Goal: Task Accomplishment & Management: Manage account settings

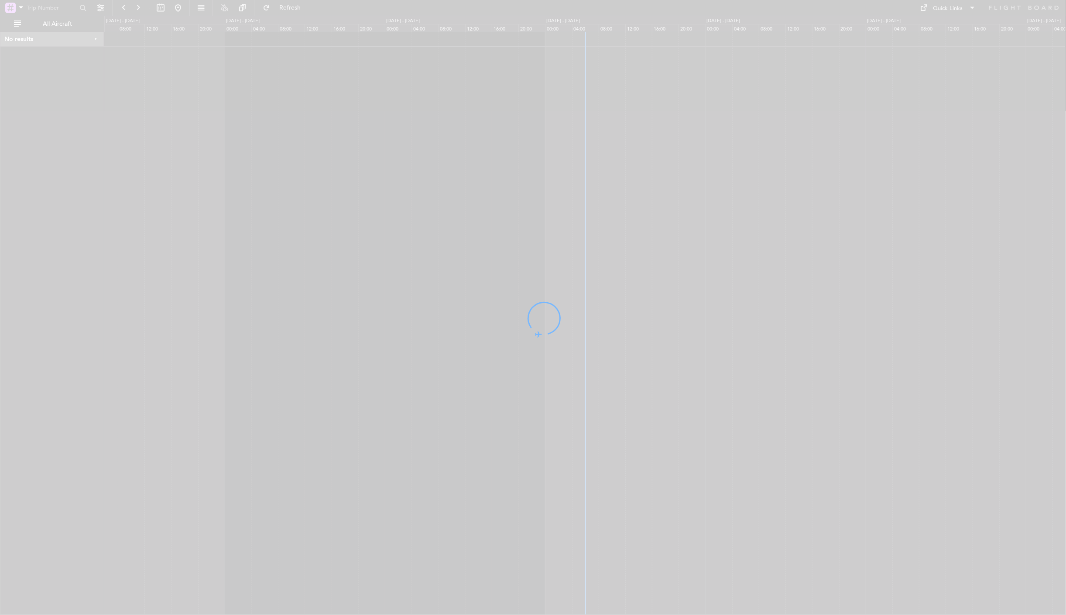
drag, startPoint x: 564, startPoint y: 216, endPoint x: 228, endPoint y: 243, distance: 337.2
click at [228, 243] on div at bounding box center [533, 307] width 1066 height 615
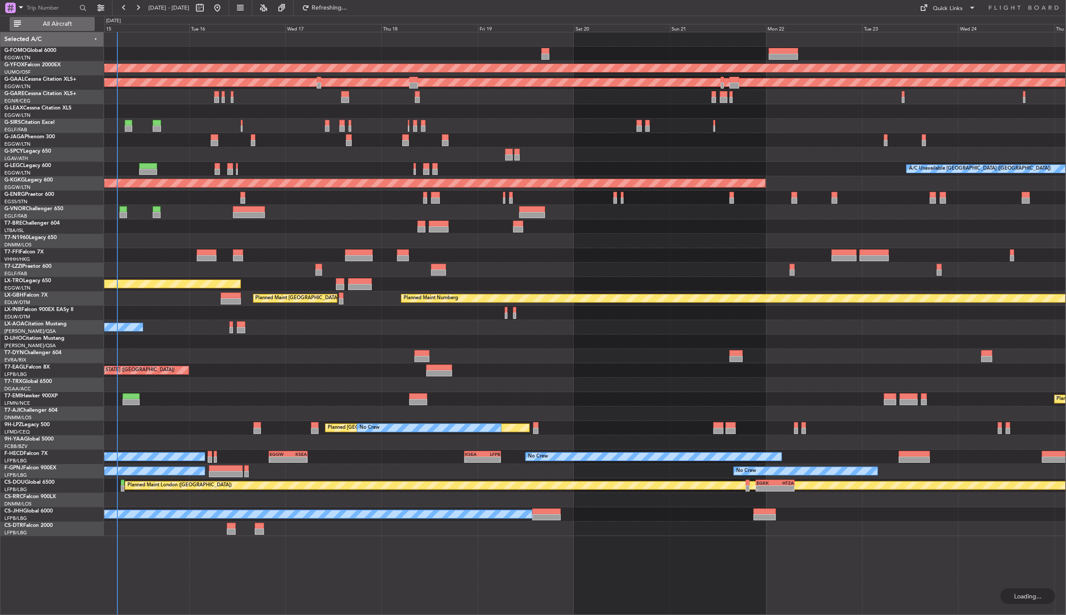
click at [59, 24] on span "All Aircraft" at bounding box center [57, 24] width 69 height 6
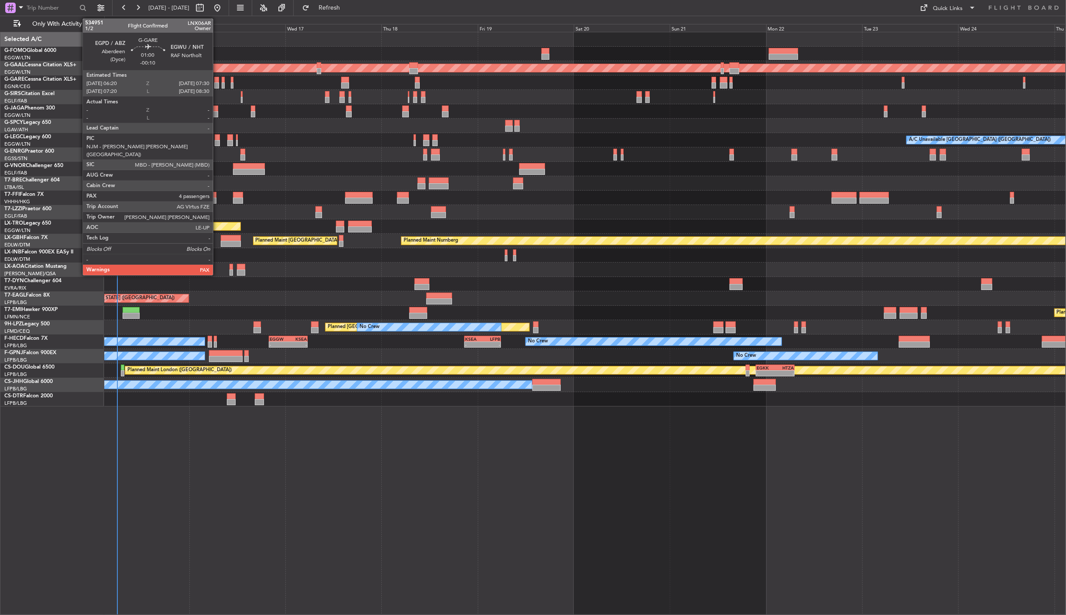
click at [217, 80] on div at bounding box center [216, 80] width 5 height 6
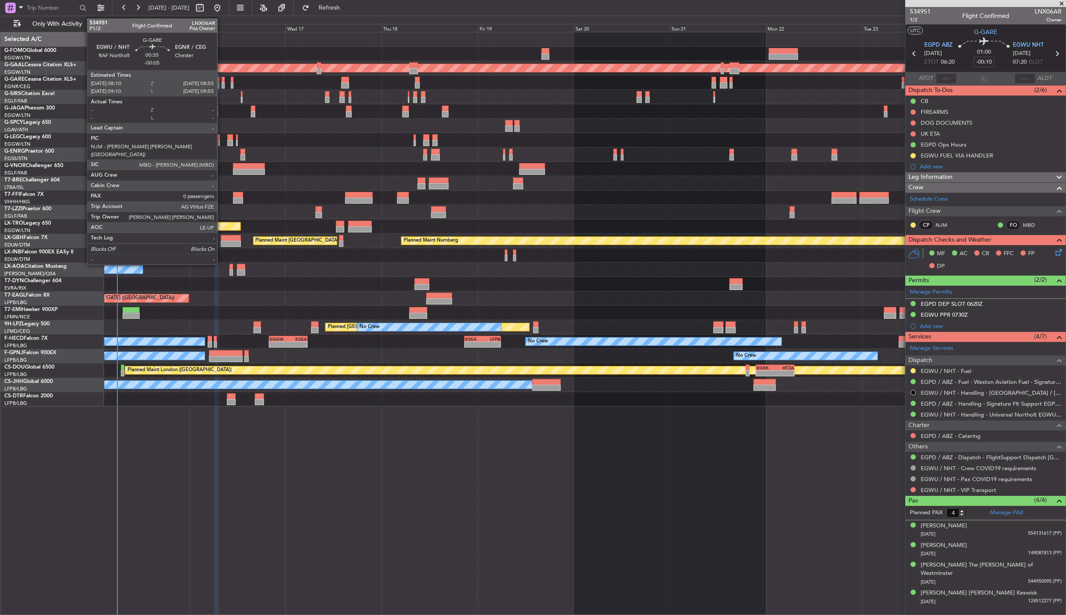
click at [222, 78] on div at bounding box center [223, 80] width 3 height 6
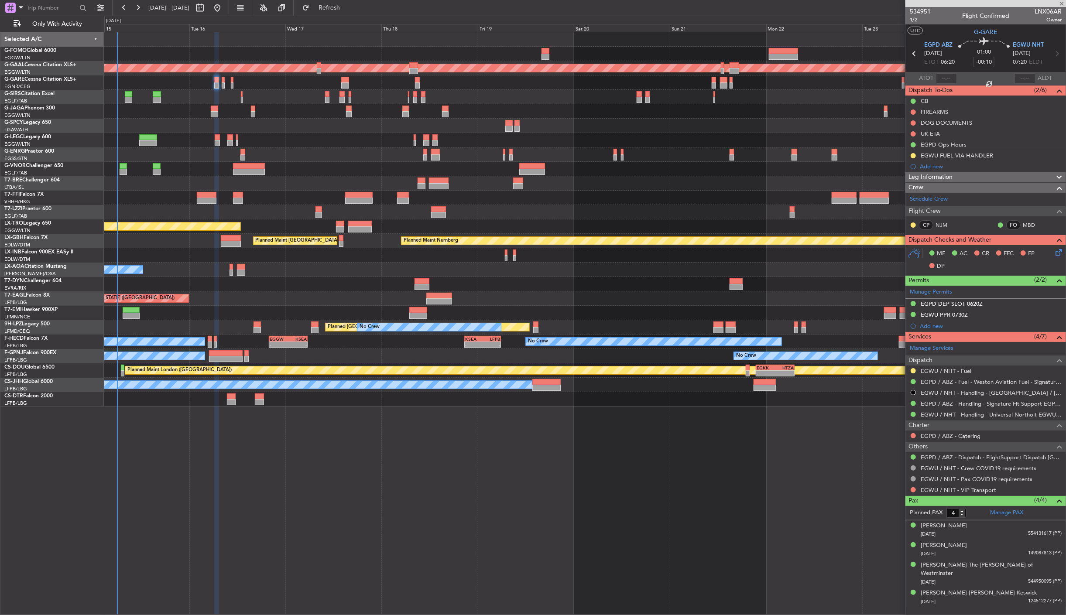
type input "-00:05"
type input "0"
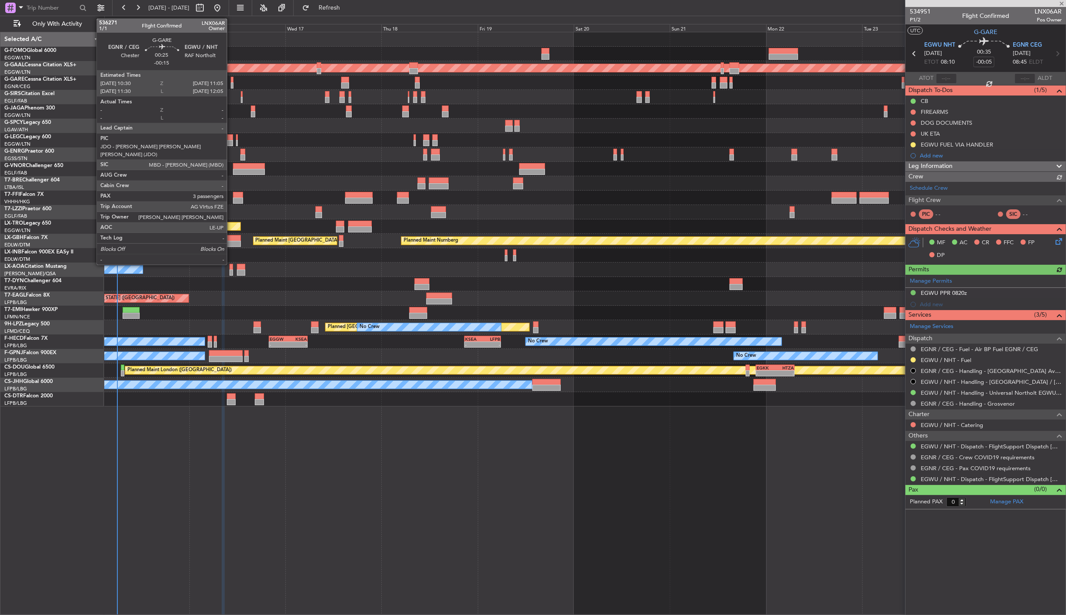
click at [231, 83] on div at bounding box center [232, 85] width 3 height 6
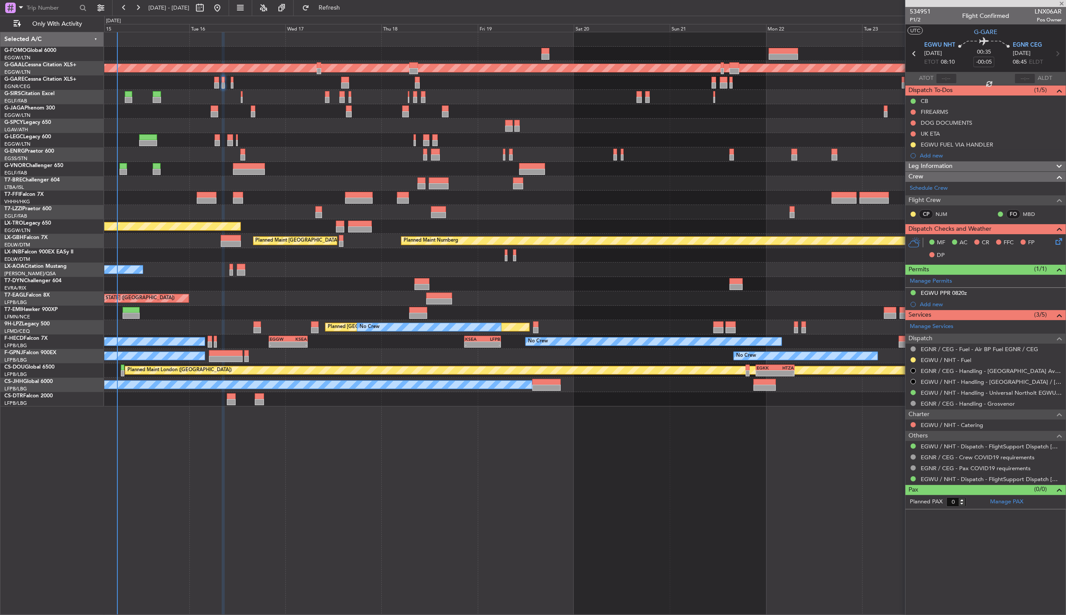
type input "-00:15"
type input "3"
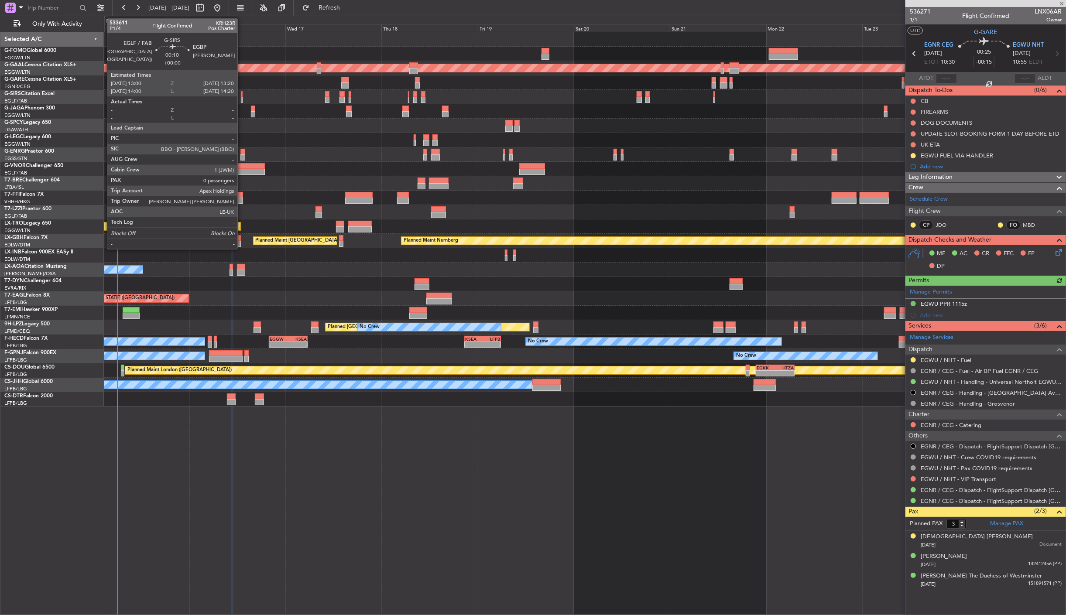
click at [242, 100] on div at bounding box center [242, 100] width 2 height 6
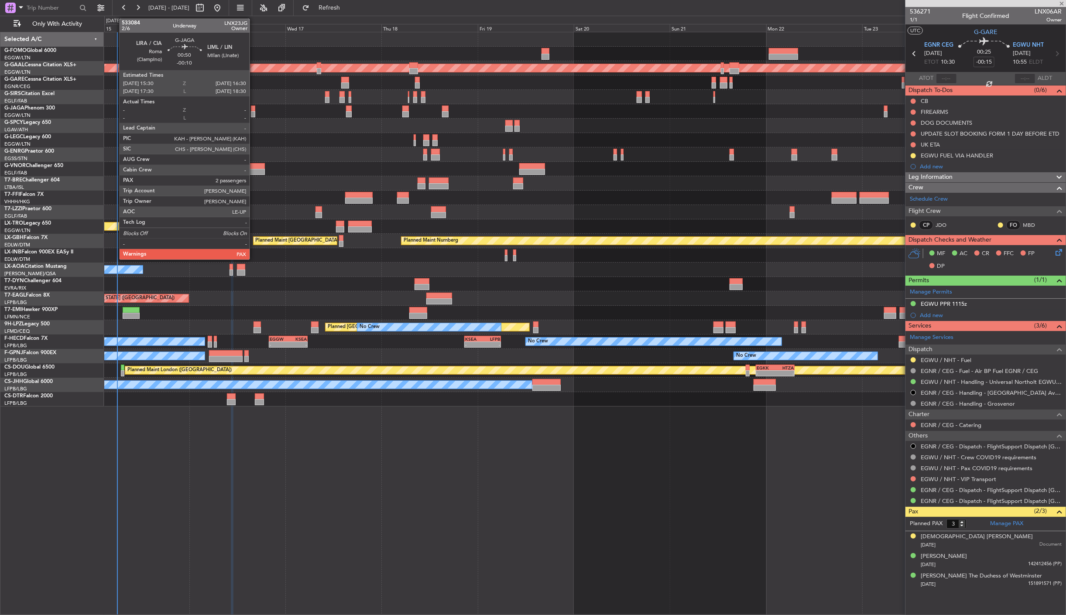
type input "0"
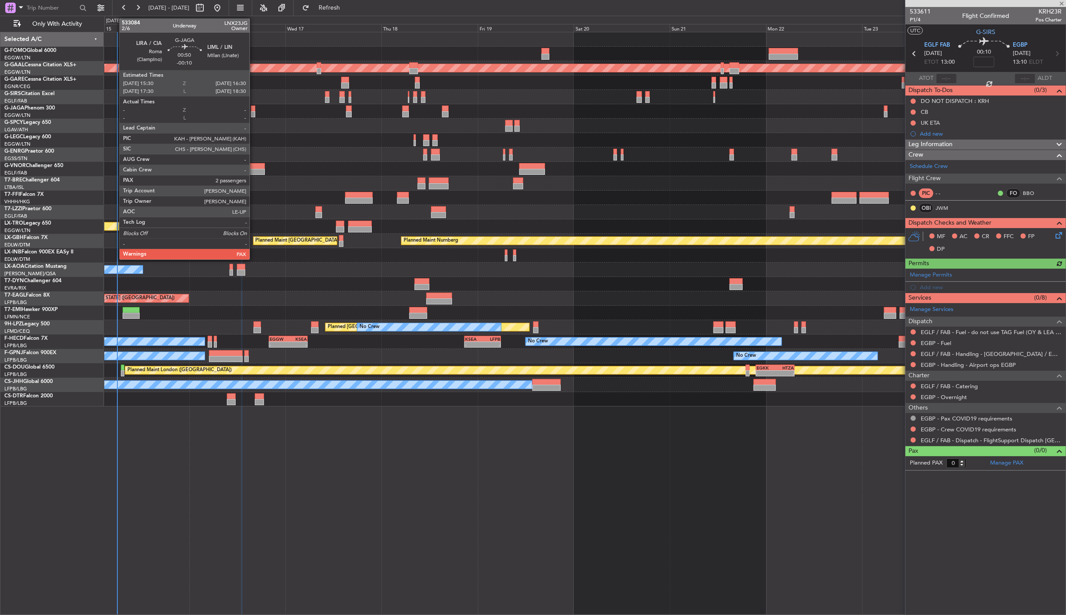
click at [254, 114] on div at bounding box center [253, 114] width 4 height 6
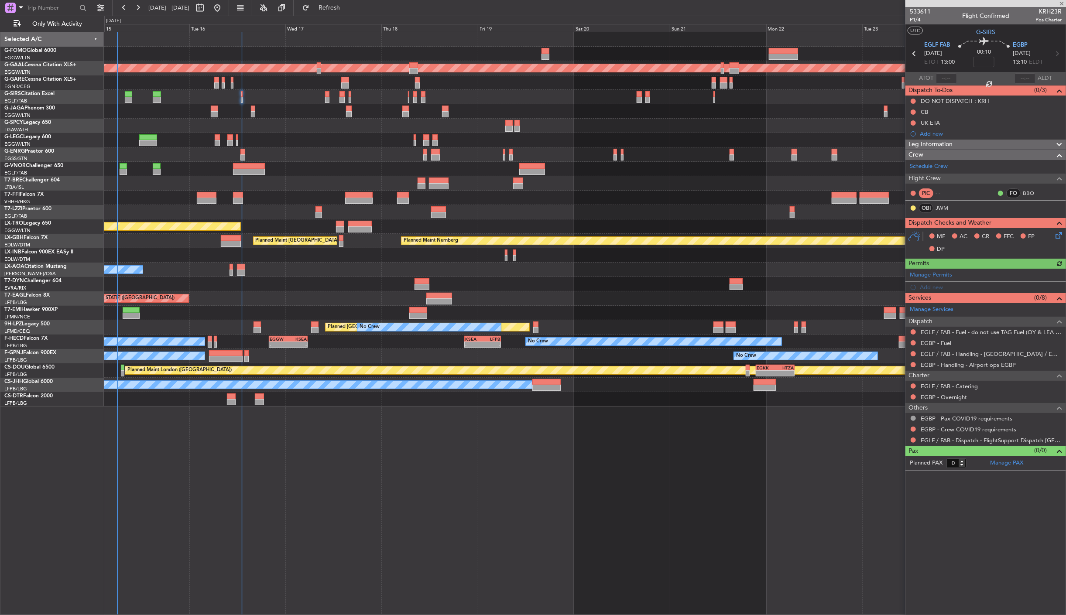
type input "-00:10"
type input "2"
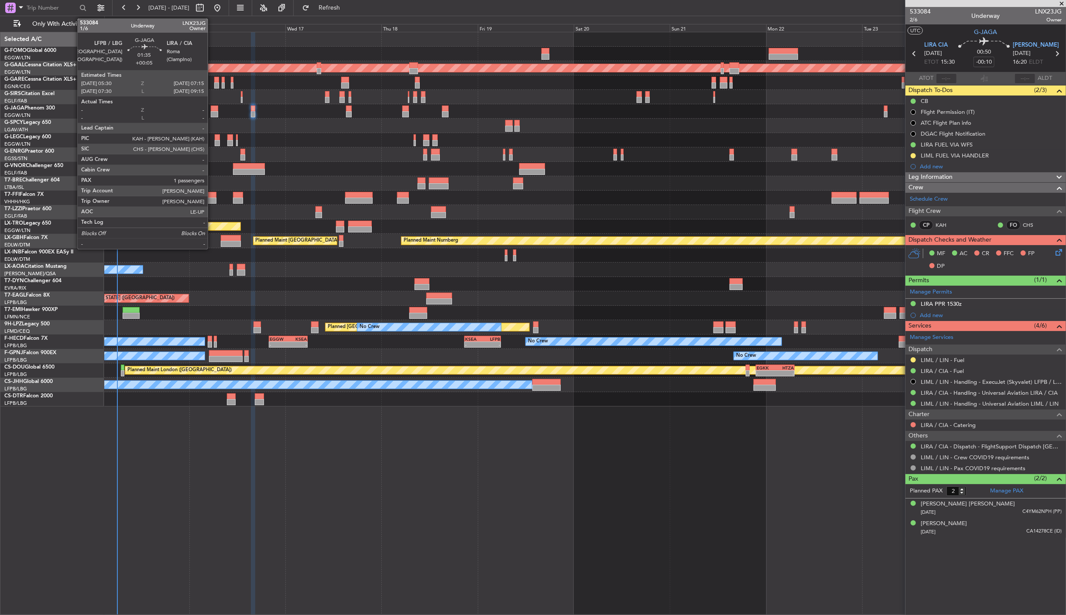
click at [212, 110] on div at bounding box center [214, 109] width 7 height 6
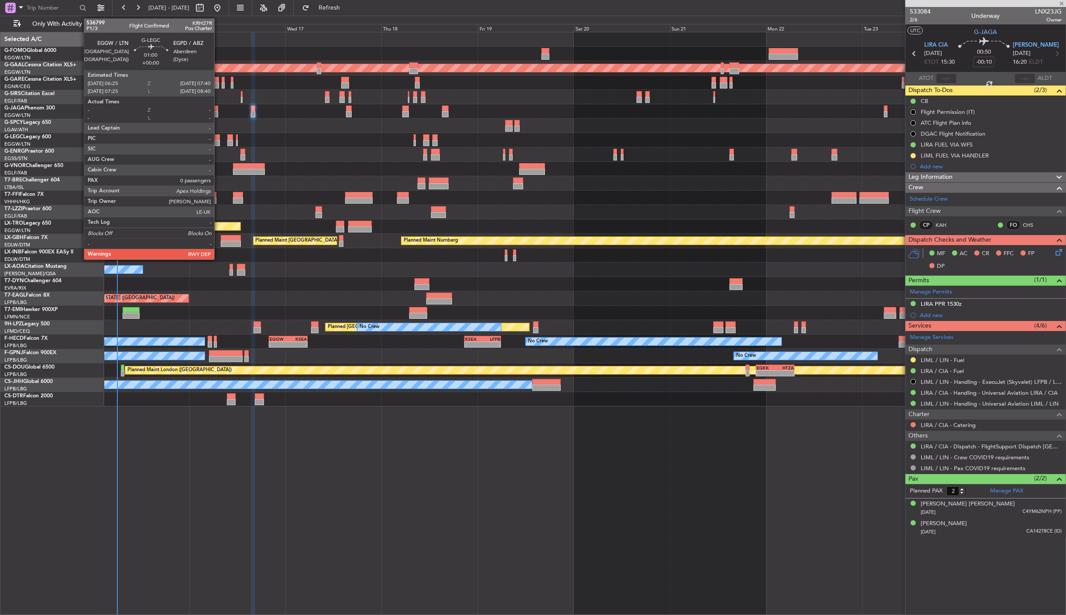
type input "+00:05"
type input "1"
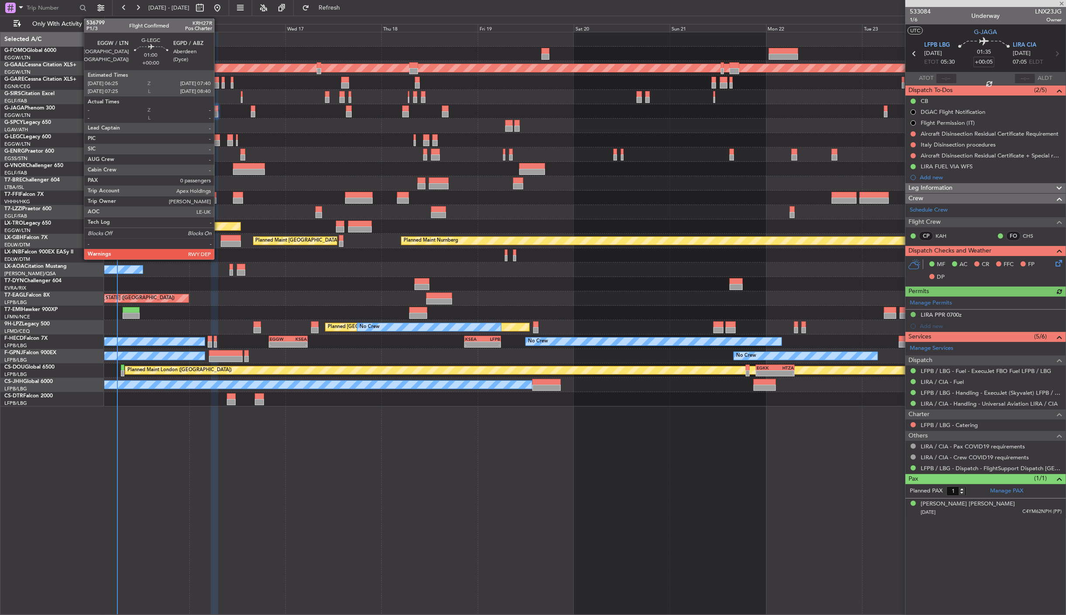
click at [219, 141] on div at bounding box center [217, 143] width 5 height 6
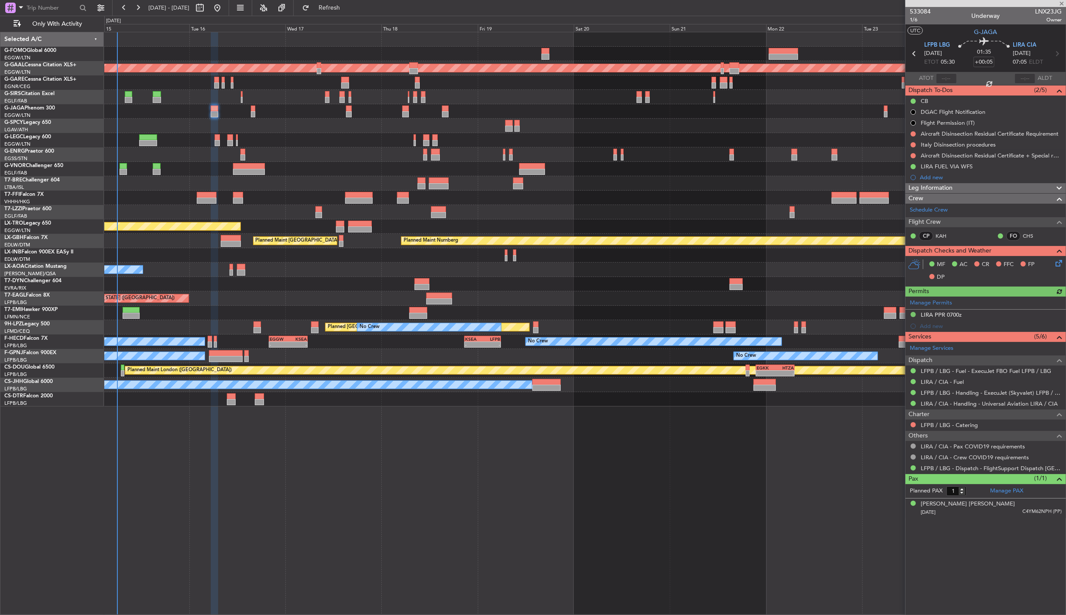
type input "0"
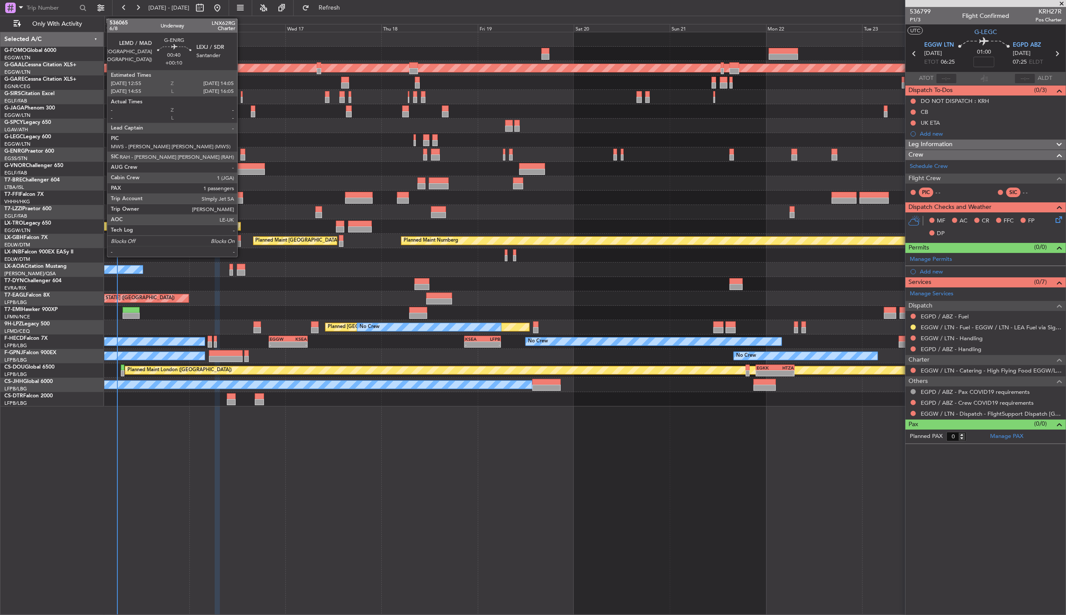
click at [242, 151] on div at bounding box center [242, 152] width 5 height 6
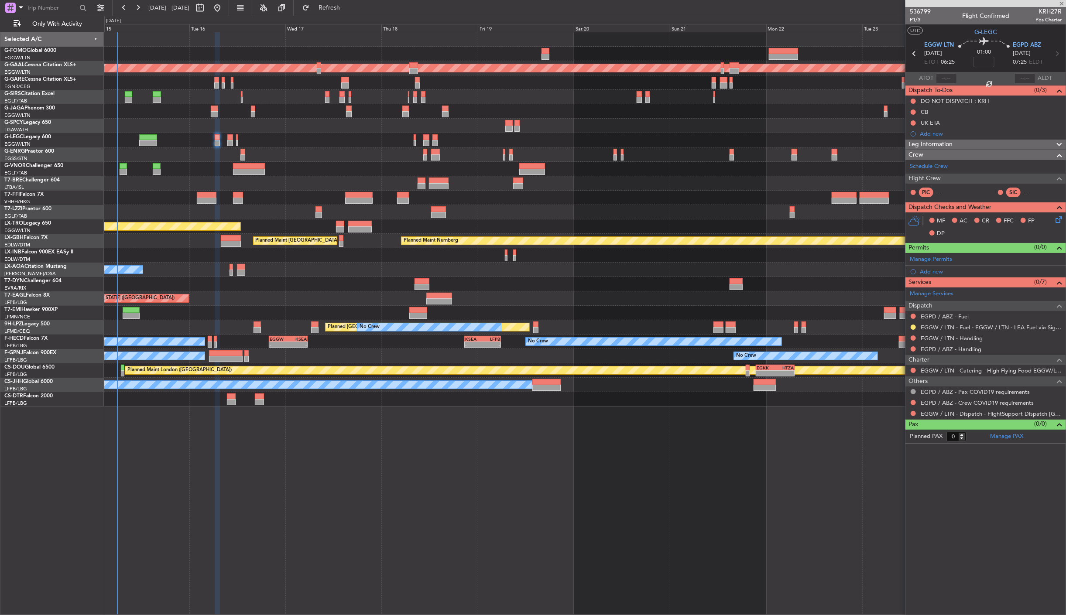
type input "+00:10"
type input "1"
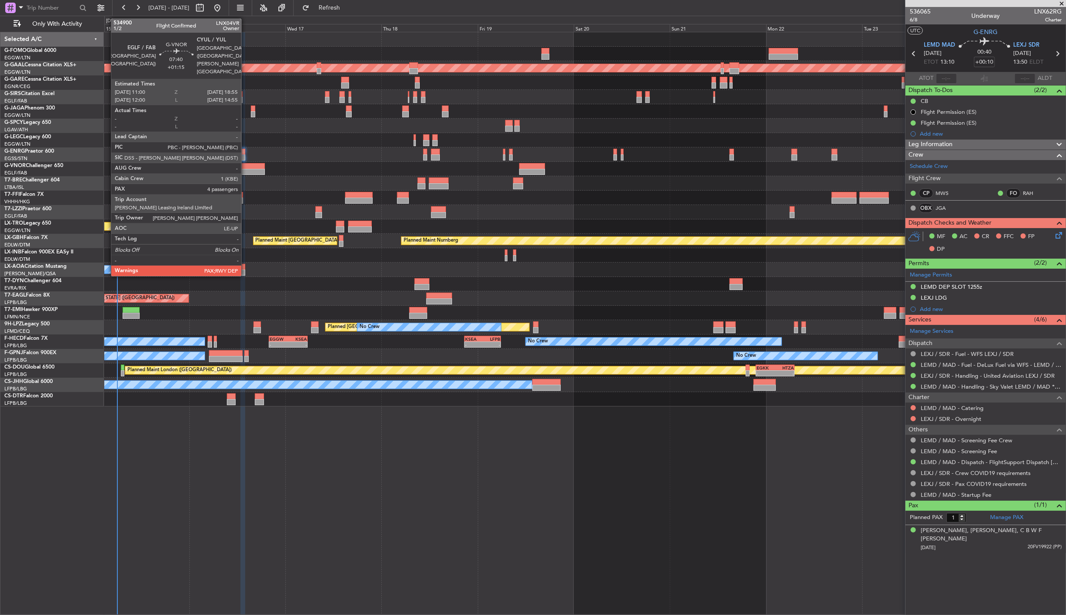
click at [246, 169] on div at bounding box center [249, 172] width 32 height 6
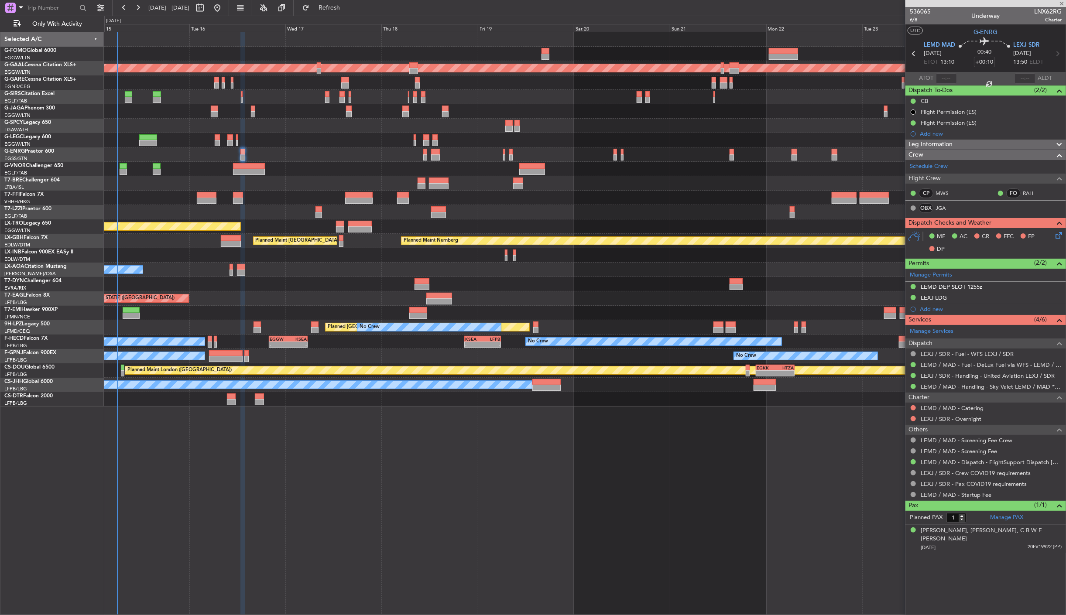
type input "+01:15"
type input "4"
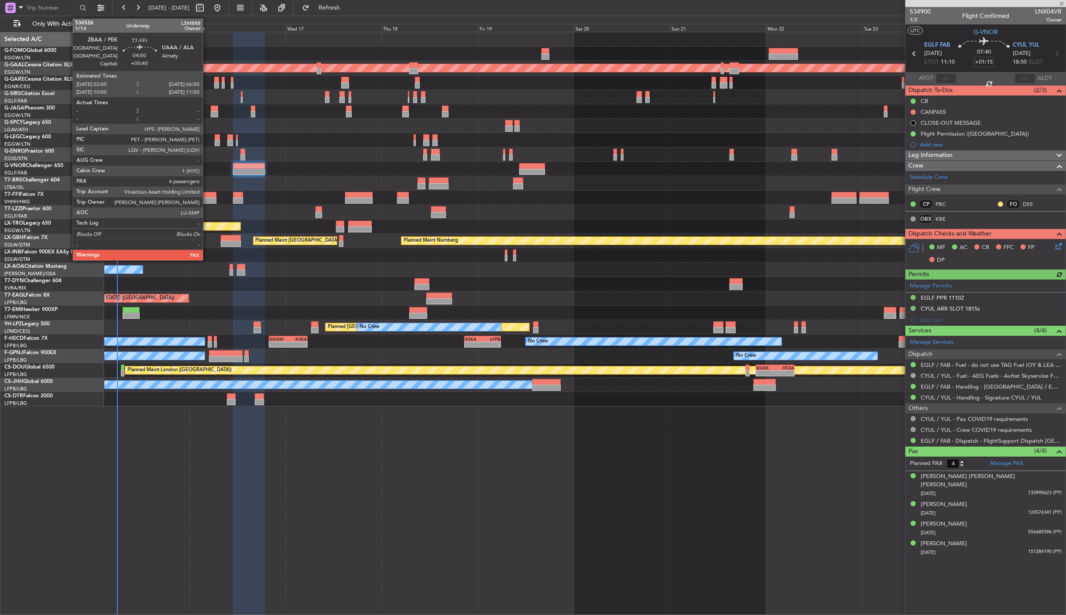
click at [207, 200] on div at bounding box center [207, 201] width 20 height 6
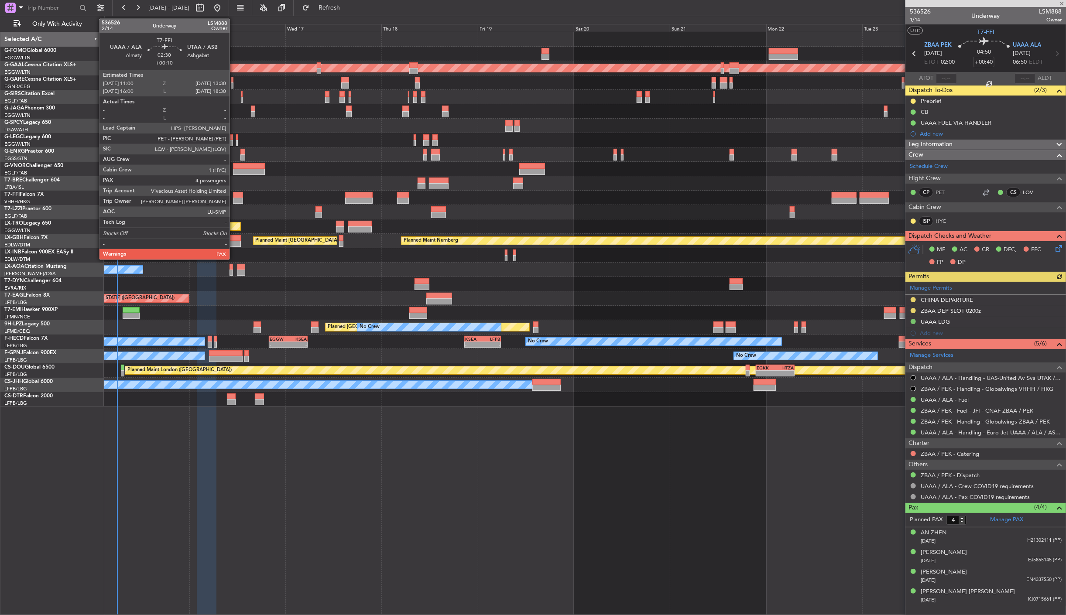
click at [234, 197] on div at bounding box center [238, 195] width 10 height 6
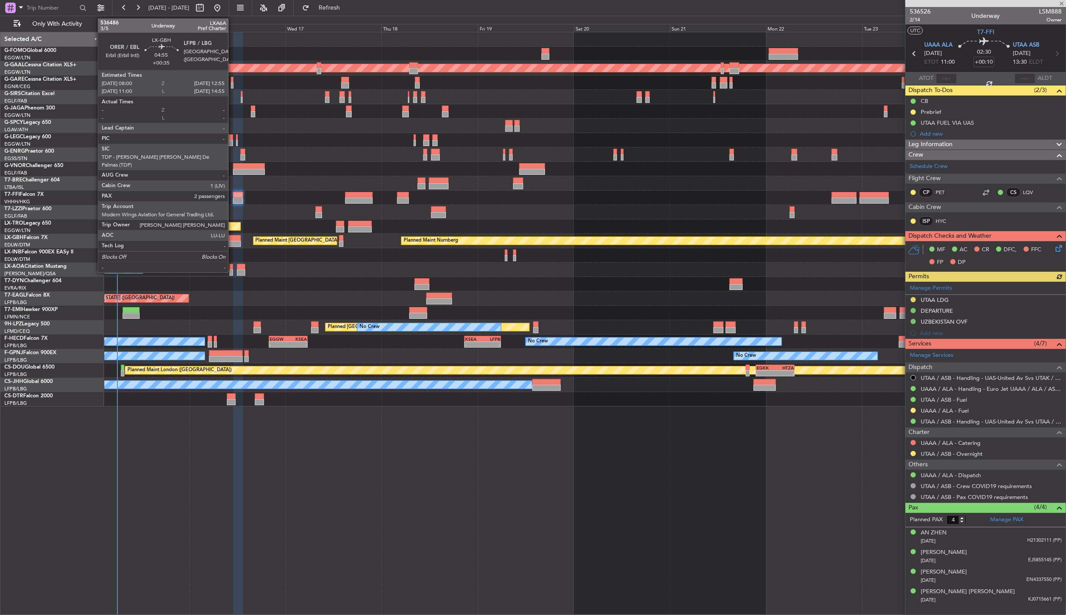
click at [233, 239] on div at bounding box center [231, 238] width 20 height 6
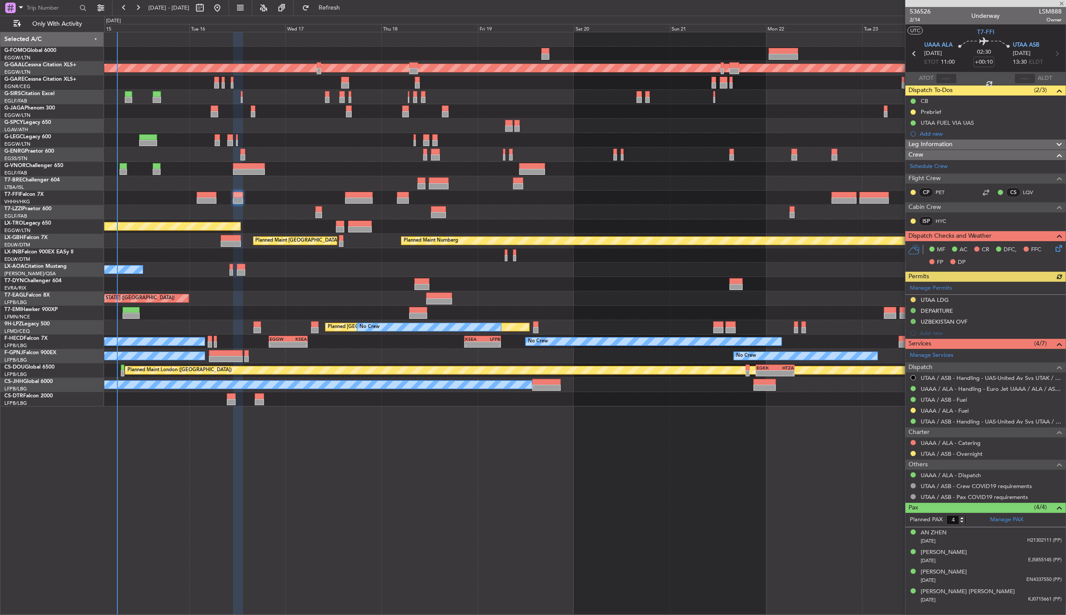
type input "+00:35"
type input "2"
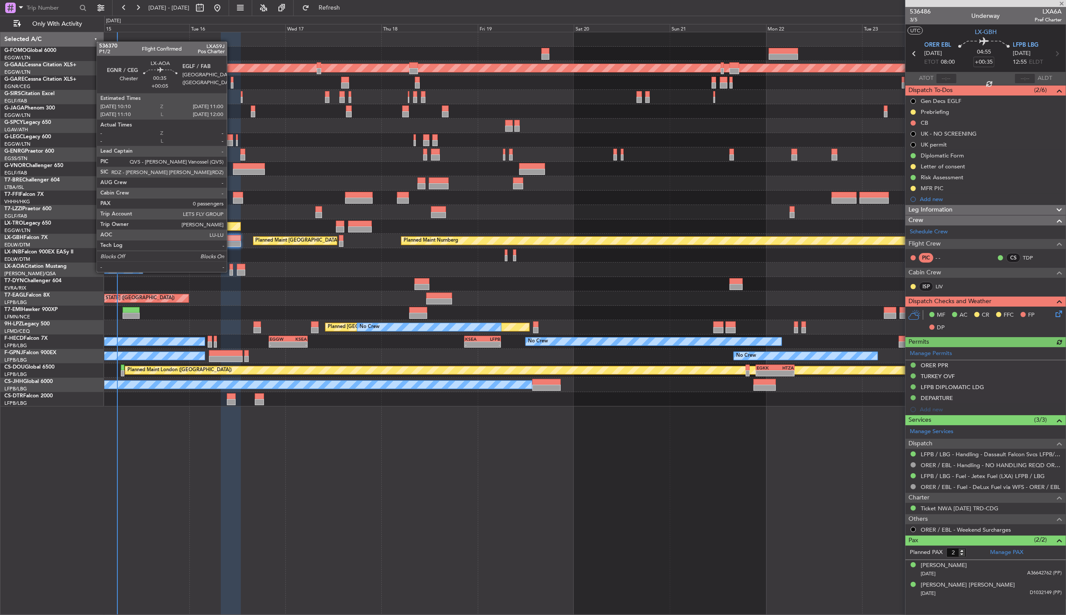
click at [231, 271] on div at bounding box center [231, 273] width 3 height 6
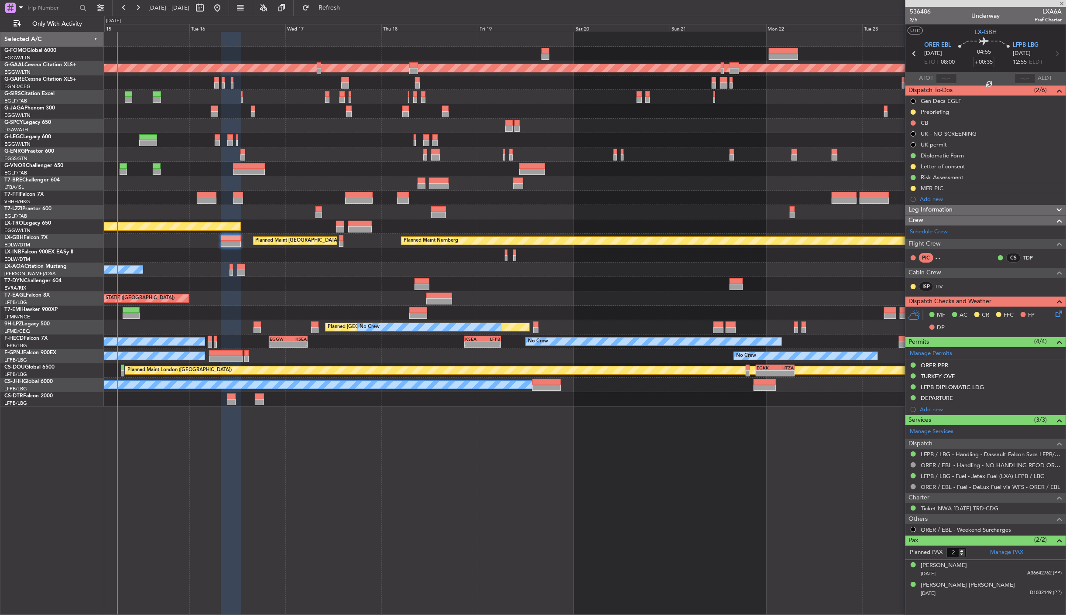
type input "+00:05"
type input "0"
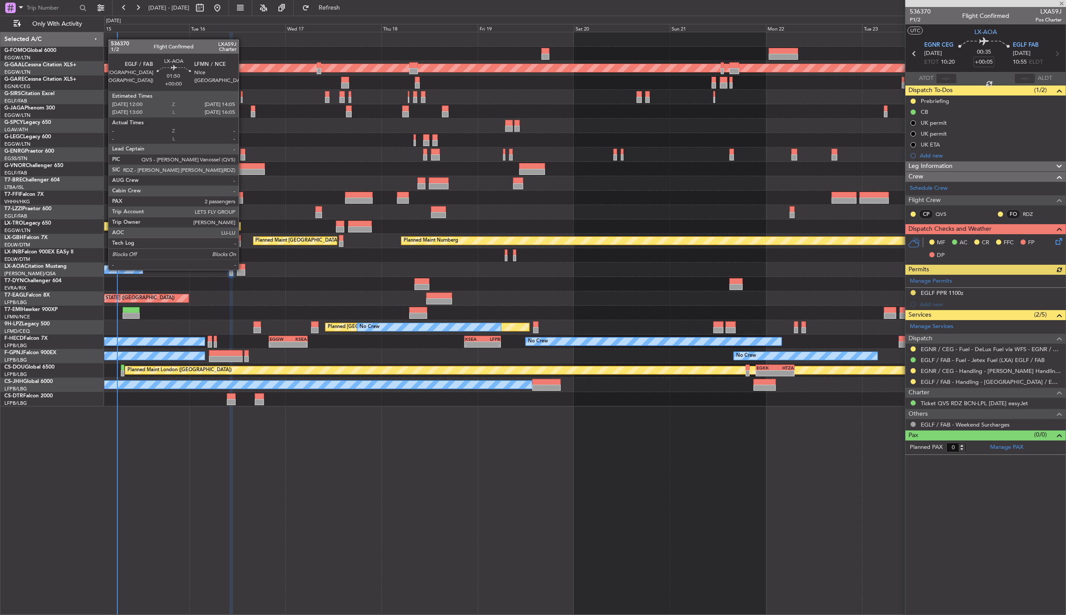
click at [243, 270] on div at bounding box center [241, 273] width 9 height 6
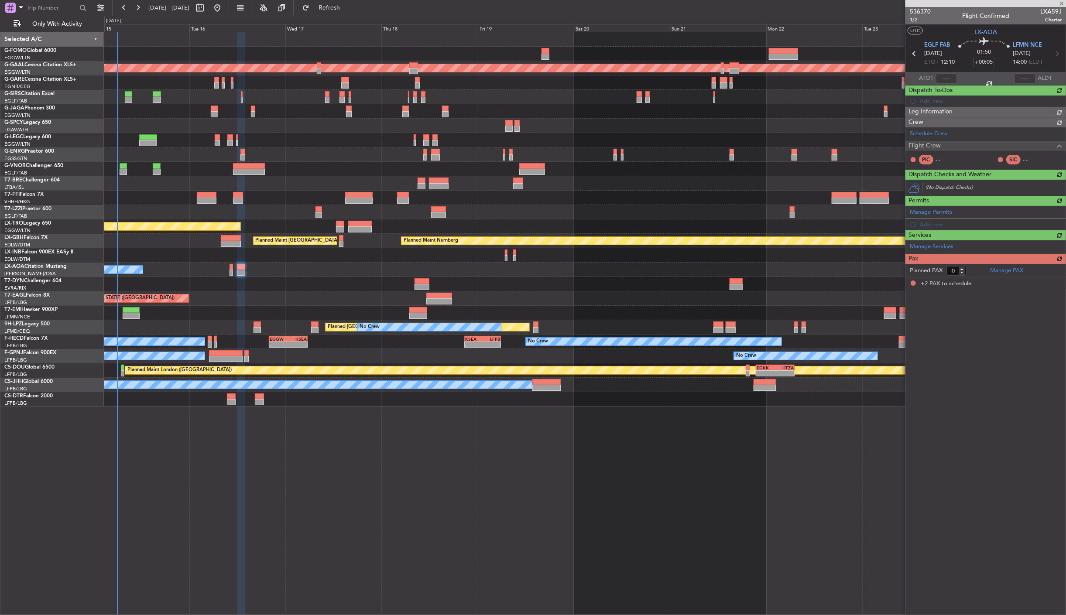
type input "2"
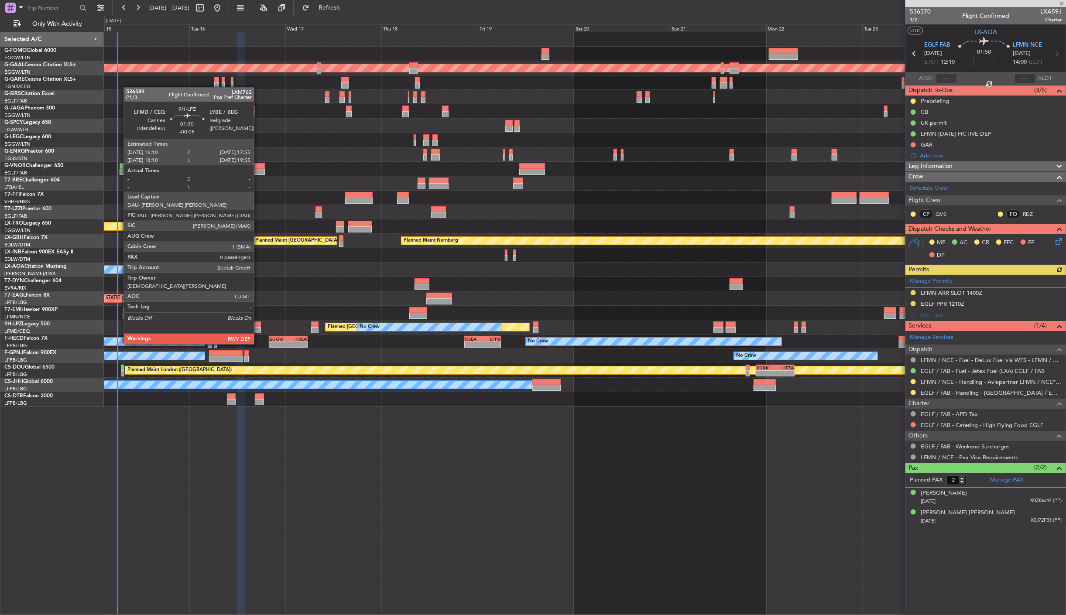
click at [258, 328] on div at bounding box center [257, 330] width 7 height 6
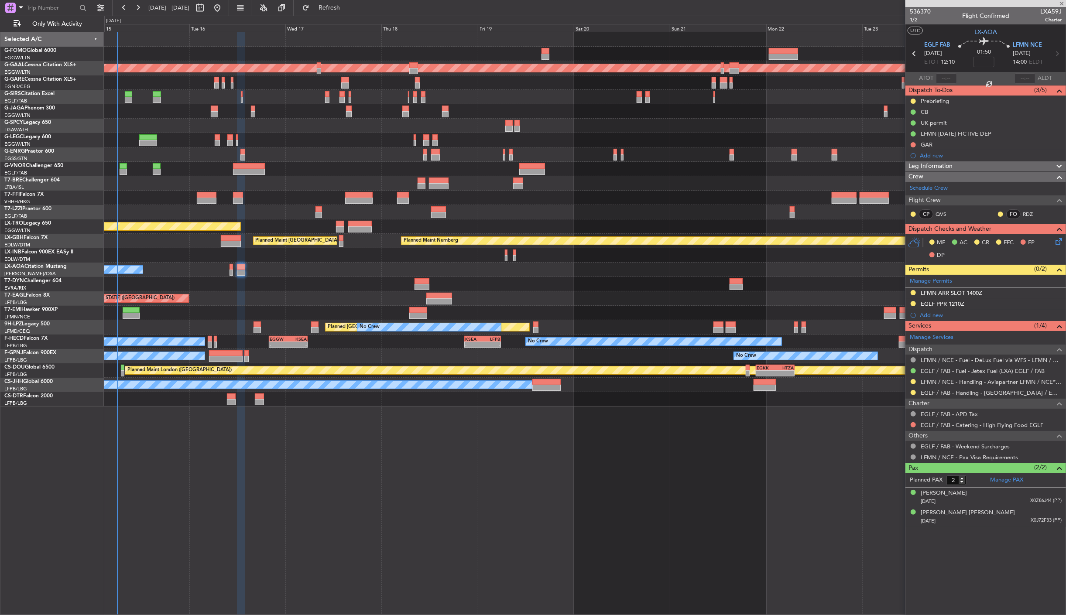
type input "-00:05"
type input "0"
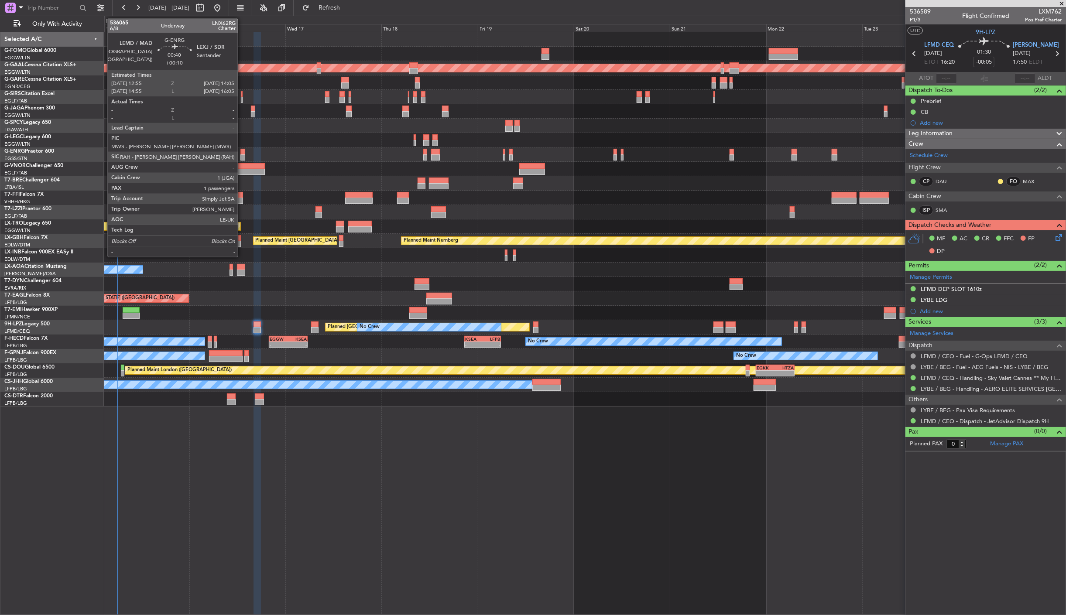
click at [242, 154] on div at bounding box center [242, 152] width 5 height 6
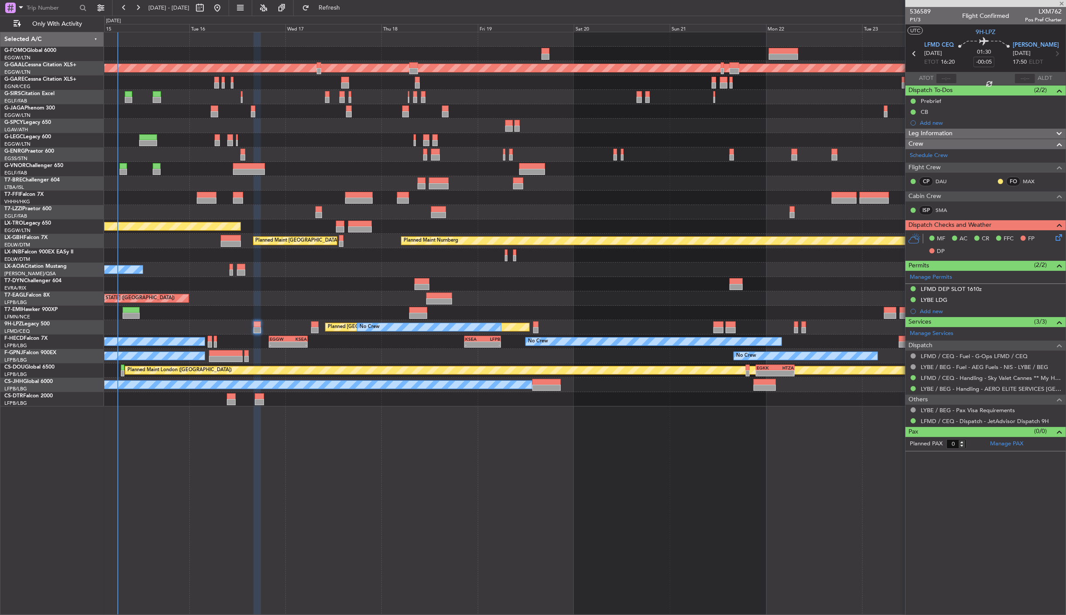
type input "+00:10"
type input "1"
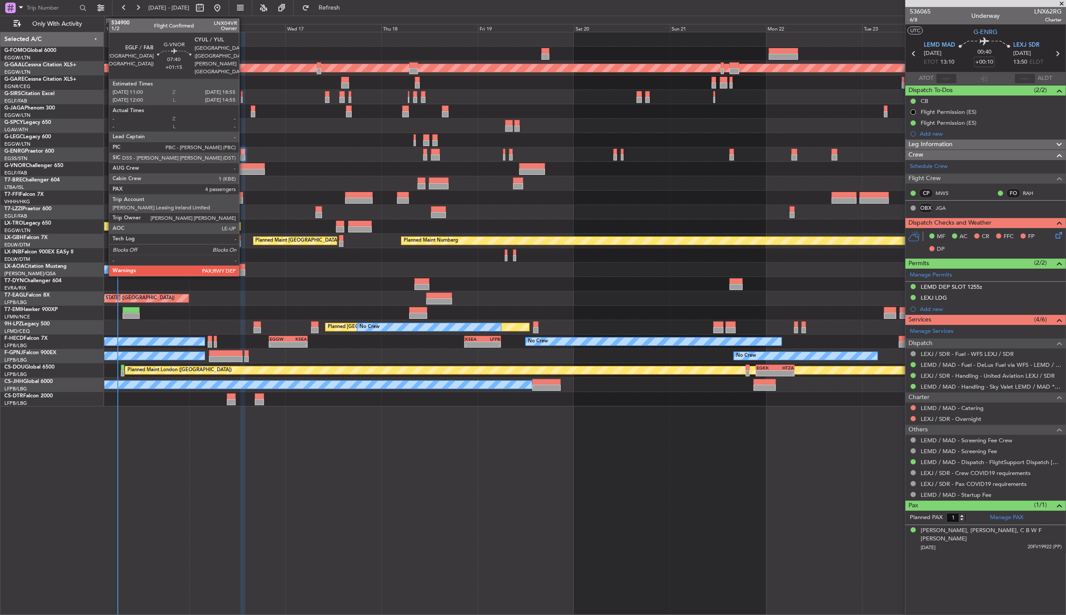
click at [244, 166] on div at bounding box center [249, 166] width 32 height 6
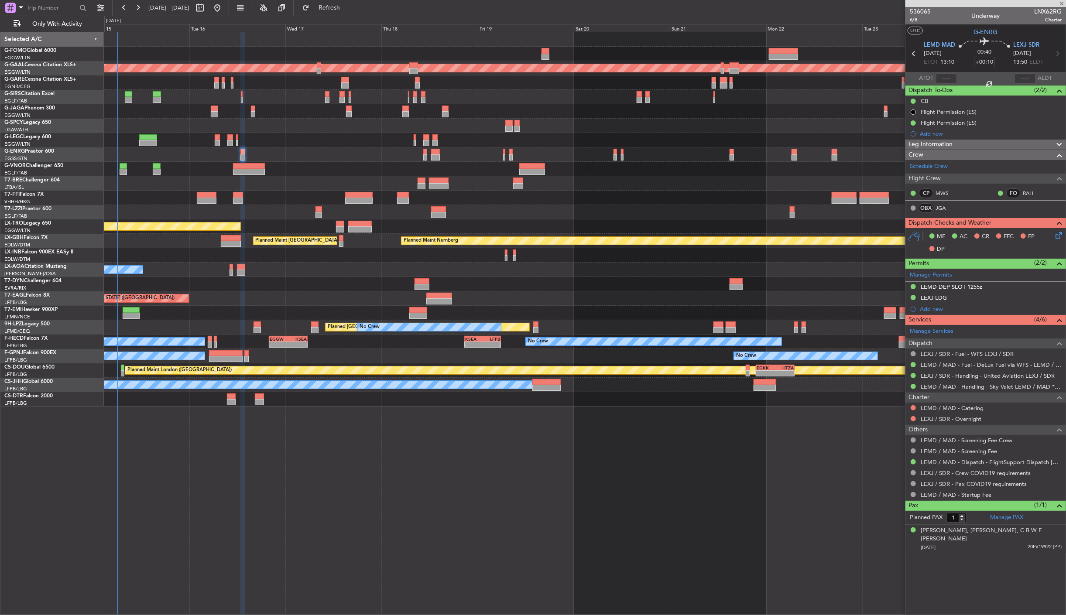
type input "+01:15"
type input "4"
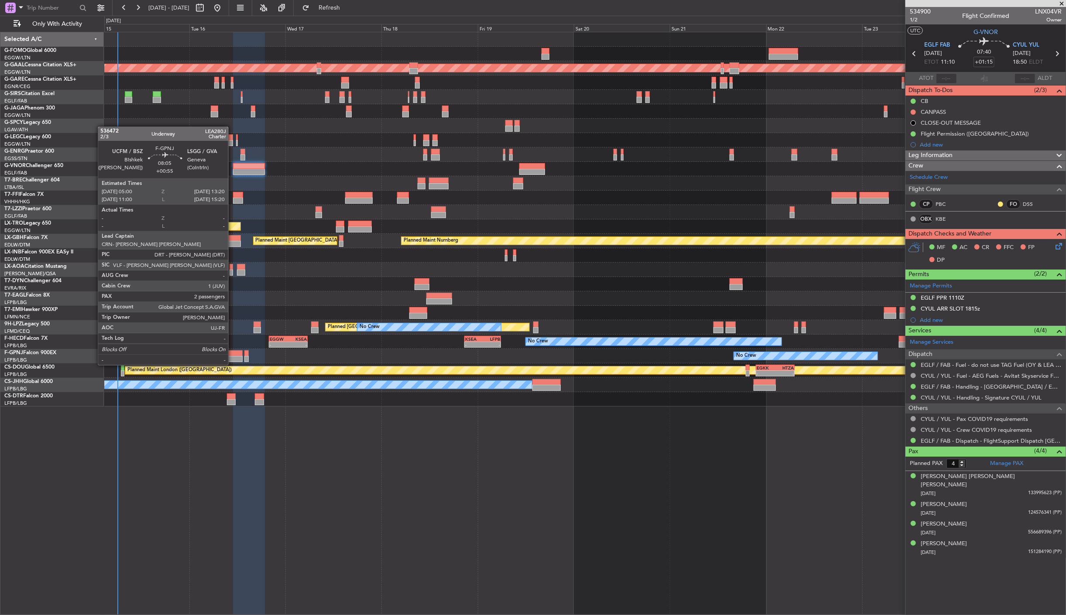
click at [233, 357] on div at bounding box center [226, 359] width 34 height 6
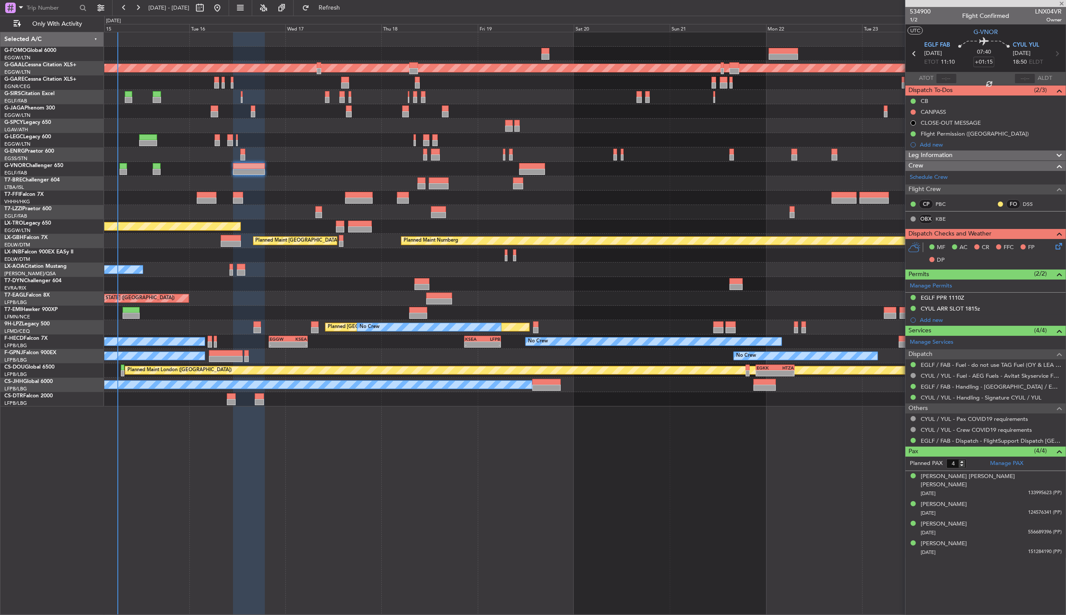
type input "+00:55"
type input "2"
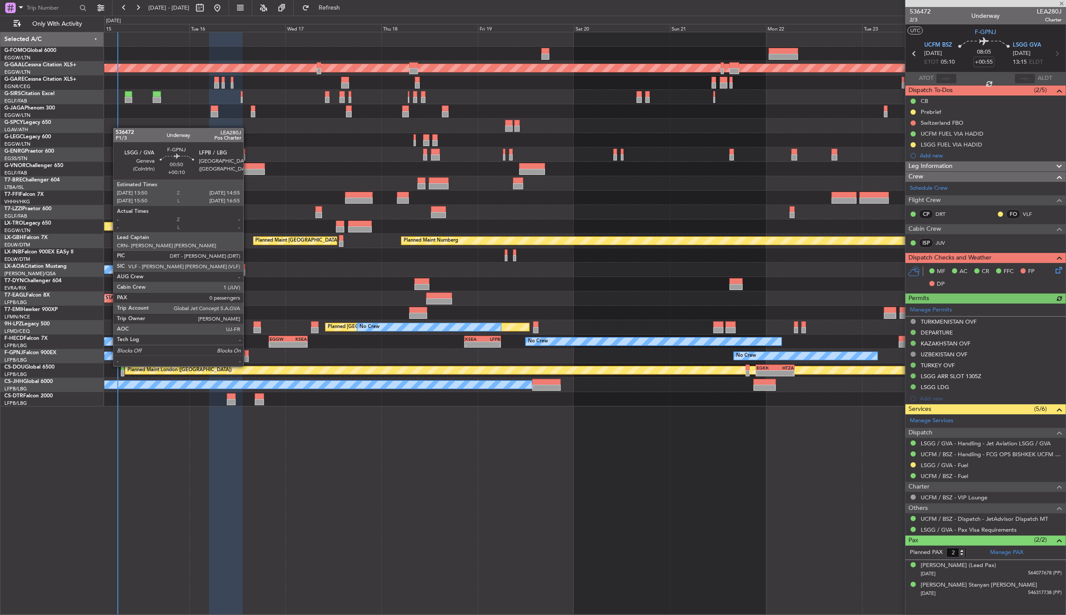
click at [248, 358] on div at bounding box center [246, 359] width 4 height 6
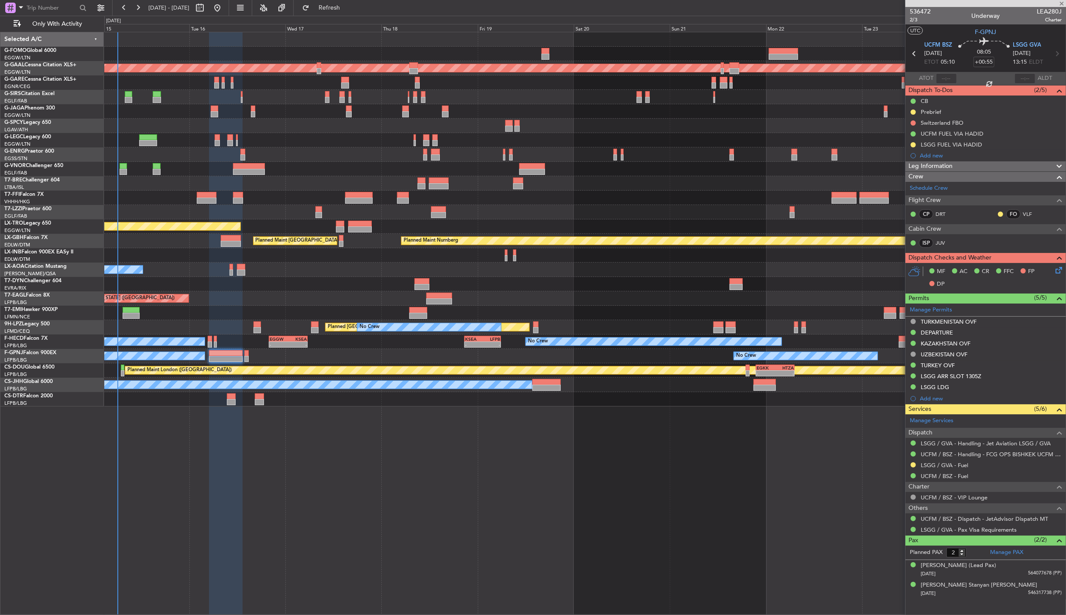
type input "+00:10"
type input "0"
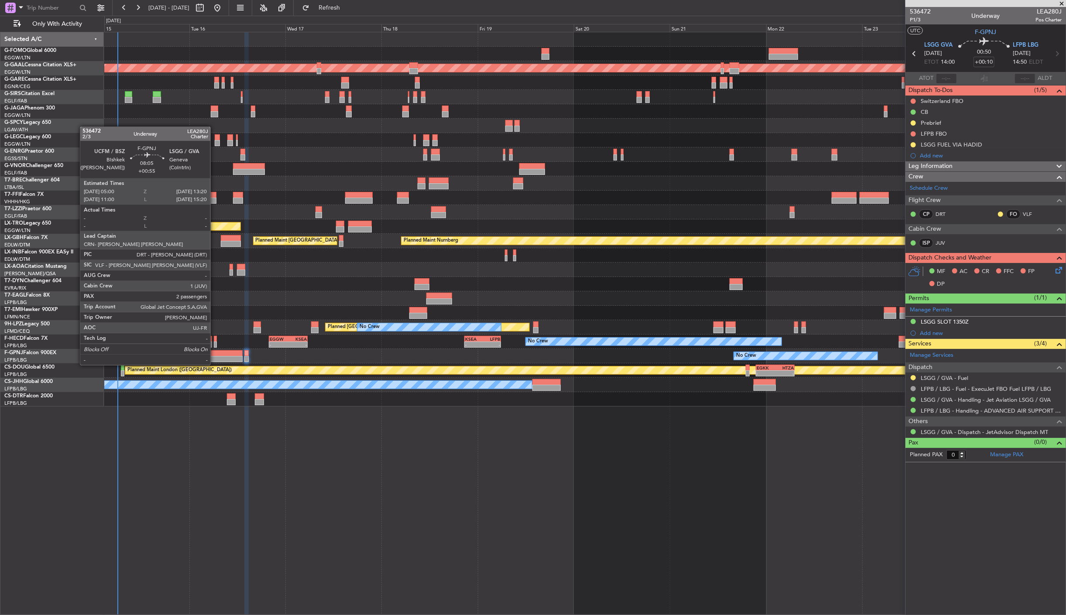
click at [215, 357] on div at bounding box center [226, 359] width 34 height 6
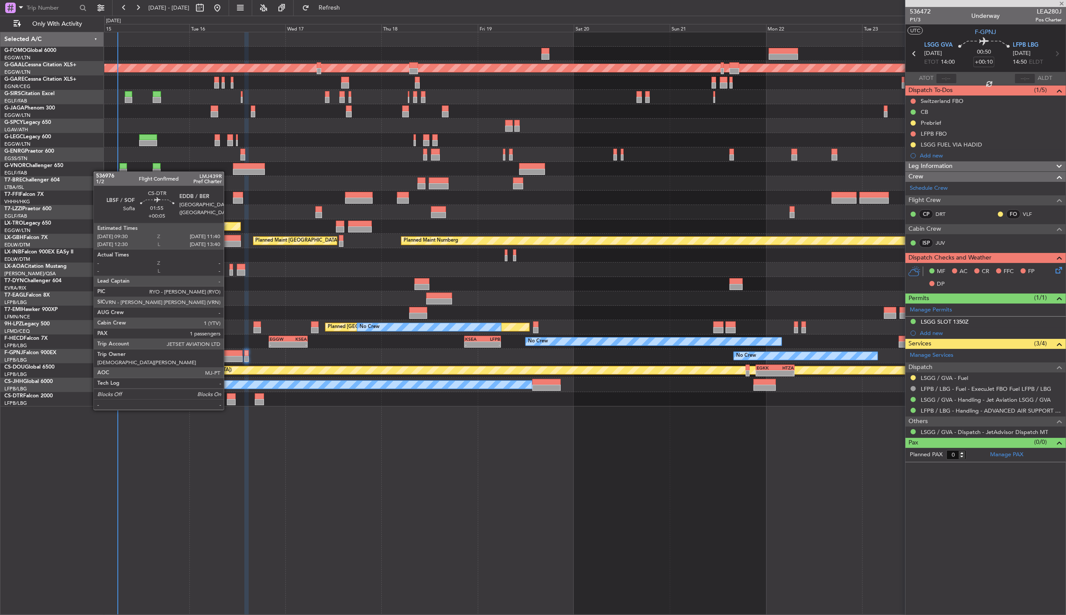
click at [228, 402] on div at bounding box center [231, 402] width 9 height 6
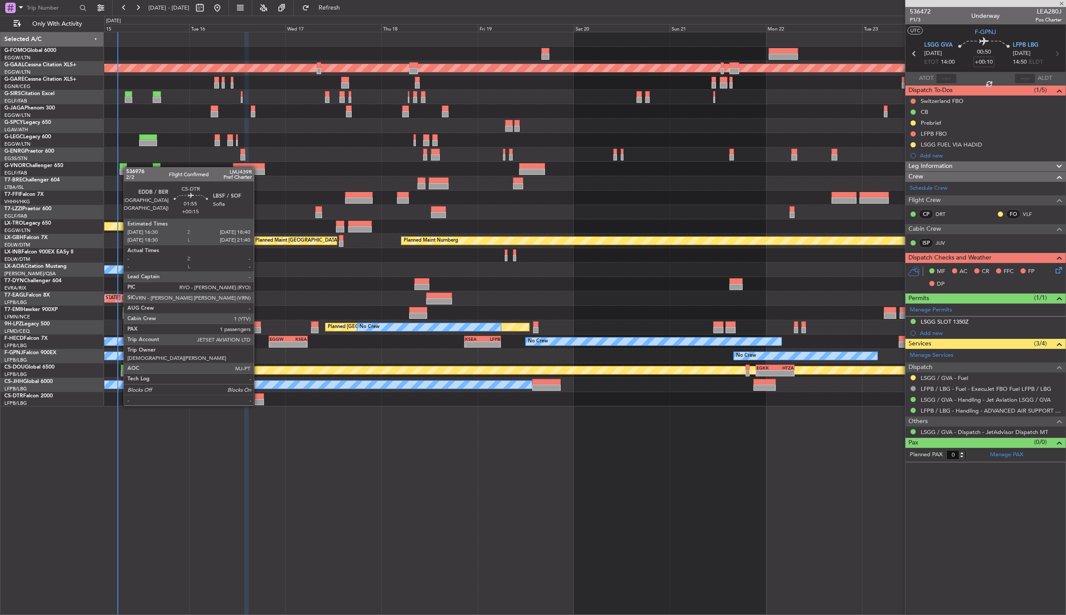
click at [258, 398] on div at bounding box center [259, 397] width 9 height 6
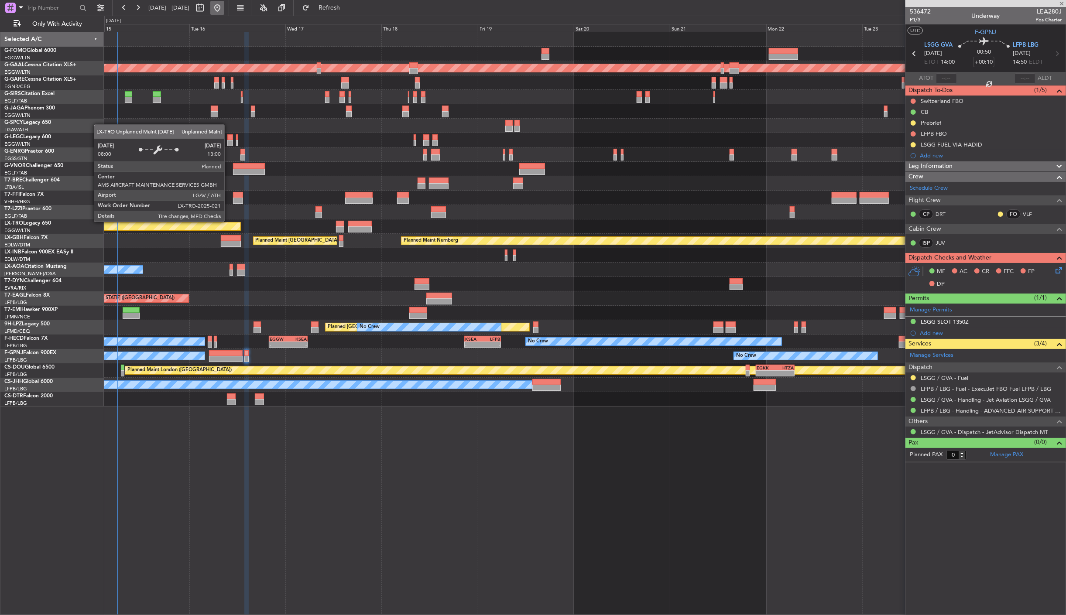
type input "+00:15"
type input "1"
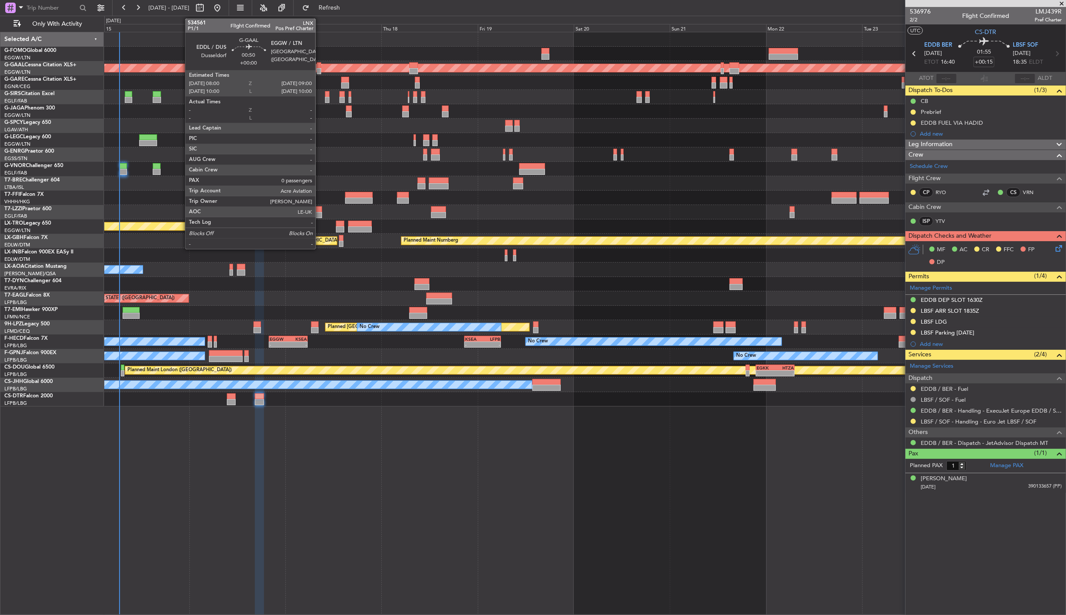
click at [320, 67] on div at bounding box center [319, 65] width 4 height 6
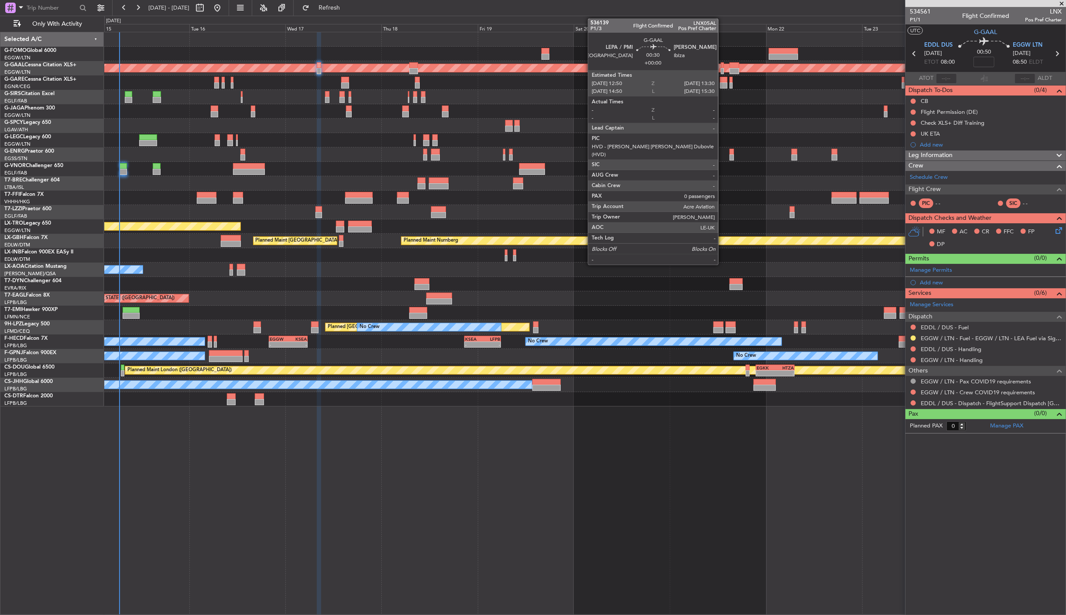
click at [723, 66] on div at bounding box center [722, 65] width 3 height 6
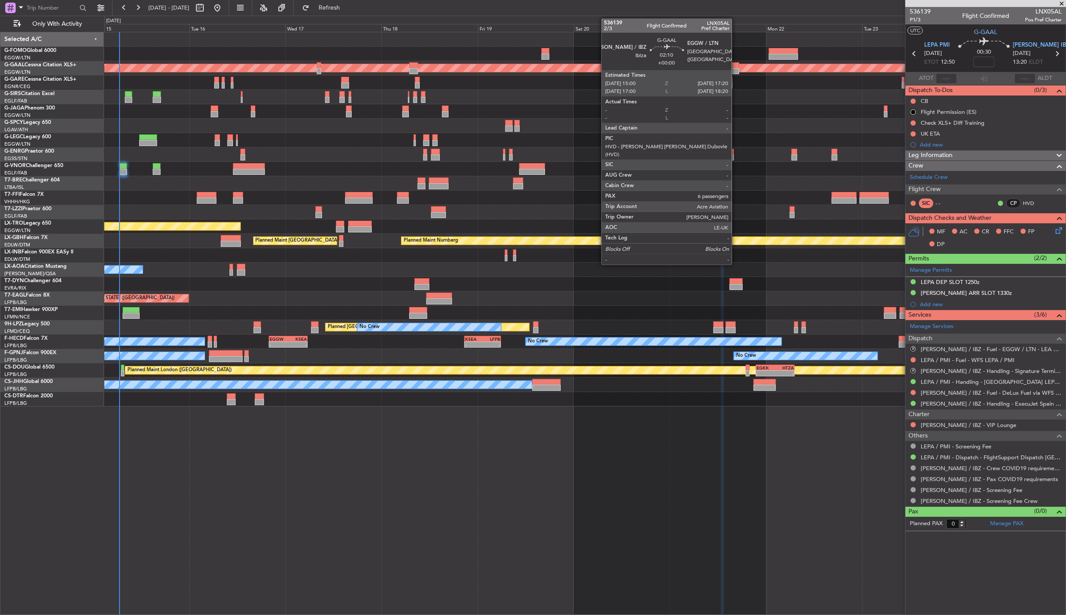
click at [736, 71] on div at bounding box center [735, 71] width 10 height 6
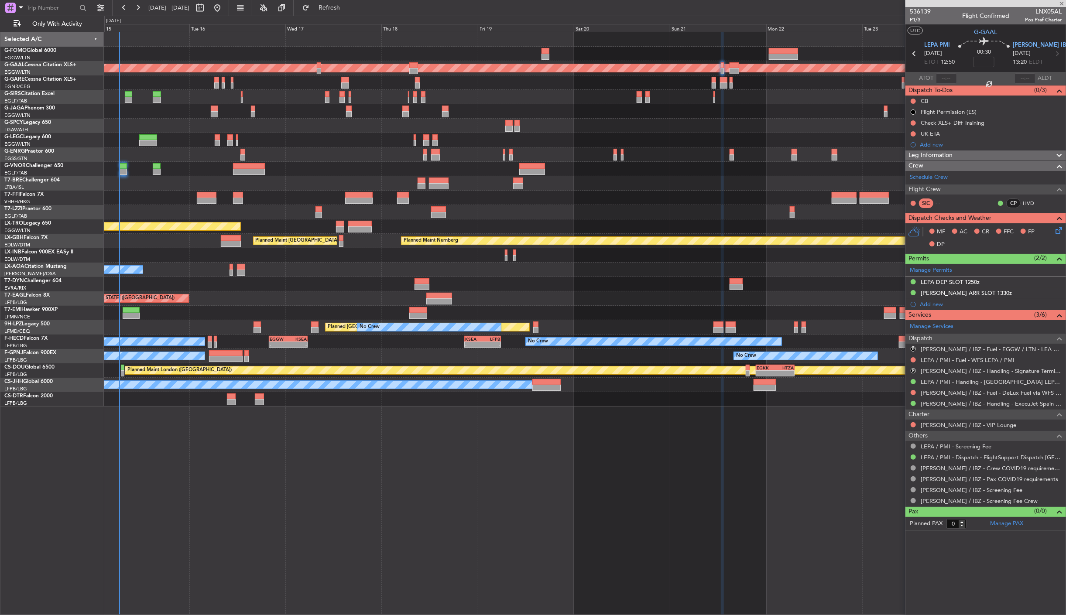
type input "6"
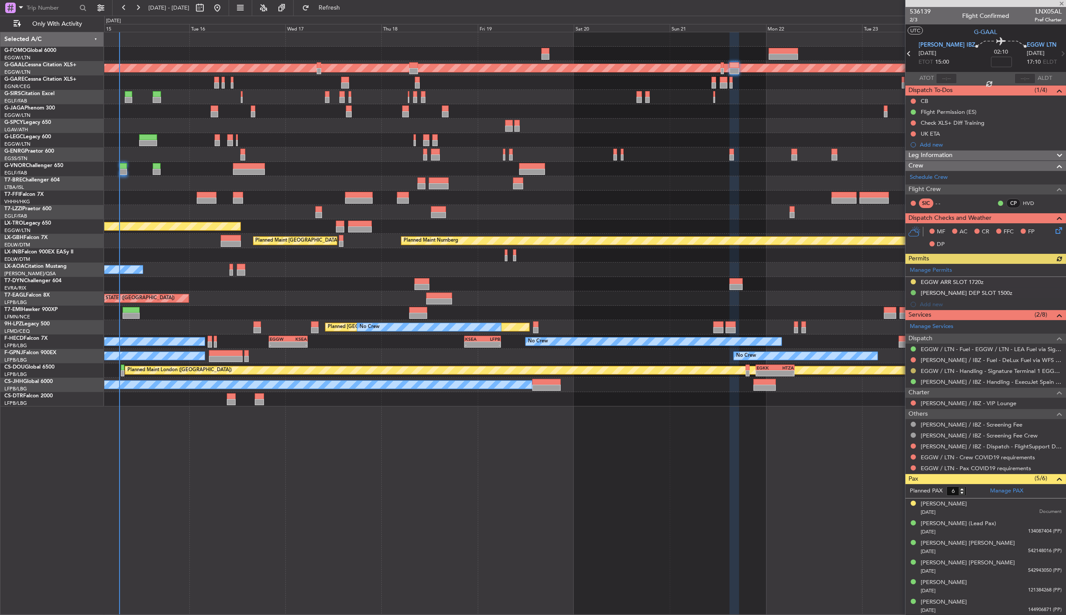
click at [914, 370] on button at bounding box center [913, 370] width 5 height 5
click at [906, 475] on li "Confirmed" at bounding box center [913, 475] width 101 height 13
click at [912, 280] on button at bounding box center [913, 281] width 5 height 5
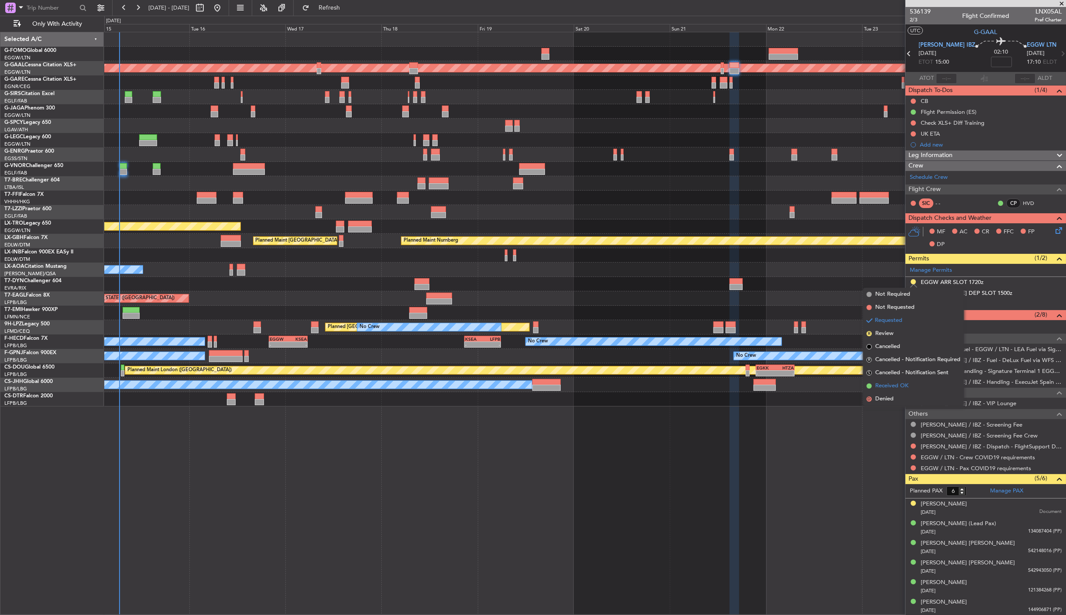
click at [920, 386] on li "Received OK" at bounding box center [913, 386] width 101 height 13
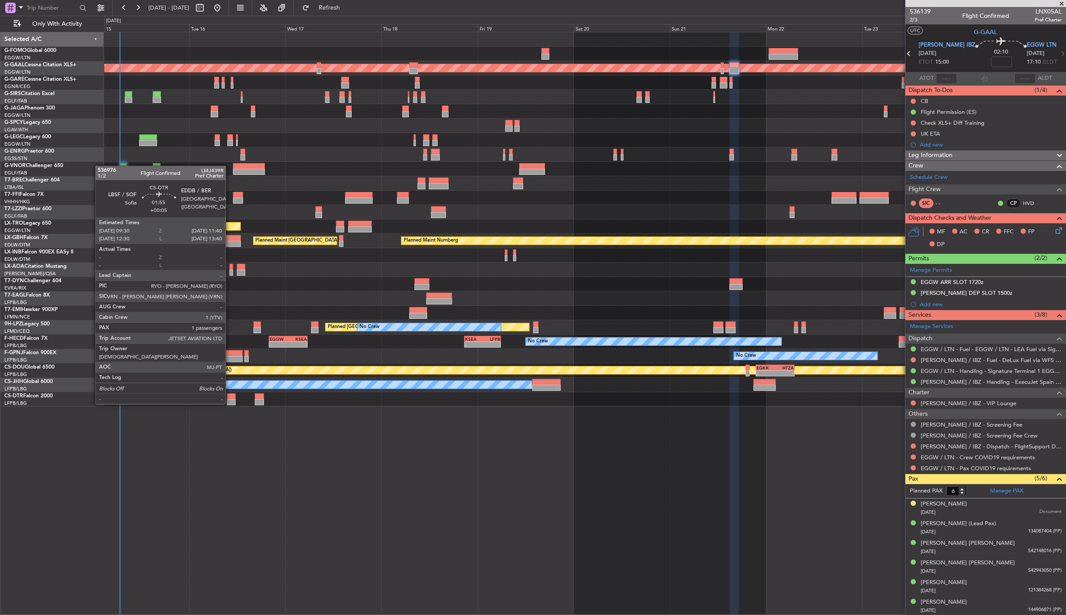
click at [230, 396] on div at bounding box center [231, 397] width 9 height 6
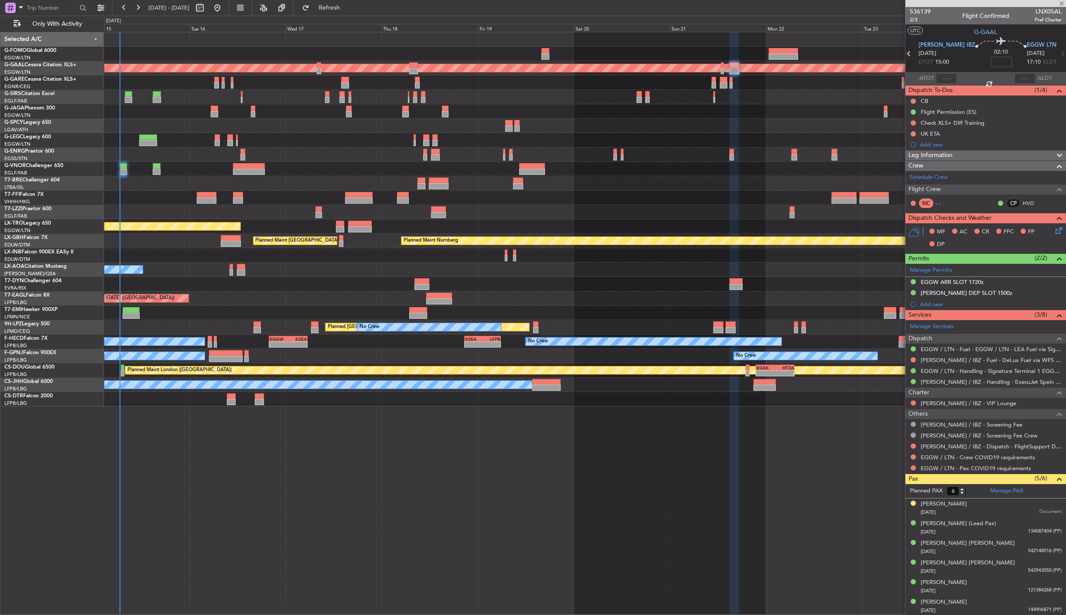
type input "+00:05"
type input "1"
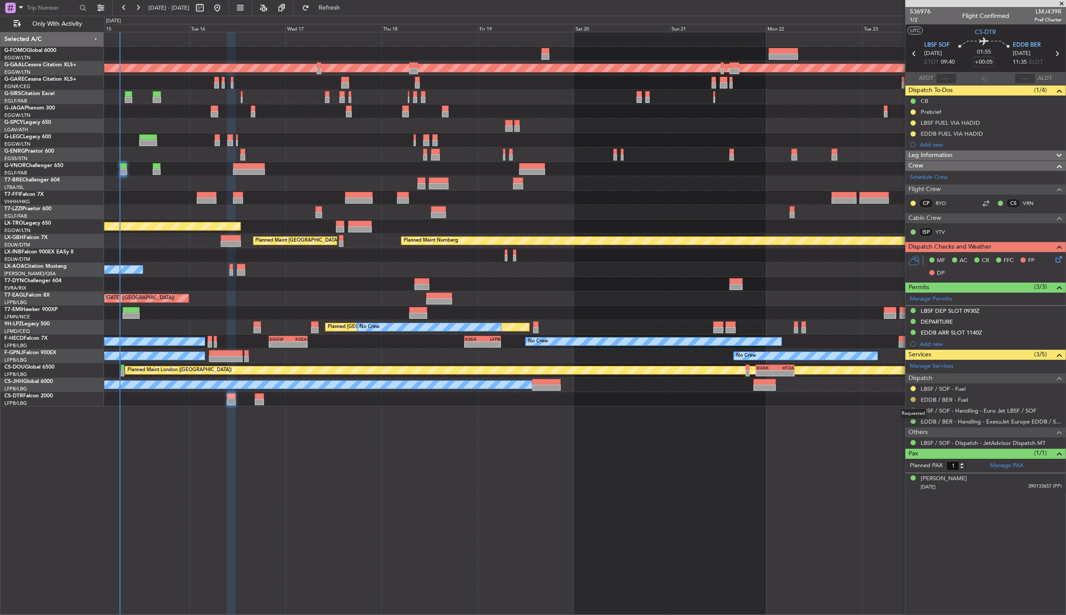
click at [914, 400] on button at bounding box center [913, 399] width 5 height 5
click at [883, 500] on span "Confirmed" at bounding box center [889, 504] width 27 height 9
click at [913, 132] on button at bounding box center [913, 133] width 5 height 5
click at [928, 175] on span "Completed" at bounding box center [917, 172] width 29 height 9
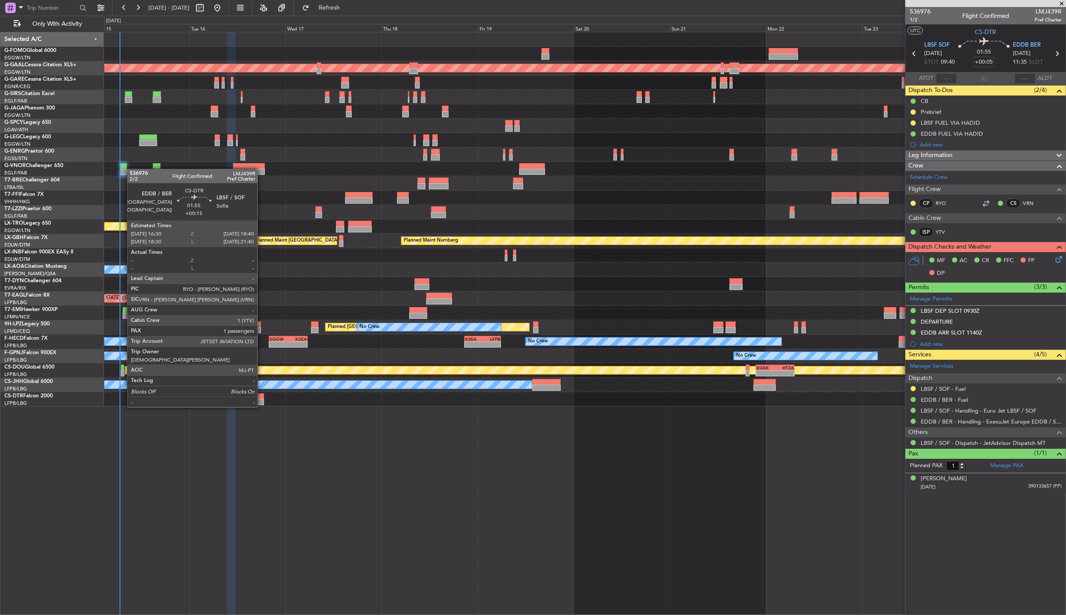
click at [261, 399] on div at bounding box center [259, 402] width 9 height 6
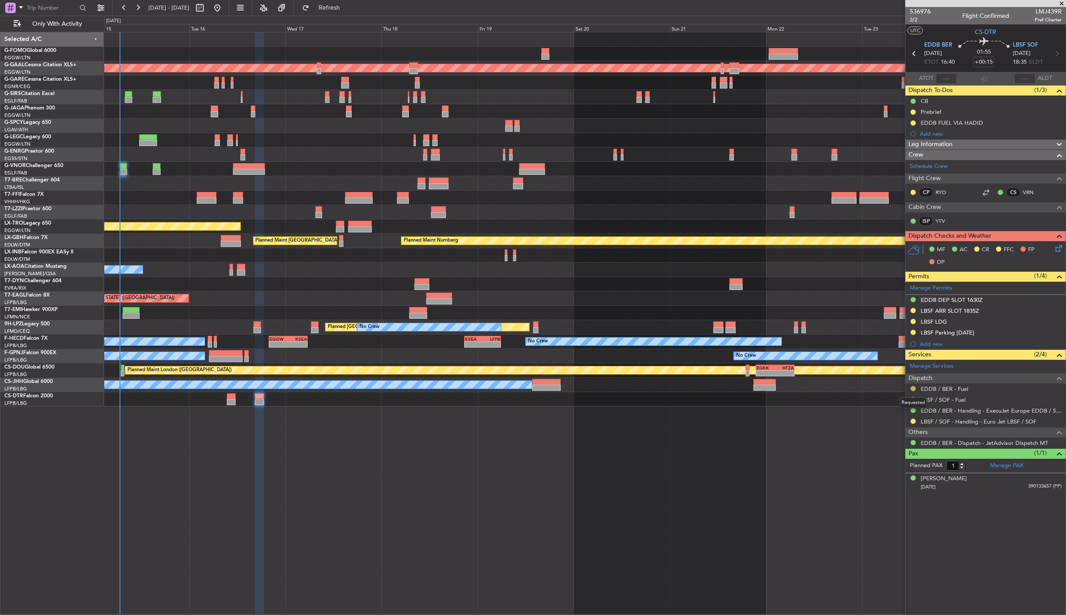
click at [913, 387] on button at bounding box center [913, 388] width 5 height 5
click at [883, 489] on span "Confirmed" at bounding box center [889, 493] width 27 height 9
click at [914, 123] on button at bounding box center [913, 122] width 5 height 5
click at [919, 162] on span "Completed" at bounding box center [917, 161] width 29 height 9
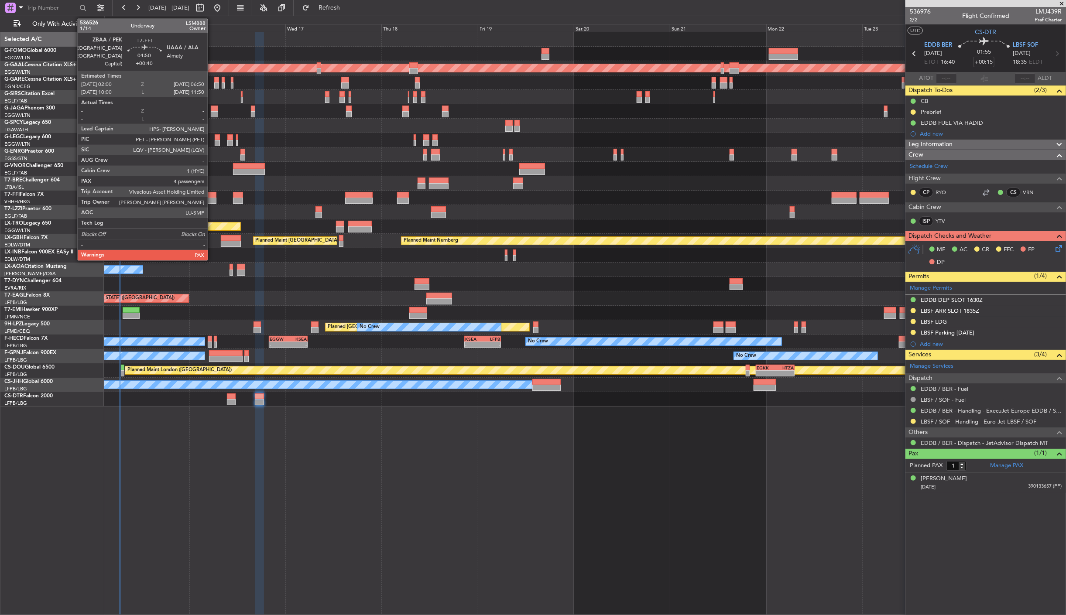
click at [212, 193] on div at bounding box center [207, 195] width 20 height 6
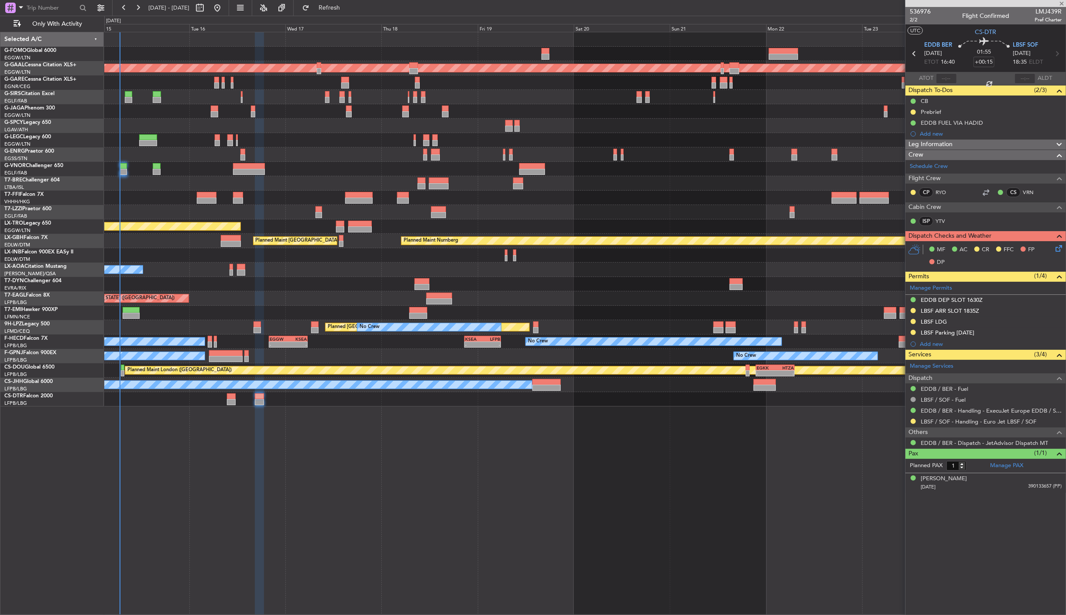
type input "+00:40"
type input "4"
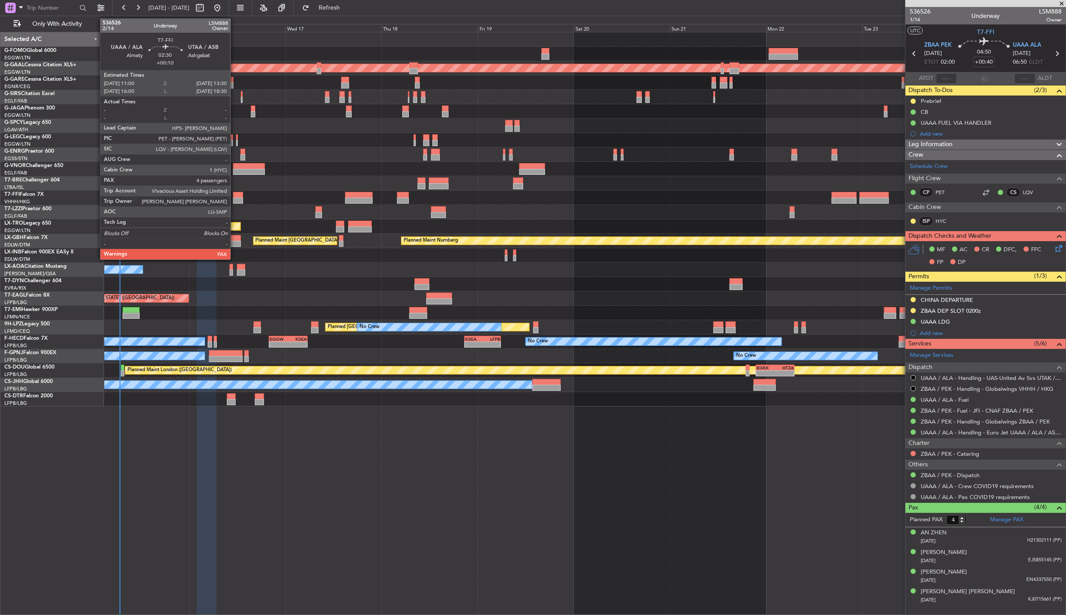
click at [235, 200] on div at bounding box center [238, 201] width 10 height 6
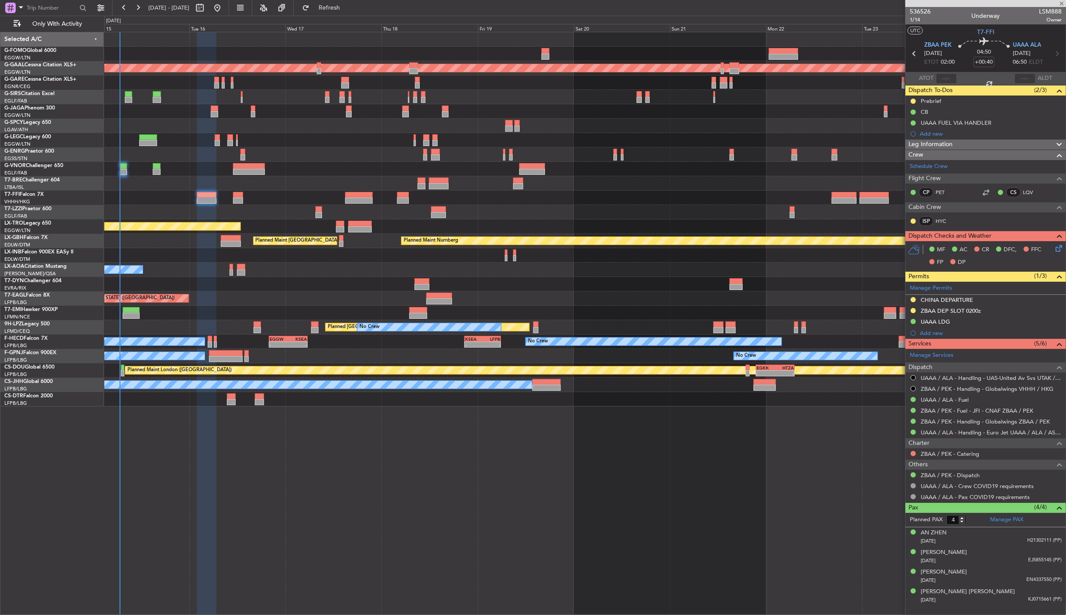
type input "+00:10"
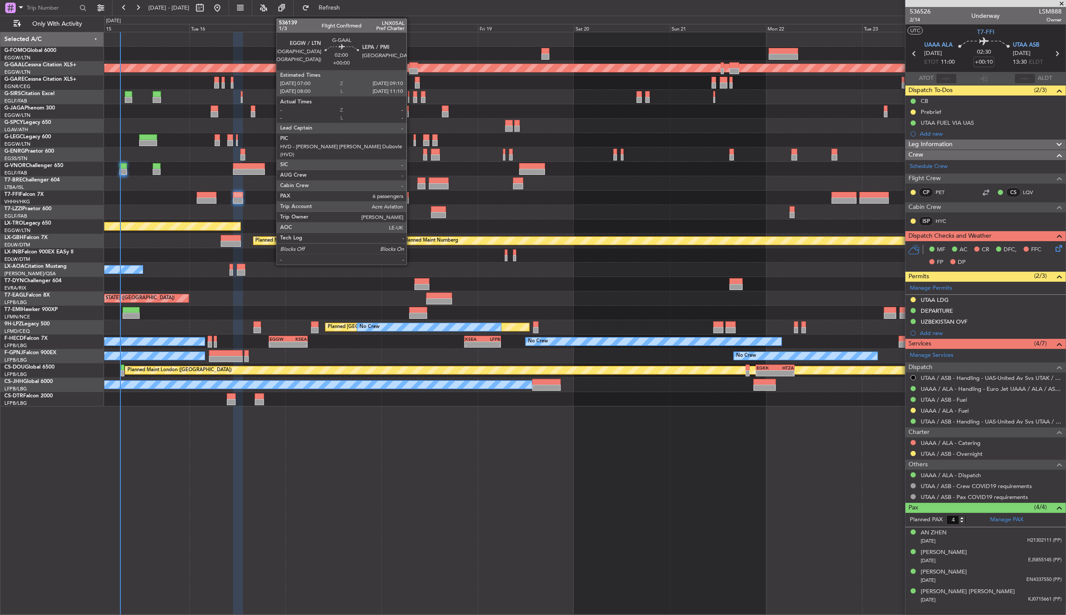
click at [411, 67] on div at bounding box center [413, 65] width 9 height 6
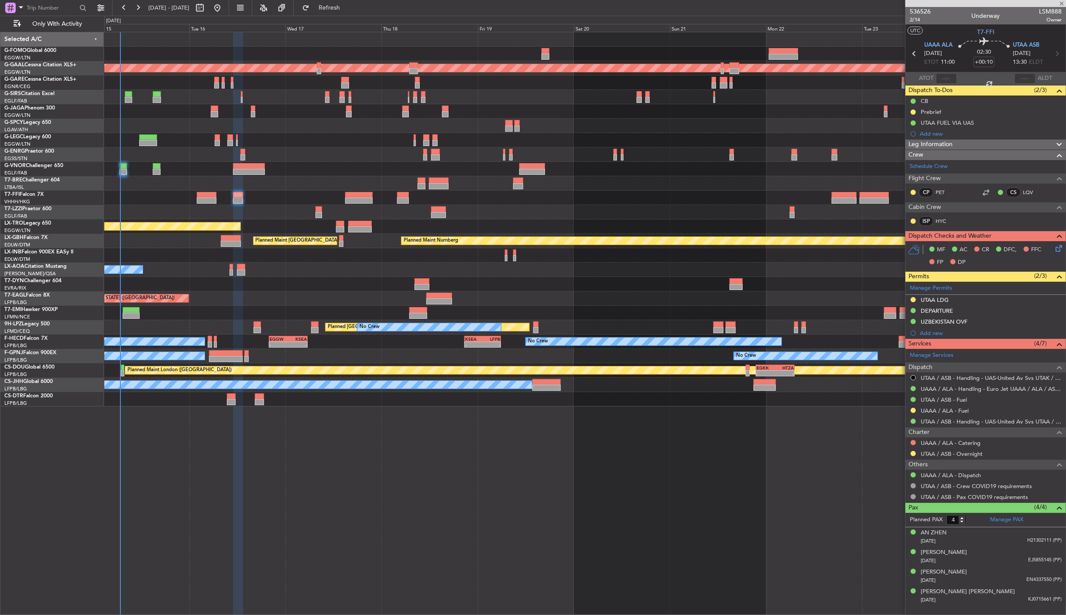
type input "6"
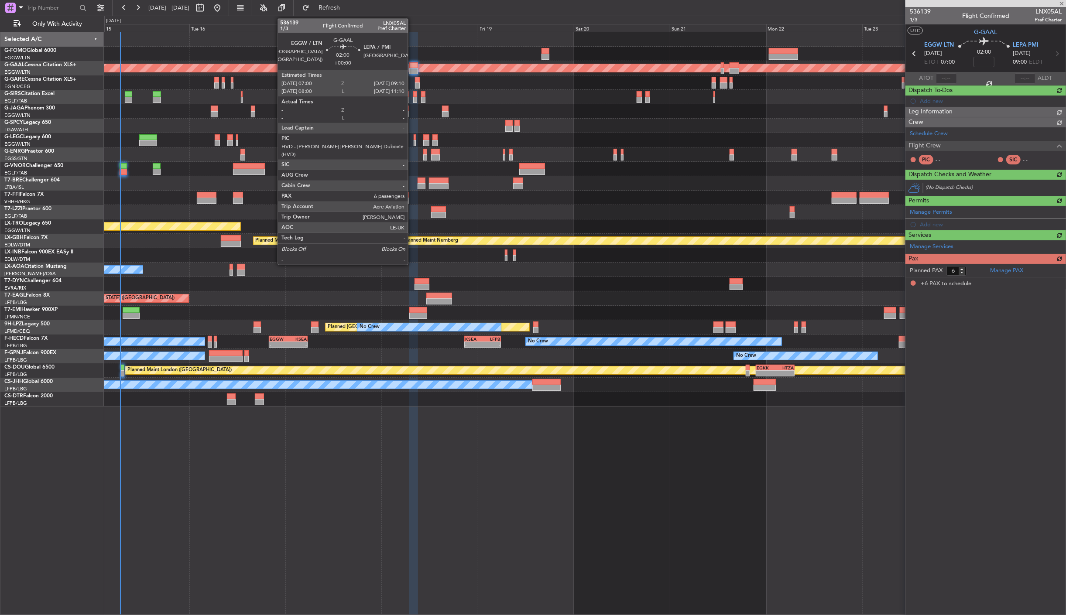
click at [412, 68] on div at bounding box center [413, 65] width 9 height 6
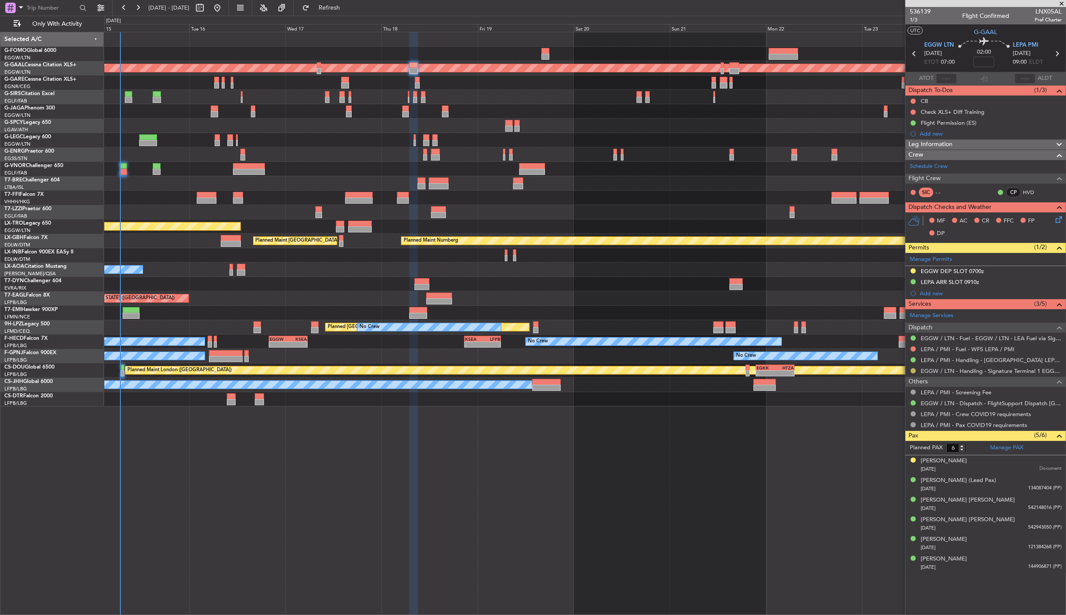
click at [913, 371] on button at bounding box center [913, 370] width 5 height 5
click at [894, 471] on span "Confirmed" at bounding box center [889, 475] width 27 height 9
click at [913, 268] on div at bounding box center [913, 271] width 7 height 7
click at [913, 269] on button at bounding box center [913, 270] width 5 height 5
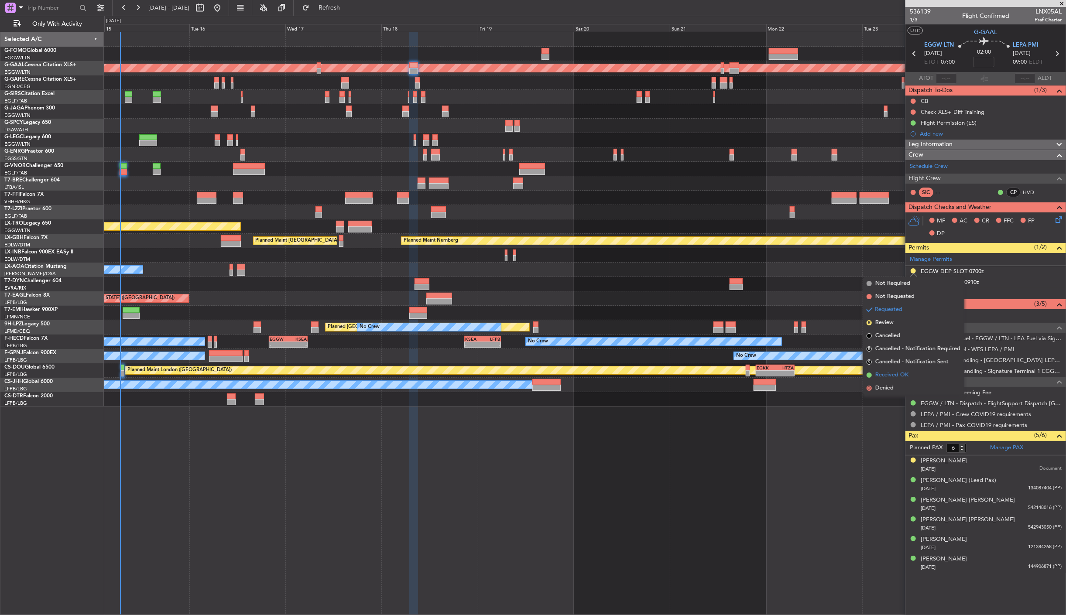
click at [894, 373] on span "Received OK" at bounding box center [892, 375] width 33 height 9
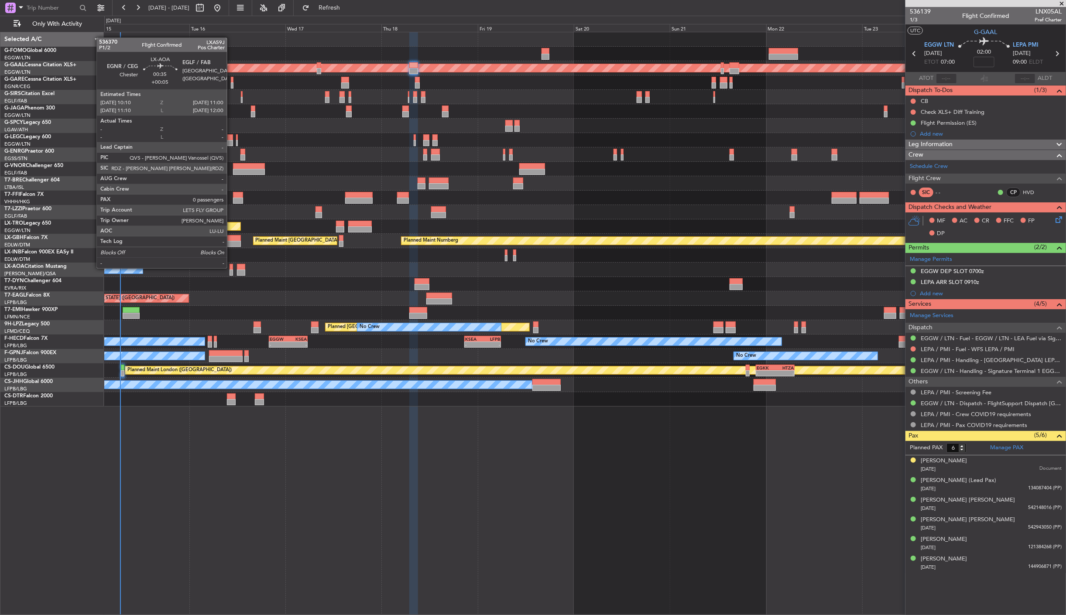
click at [231, 268] on div at bounding box center [231, 267] width 3 height 6
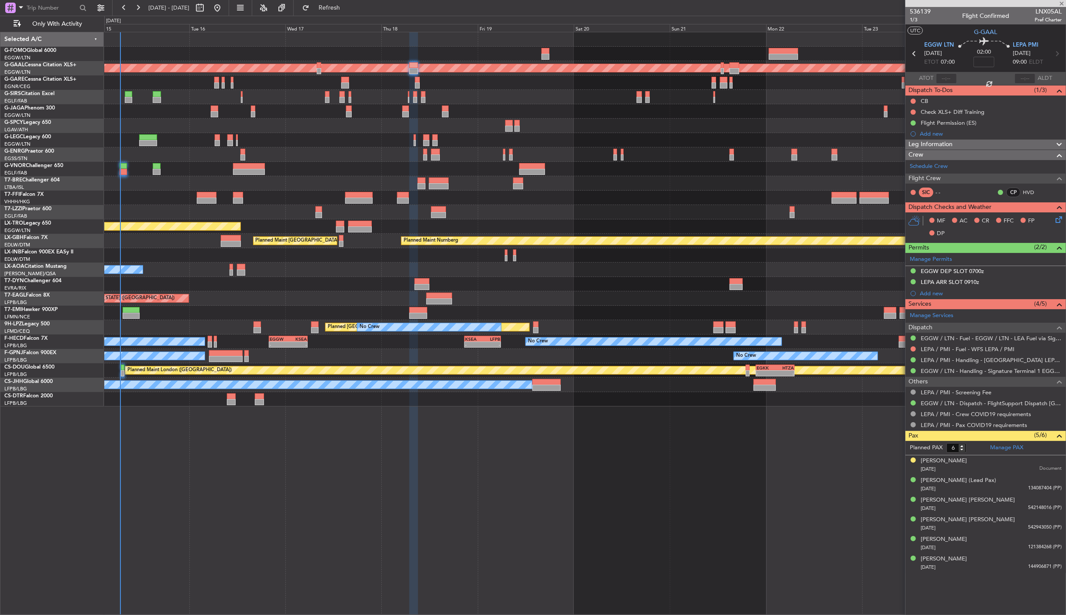
type input "+00:05"
type input "0"
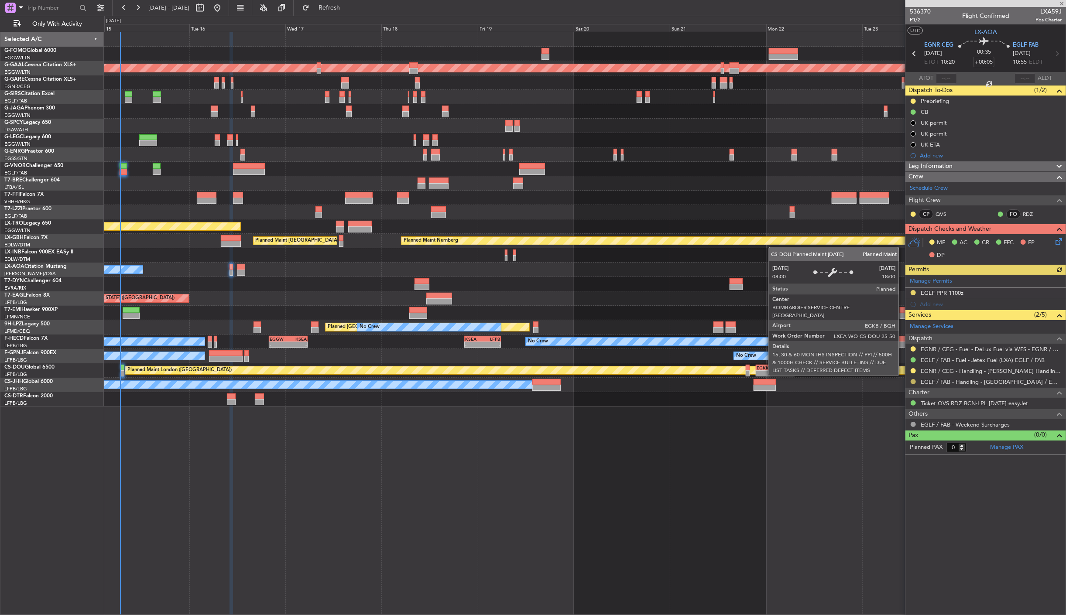
click at [911, 382] on button at bounding box center [913, 381] width 5 height 5
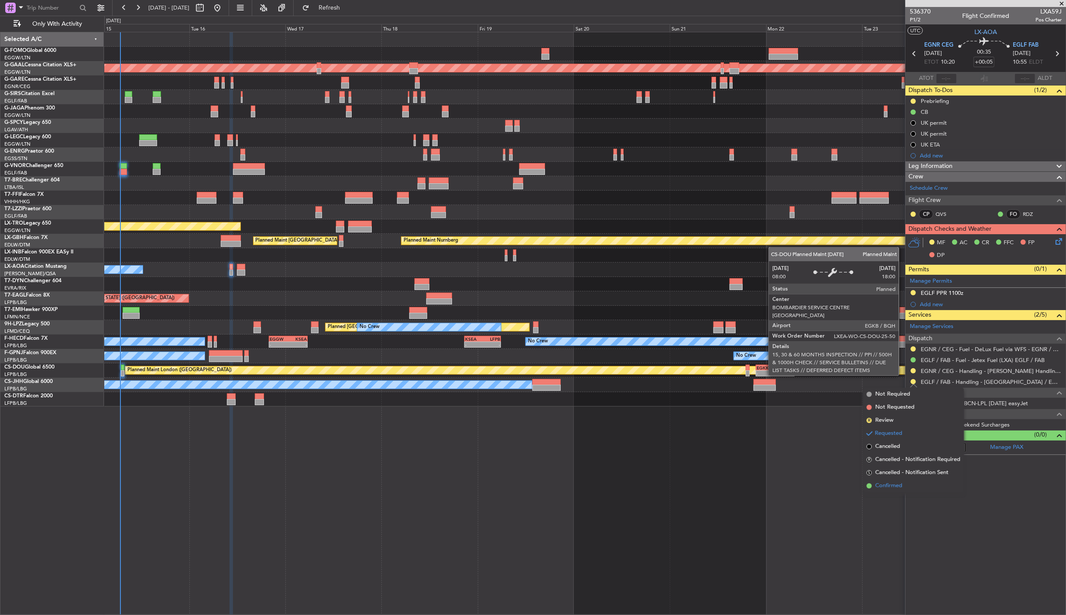
click at [888, 483] on span "Confirmed" at bounding box center [889, 486] width 27 height 9
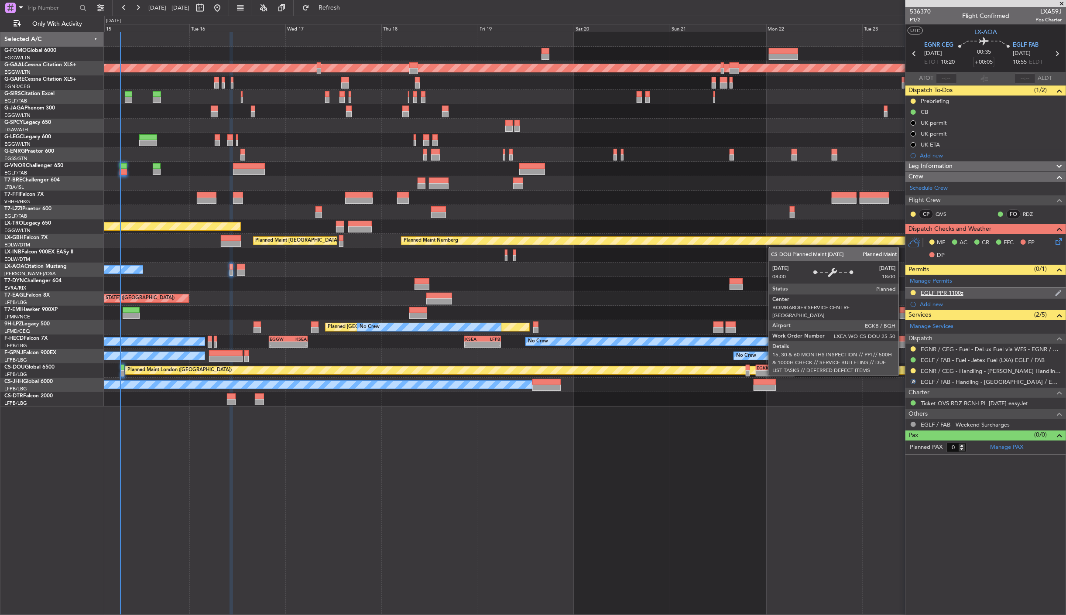
click at [935, 291] on div "EGLF PPR 1100z" at bounding box center [942, 292] width 43 height 7
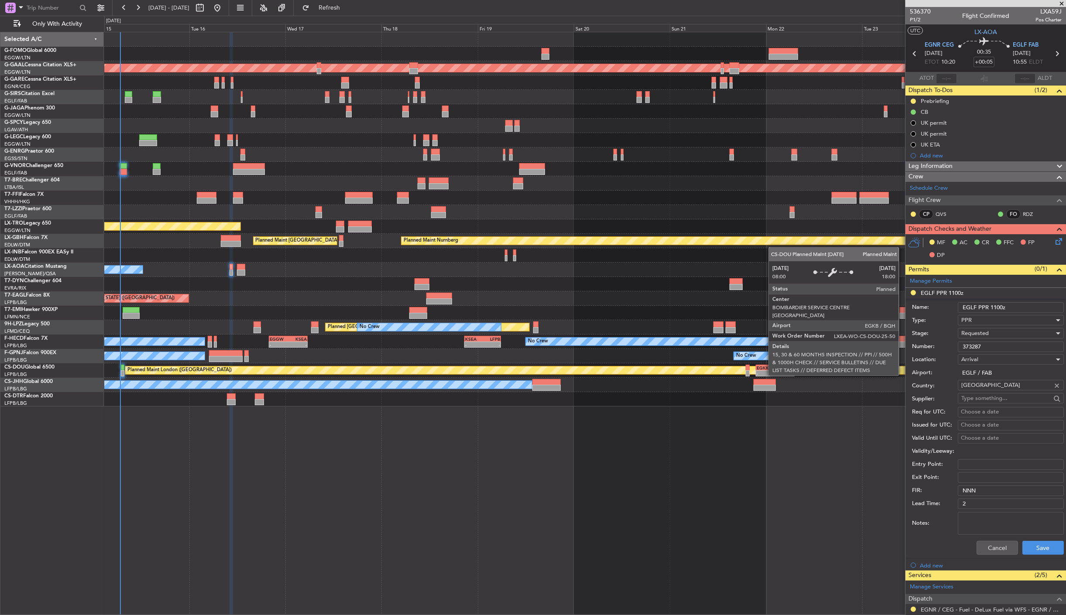
drag, startPoint x: 996, startPoint y: 345, endPoint x: 910, endPoint y: 351, distance: 87.1
click at [910, 351] on form "Name: EGLF PPR 1100z Type: PPR Stage: Requested Number: 373287 Location: Arriva…" at bounding box center [986, 429] width 161 height 261
click at [1032, 546] on button "Save" at bounding box center [1043, 548] width 41 height 14
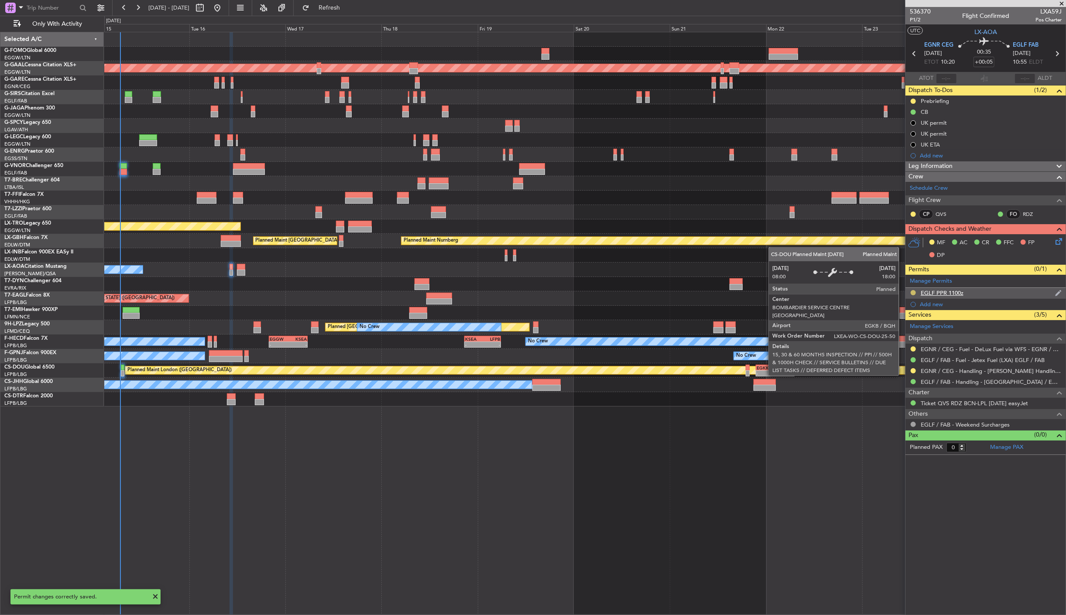
click at [914, 293] on button at bounding box center [913, 292] width 5 height 5
click at [909, 392] on li "Received OK" at bounding box center [913, 397] width 101 height 13
click at [1058, 53] on icon at bounding box center [1056, 53] width 11 height 11
type input "2"
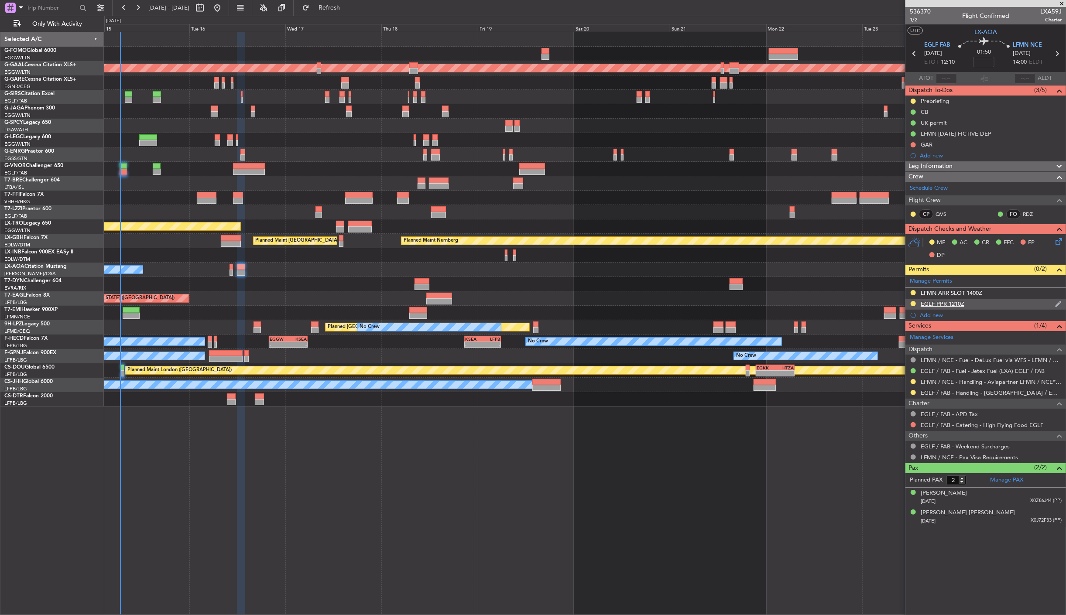
click at [955, 304] on div "EGLF PPR 1210Z" at bounding box center [943, 303] width 44 height 7
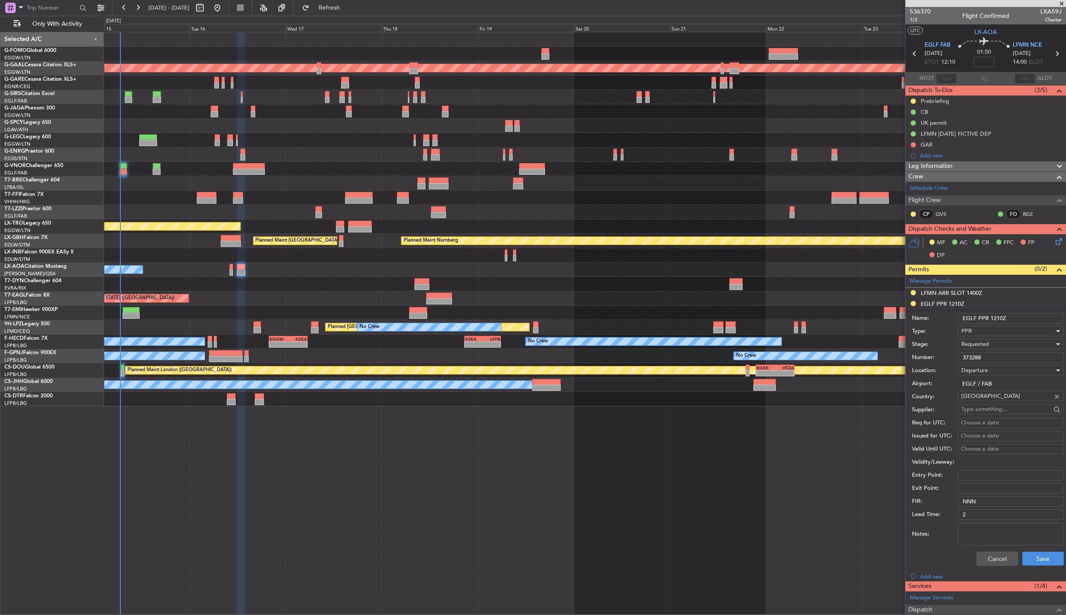
click at [1009, 341] on div "Requested" at bounding box center [1008, 344] width 93 height 13
click at [1015, 415] on span "Received OK" at bounding box center [1007, 411] width 91 height 13
click at [1031, 557] on button "Save" at bounding box center [1043, 559] width 41 height 14
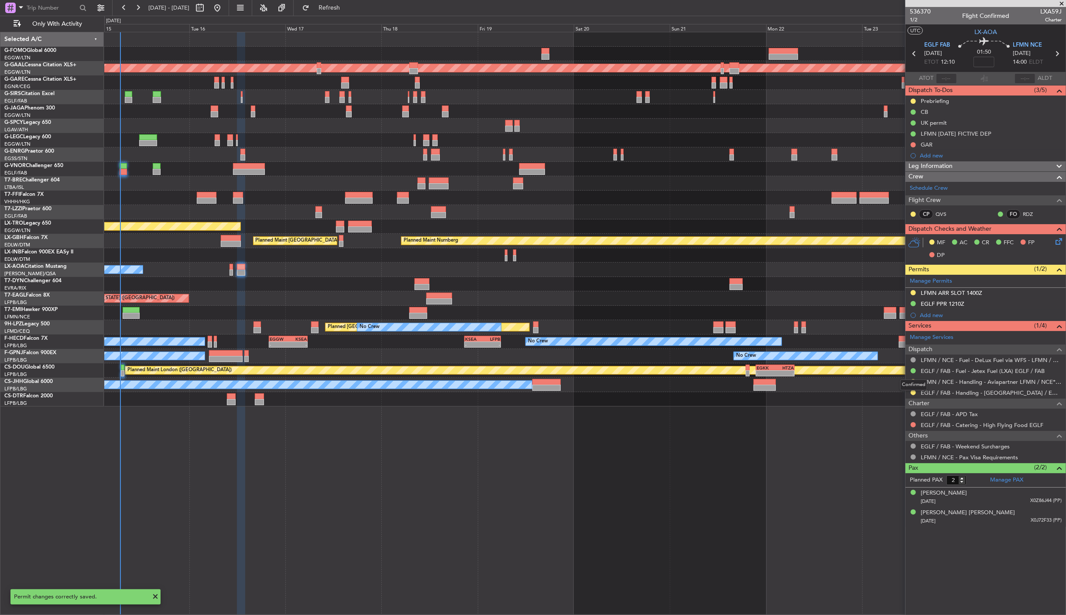
click at [914, 394] on mat-tooltip-component "Confirmed" at bounding box center [913, 385] width 39 height 23
click at [912, 393] on button at bounding box center [913, 392] width 5 height 5
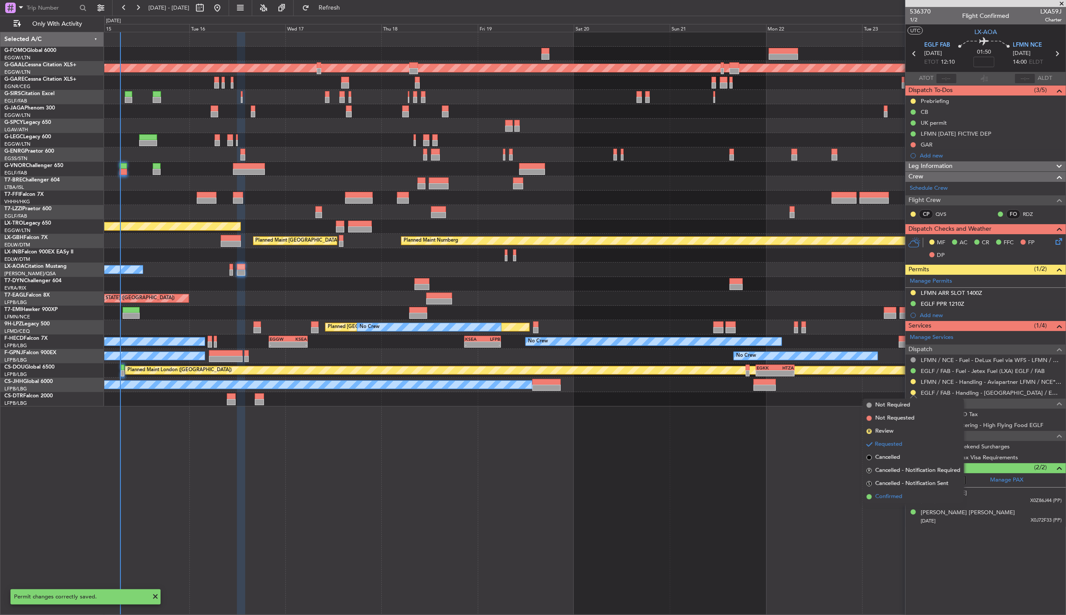
click at [887, 496] on span "Confirmed" at bounding box center [889, 497] width 27 height 9
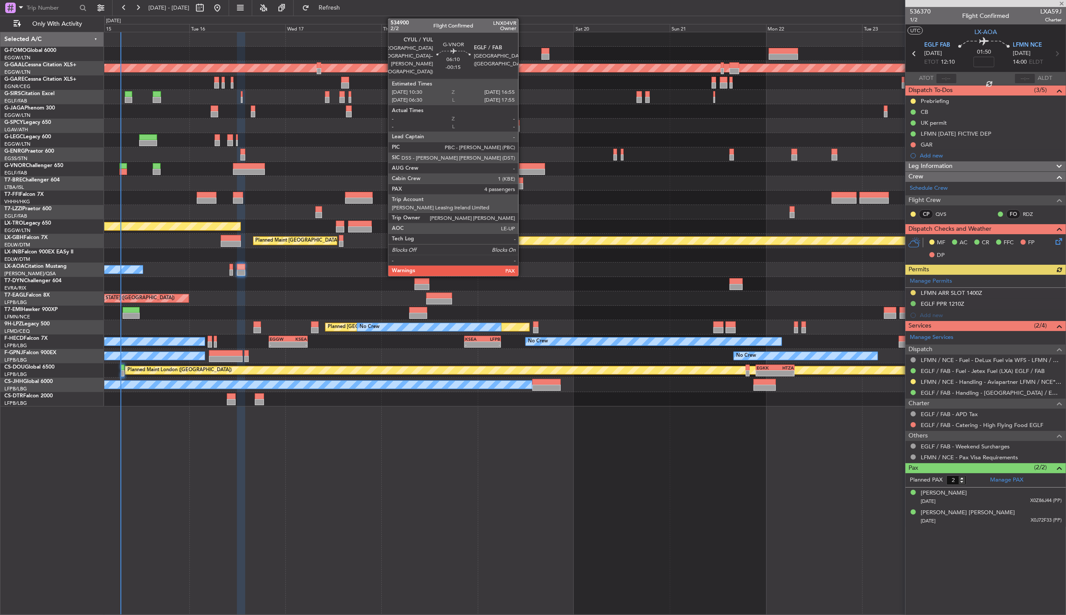
click at [523, 163] on div at bounding box center [532, 166] width 26 height 6
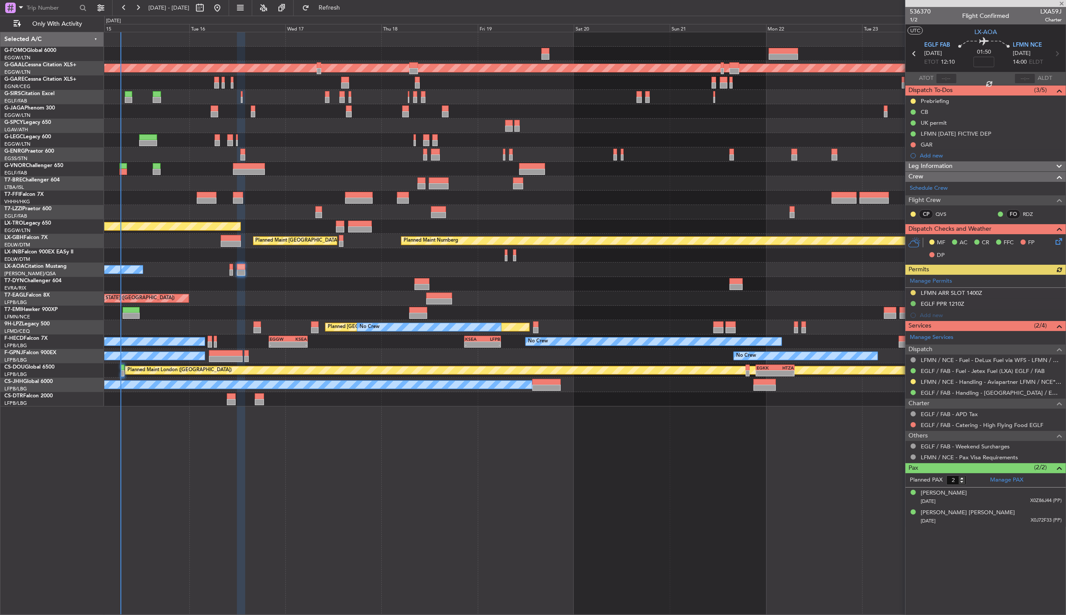
type input "-00:15"
type input "4"
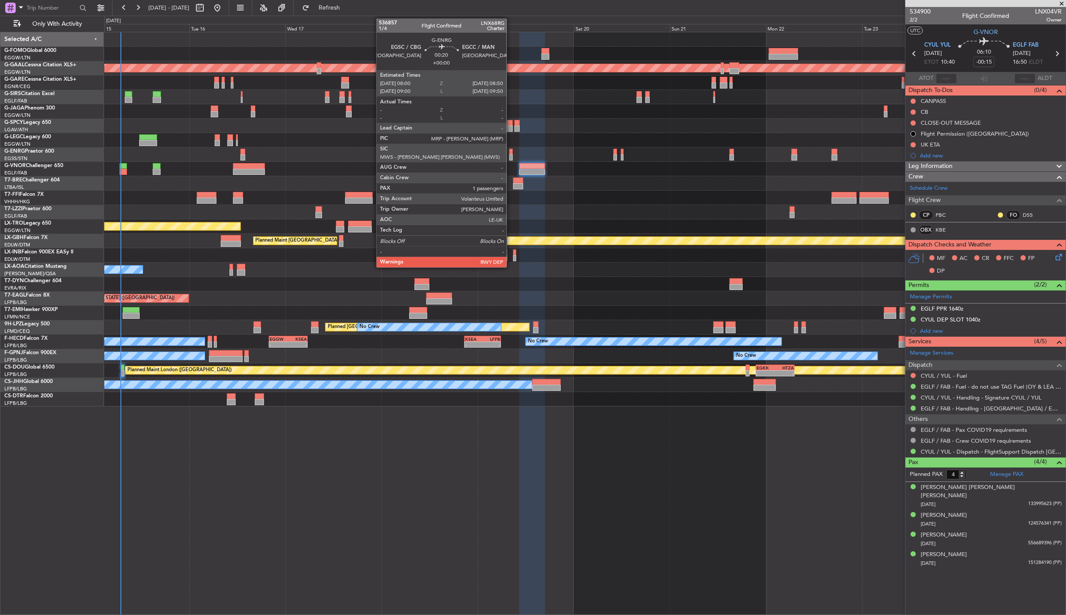
click at [511, 150] on div at bounding box center [510, 152] width 3 height 6
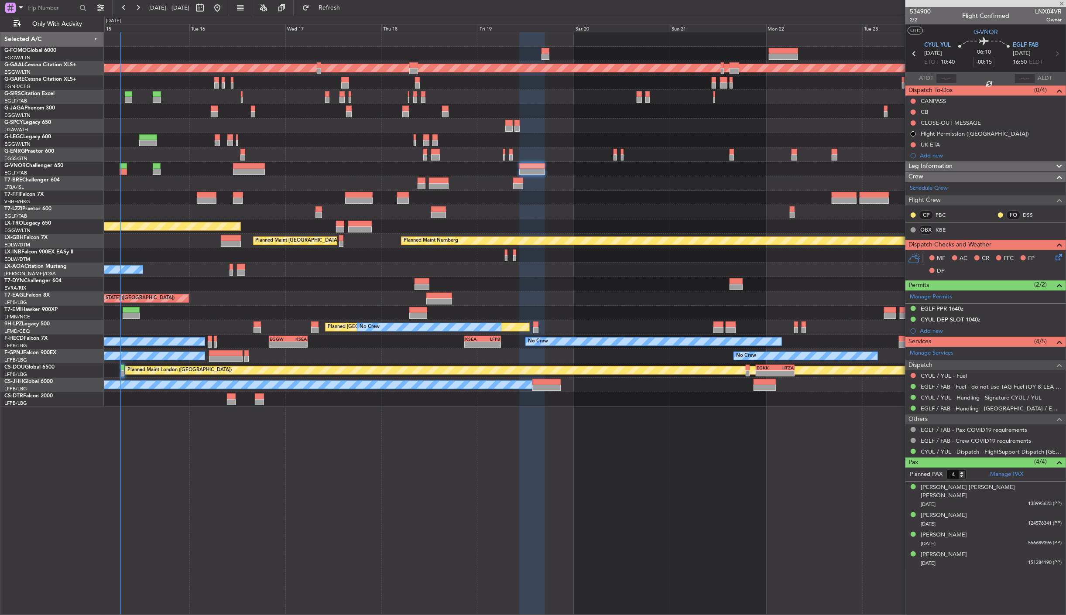
type input "1"
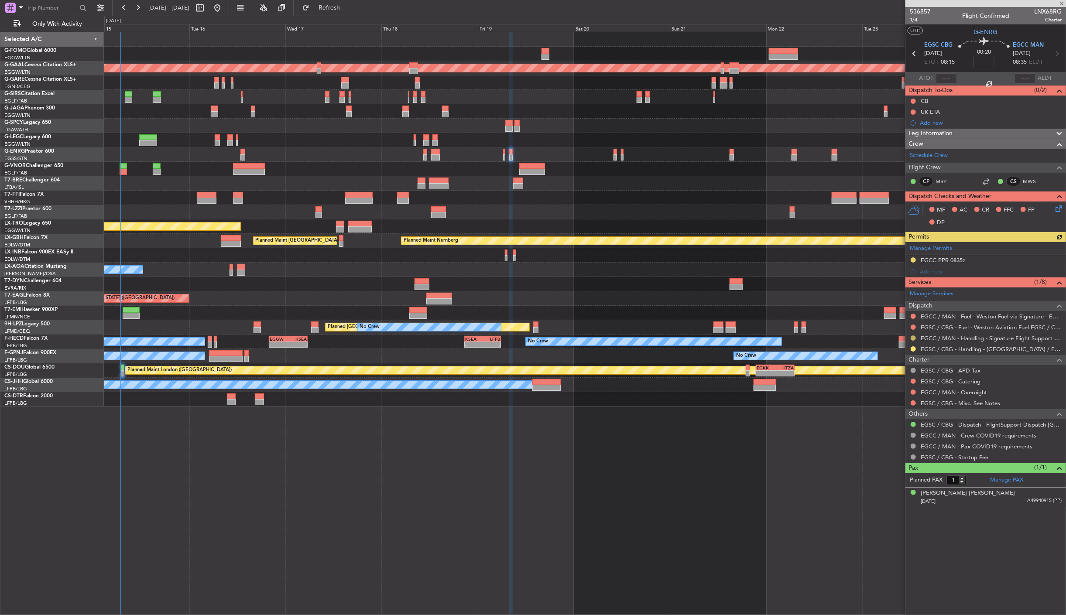
click at [913, 338] on button at bounding box center [913, 338] width 5 height 5
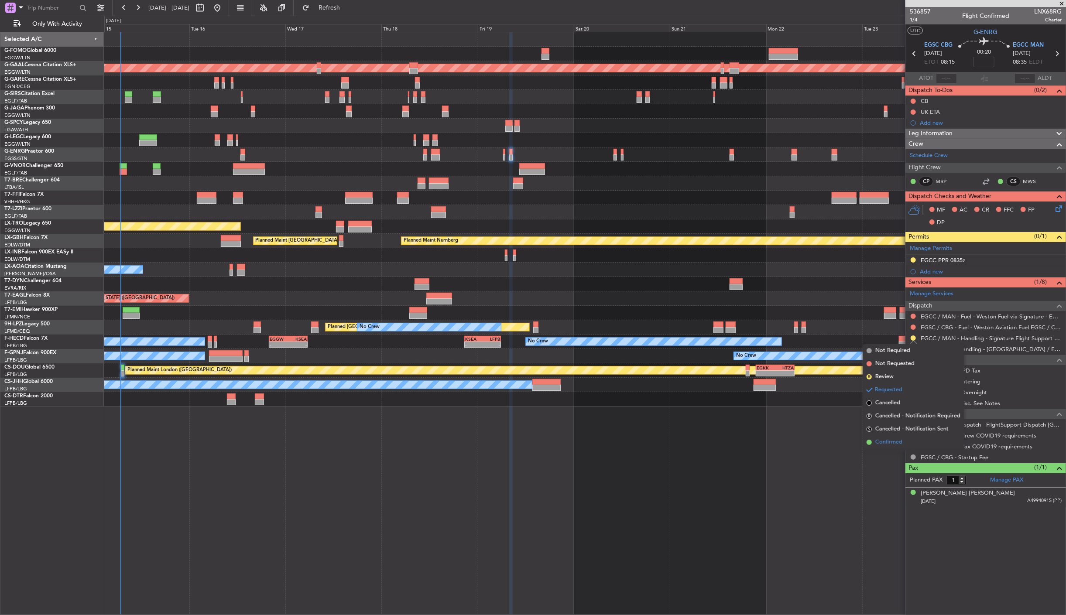
click at [907, 438] on li "Confirmed" at bounding box center [913, 442] width 101 height 13
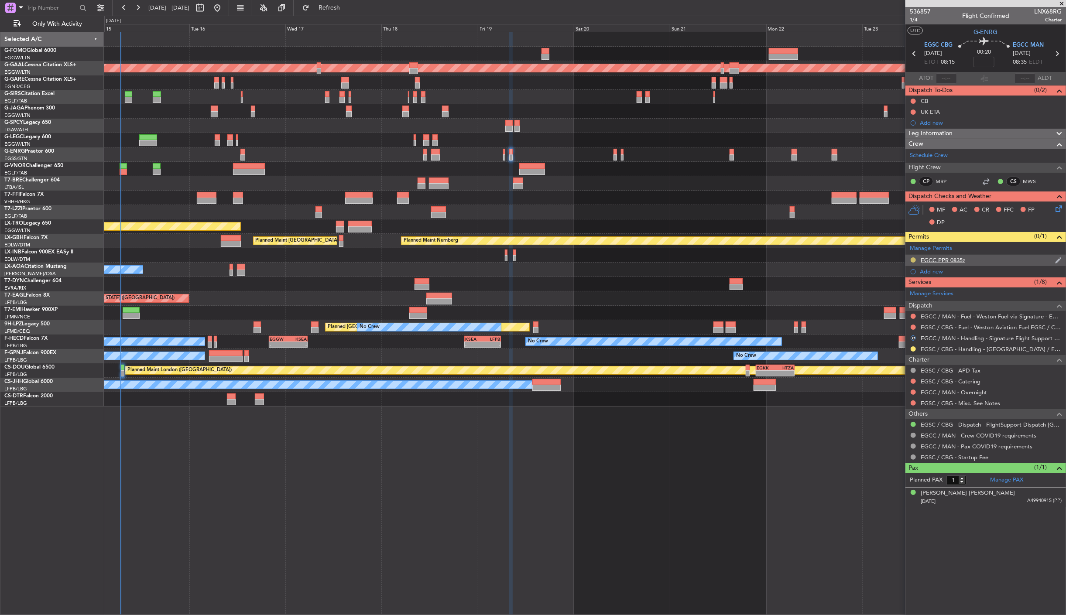
click at [914, 259] on button at bounding box center [913, 260] width 5 height 5
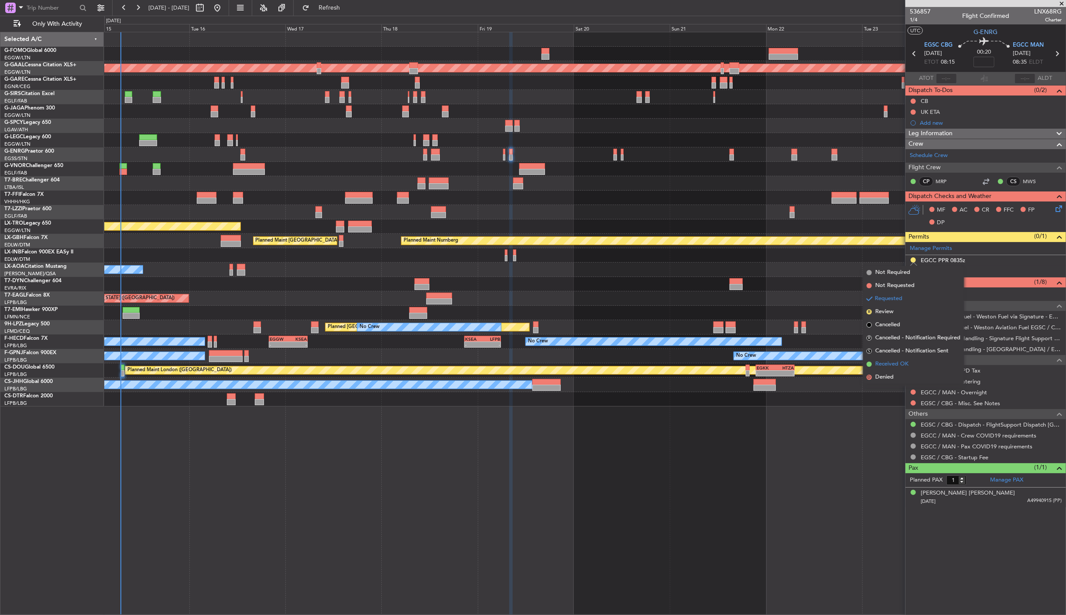
click at [897, 367] on span "Received OK" at bounding box center [892, 364] width 33 height 9
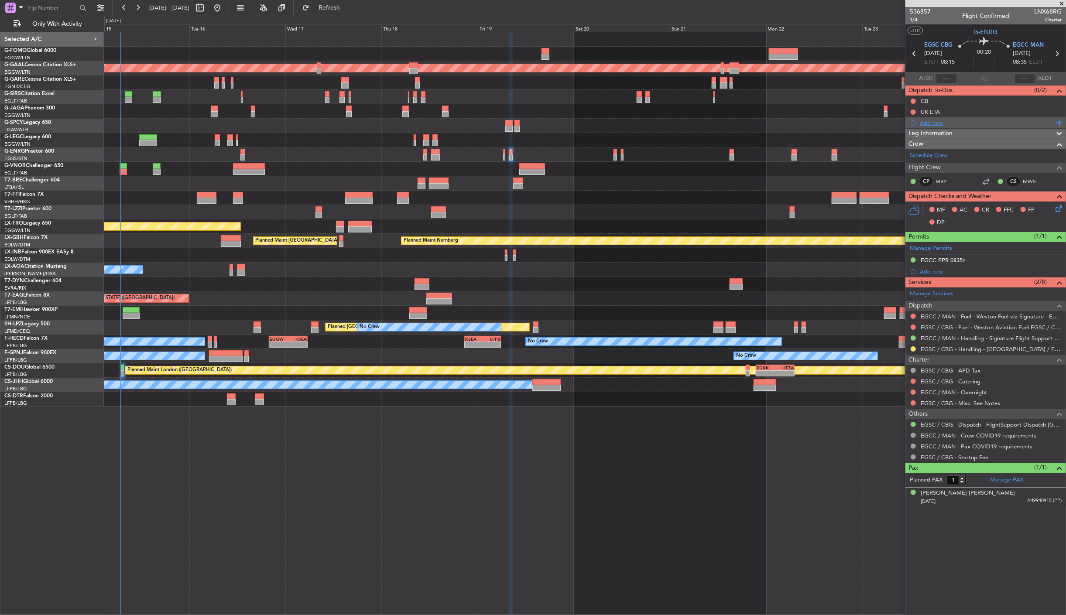
click at [938, 124] on div "Add new" at bounding box center [987, 122] width 134 height 7
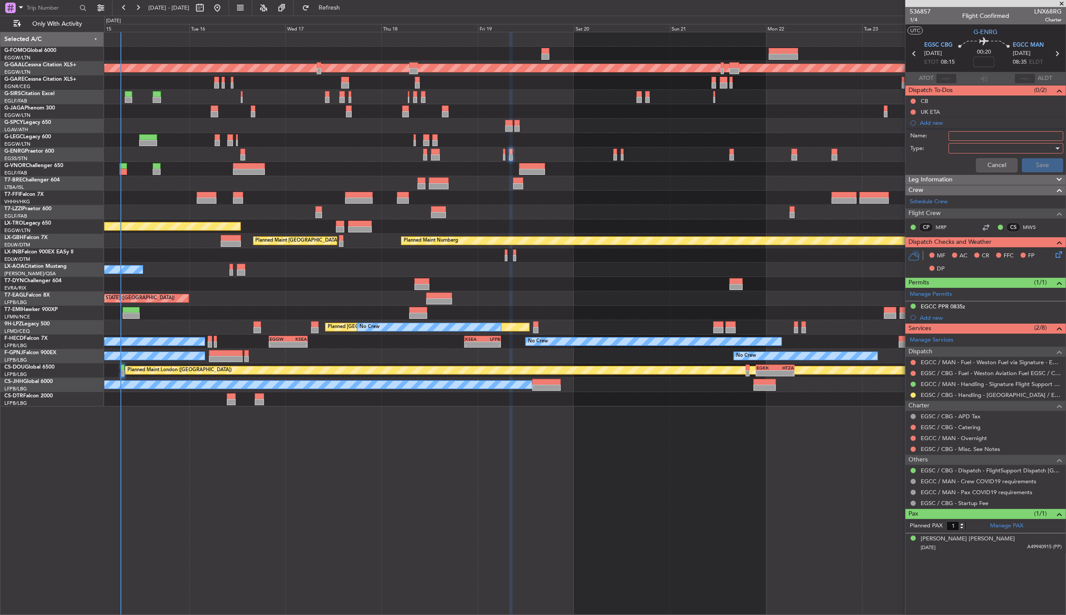
click at [983, 138] on input "Name:" at bounding box center [1006, 136] width 115 height 10
click at [962, 147] on div at bounding box center [1003, 148] width 102 height 13
click at [969, 135] on div at bounding box center [533, 307] width 1066 height 615
click at [970, 135] on input "EGCC SLOT 1040z" at bounding box center [1006, 136] width 115 height 10
type input "EGCC DEP SLOT 1040z"
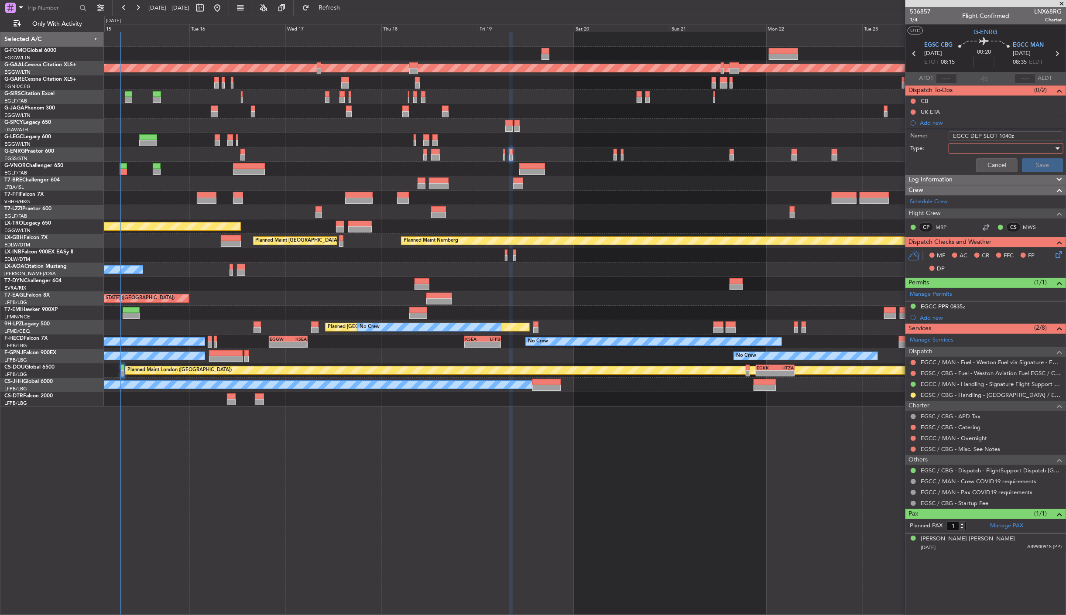
click at [972, 148] on div at bounding box center [1003, 148] width 102 height 13
click at [970, 190] on span "Airport" at bounding box center [1001, 192] width 107 height 13
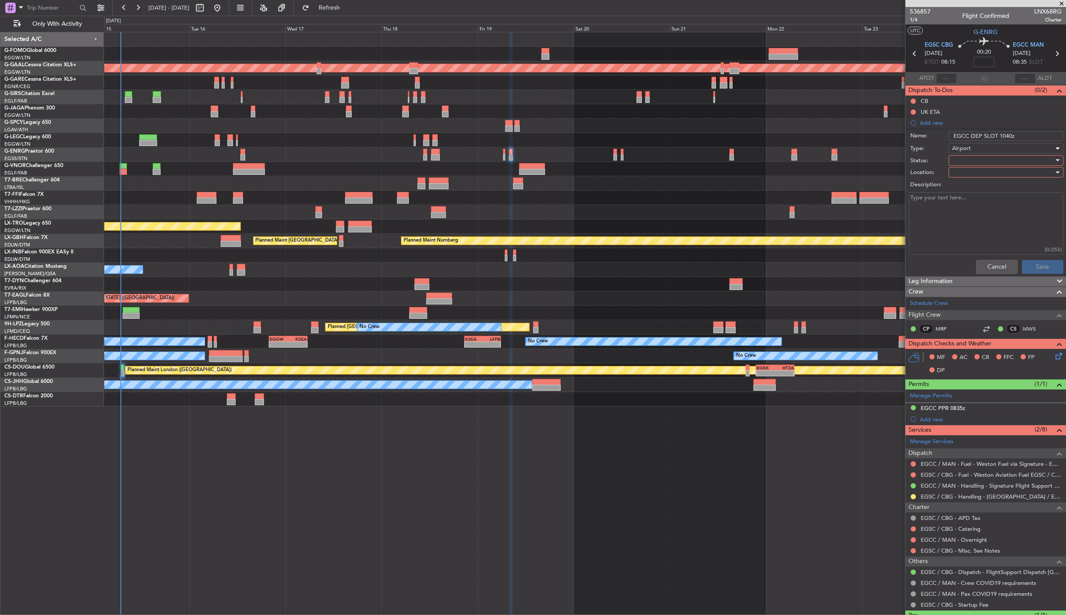
click at [963, 159] on div at bounding box center [1003, 160] width 102 height 13
click at [982, 179] on span "Not Started" at bounding box center [1002, 178] width 102 height 13
click at [976, 159] on span "Not Started" at bounding box center [967, 161] width 31 height 8
click at [983, 201] on span "Completed" at bounding box center [1002, 204] width 102 height 13
click at [981, 172] on div at bounding box center [1003, 172] width 102 height 13
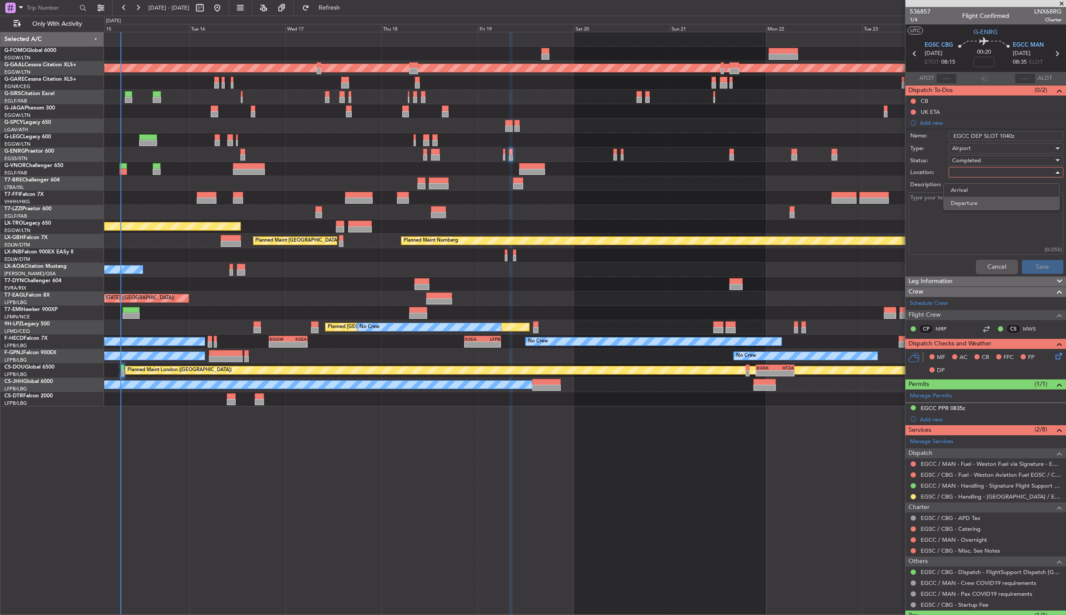
click at [984, 201] on span "Departure" at bounding box center [1002, 203] width 102 height 13
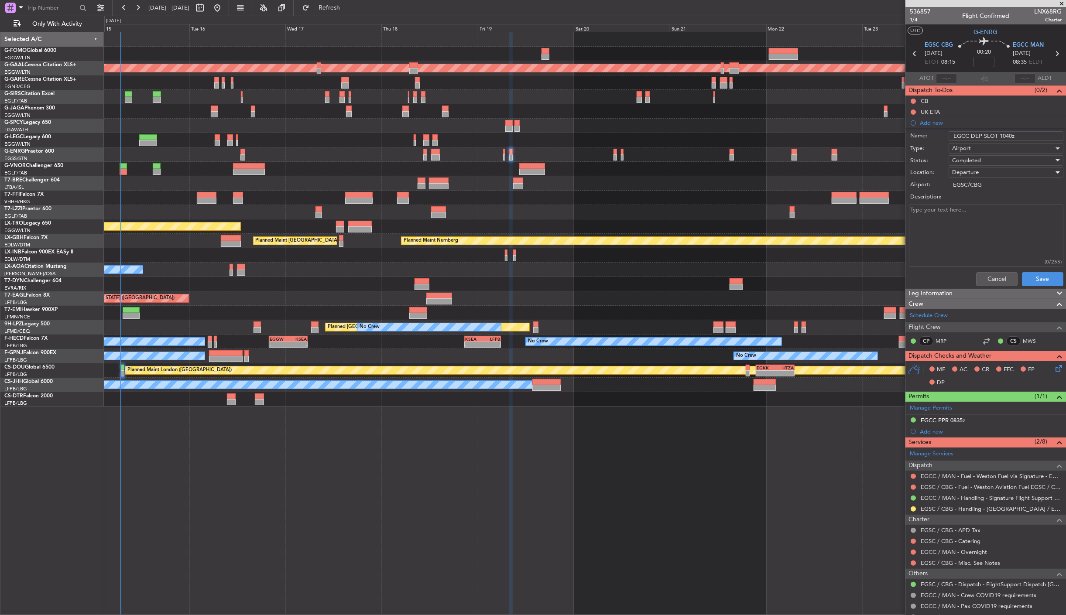
click at [987, 174] on div "Departure" at bounding box center [1003, 172] width 102 height 13
click at [983, 188] on span "Arrival" at bounding box center [1002, 190] width 102 height 13
type input "EGCC/MAN"
click at [1040, 276] on button "Save" at bounding box center [1042, 279] width 41 height 14
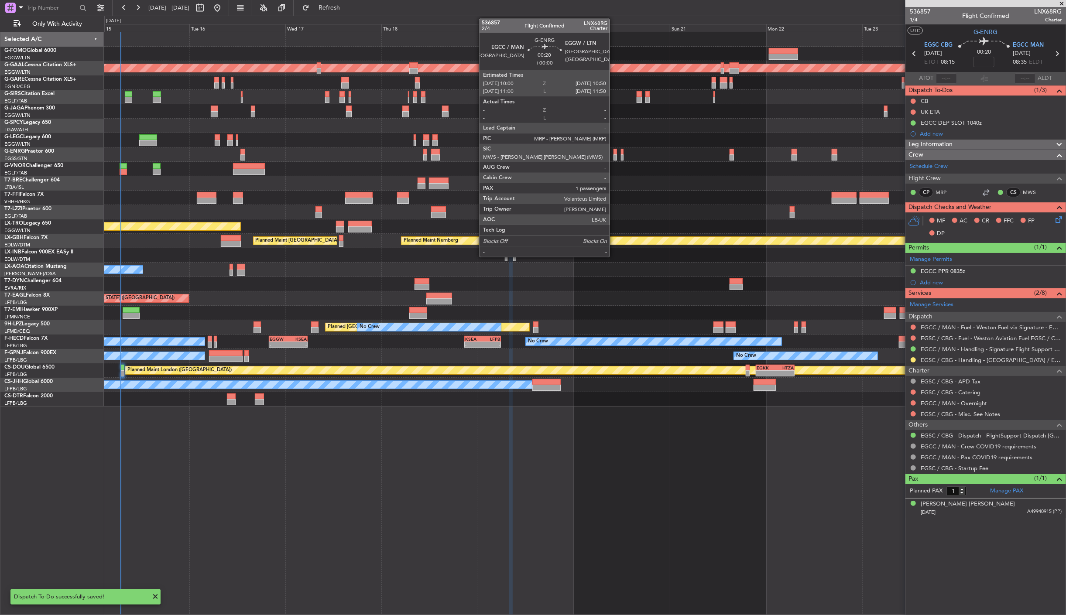
click at [614, 154] on div at bounding box center [615, 152] width 3 height 6
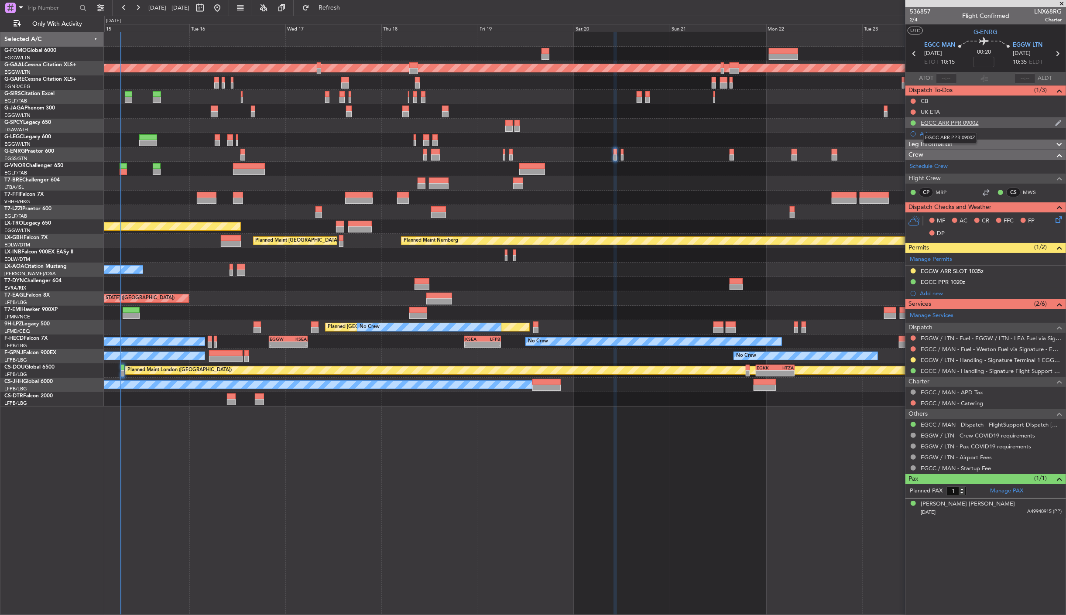
click at [968, 121] on div "EGCC ARR PPR 0900Z" at bounding box center [950, 122] width 58 height 7
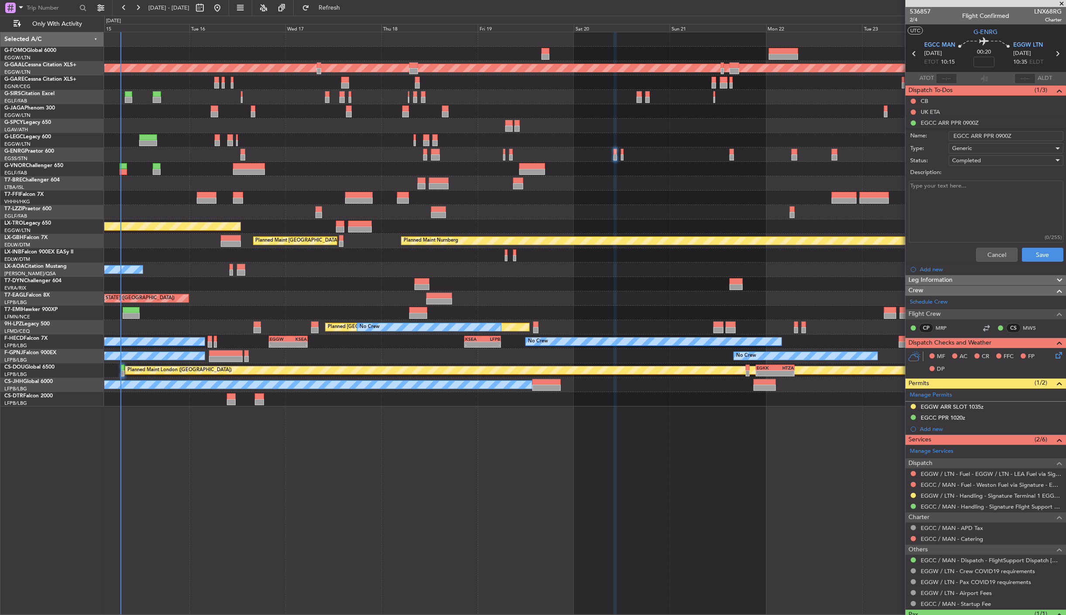
click at [937, 201] on textarea "Description:" at bounding box center [986, 212] width 155 height 62
click at [1002, 254] on button "Cancel" at bounding box center [996, 255] width 41 height 14
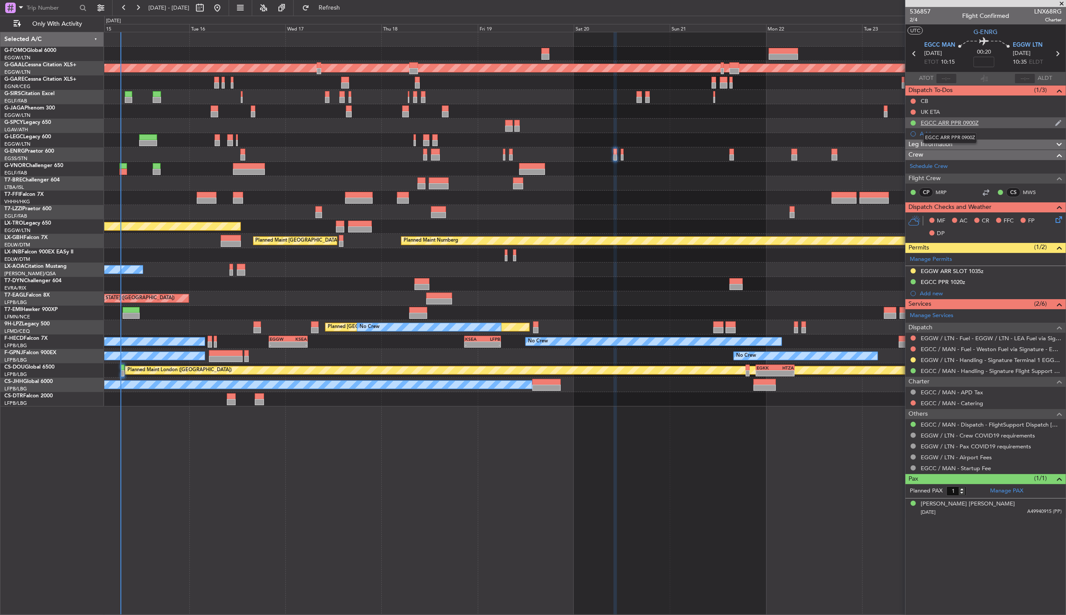
click at [963, 122] on div "EGCC ARR PPR 0900Z" at bounding box center [950, 122] width 58 height 7
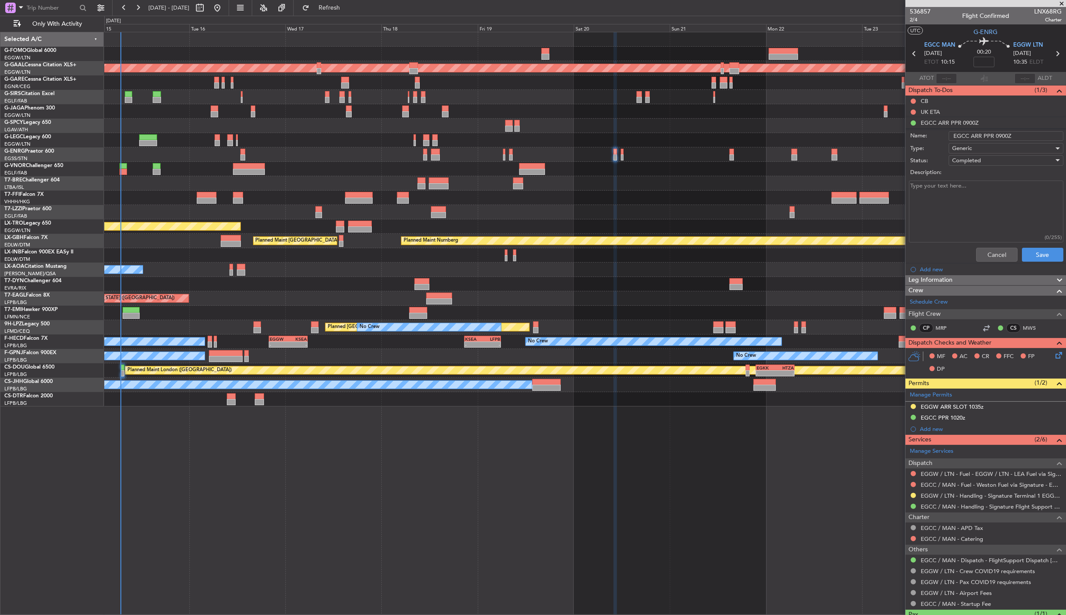
drag, startPoint x: 991, startPoint y: 137, endPoint x: 981, endPoint y: 137, distance: 10.5
click at [981, 137] on input "EGCC ARR PPR 0900Z" at bounding box center [1006, 136] width 115 height 10
click at [983, 137] on input "EGCC ARR sLOT 0900Z" at bounding box center [1006, 136] width 115 height 10
type input "EGCC ARR SLOT 0900Z"
click at [1026, 254] on button "Save" at bounding box center [1042, 255] width 41 height 14
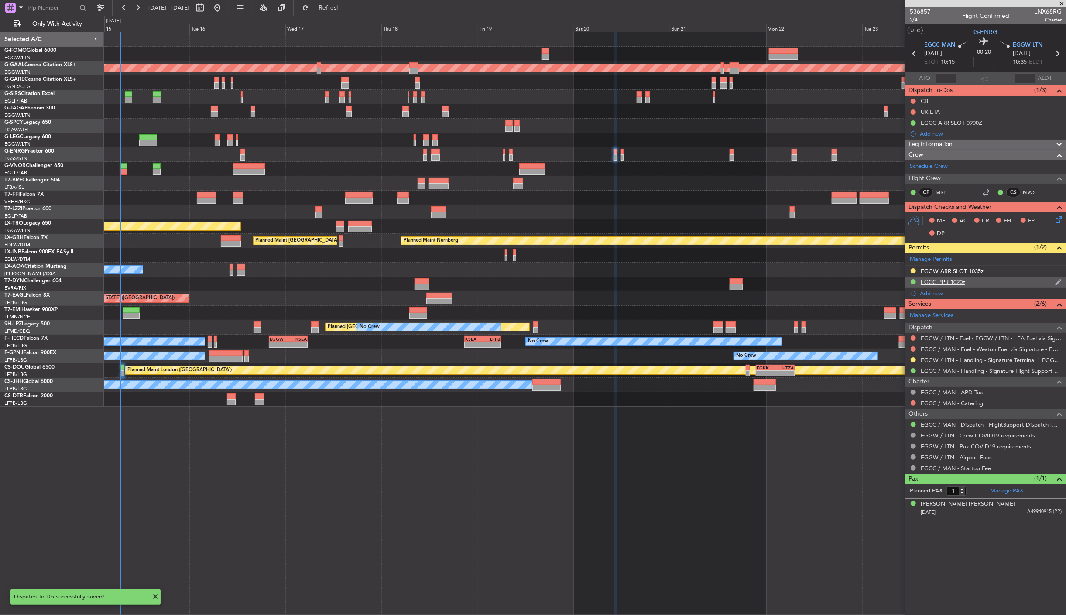
click at [944, 286] on div "EGCC PPR 1020z" at bounding box center [986, 282] width 161 height 11
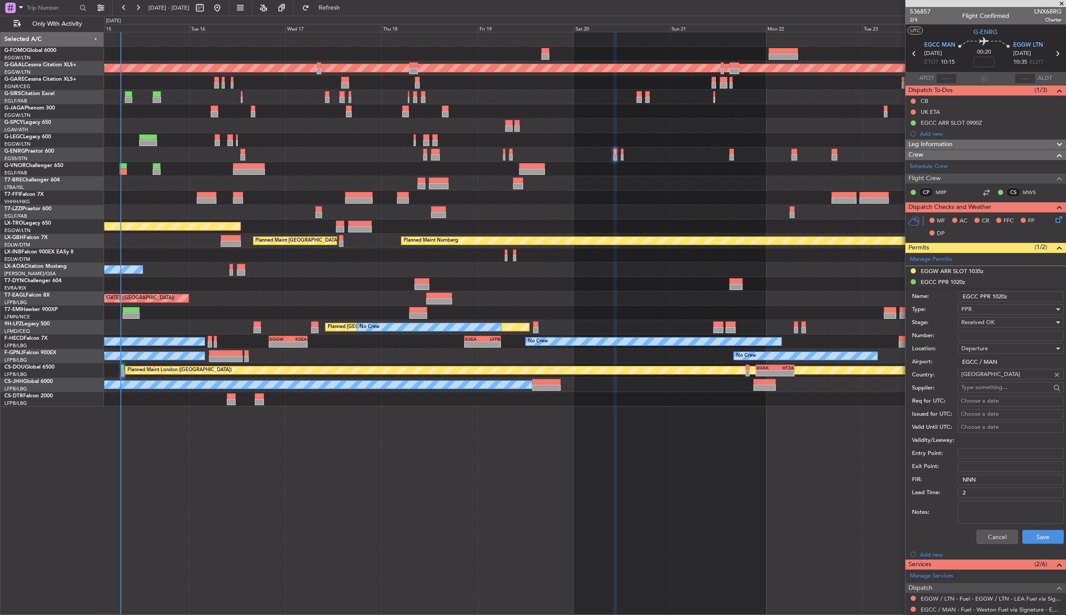
drag, startPoint x: 992, startPoint y: 297, endPoint x: 980, endPoint y: 299, distance: 11.9
click at [980, 299] on input "EGCC PPR 1020z" at bounding box center [1011, 297] width 106 height 10
type input "EGCC SLOT 1020z"
click at [1038, 540] on button "Save" at bounding box center [1043, 537] width 41 height 14
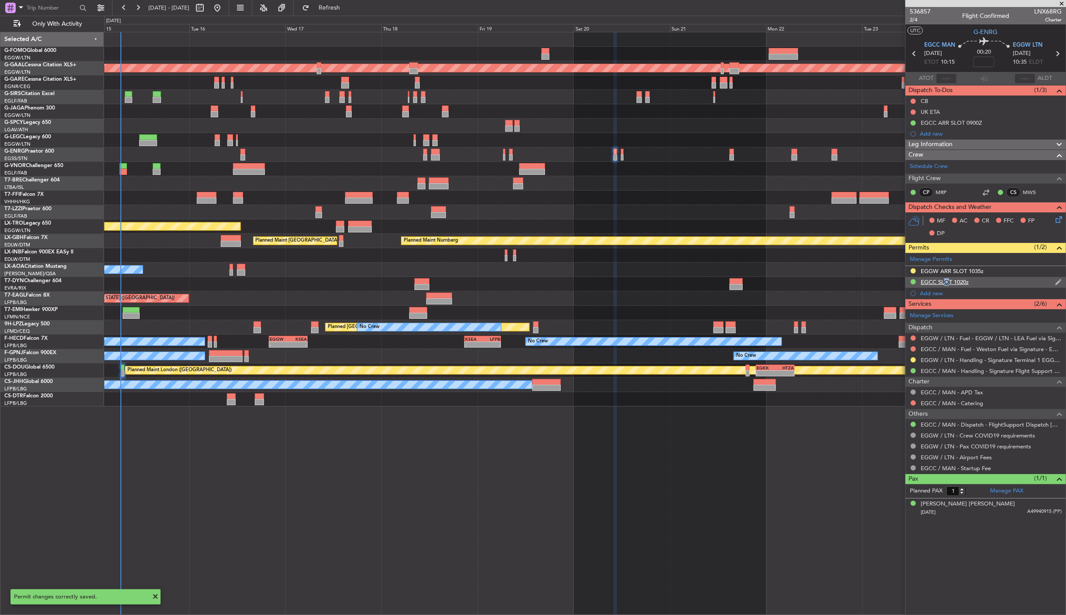
click at [943, 280] on div "EGCC SLOT 1020z" at bounding box center [945, 281] width 48 height 7
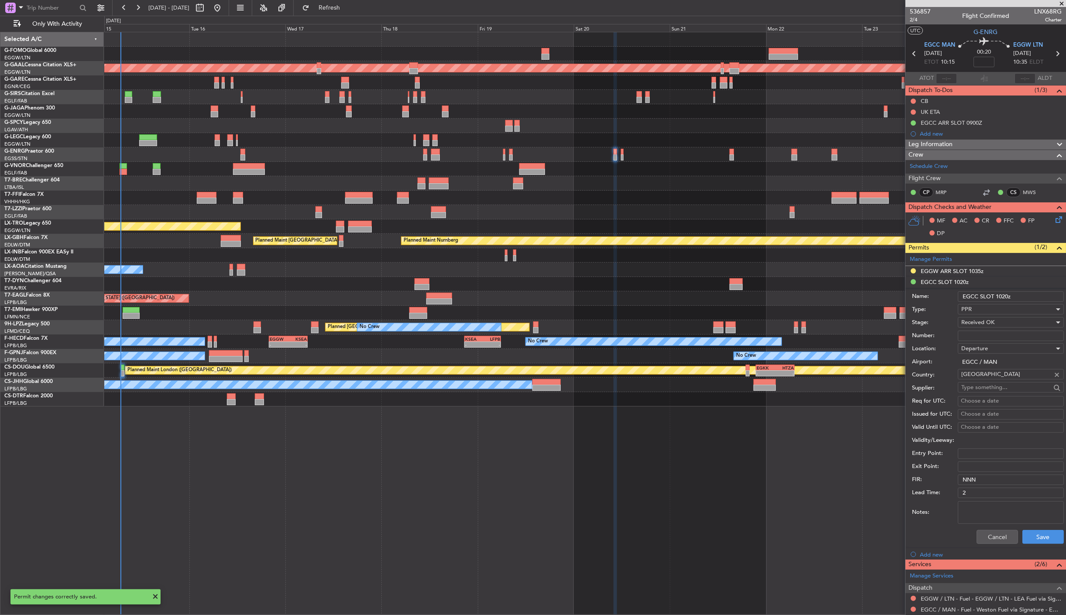
drag, startPoint x: 943, startPoint y: 280, endPoint x: 991, endPoint y: 294, distance: 50.0
click at [991, 294] on input "EGCC SLOT 1020z" at bounding box center [1011, 297] width 106 height 10
click at [980, 294] on input "EGCC SLOT 1020z" at bounding box center [1011, 297] width 106 height 10
type input "EGCC DEP SLOT 1020z"
click at [1037, 537] on button "Save" at bounding box center [1043, 537] width 41 height 14
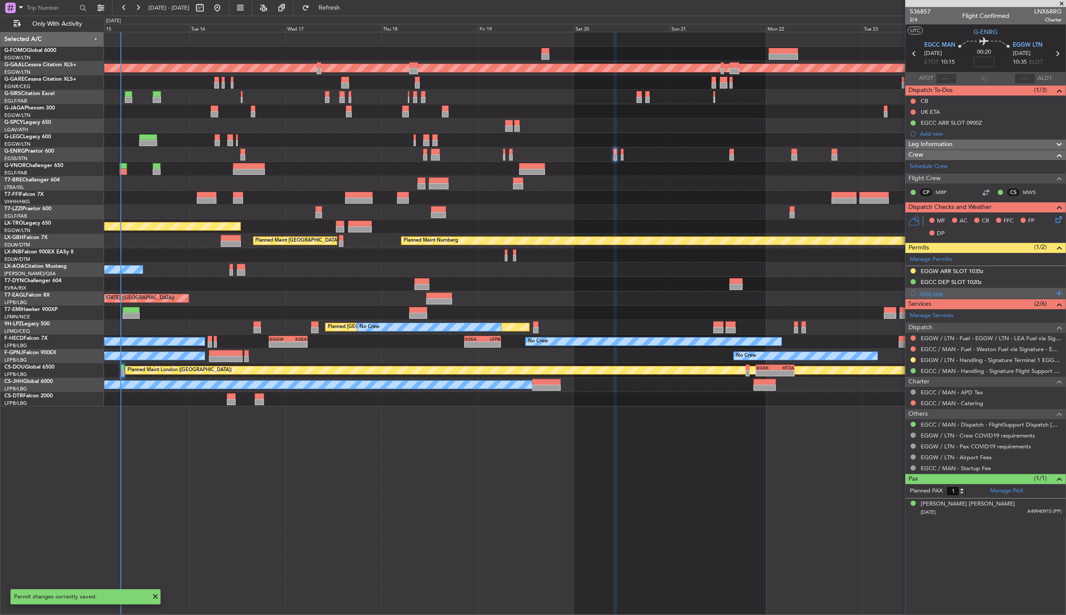
click at [928, 293] on div "Add new" at bounding box center [987, 293] width 134 height 7
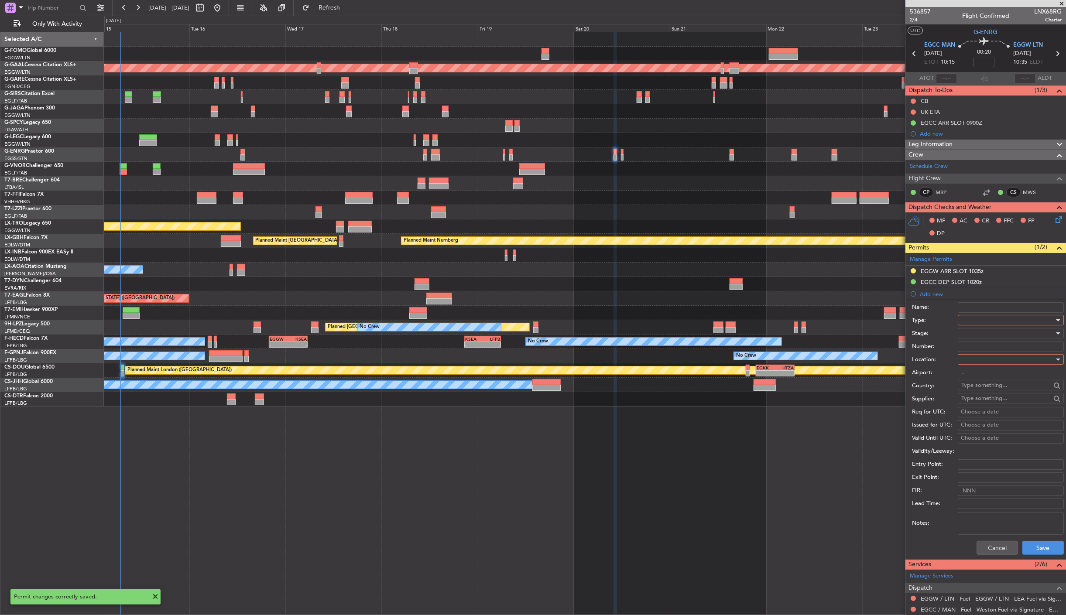
click at [986, 318] on div at bounding box center [1008, 320] width 93 height 13
click at [987, 398] on span "Slot" at bounding box center [1007, 403] width 91 height 13
click at [972, 333] on div at bounding box center [1008, 333] width 93 height 13
click at [991, 399] on span "Received OK" at bounding box center [1007, 404] width 91 height 13
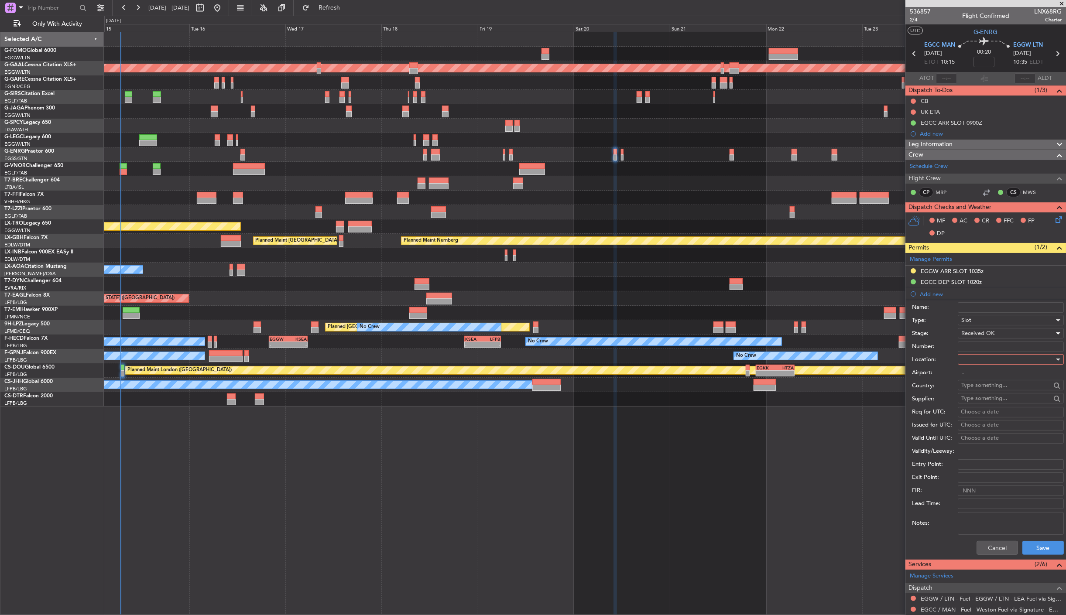
click at [991, 365] on div at bounding box center [1008, 359] width 93 height 13
click at [1000, 399] on span "Arrival" at bounding box center [1007, 404] width 91 height 13
type input "EGGW / LTN"
click at [1036, 549] on button "Save" at bounding box center [1043, 548] width 41 height 14
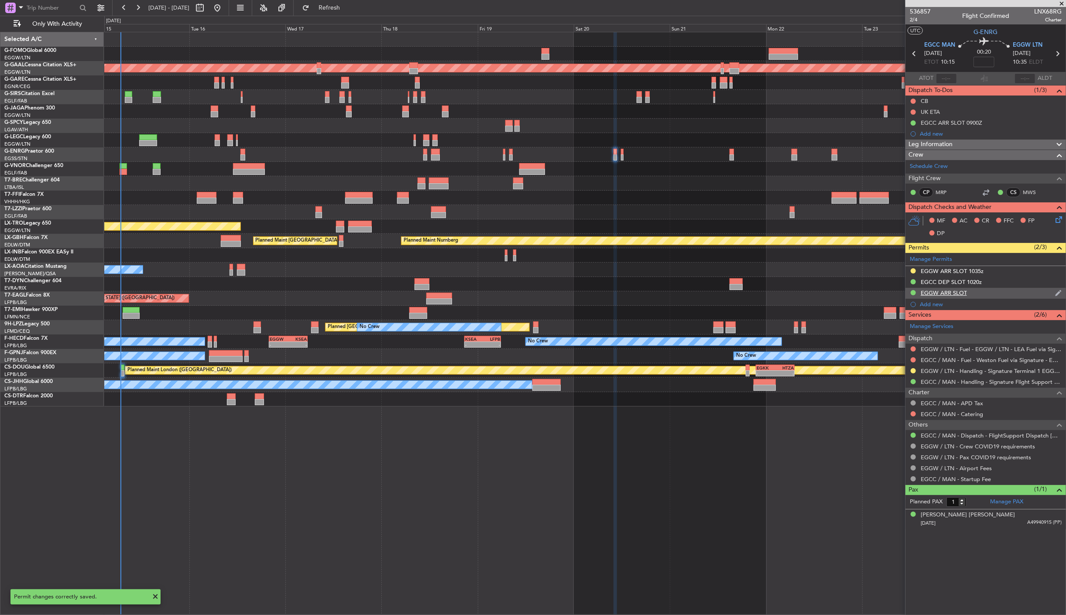
click at [945, 295] on div "EGGW ARR SLOT" at bounding box center [944, 292] width 46 height 7
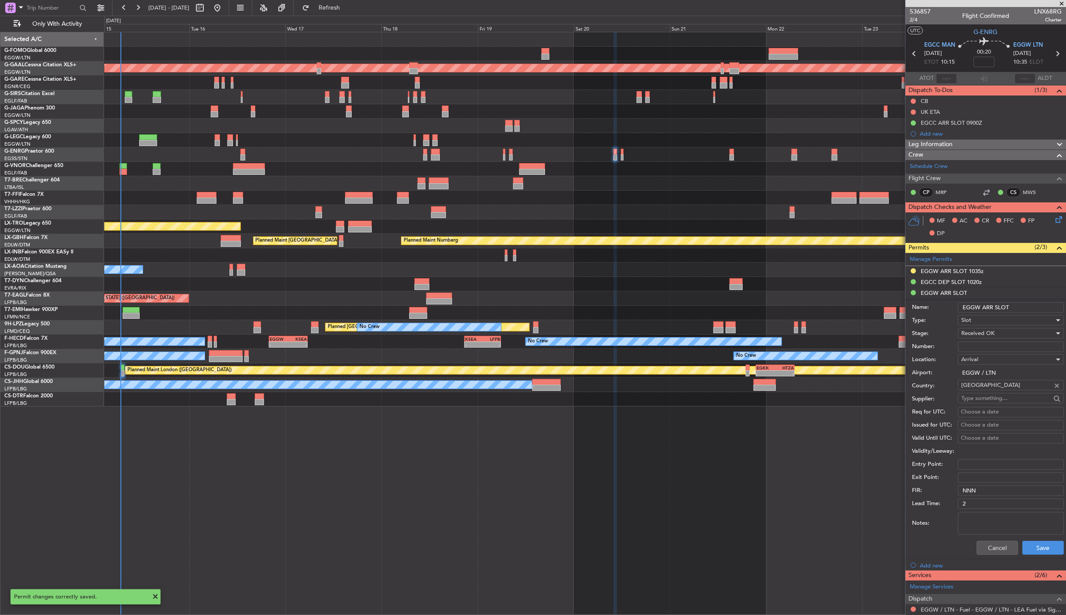
drag, startPoint x: 982, startPoint y: 307, endPoint x: 940, endPoint y: 297, distance: 43.5
click at [940, 297] on li "EGGW ARR SLOT Name: EGGW ARR SLOT Type: Slot Stage: Received OK Number: Locatio…" at bounding box center [986, 423] width 161 height 271
click at [1033, 311] on input "EGCC ARR SLOT" at bounding box center [1011, 307] width 106 height 10
type input "EGCC ARR SLOT 0900z"
click at [1038, 554] on button "Save" at bounding box center [1043, 548] width 41 height 14
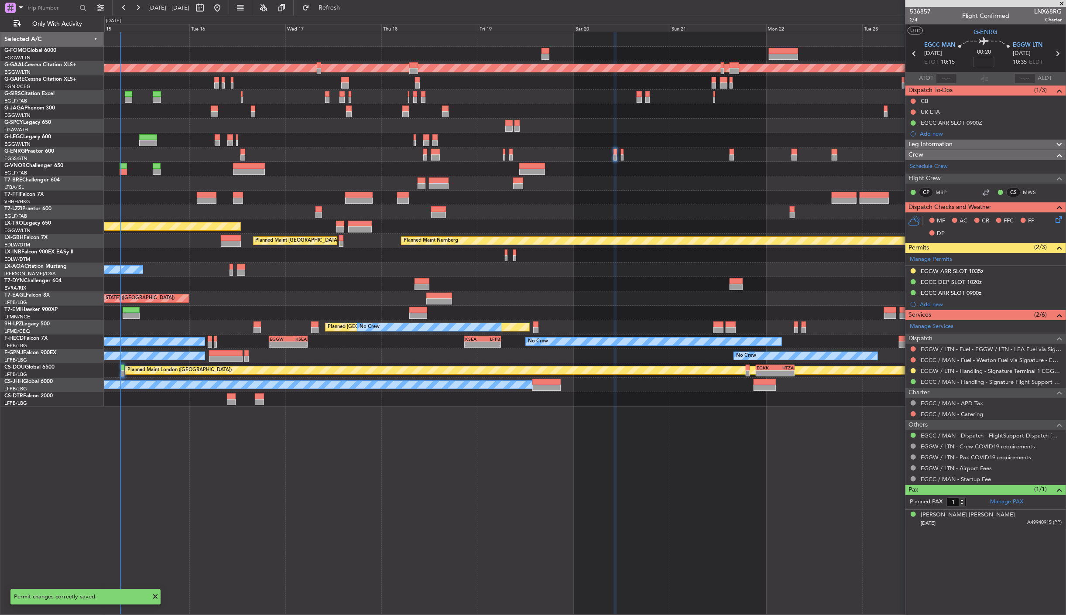
click at [915, 52] on icon at bounding box center [914, 53] width 11 height 11
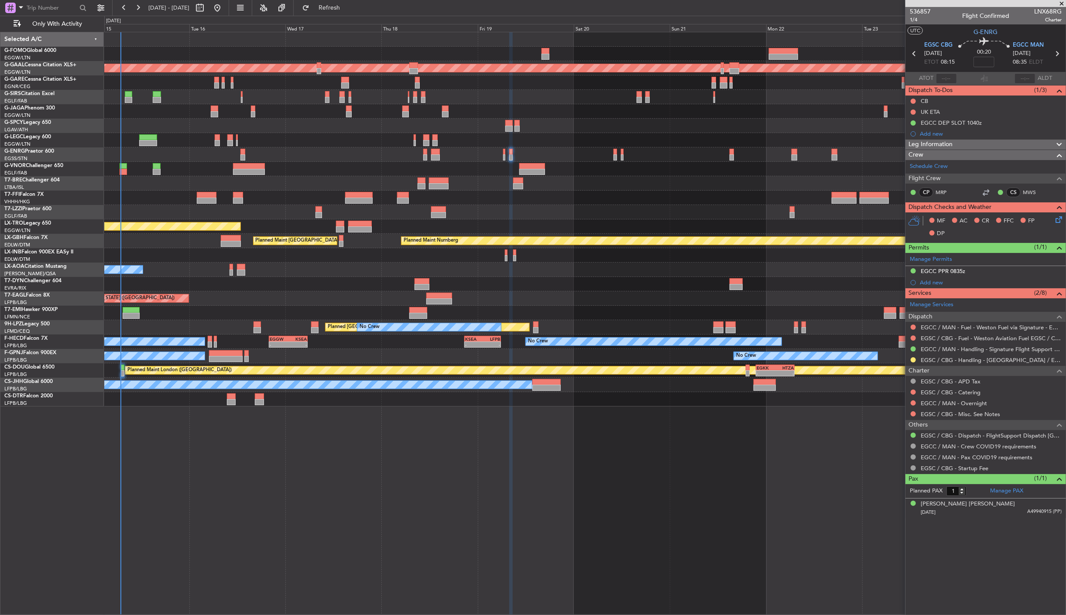
click at [947, 272] on div "Manage Permits EGCC PPR 0835z Add new" at bounding box center [986, 270] width 161 height 35
click at [966, 268] on div "EGCC PPR 0835z" at bounding box center [986, 271] width 161 height 11
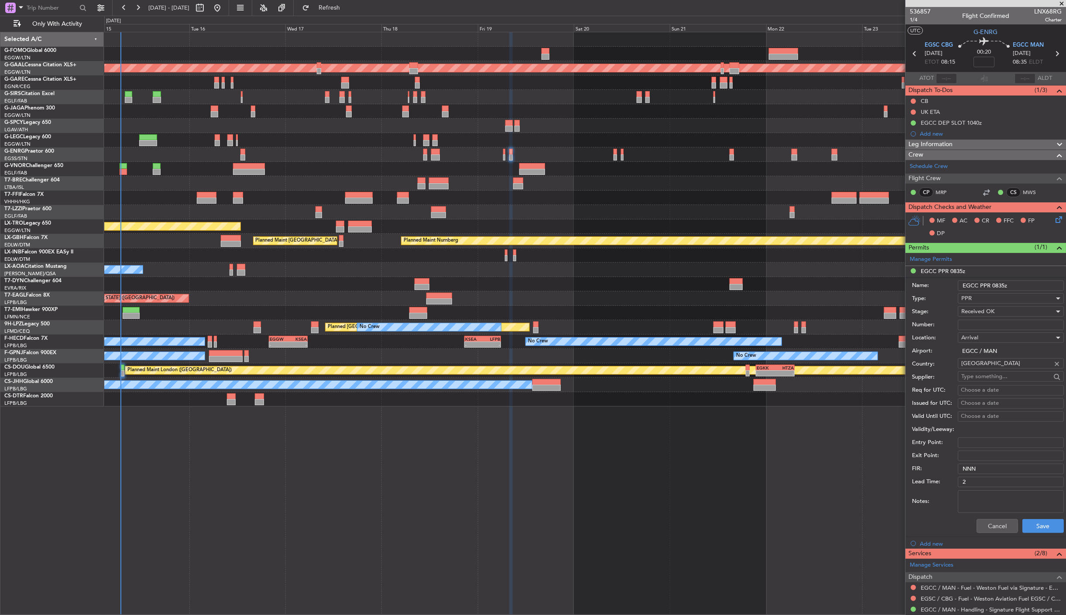
drag, startPoint x: 993, startPoint y: 284, endPoint x: 979, endPoint y: 282, distance: 13.7
click at [979, 282] on input "EGCC PPR 0835z" at bounding box center [1011, 286] width 106 height 10
click at [989, 298] on div "PPR" at bounding box center [1008, 298] width 93 height 13
click at [1003, 387] on span "Slot" at bounding box center [1007, 381] width 91 height 13
click at [979, 287] on input "EGCCSLOT 0835z" at bounding box center [1011, 286] width 106 height 10
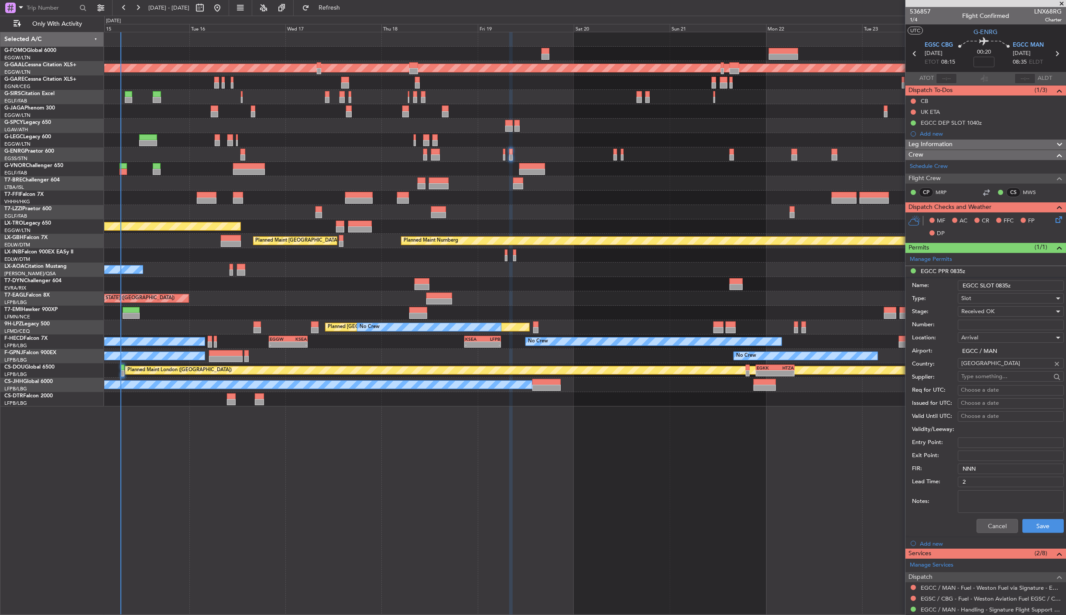
click at [973, 284] on input "EGCC SLOT 0835z" at bounding box center [1011, 286] width 106 height 10
click at [984, 284] on input "EGCC SLOT 0835z" at bounding box center [1011, 286] width 106 height 10
click at [981, 285] on input "EGCC SLOT 0835z" at bounding box center [1011, 286] width 106 height 10
type input "EGCC ARR SLOT 0835z"
click at [1035, 522] on button "Save" at bounding box center [1043, 526] width 41 height 14
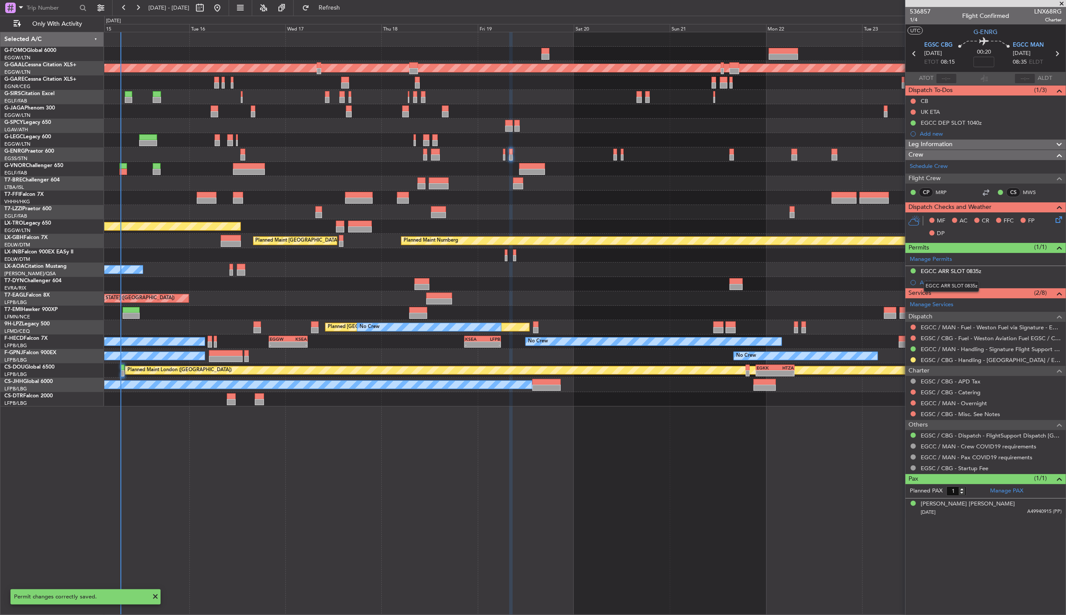
click at [924, 282] on div "EGCC ARR SLOT 0835z" at bounding box center [951, 286] width 55 height 11
click at [929, 282] on div "Add new" at bounding box center [987, 282] width 134 height 7
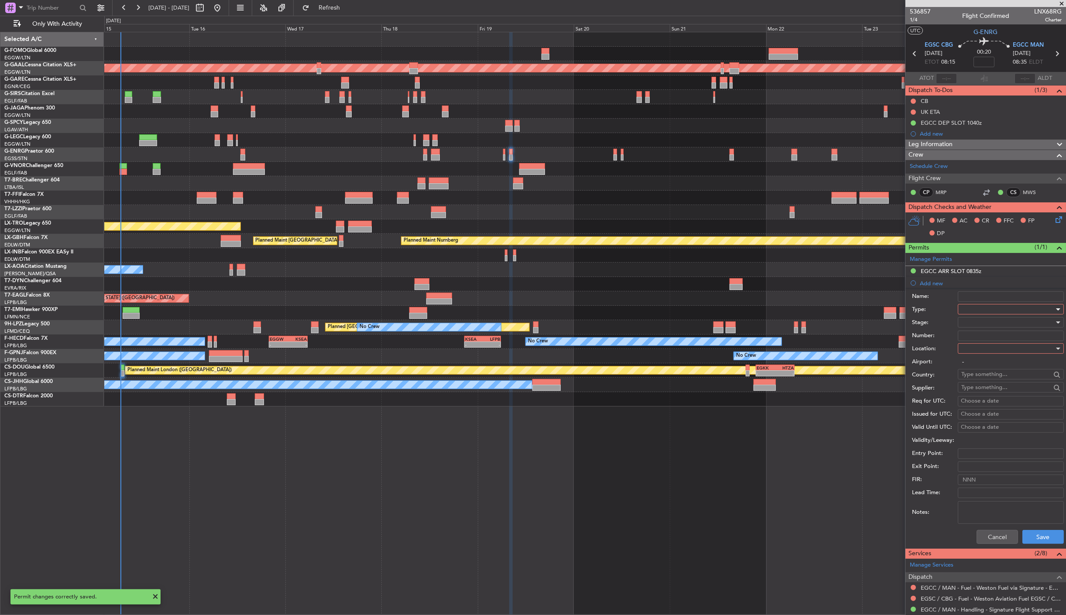
click at [994, 310] on div at bounding box center [1008, 309] width 93 height 13
click at [989, 387] on span "Slot" at bounding box center [1007, 392] width 91 height 13
click at [988, 322] on div at bounding box center [1008, 322] width 93 height 13
click at [992, 389] on span "Received OK" at bounding box center [1007, 393] width 91 height 13
click at [981, 351] on div at bounding box center [1008, 348] width 93 height 13
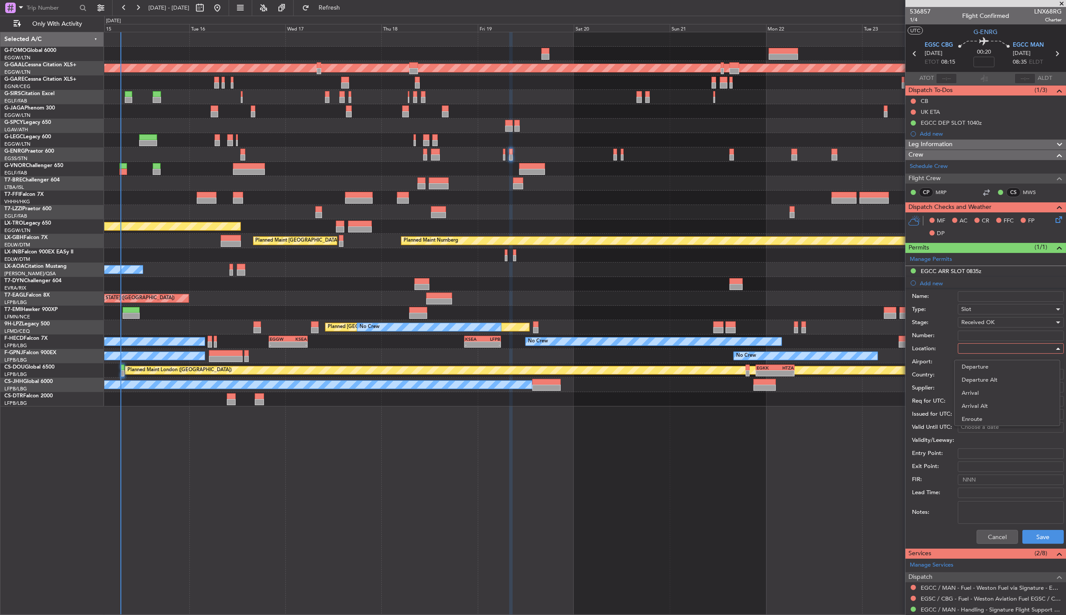
click at [987, 396] on span "Arrival" at bounding box center [1007, 393] width 91 height 13
type input "EGCC / MAN"
click at [1041, 533] on button "Save" at bounding box center [1043, 537] width 41 height 14
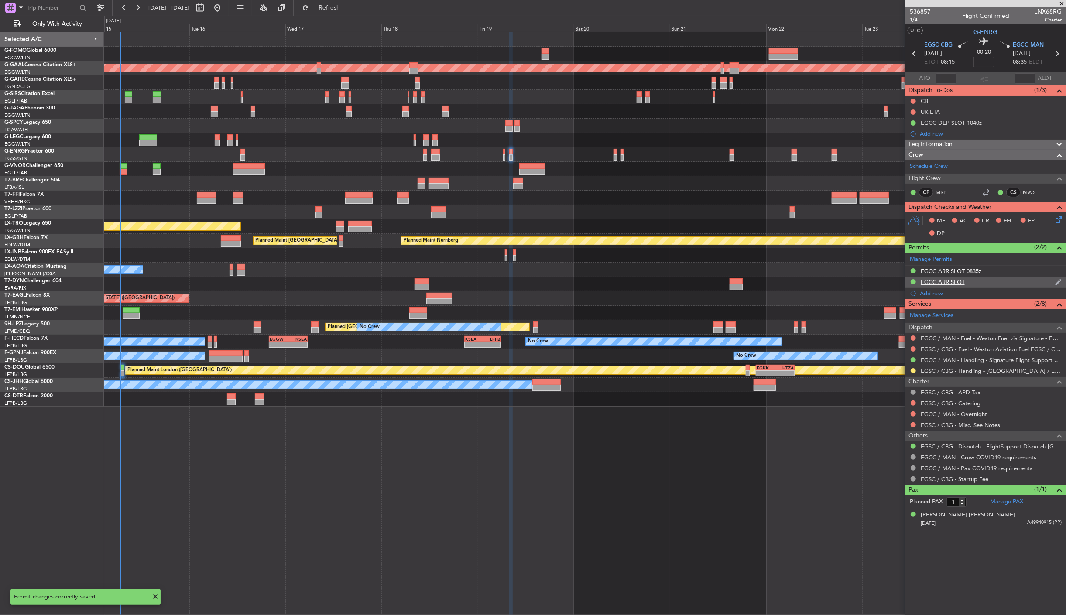
click at [943, 282] on div "EGCC ARR SLOT" at bounding box center [943, 281] width 44 height 7
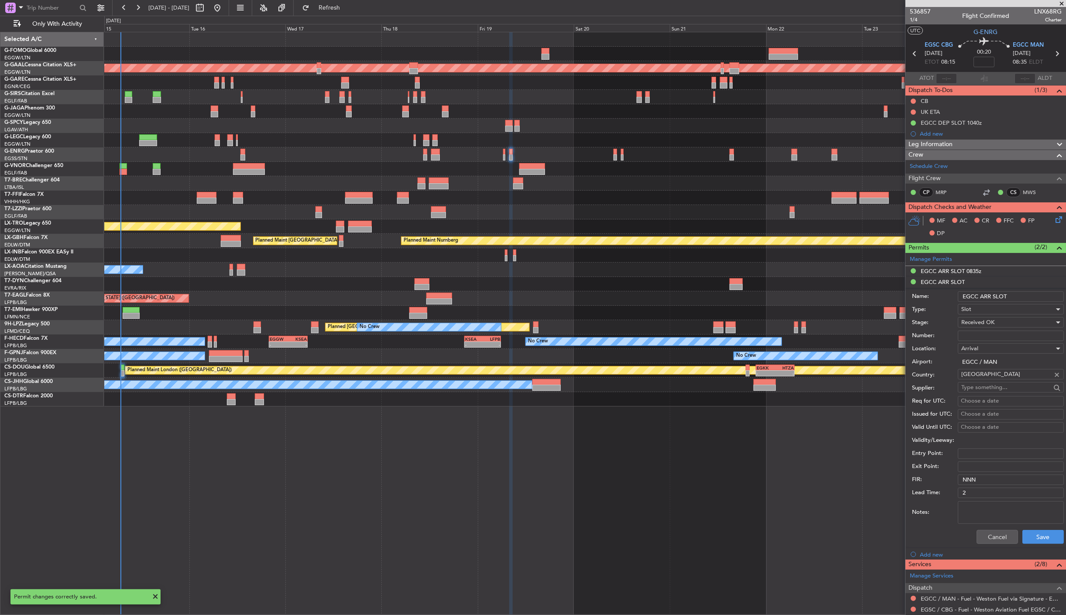
drag, startPoint x: 992, startPoint y: 299, endPoint x: 979, endPoint y: 296, distance: 13.4
click at [980, 297] on input "EGCC ARR SLOT" at bounding box center [1011, 297] width 106 height 10
click at [1020, 295] on input "EGCC DEP SLOT" at bounding box center [1011, 297] width 106 height 10
type input "EGCC DEP SLOT 1040z"
click at [1031, 533] on button "Save" at bounding box center [1043, 537] width 41 height 14
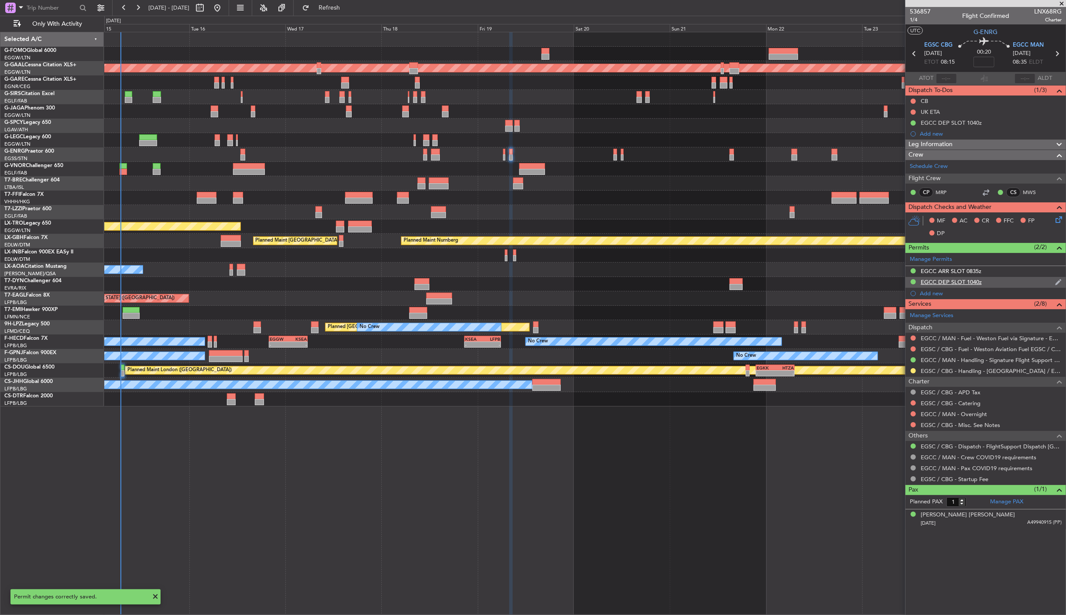
click at [937, 282] on div "EGCC DEP SLOT 1040z" at bounding box center [951, 281] width 61 height 7
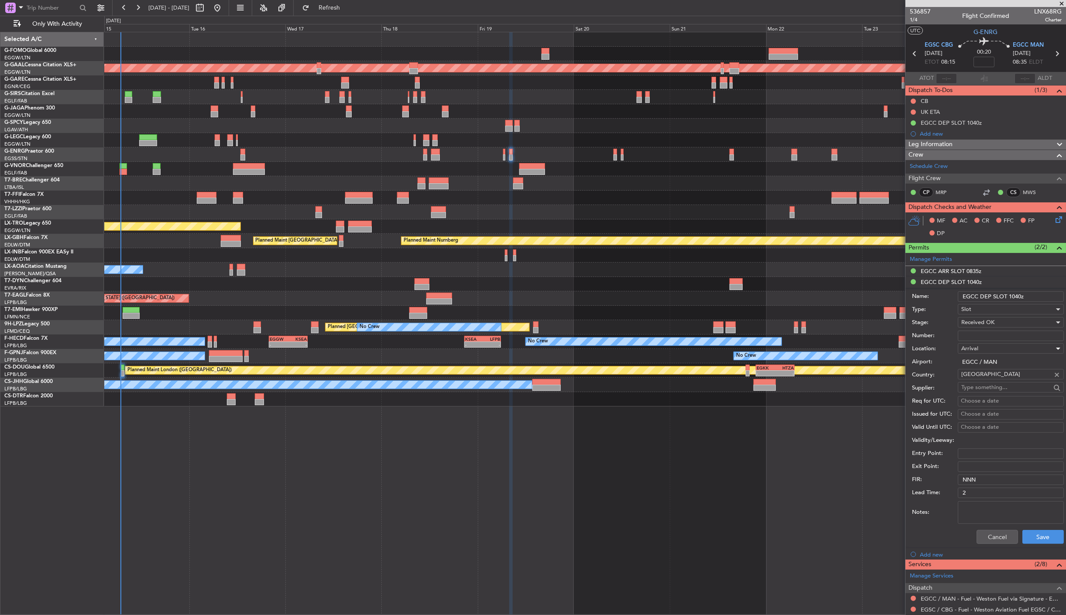
click at [1000, 352] on div "Arrival" at bounding box center [1008, 348] width 93 height 13
click at [1000, 367] on span "Departure" at bounding box center [1007, 367] width 91 height 13
type input "EGSC / CBG"
click at [1039, 534] on button "Save" at bounding box center [1043, 537] width 41 height 14
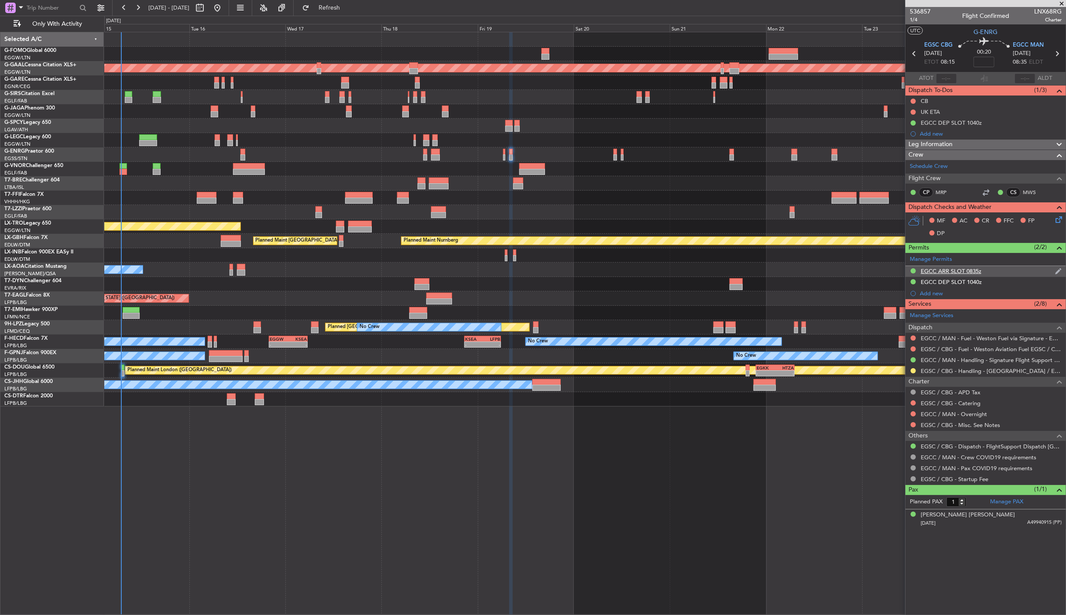
click at [947, 268] on div "EGCC ARR SLOT 0835z" at bounding box center [951, 271] width 61 height 7
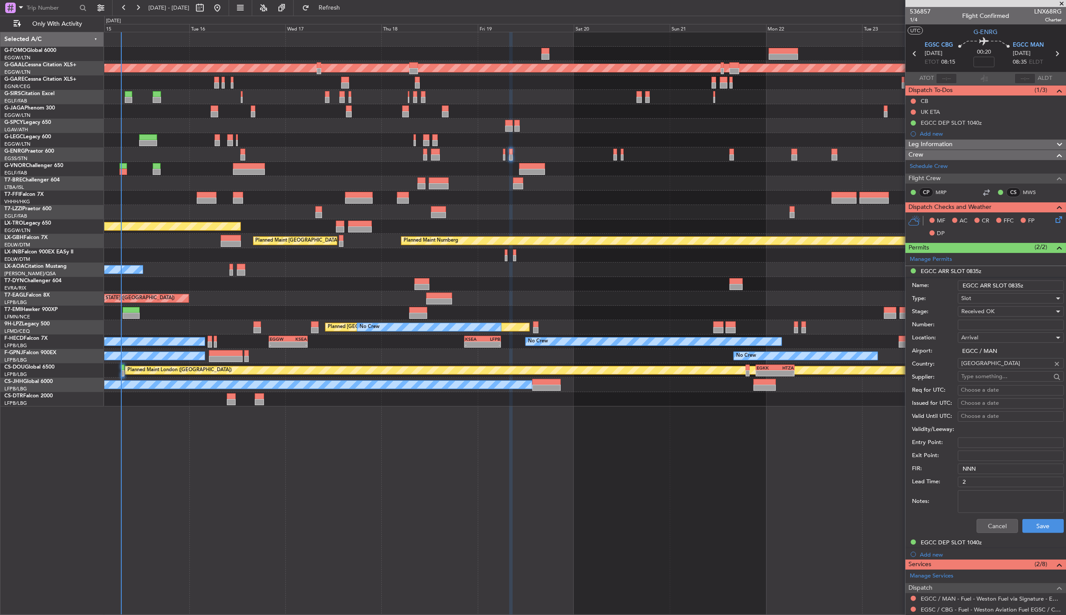
click at [1018, 287] on input "EGCC ARR SLOT 0835z" at bounding box center [1011, 286] width 106 height 10
type input "EGCC ARR SLOT 0840z"
click at [1039, 526] on button "Save" at bounding box center [1043, 526] width 41 height 14
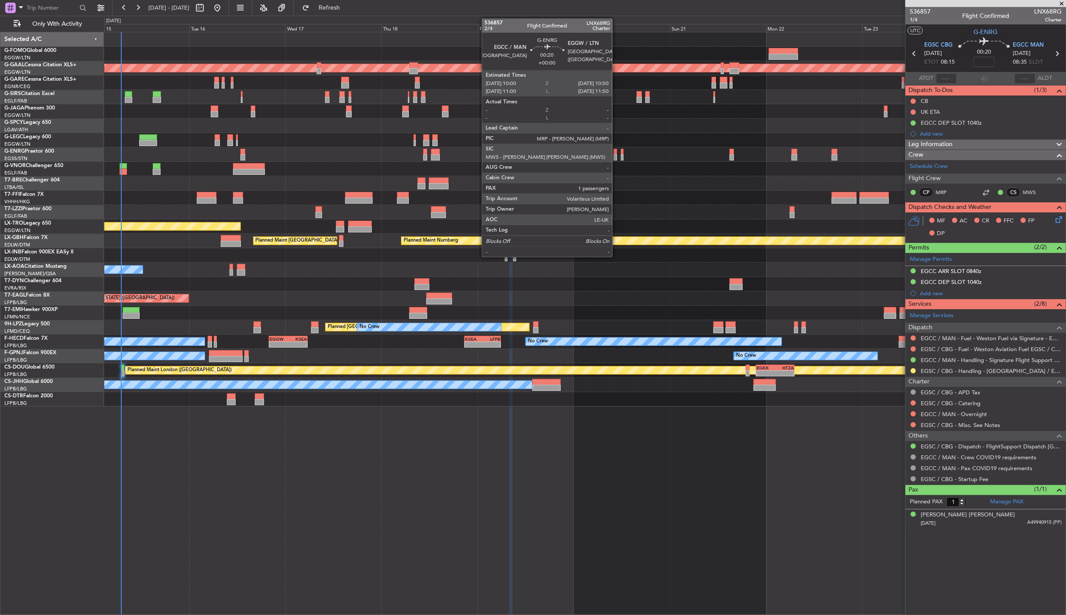
click at [617, 153] on div at bounding box center [615, 152] width 3 height 6
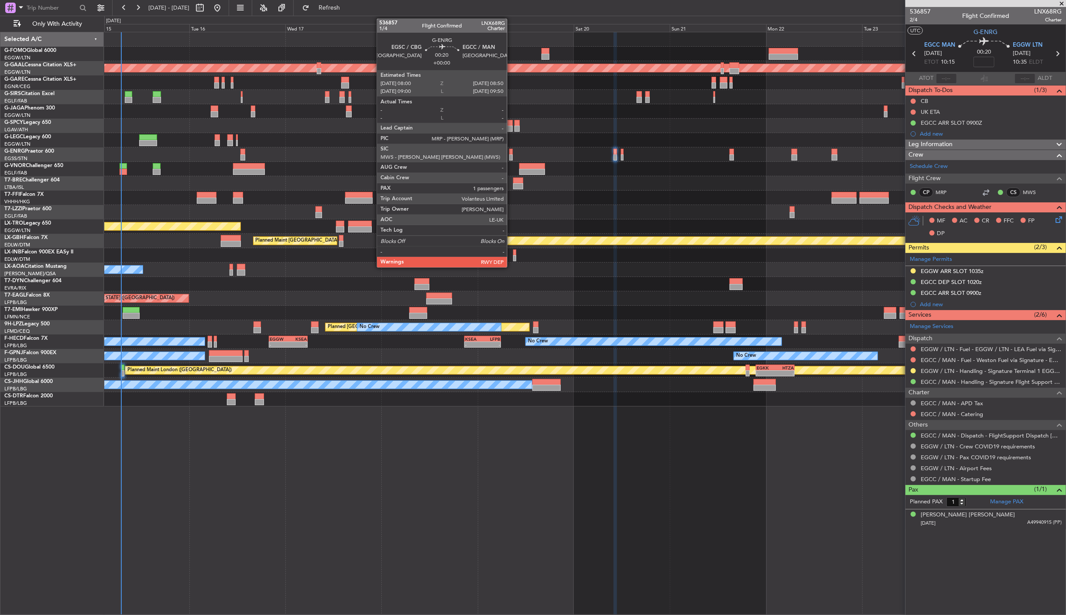
click at [512, 151] on div at bounding box center [510, 152] width 3 height 6
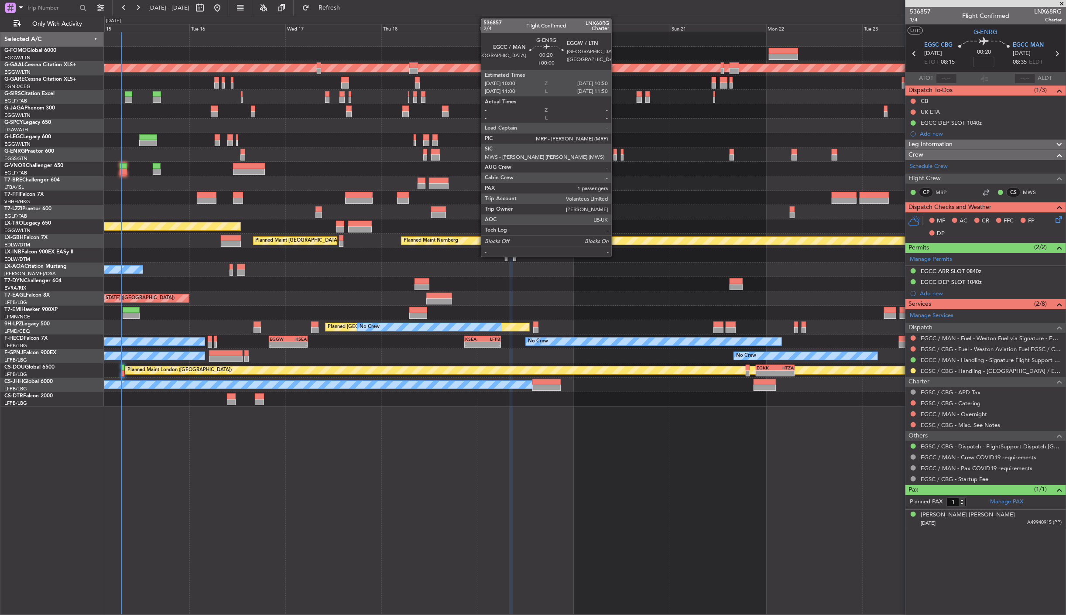
click at [616, 155] on div at bounding box center [615, 158] width 3 height 6
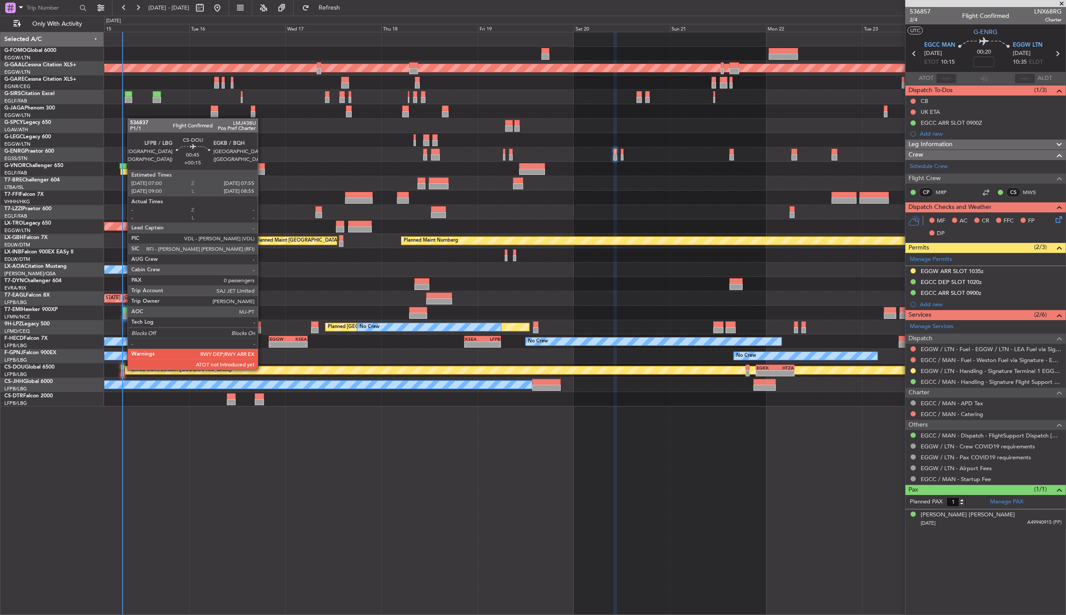
click at [122, 369] on div at bounding box center [123, 368] width 4 height 6
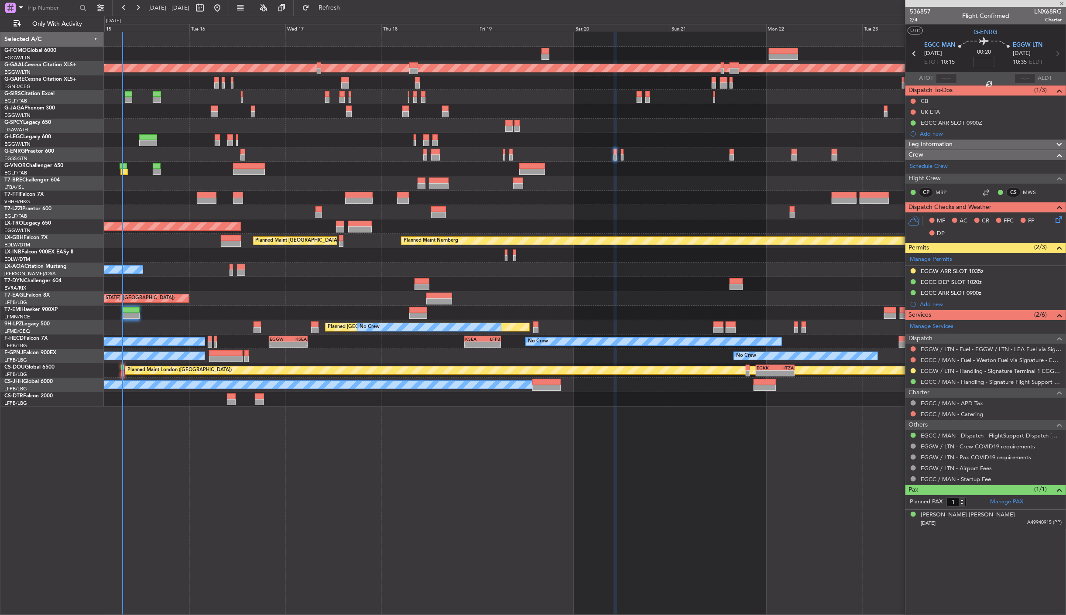
type input "+00:15"
type input "0"
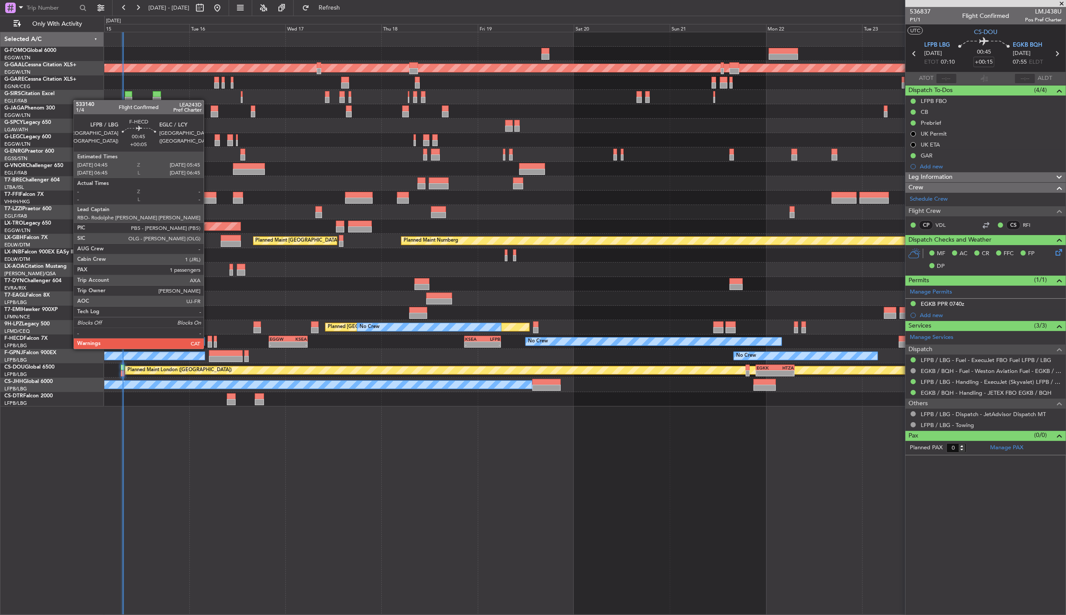
click at [208, 340] on div at bounding box center [210, 339] width 4 height 6
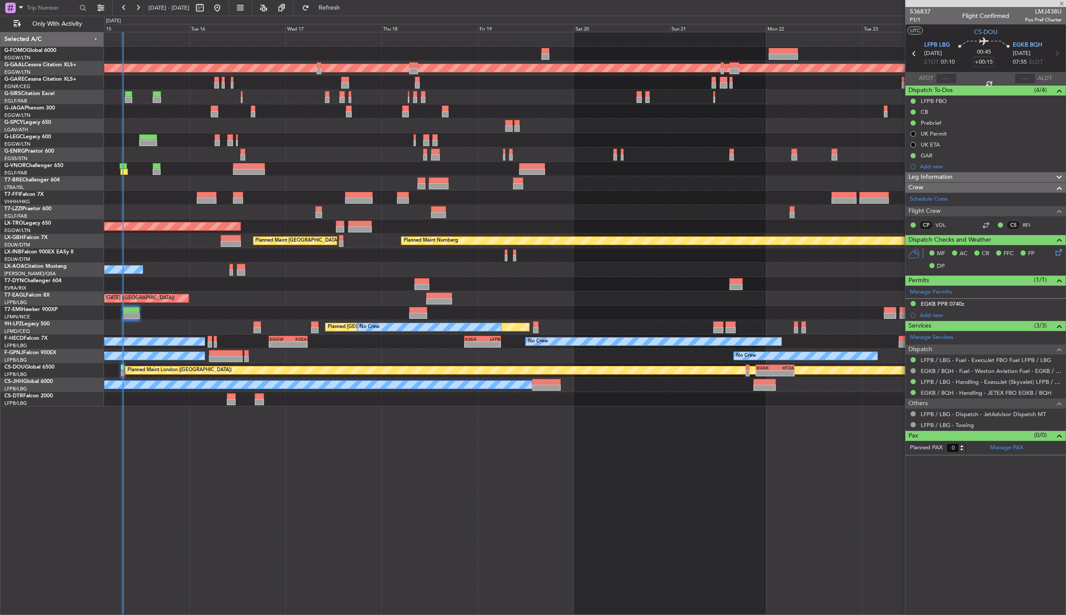
type input "+00:05"
type input "1"
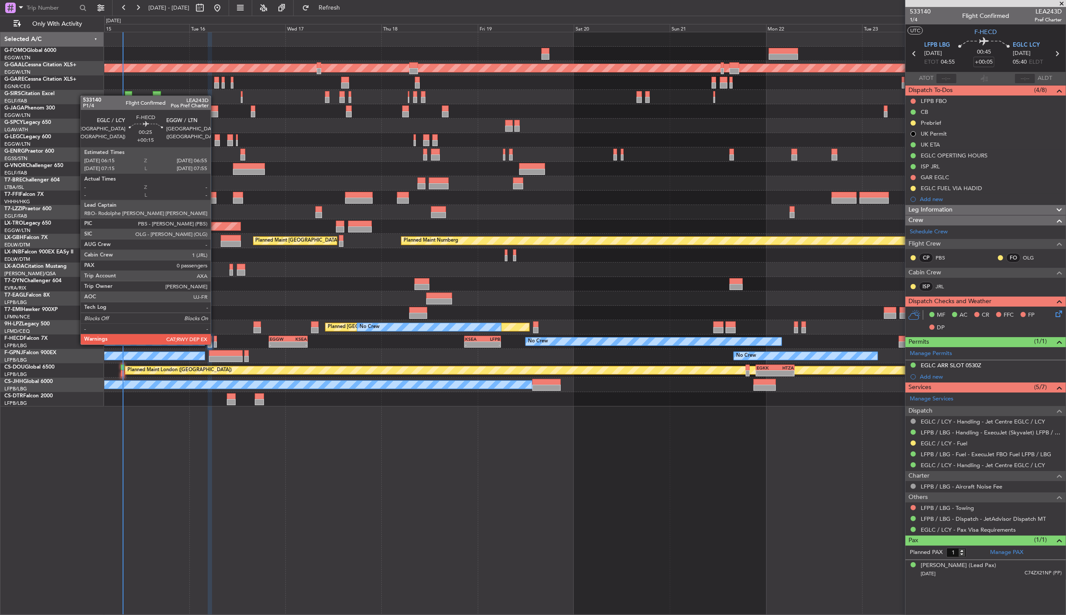
click at [215, 336] on div at bounding box center [215, 339] width 3 height 6
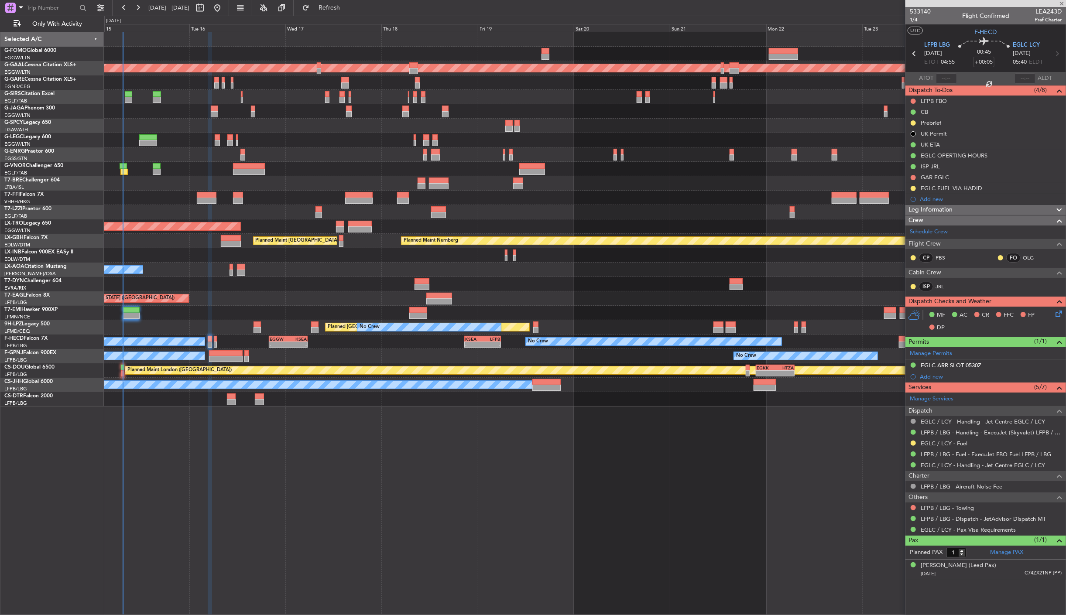
type input "+00:15"
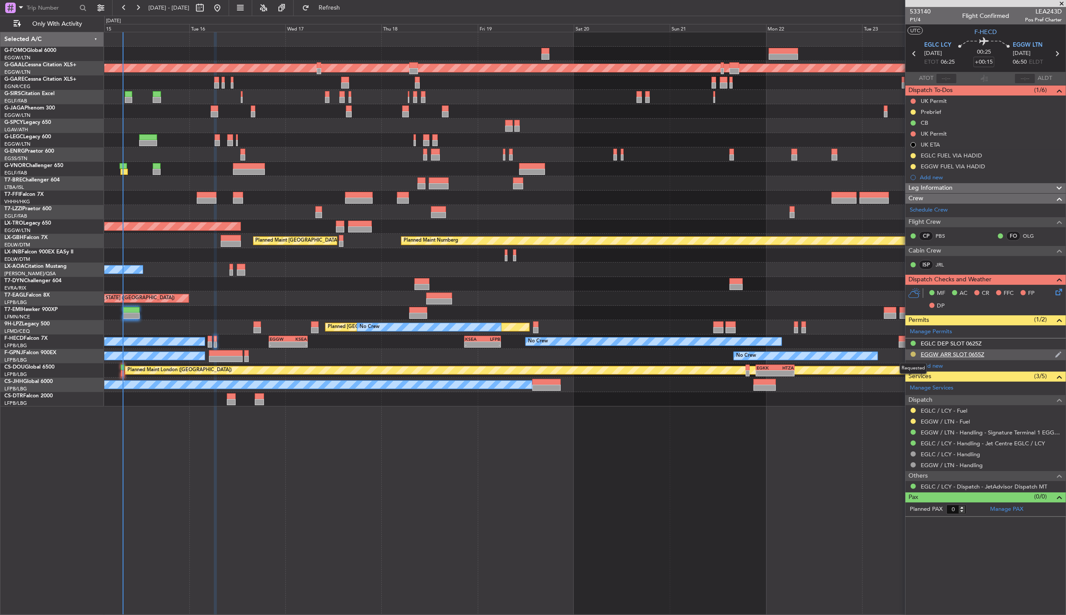
click at [911, 356] on button at bounding box center [913, 354] width 5 height 5
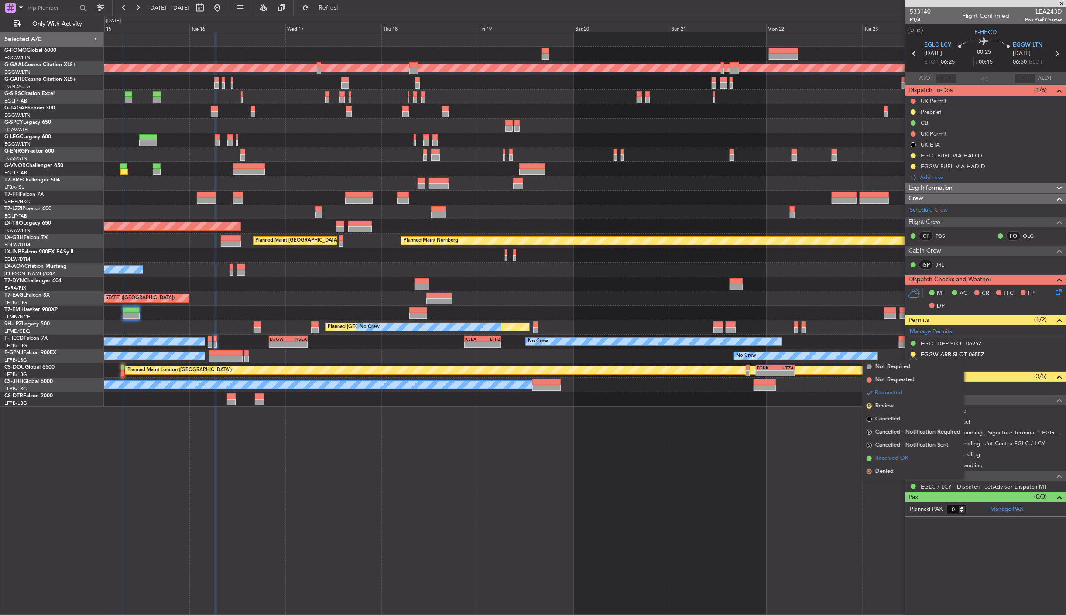
click at [893, 454] on span "Received OK" at bounding box center [892, 458] width 33 height 9
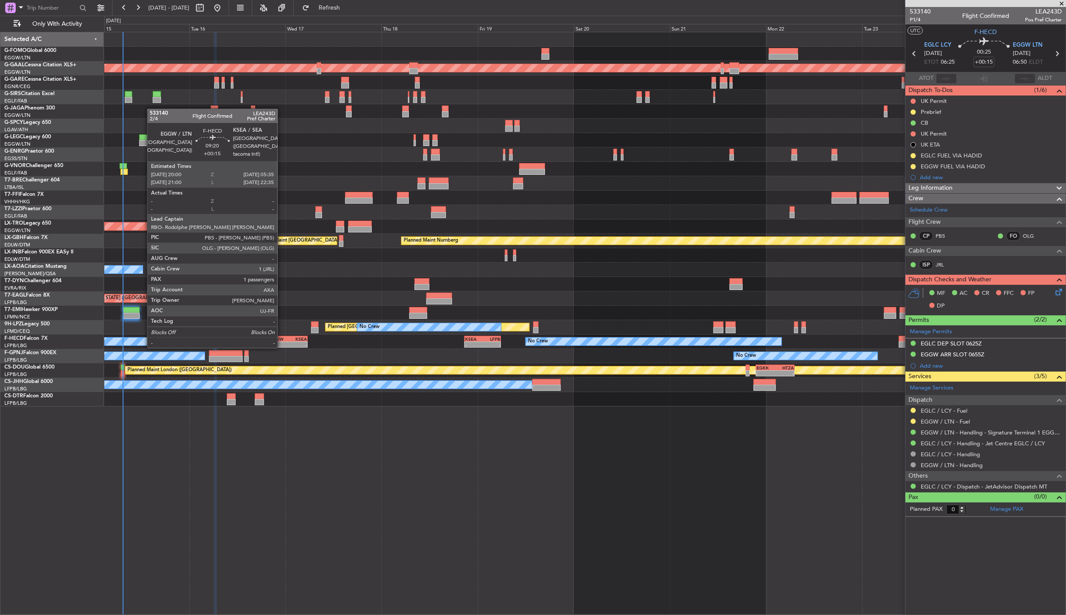
click at [282, 339] on div "EGGW" at bounding box center [279, 339] width 18 height 5
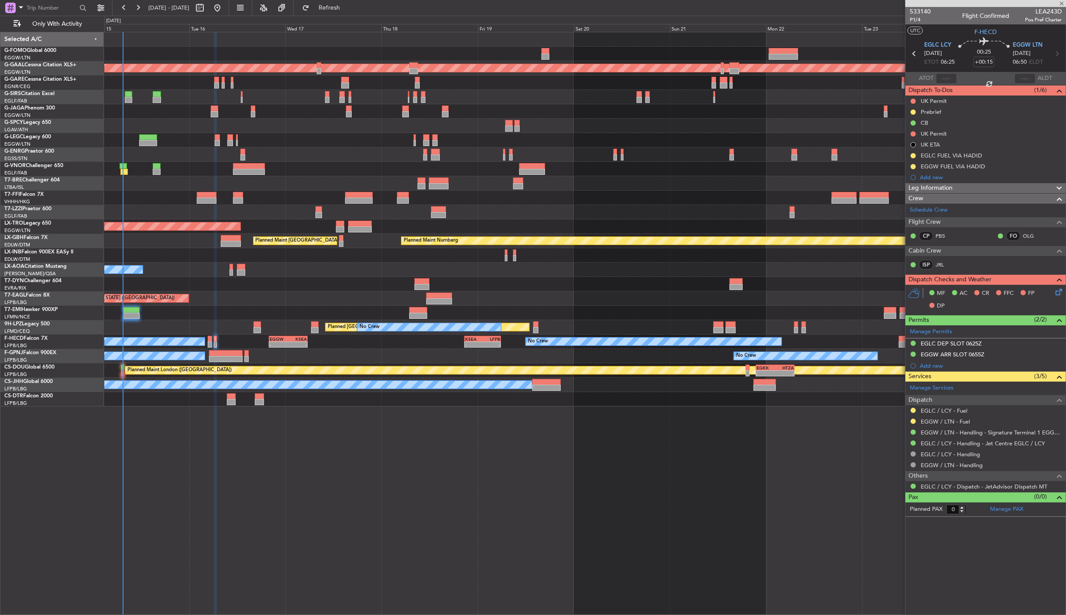
type input "1"
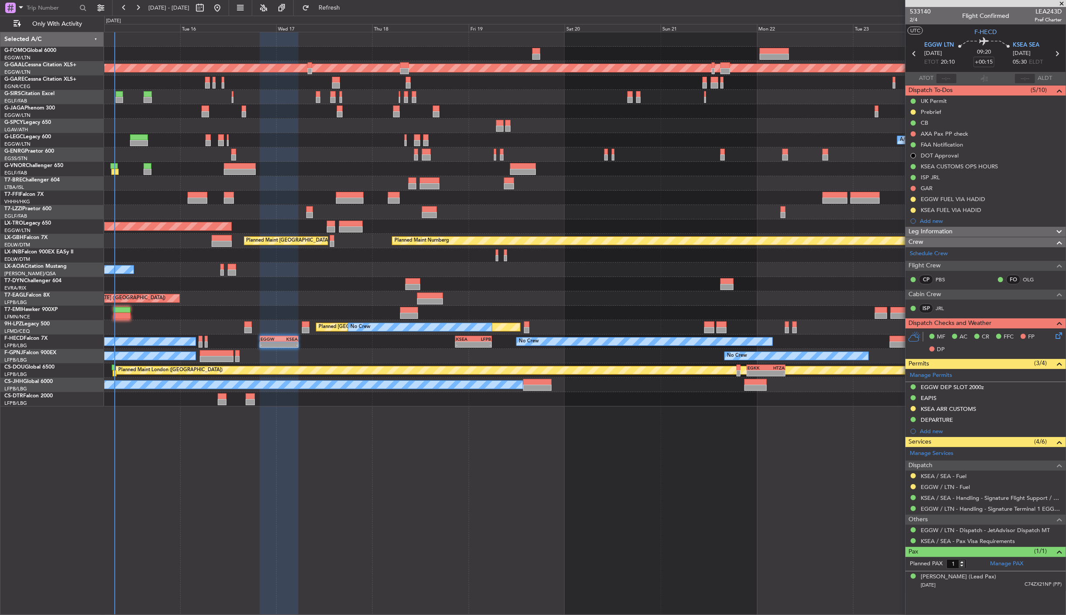
click at [354, 299] on div "Planned Maint [US_STATE] ([GEOGRAPHIC_DATA])" at bounding box center [585, 299] width 962 height 14
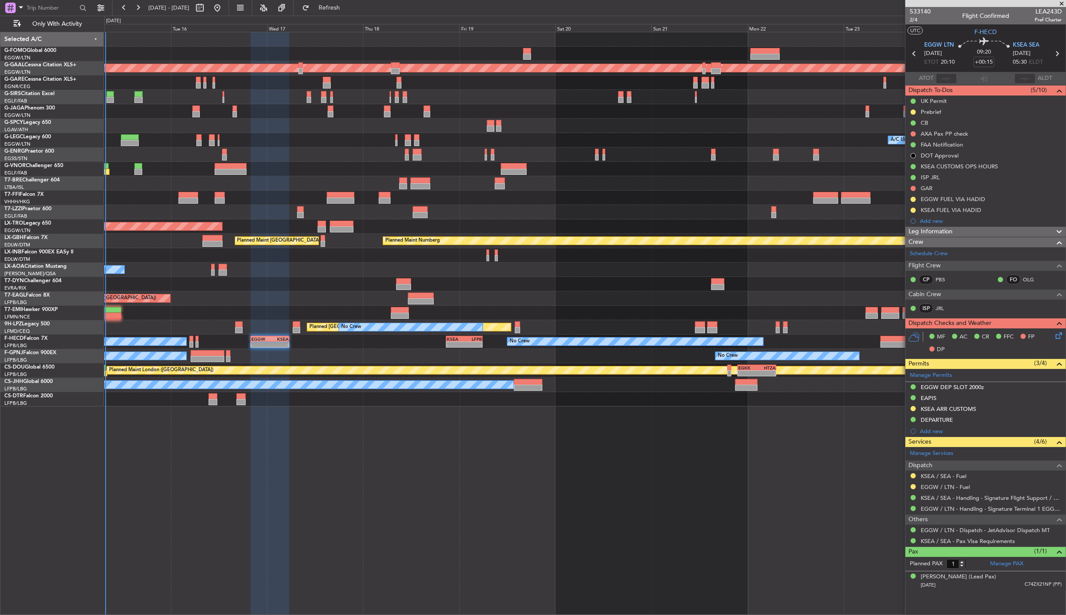
click at [285, 200] on div "11:03 Z 22:38 Z OLBA 11:00 Z KTEB 22:45 Z Planned [GEOGRAPHIC_DATA] A/C Unavail…" at bounding box center [585, 219] width 962 height 374
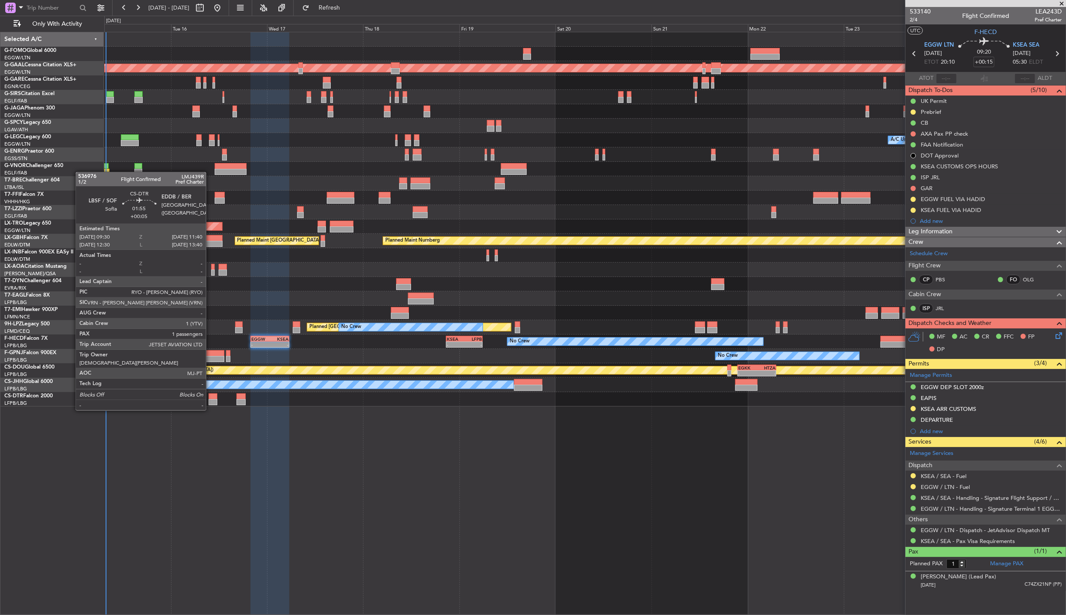
click at [210, 402] on div at bounding box center [213, 402] width 9 height 6
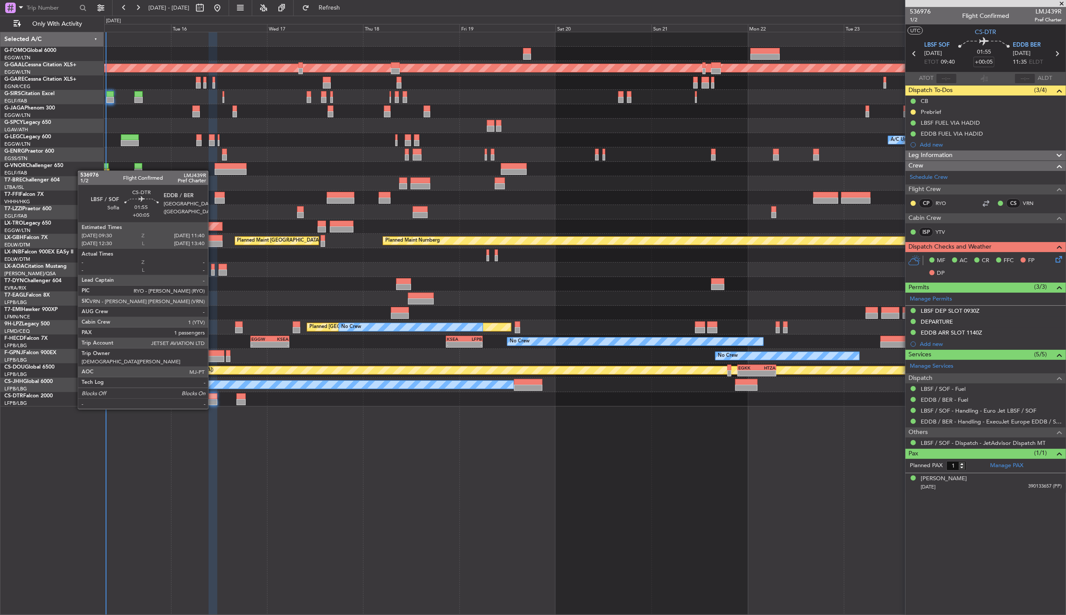
click at [213, 401] on div at bounding box center [213, 402] width 9 height 6
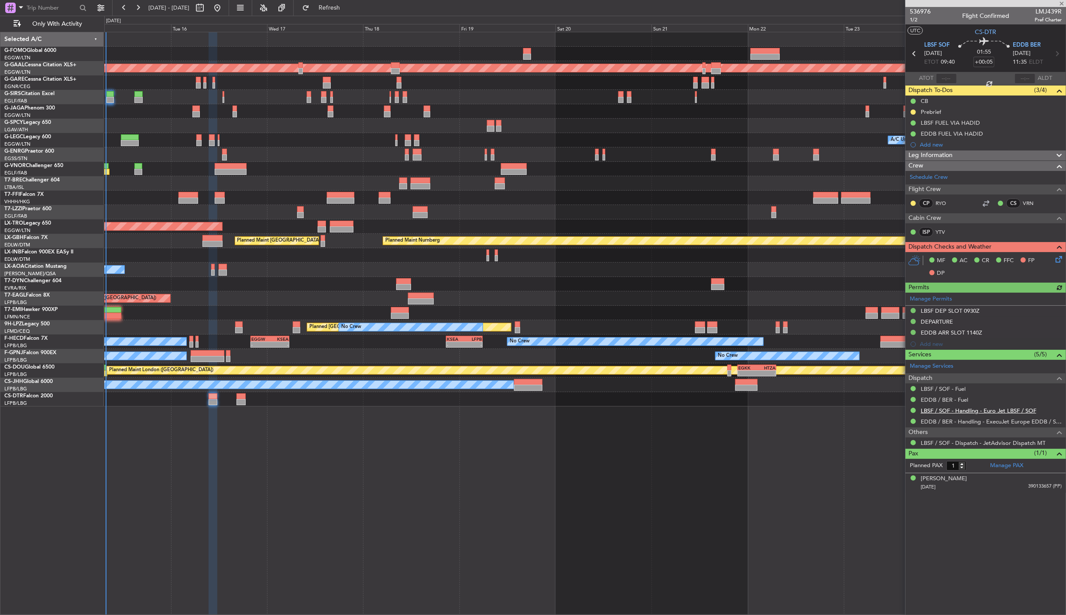
click at [950, 413] on link "LBSF / SOF - Handling - Euro Jet LBSF / SOF" at bounding box center [979, 410] width 116 height 7
click at [954, 412] on link "LBSF / SOF - Handling - Euro Jet LBSF / SOF" at bounding box center [979, 410] width 116 height 7
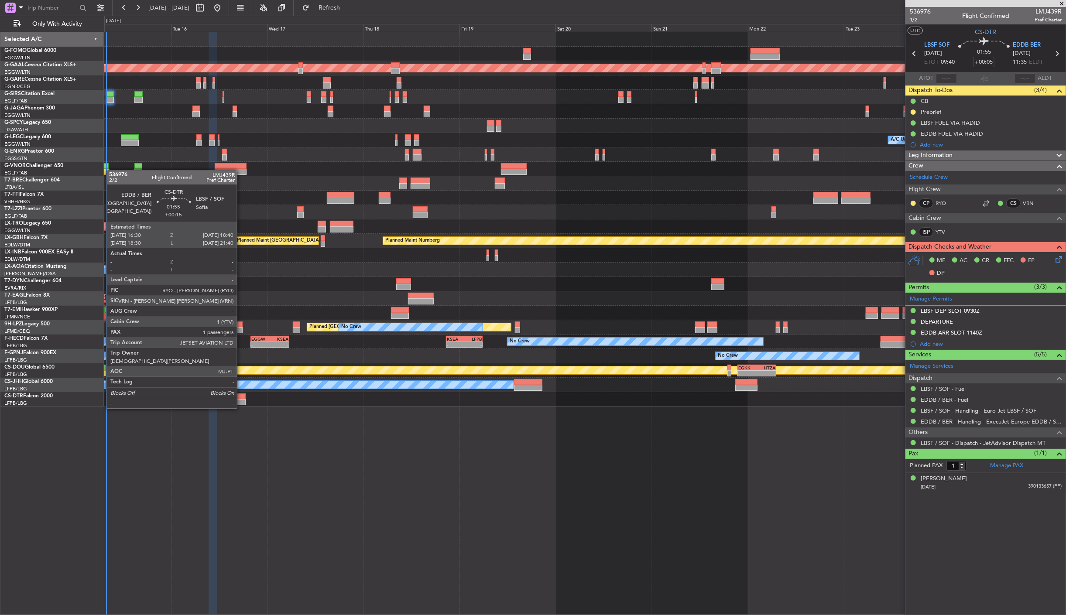
click at [241, 400] on div at bounding box center [241, 402] width 9 height 6
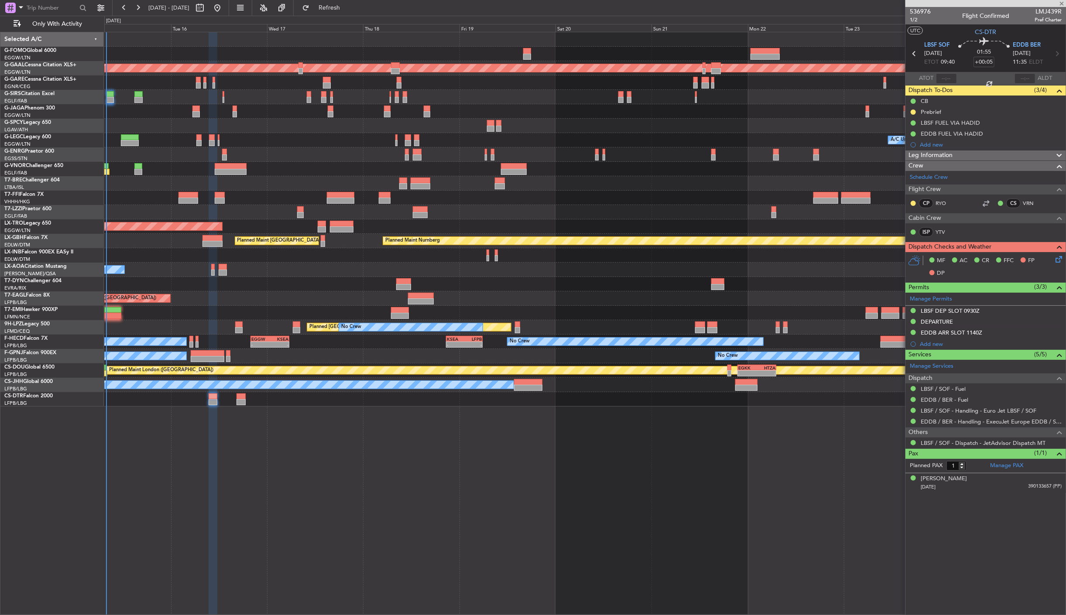
type input "+00:15"
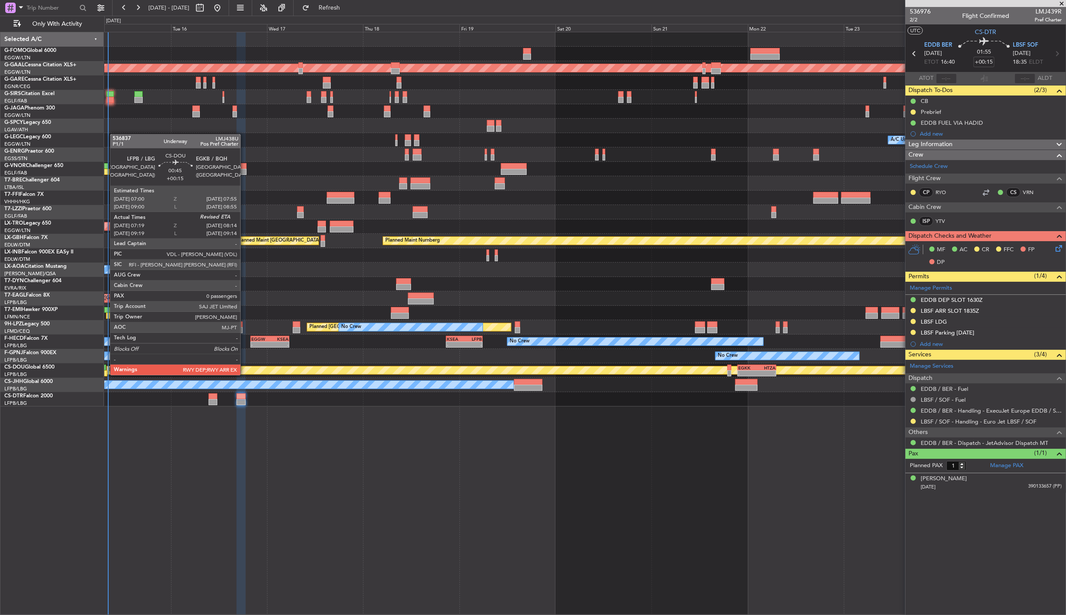
click at [106, 374] on div at bounding box center [105, 374] width 4 height 6
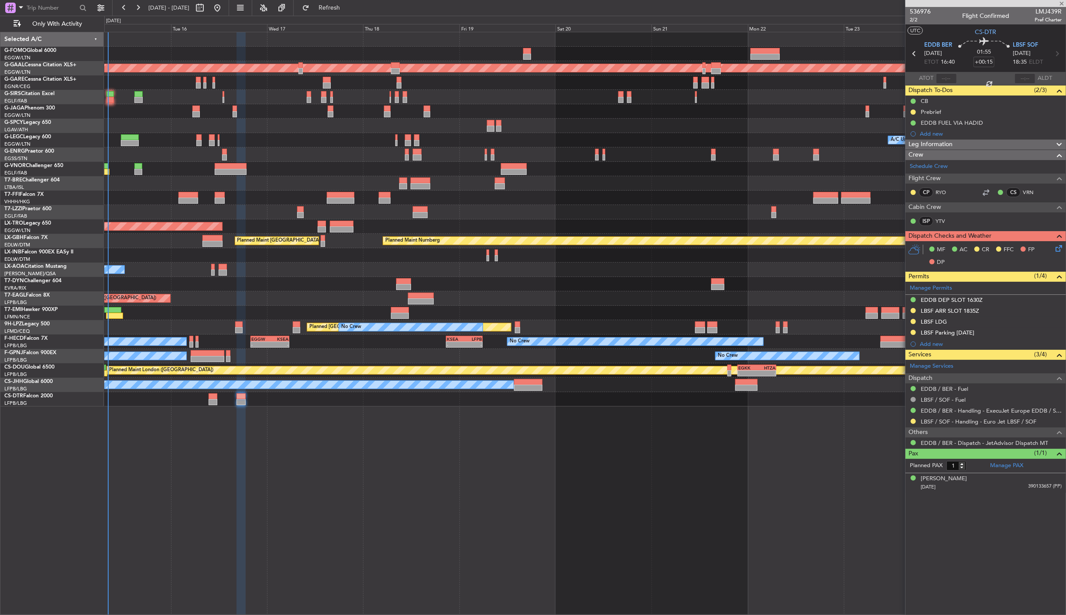
type input "07:29"
type input "0"
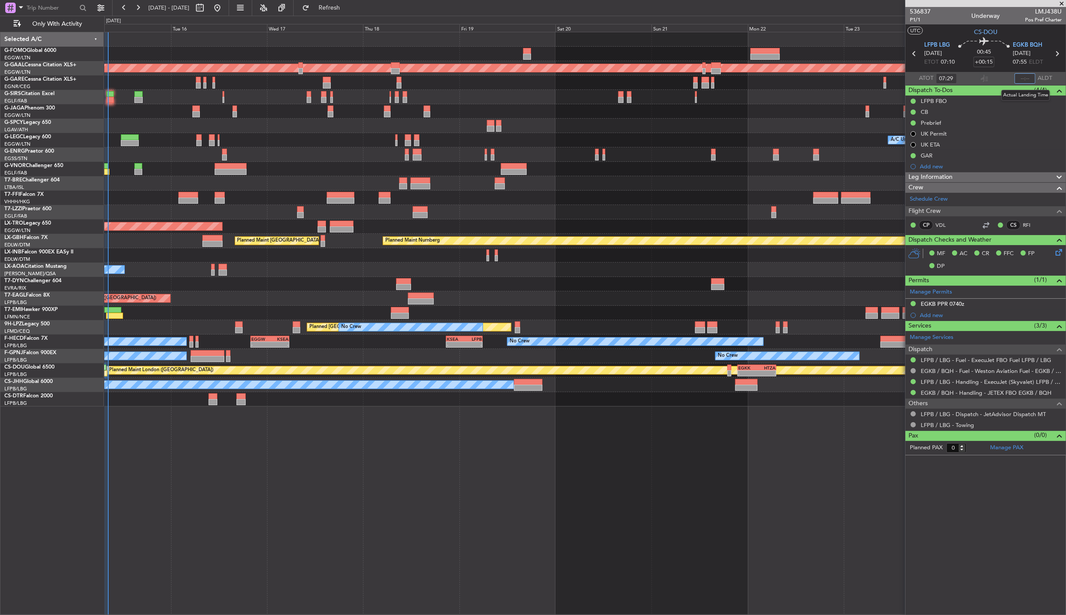
click at [1028, 80] on input "text" at bounding box center [1025, 78] width 21 height 10
click at [984, 75] on div at bounding box center [985, 78] width 10 height 10
type input "08:17"
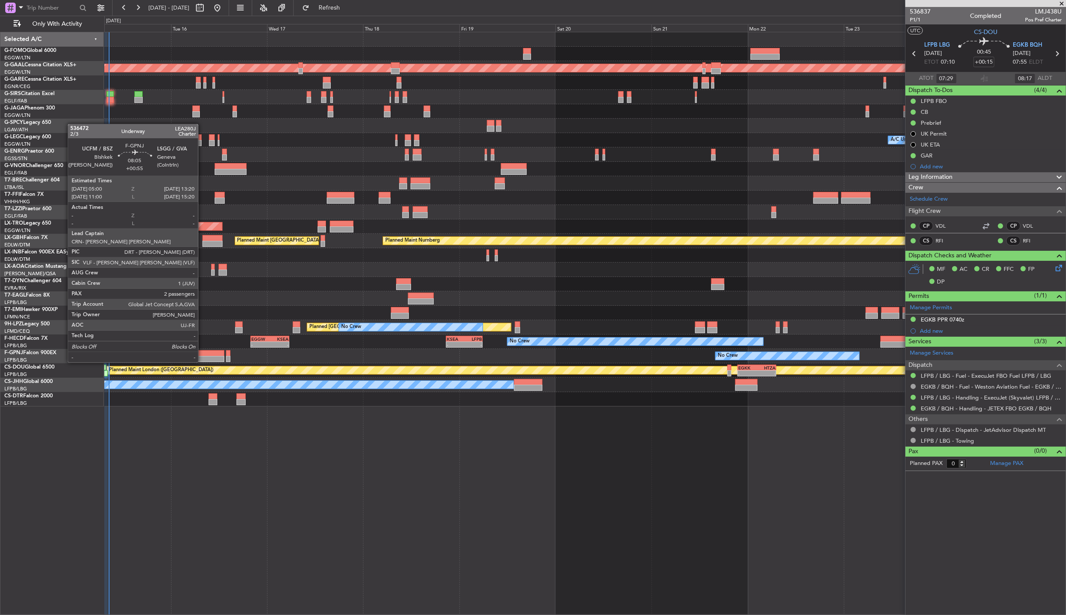
click at [203, 354] on div at bounding box center [208, 353] width 34 height 6
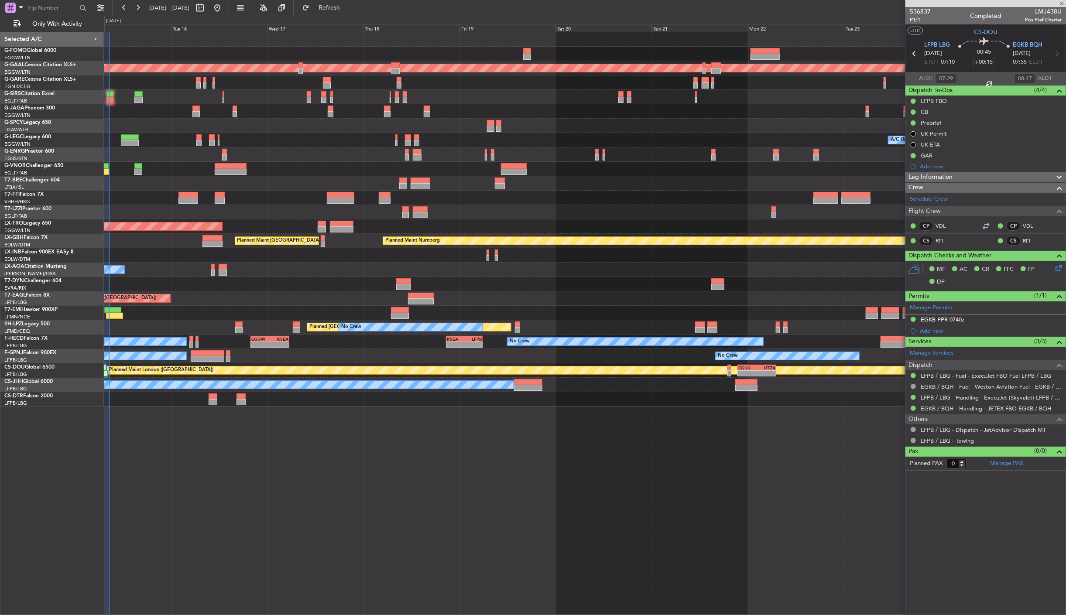
type input "+00:55"
type input "2"
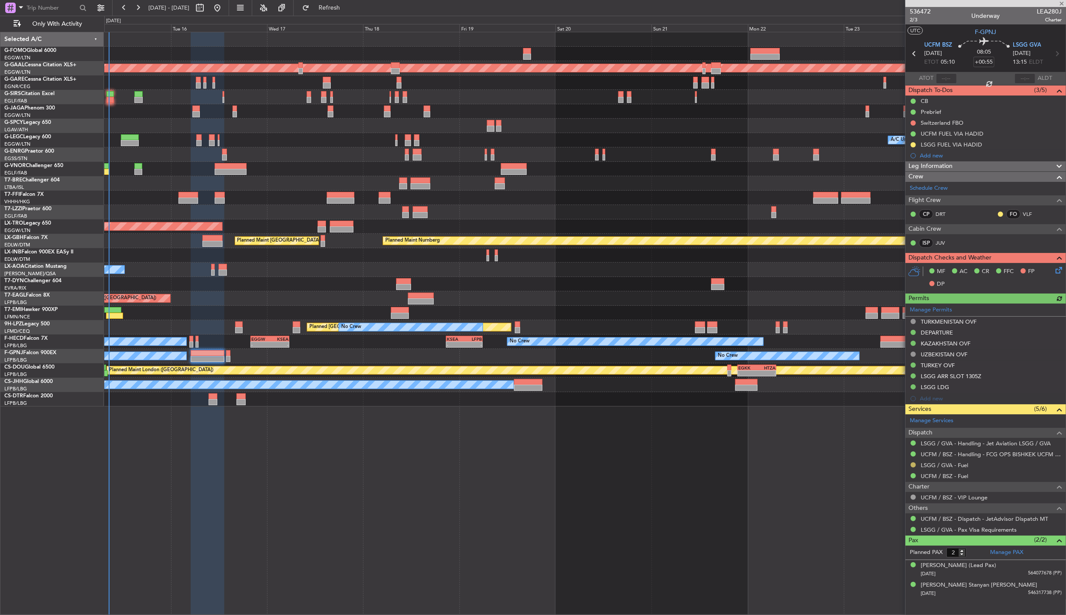
click at [914, 463] on button at bounding box center [913, 465] width 5 height 5
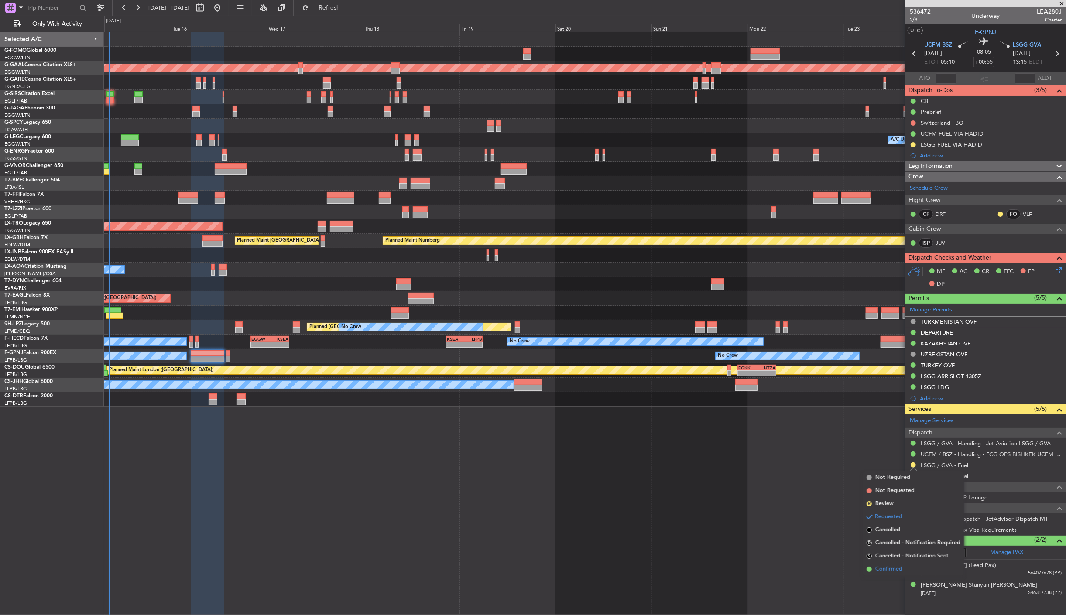
click at [886, 567] on span "Confirmed" at bounding box center [889, 569] width 27 height 9
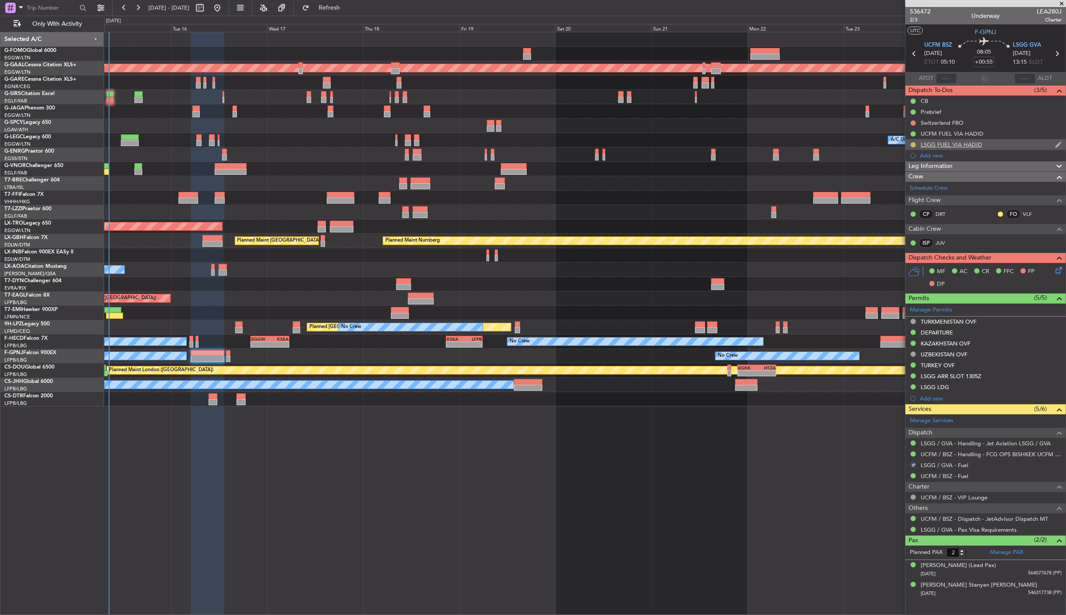
click at [913, 146] on button at bounding box center [913, 144] width 5 height 5
click at [908, 182] on span "Completed" at bounding box center [917, 183] width 29 height 9
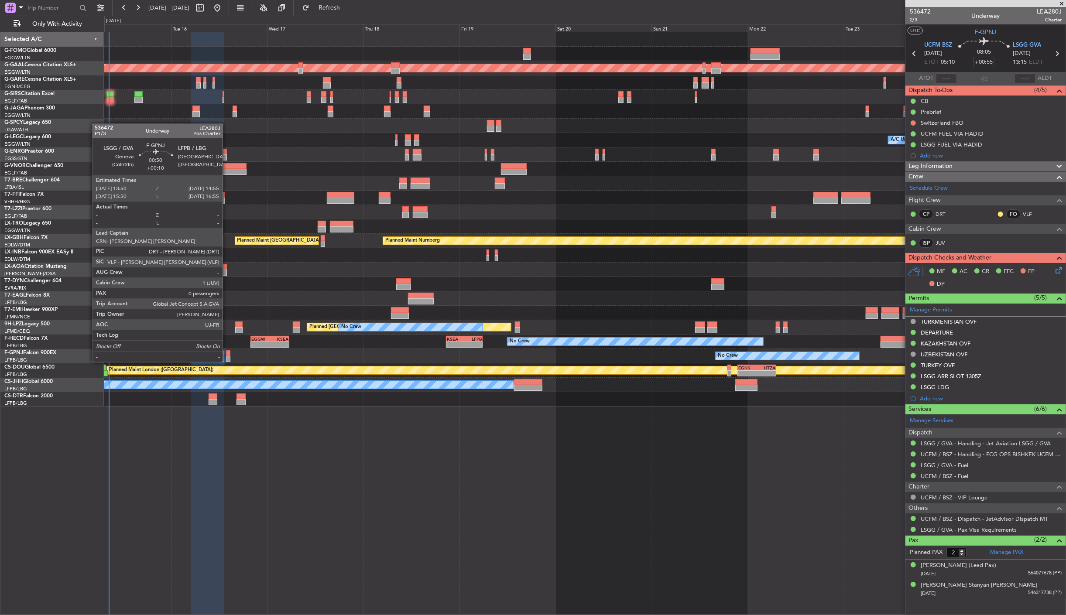
click at [227, 354] on div at bounding box center [228, 353] width 4 height 6
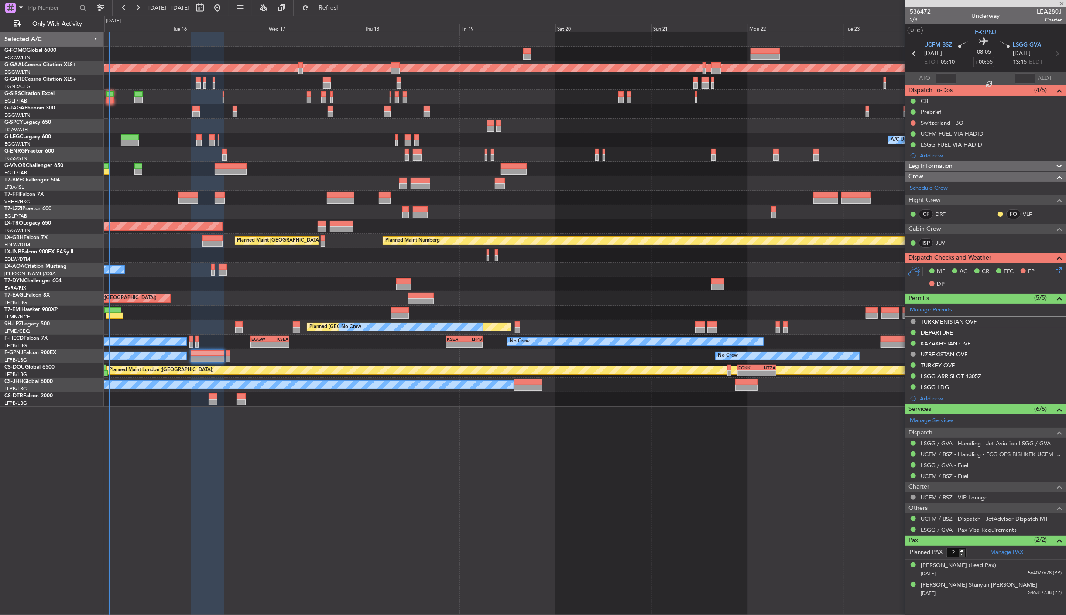
type input "+00:10"
type input "0"
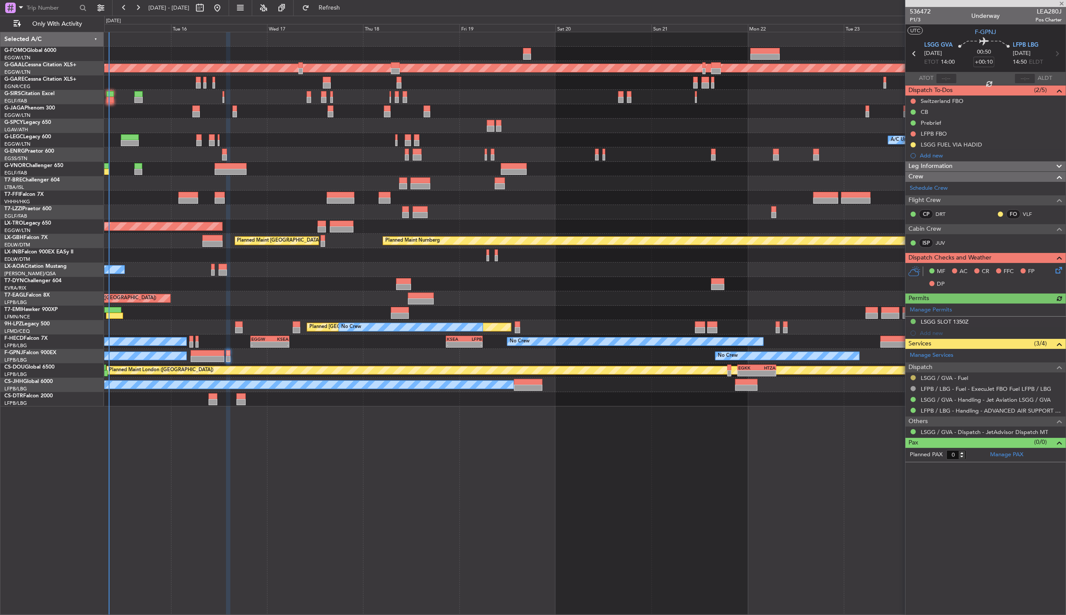
click at [912, 377] on button at bounding box center [913, 377] width 5 height 5
click at [900, 485] on span "Confirmed" at bounding box center [889, 482] width 27 height 9
click at [912, 144] on button at bounding box center [913, 144] width 5 height 5
click at [898, 184] on span at bounding box center [896, 183] width 5 height 5
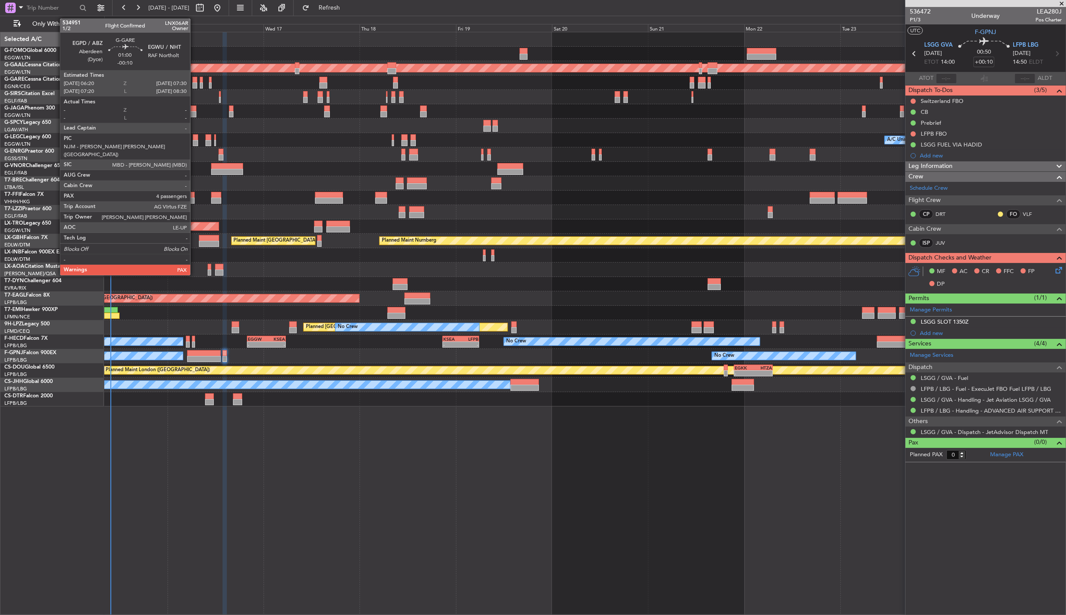
click at [195, 84] on div at bounding box center [194, 85] width 5 height 6
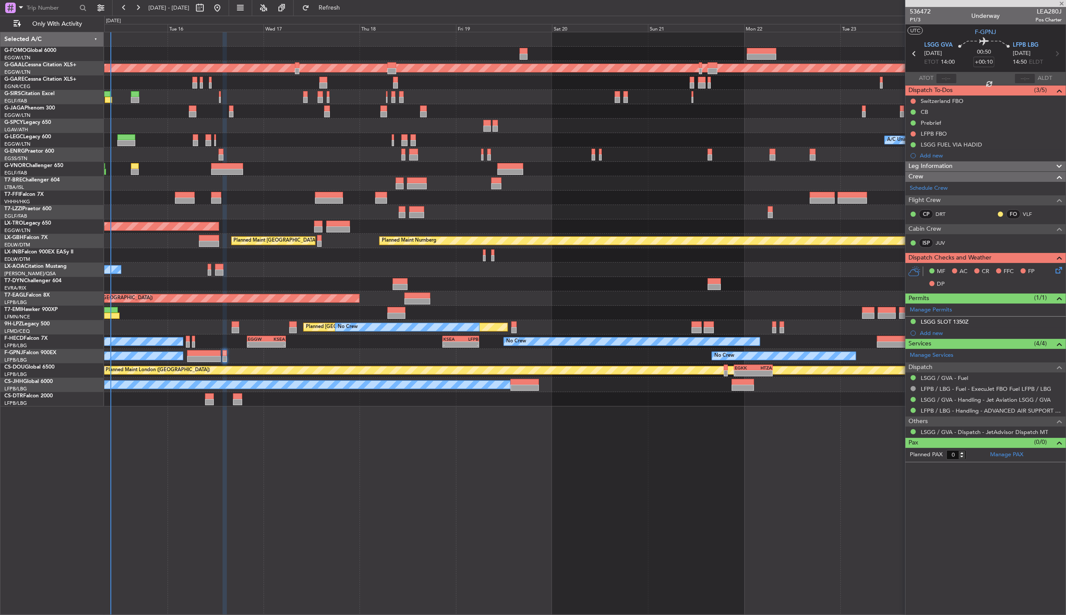
type input "-00:10"
type input "4"
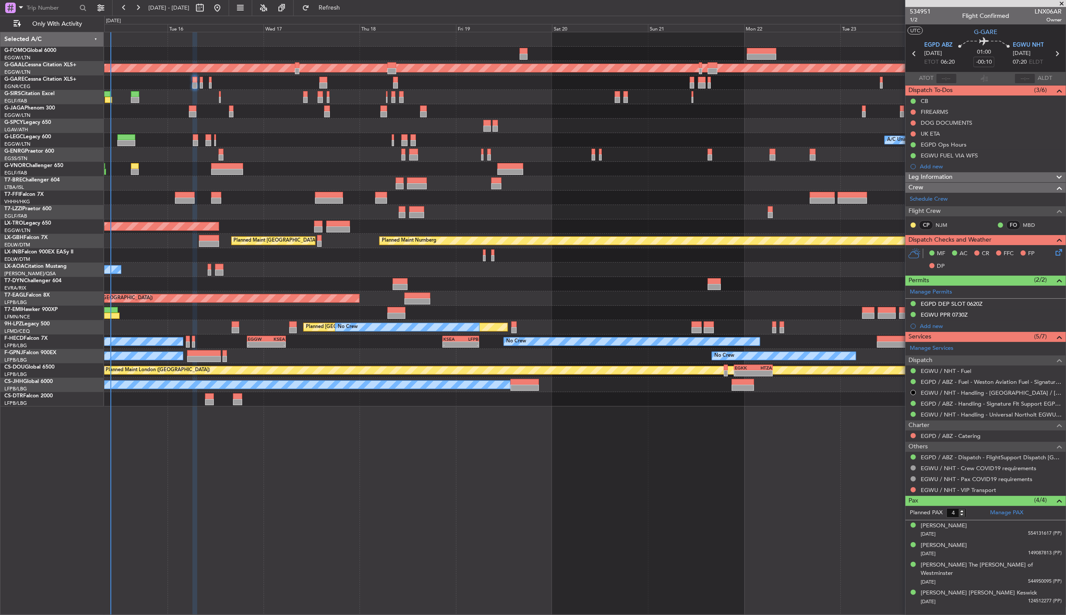
click at [203, 83] on div at bounding box center [585, 83] width 962 height 14
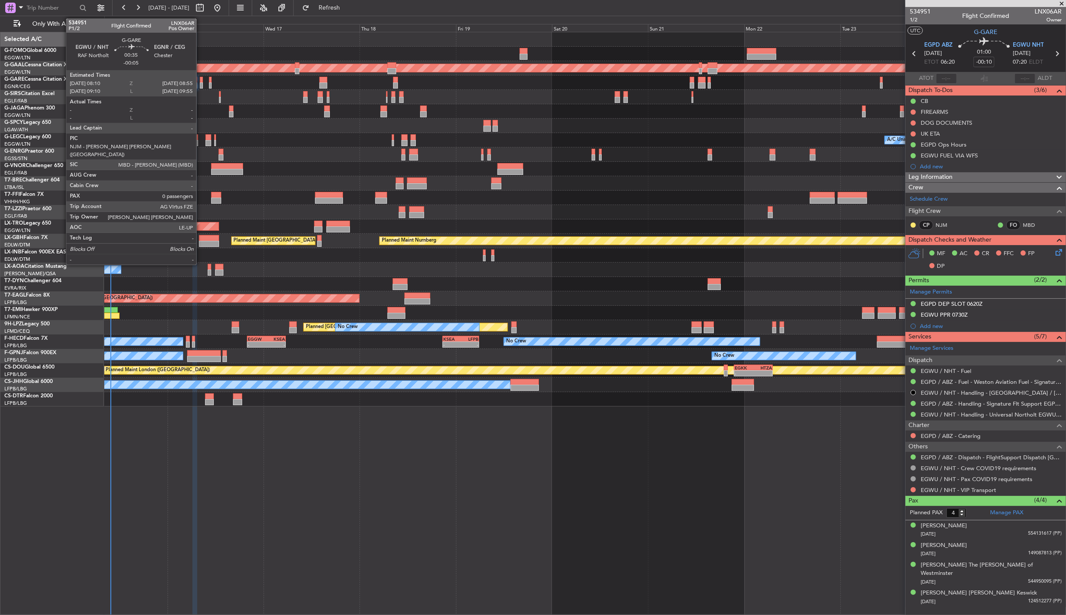
click at [201, 83] on div at bounding box center [201, 85] width 3 height 6
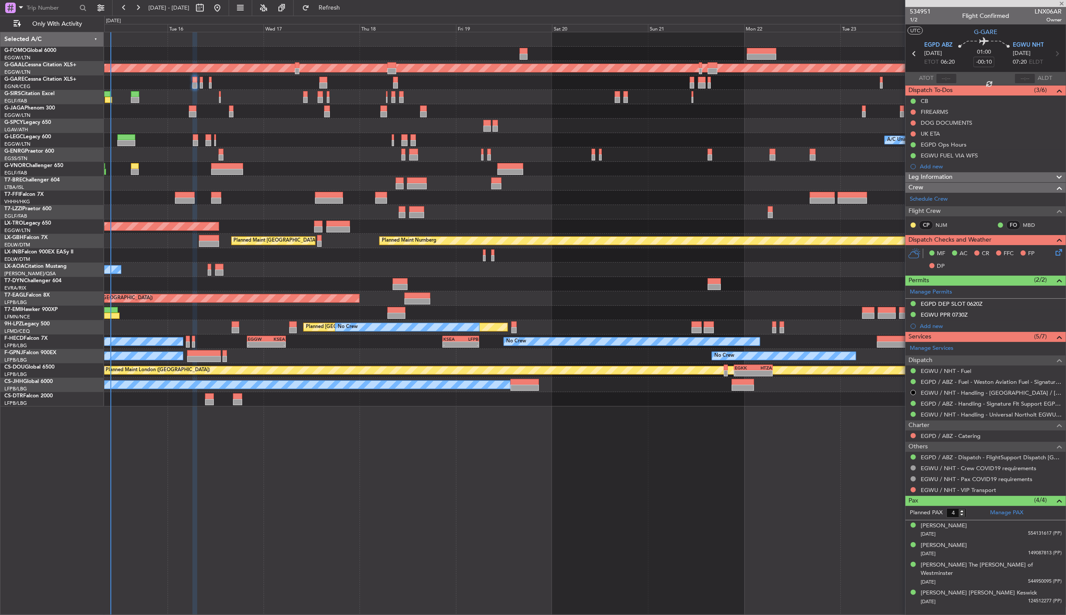
type input "-00:05"
type input "0"
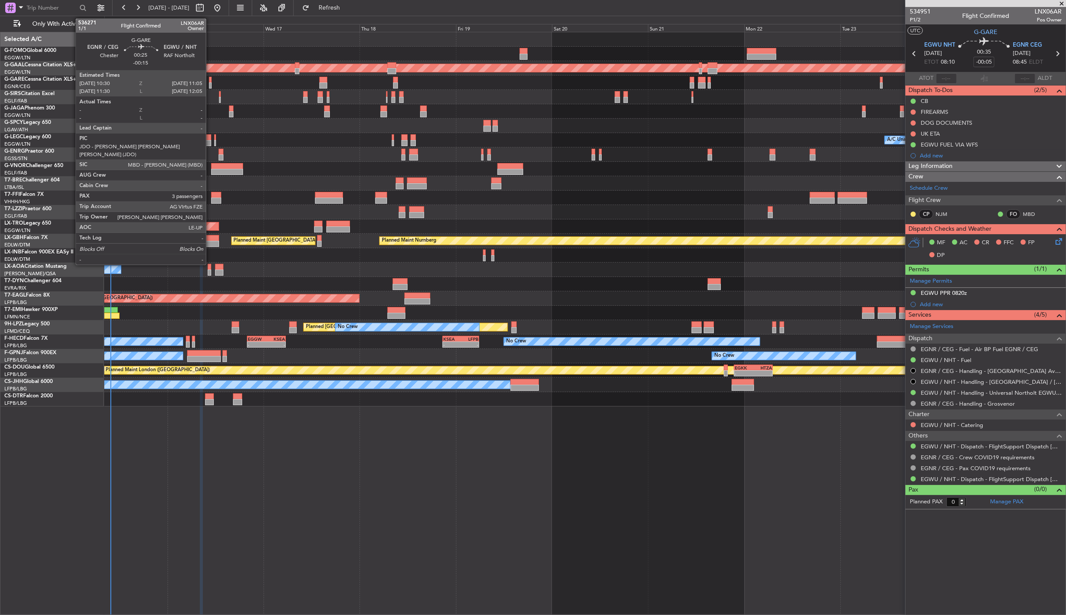
click at [210, 80] on div at bounding box center [210, 80] width 3 height 6
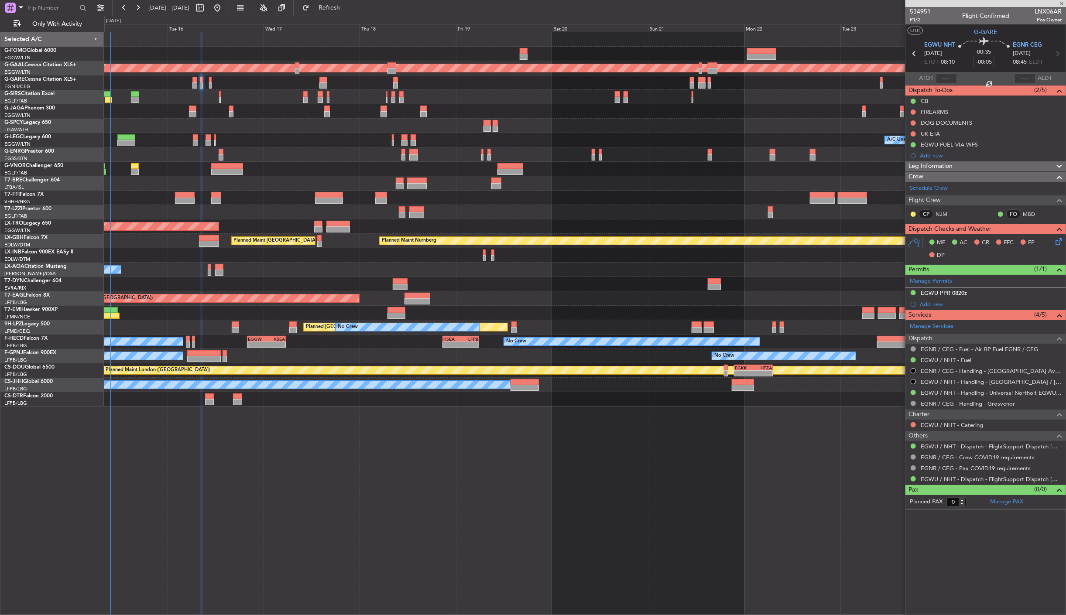
type input "-00:15"
type input "3"
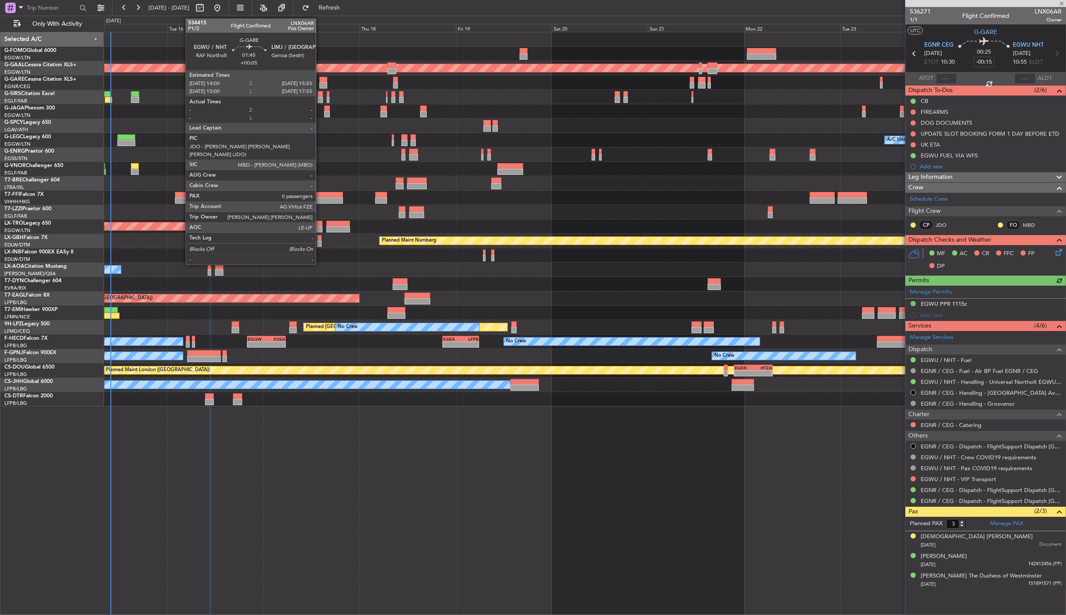
click at [320, 80] on div at bounding box center [324, 80] width 8 height 6
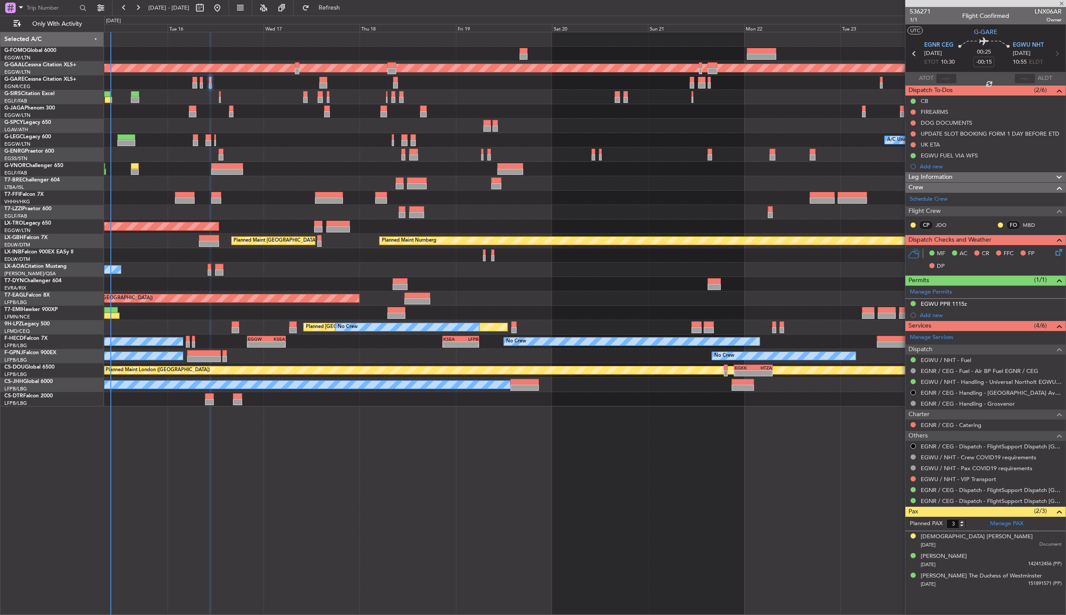
type input "+00:05"
type input "0"
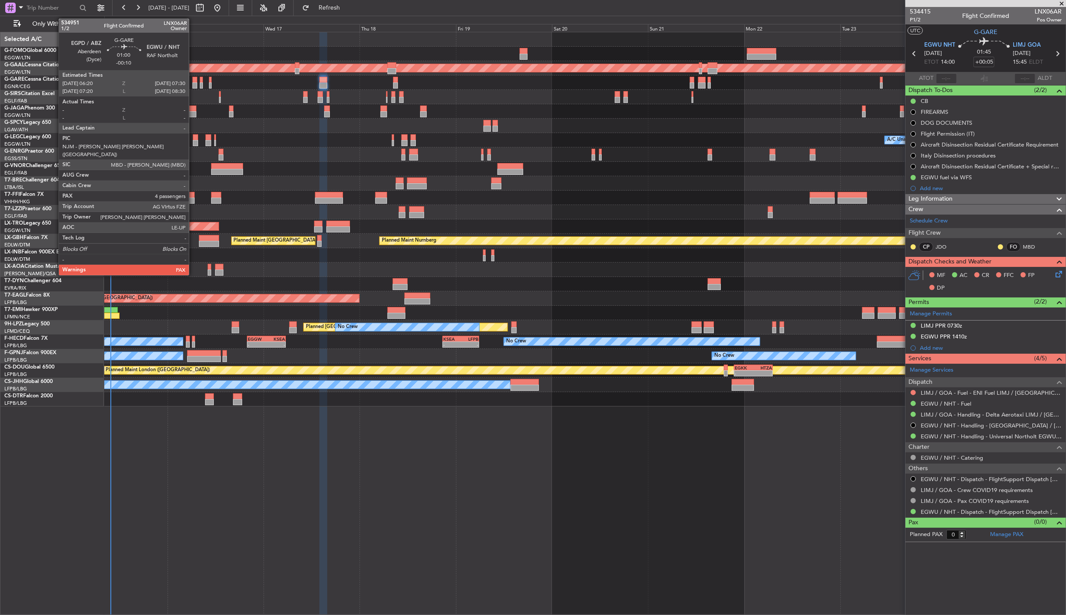
click at [193, 83] on div at bounding box center [194, 85] width 5 height 6
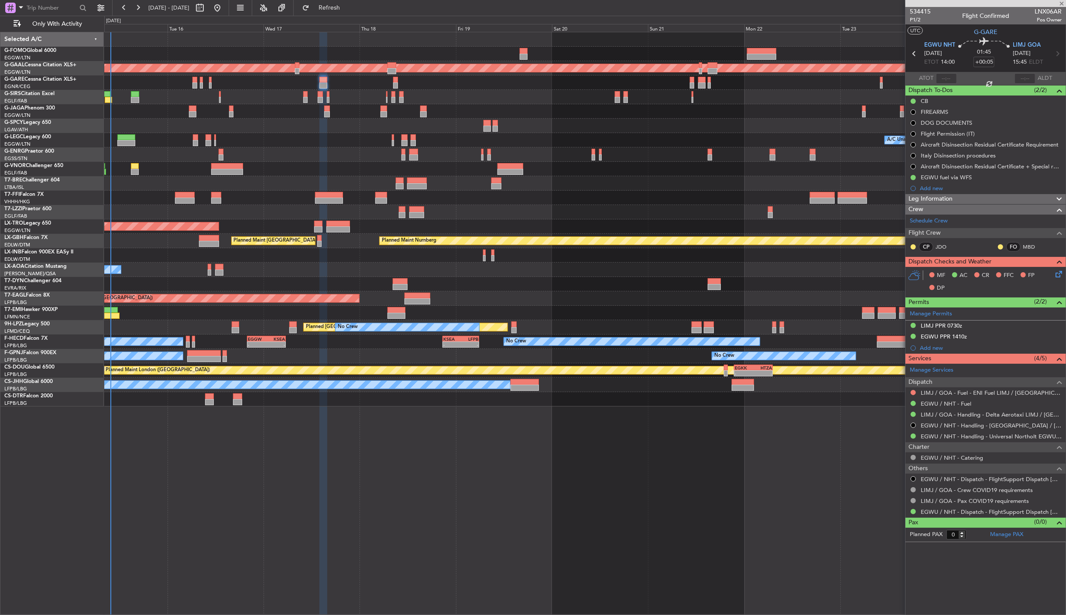
type input "-00:10"
type input "4"
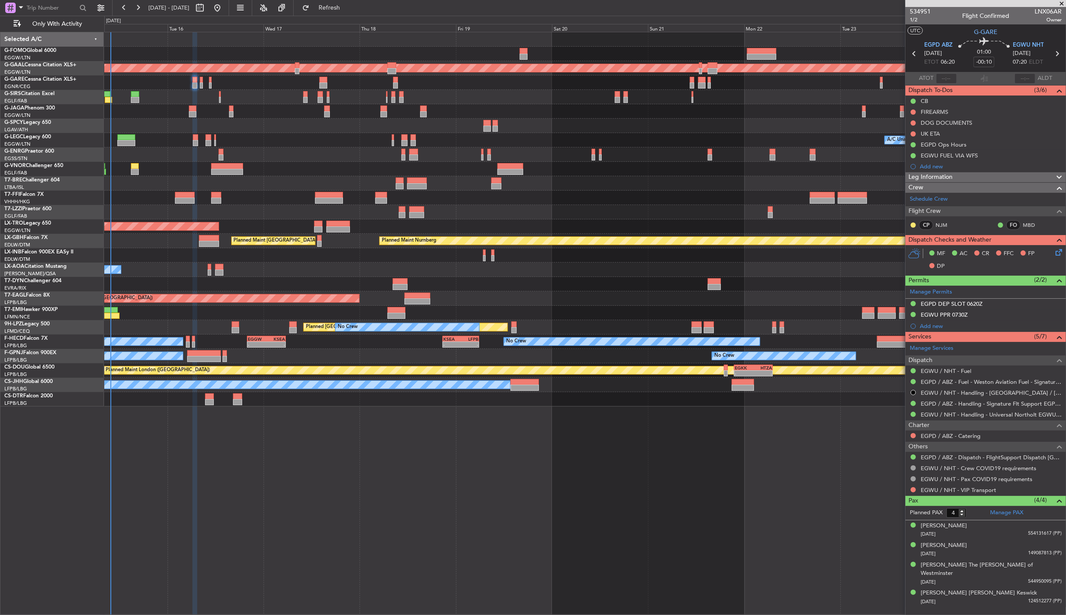
click at [203, 81] on div at bounding box center [585, 83] width 962 height 14
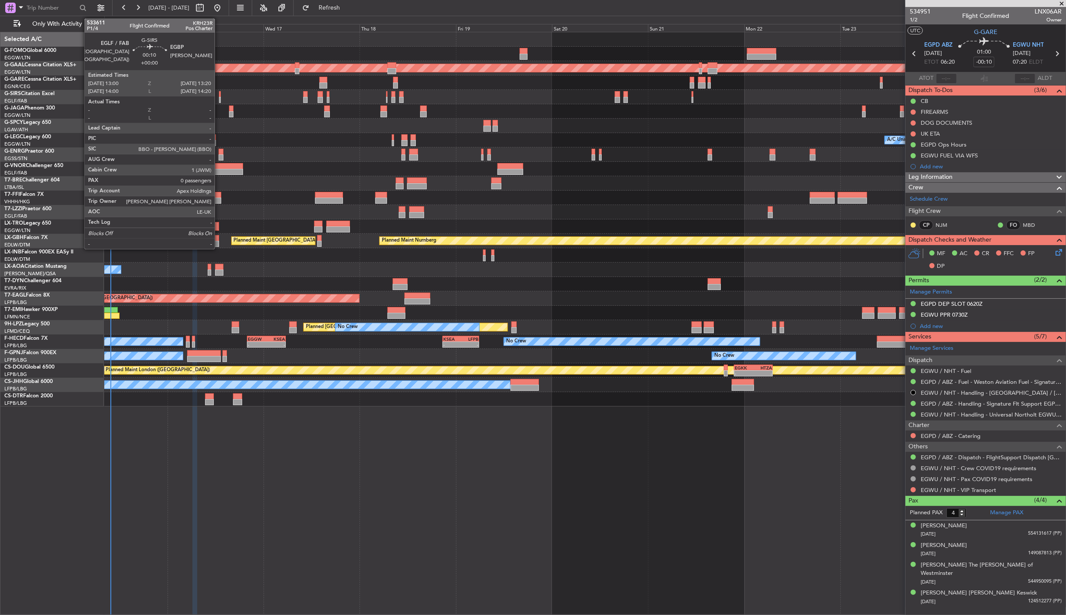
click at [219, 96] on div at bounding box center [220, 94] width 2 height 6
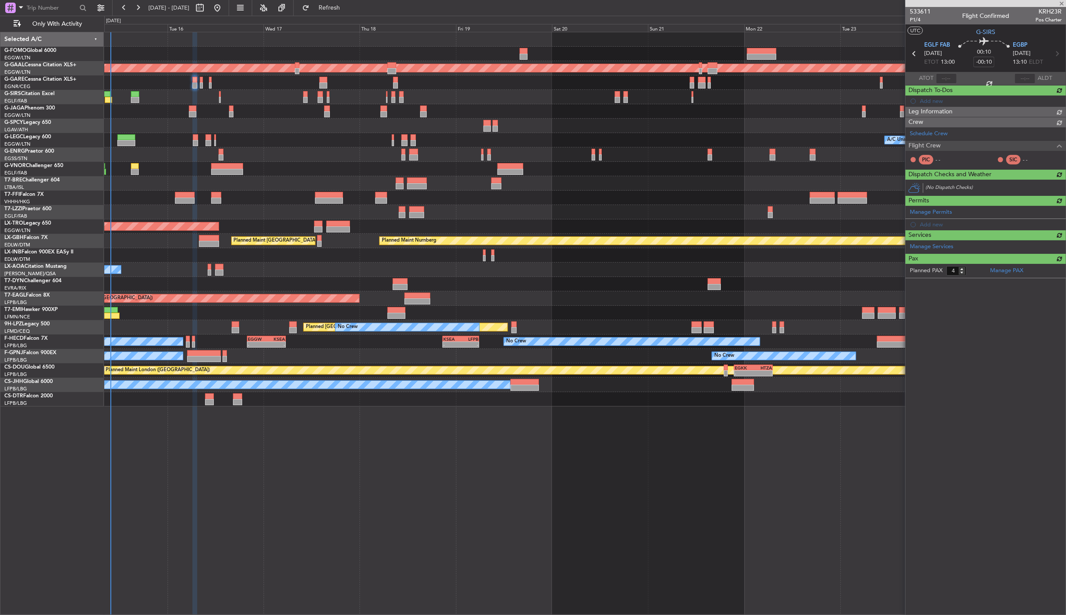
type input "0"
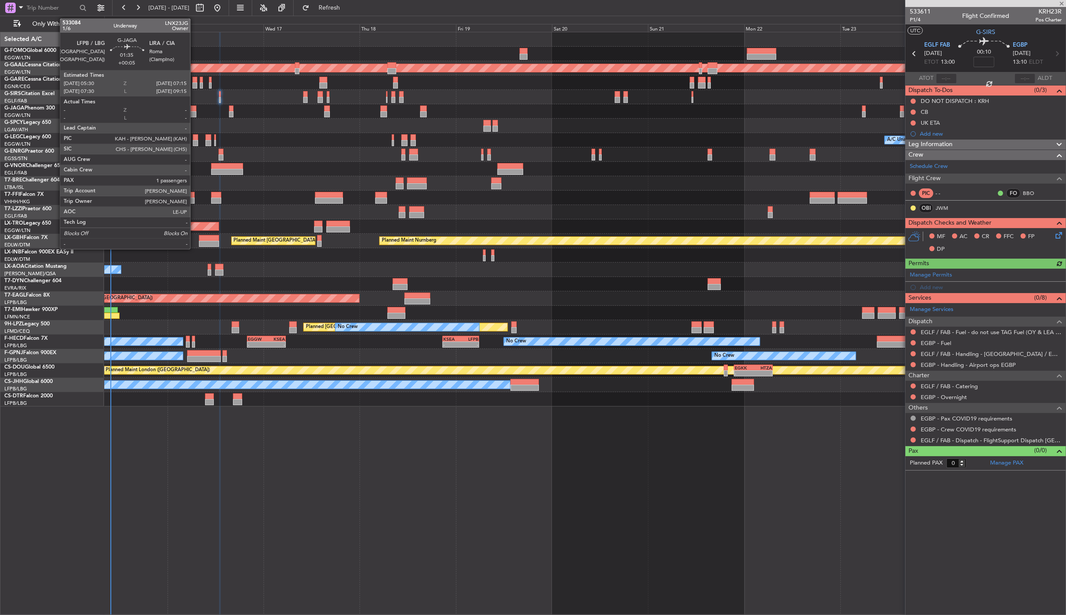
click at [195, 112] on div at bounding box center [192, 114] width 7 height 6
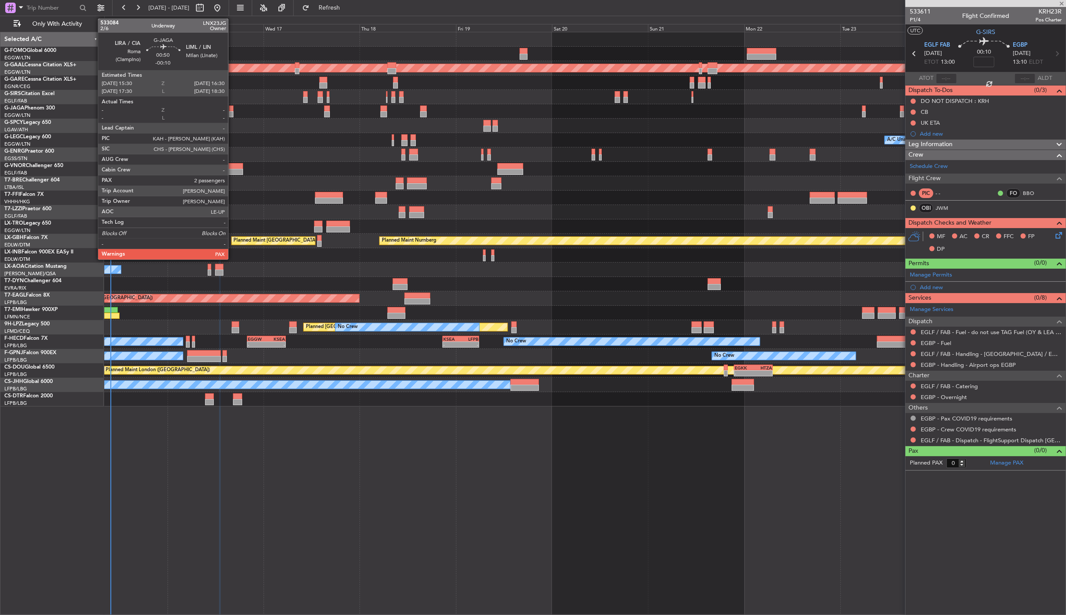
type input "+00:05"
type input "1"
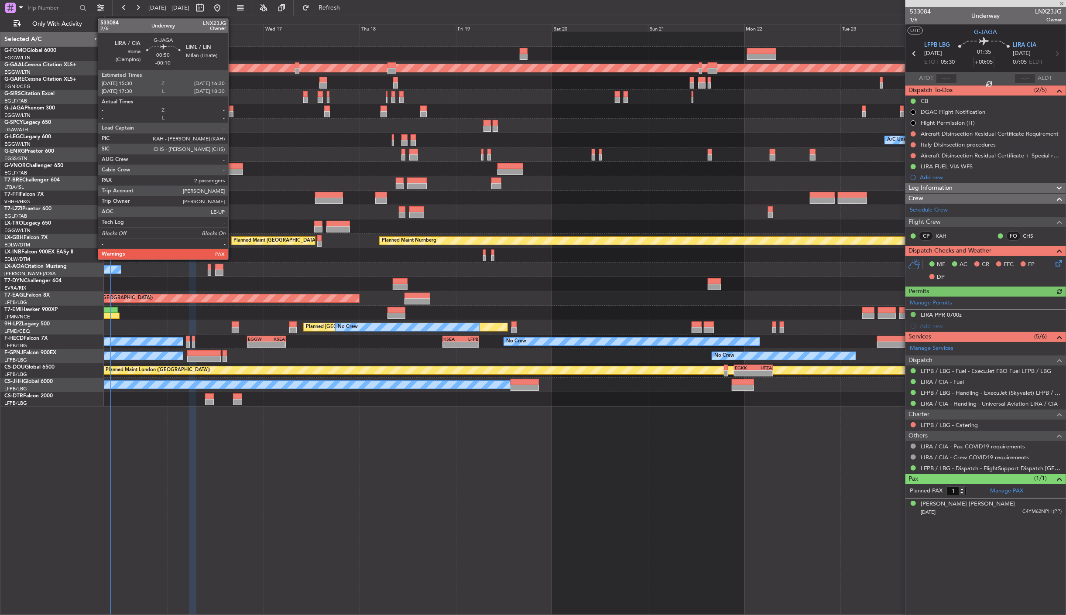
click at [233, 112] on div at bounding box center [231, 114] width 4 height 6
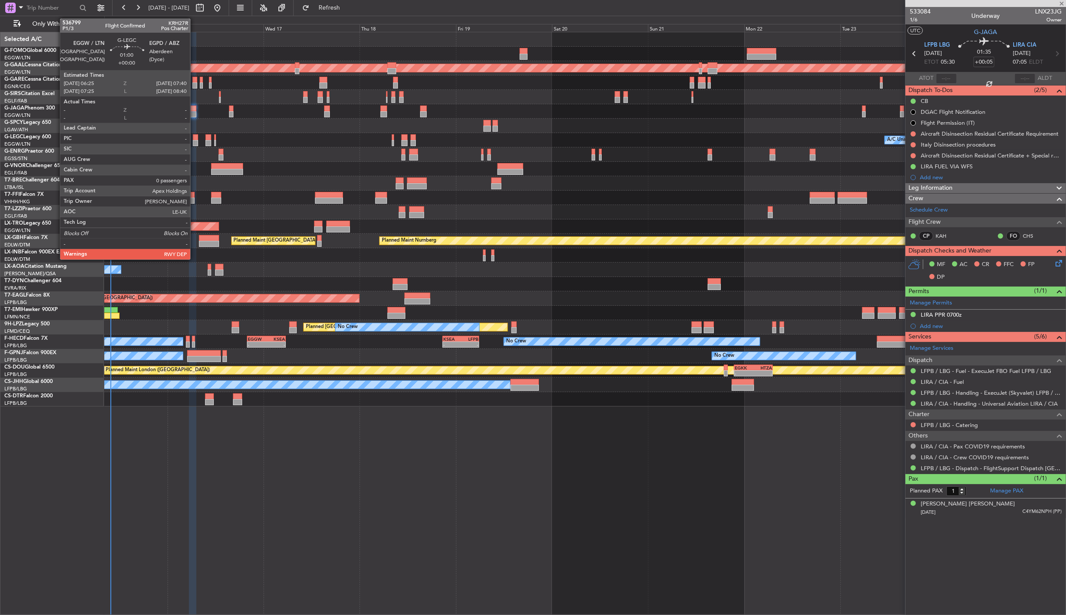
type input "-00:10"
type input "2"
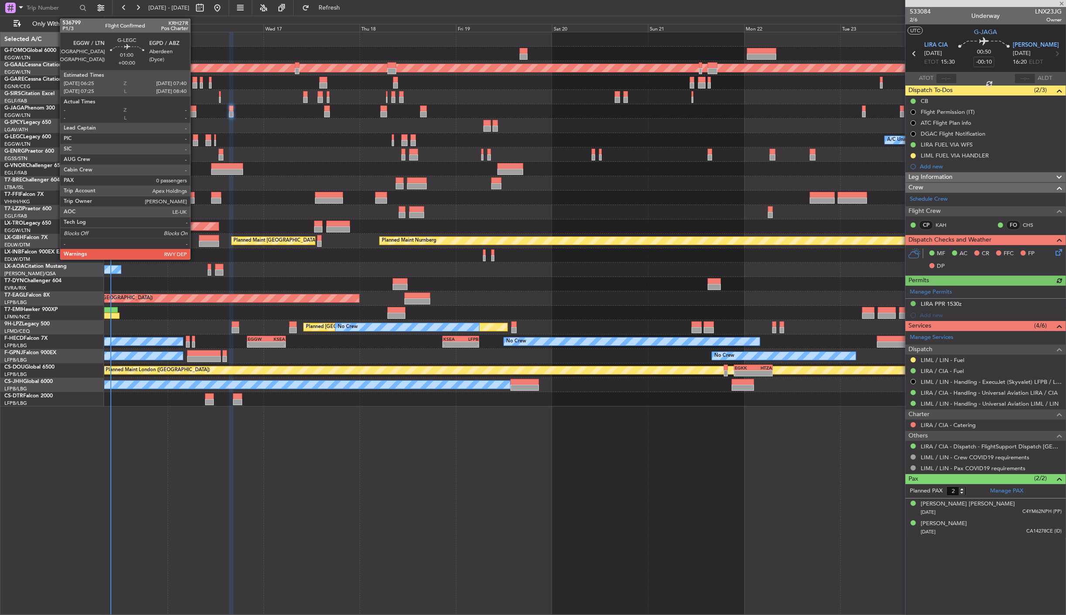
click at [195, 141] on div at bounding box center [195, 143] width 5 height 6
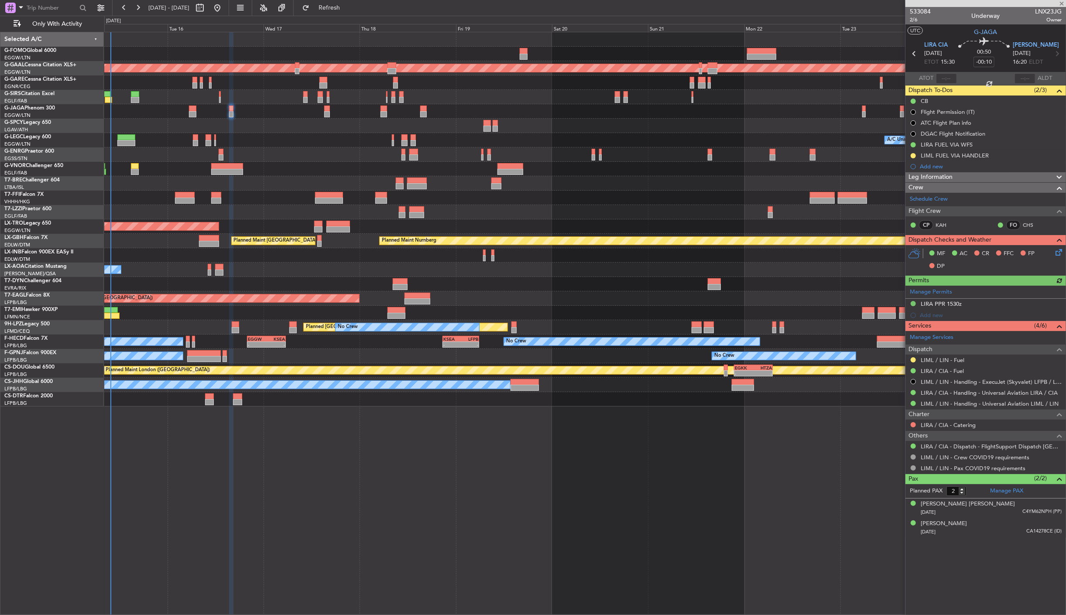
type input "0"
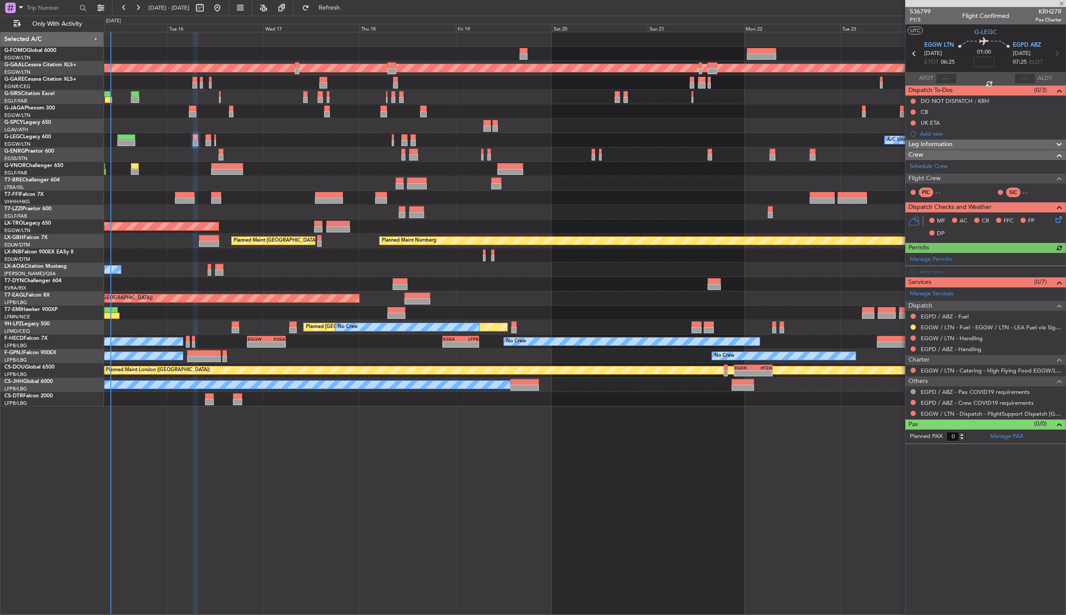
click at [232, 105] on div at bounding box center [585, 111] width 962 height 14
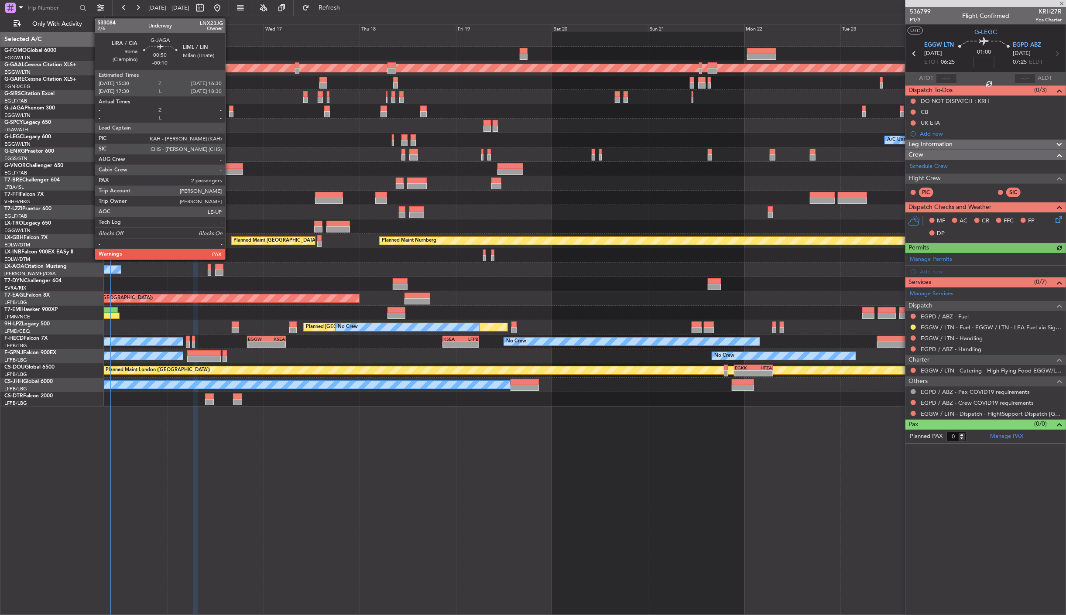
click at [230, 108] on div at bounding box center [231, 109] width 4 height 6
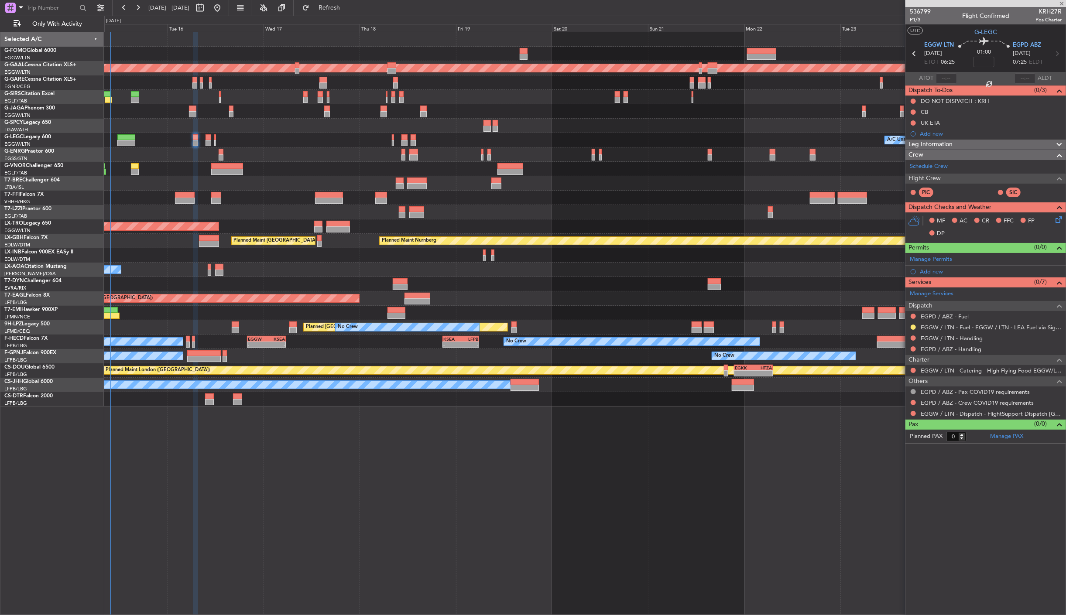
type input "-00:10"
type input "2"
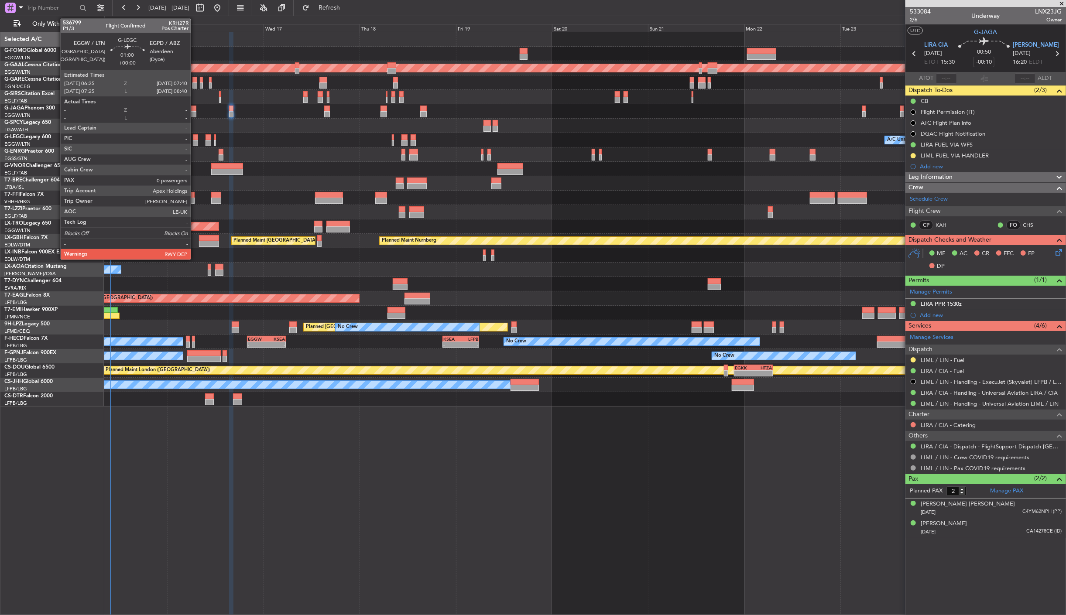
click at [195, 142] on div at bounding box center [195, 143] width 5 height 6
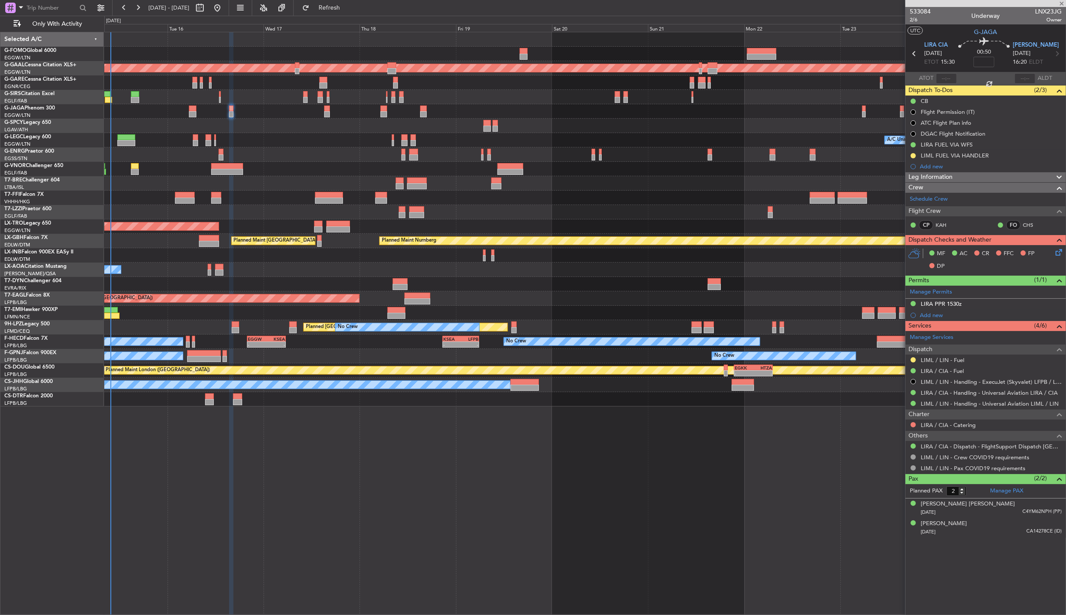
type input "0"
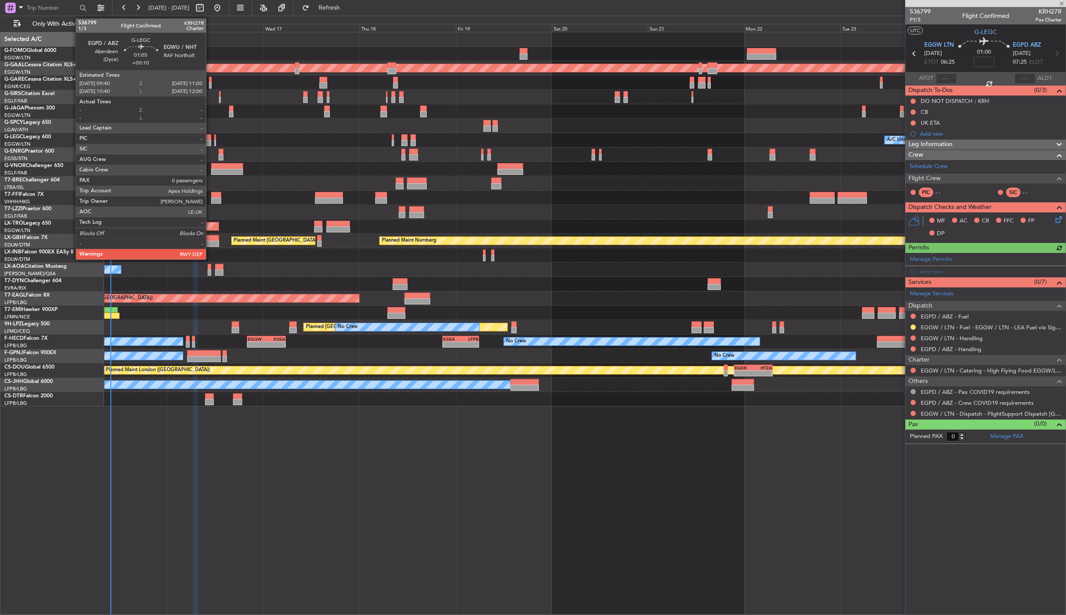
click at [210, 134] on div at bounding box center [209, 137] width 6 height 6
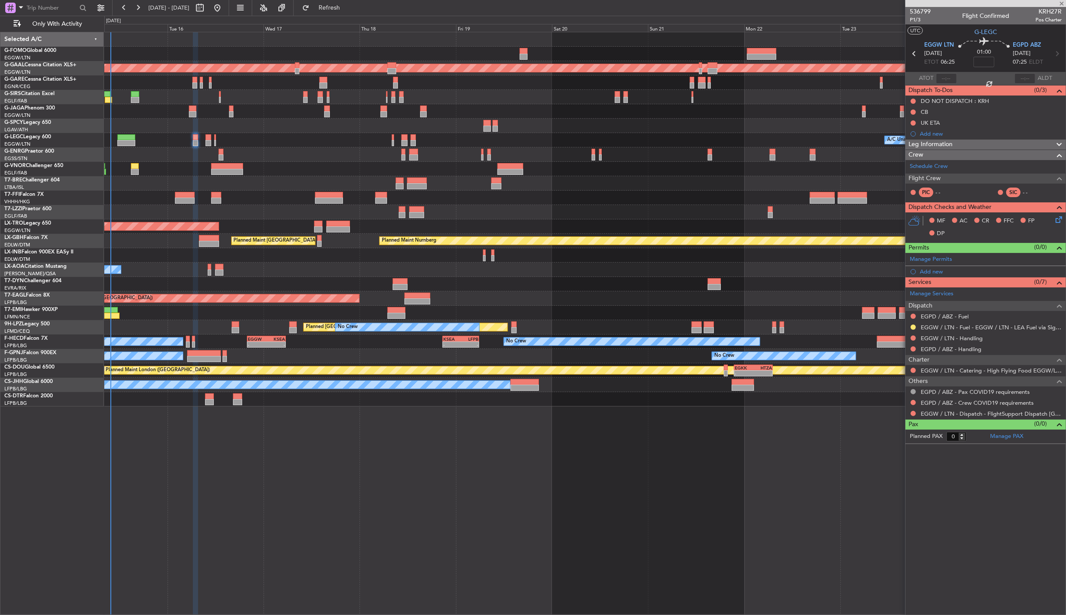
type input "+00:10"
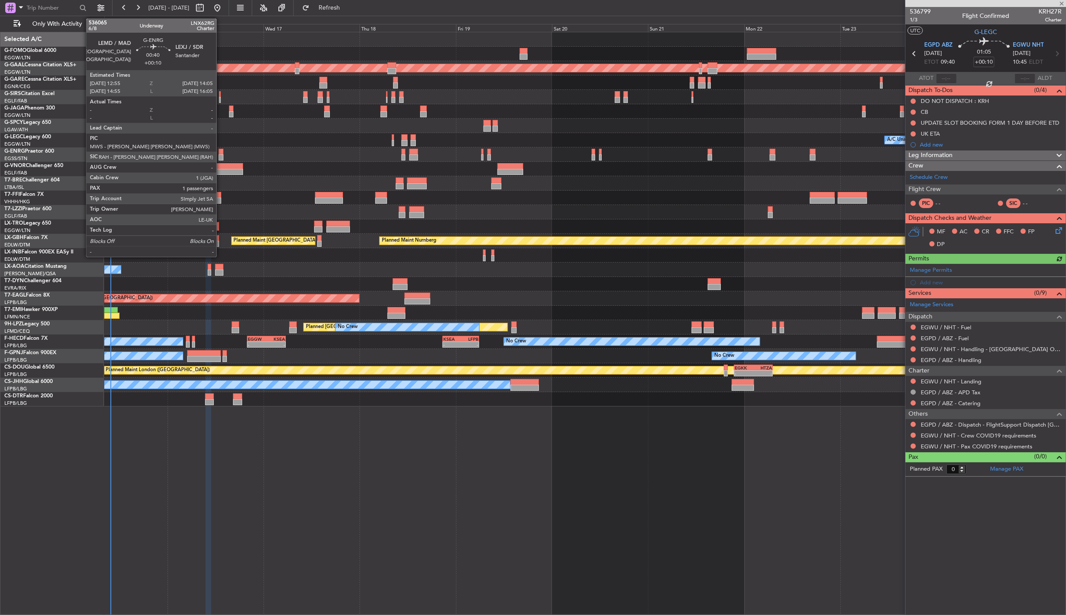
click at [221, 154] on div at bounding box center [221, 152] width 5 height 6
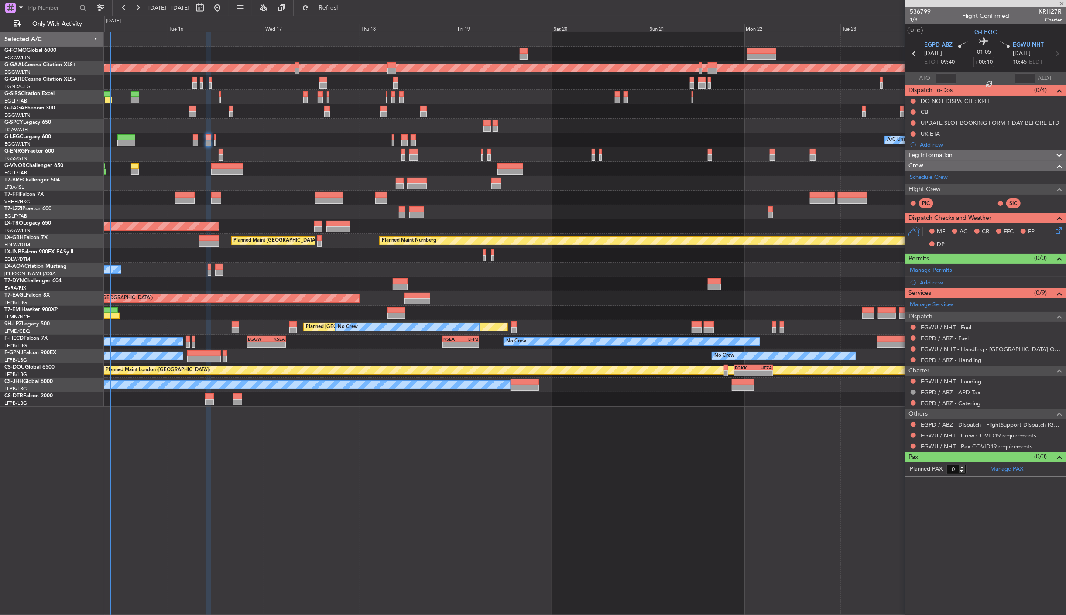
type input "1"
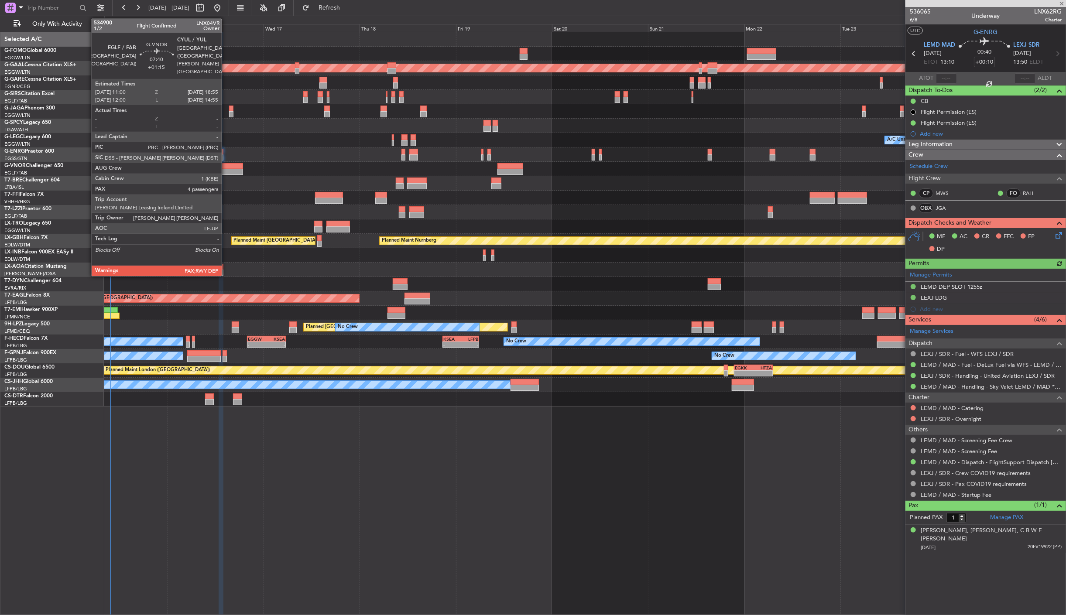
click at [226, 166] on div at bounding box center [227, 166] width 32 height 6
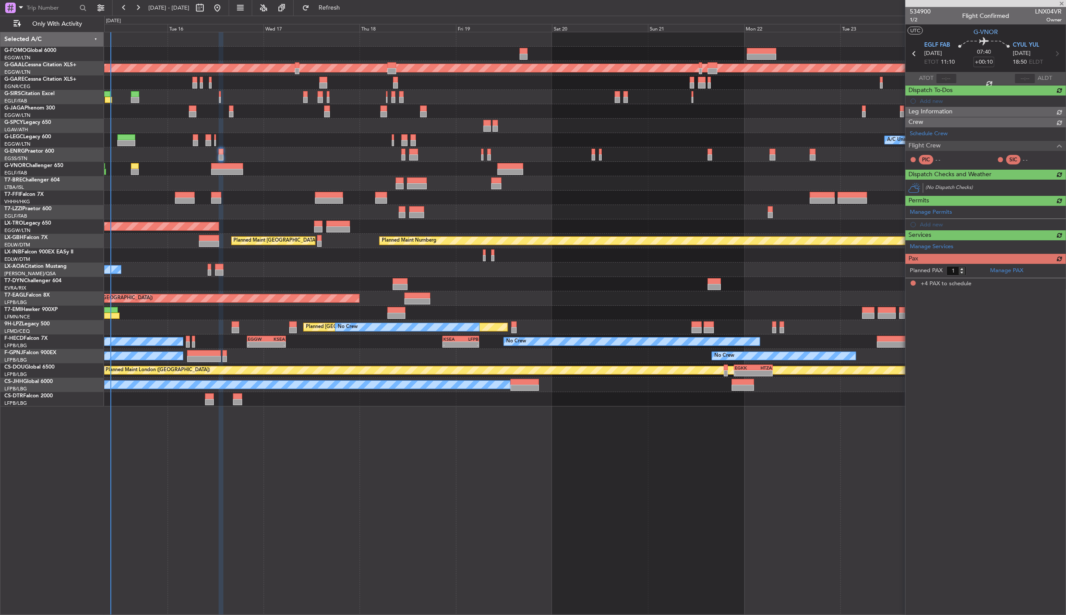
type input "+01:15"
type input "4"
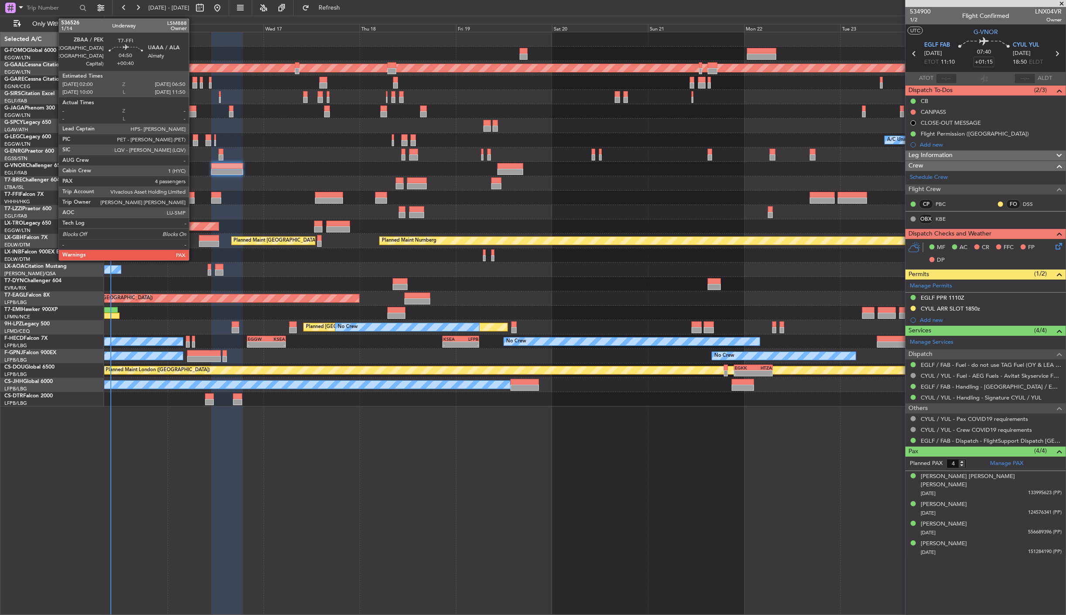
click at [193, 196] on div at bounding box center [185, 195] width 20 height 6
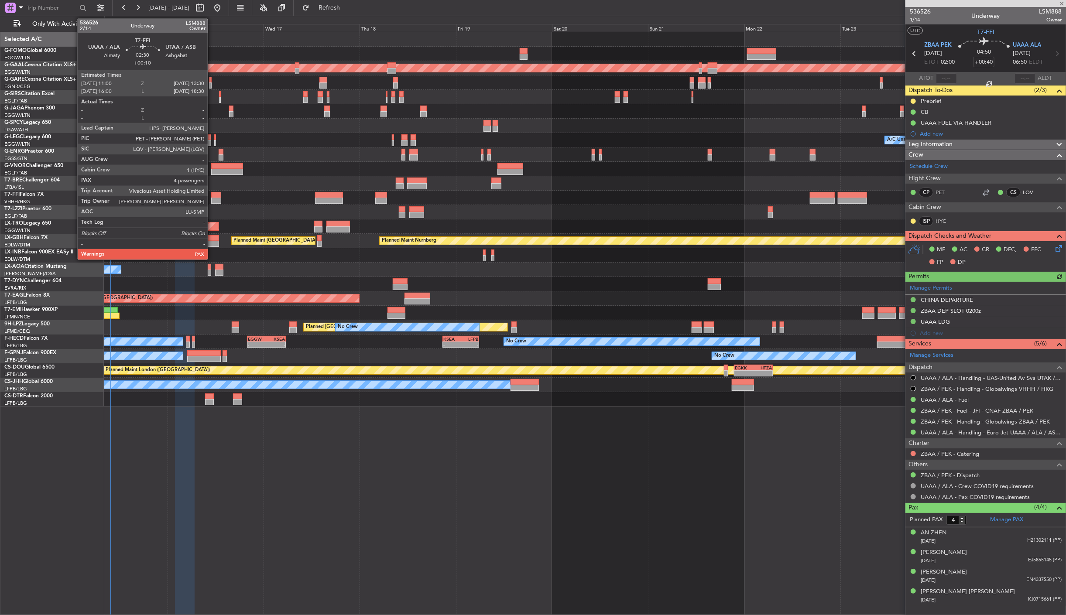
click at [212, 198] on div at bounding box center [216, 201] width 10 height 6
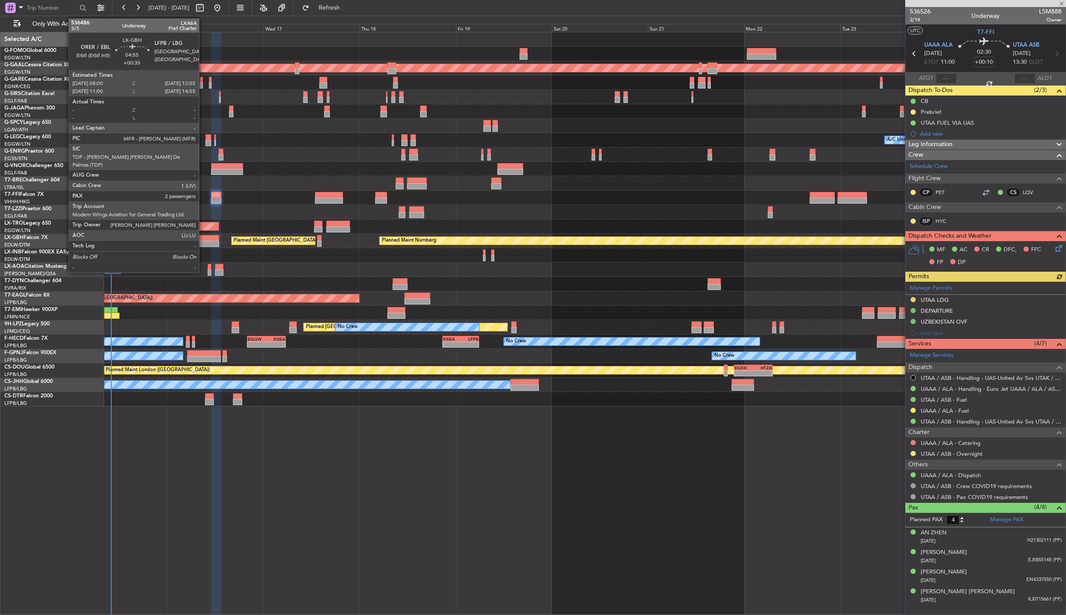
click at [203, 242] on div at bounding box center [209, 244] width 20 height 6
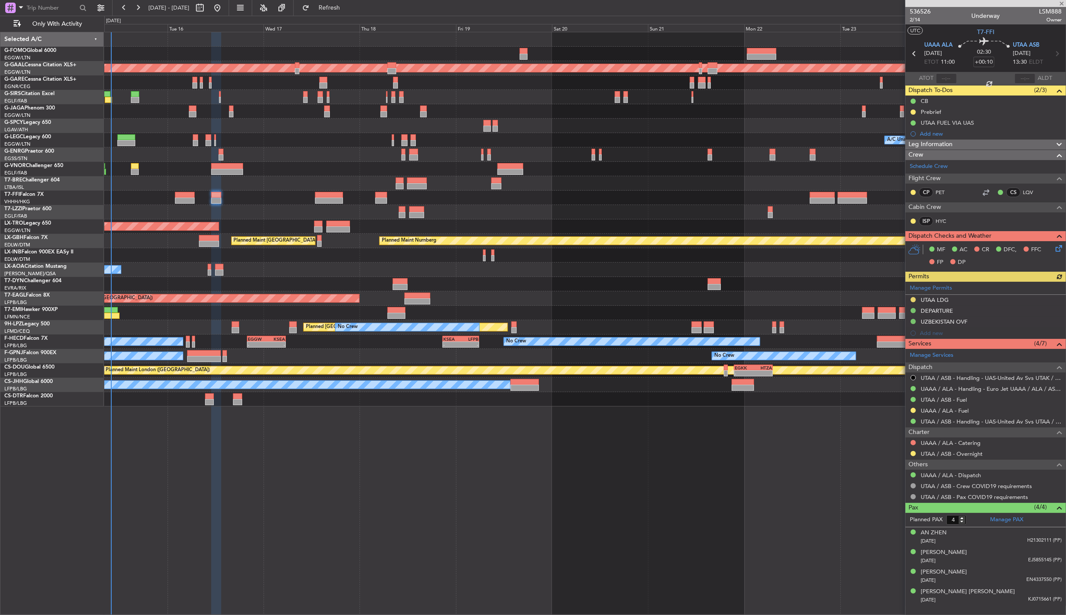
type input "+00:35"
type input "2"
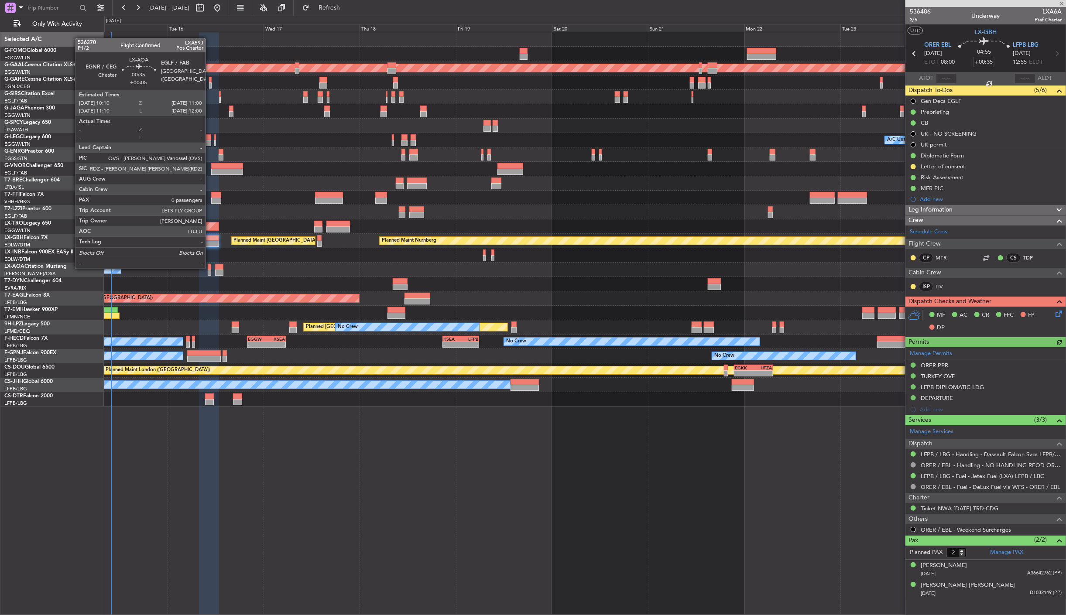
click at [210, 268] on div at bounding box center [209, 267] width 3 height 6
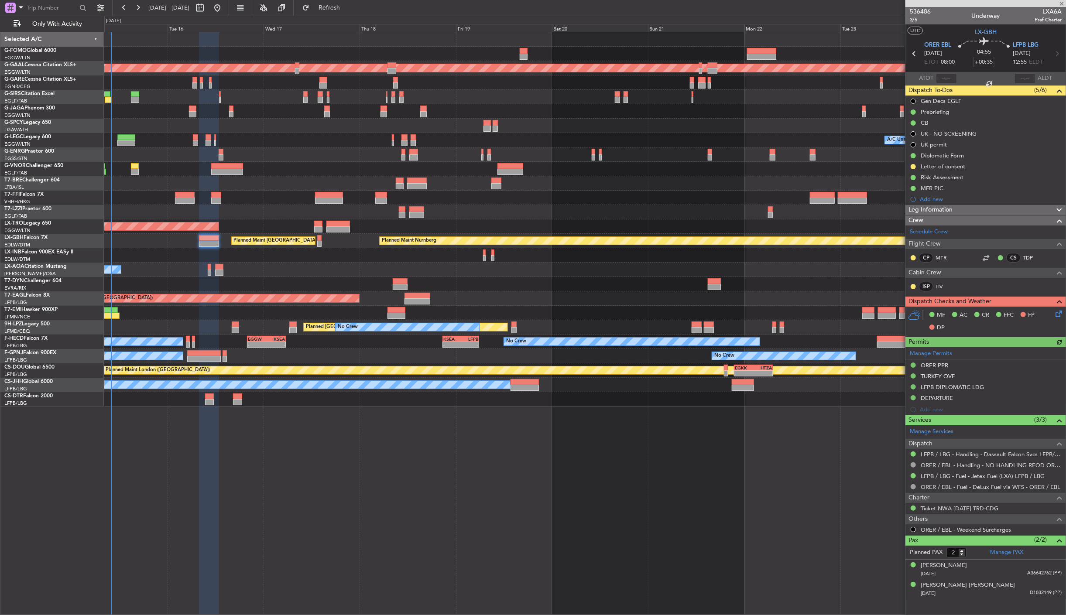
type input "+00:05"
type input "0"
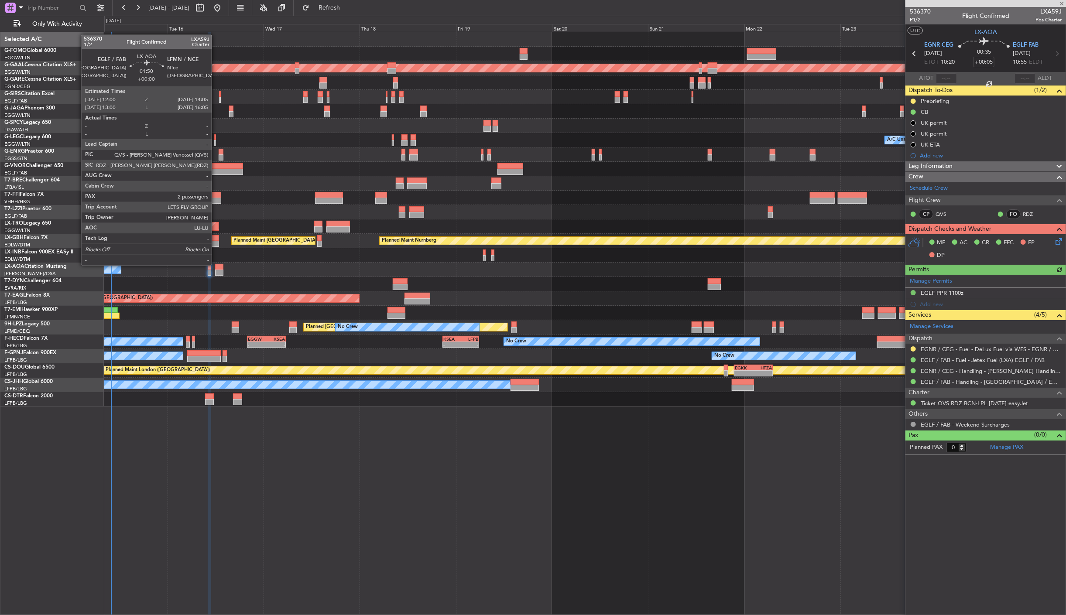
click at [216, 265] on div at bounding box center [219, 267] width 9 height 6
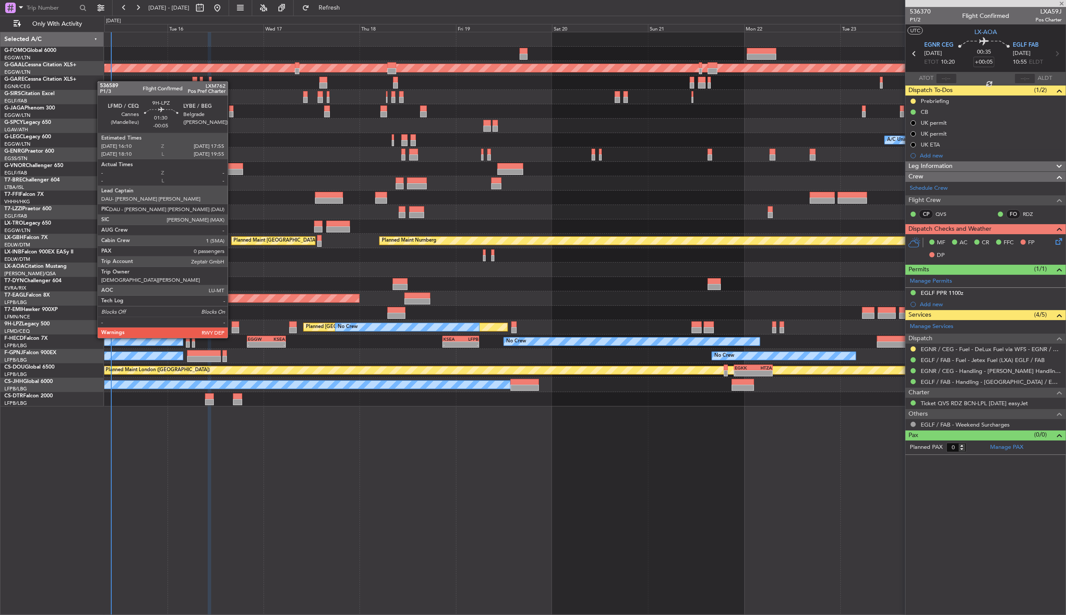
type input "2"
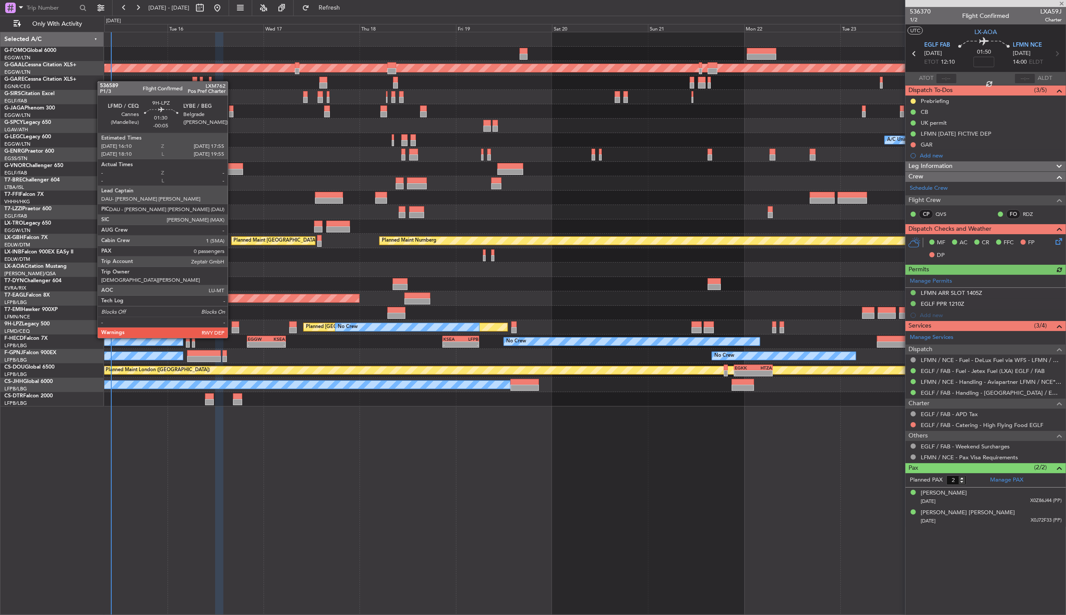
click at [232, 322] on div at bounding box center [235, 325] width 7 height 6
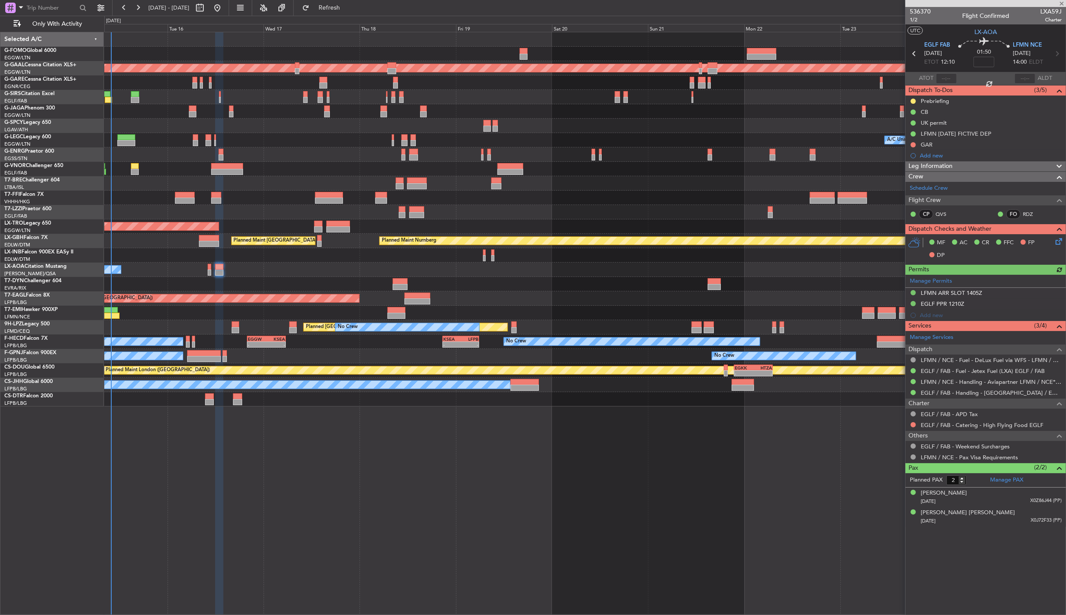
type input "-00:05"
type input "0"
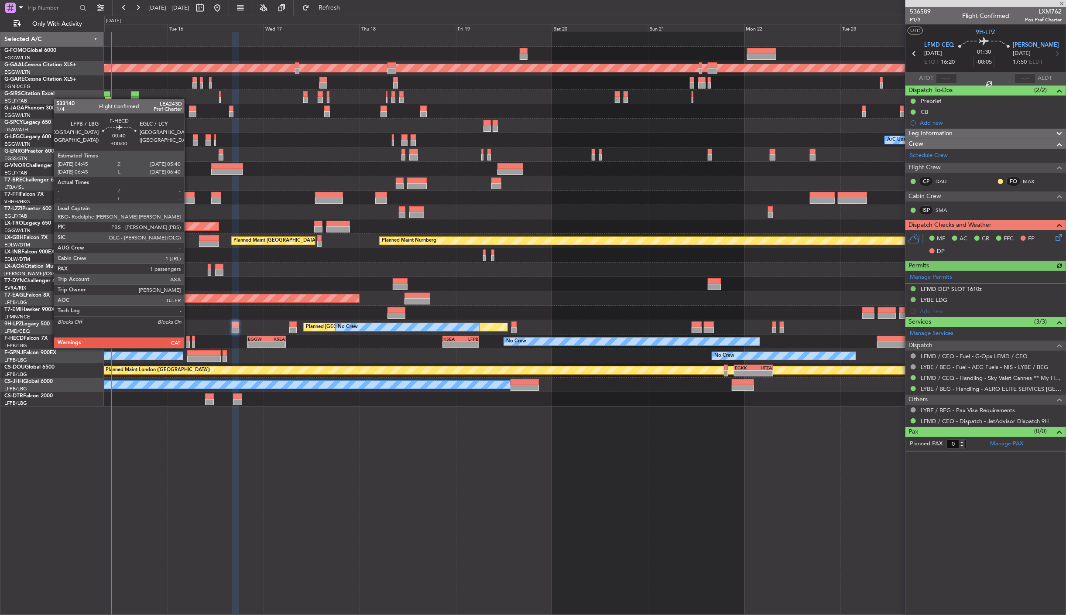
click at [189, 340] on div at bounding box center [188, 339] width 4 height 6
type input "1"
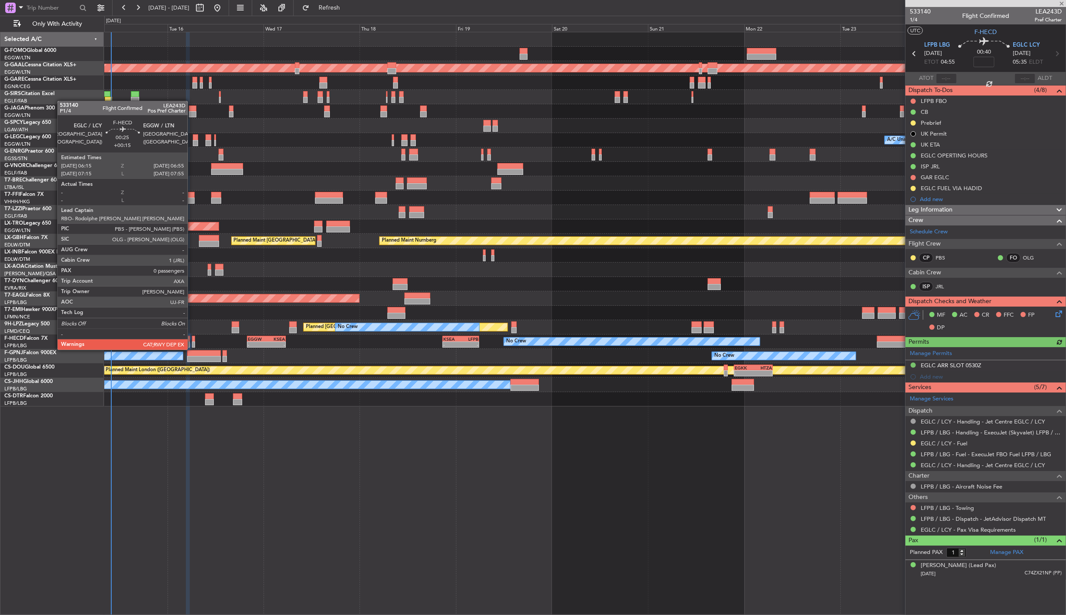
click at [192, 342] on div at bounding box center [193, 345] width 3 height 6
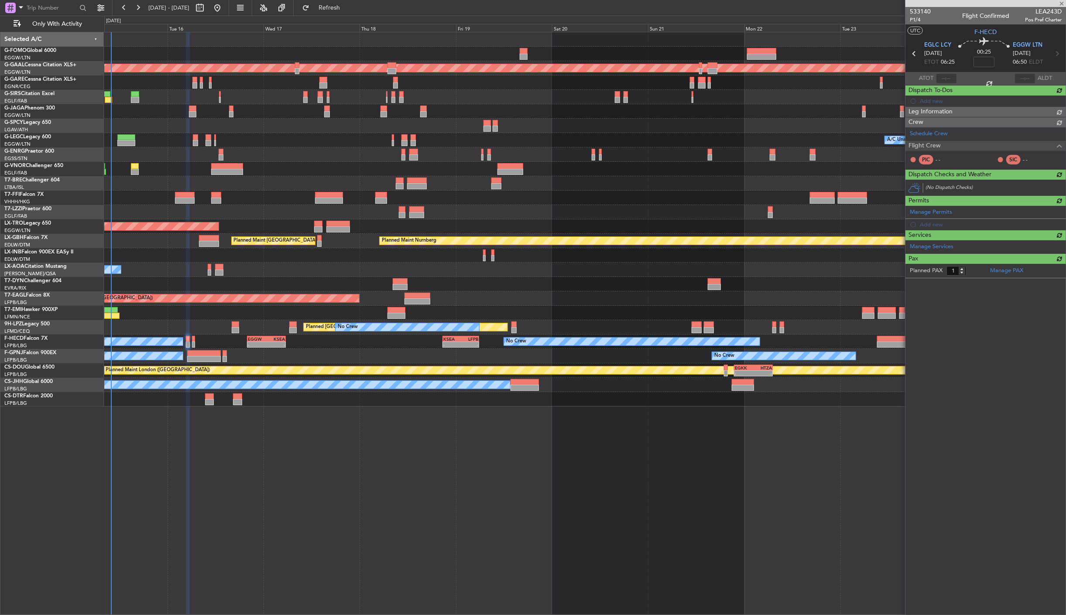
type input "+00:15"
type input "0"
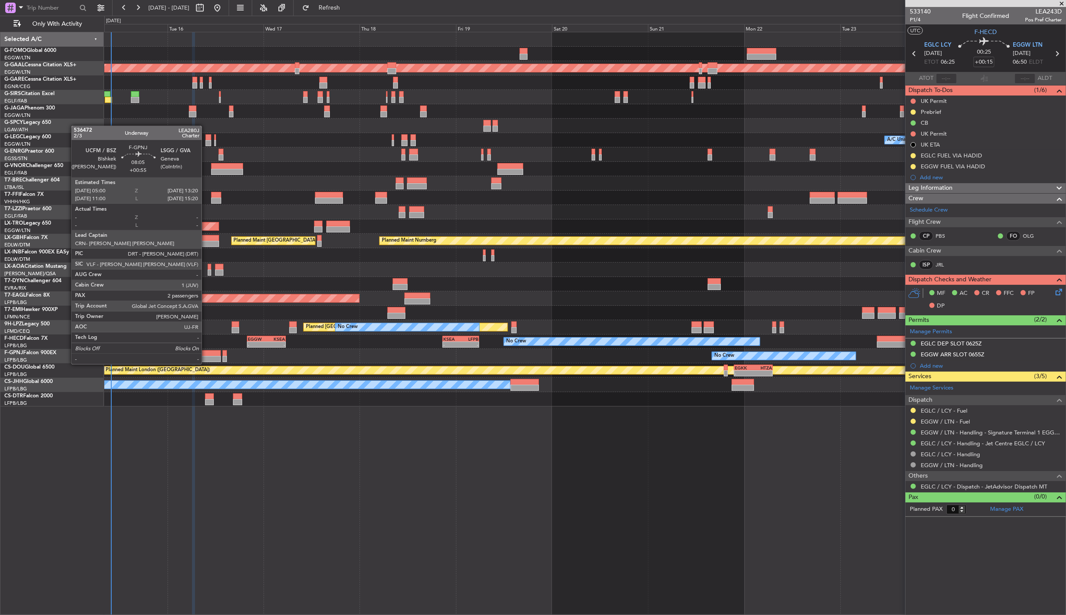
click at [206, 356] on div at bounding box center [204, 359] width 34 height 6
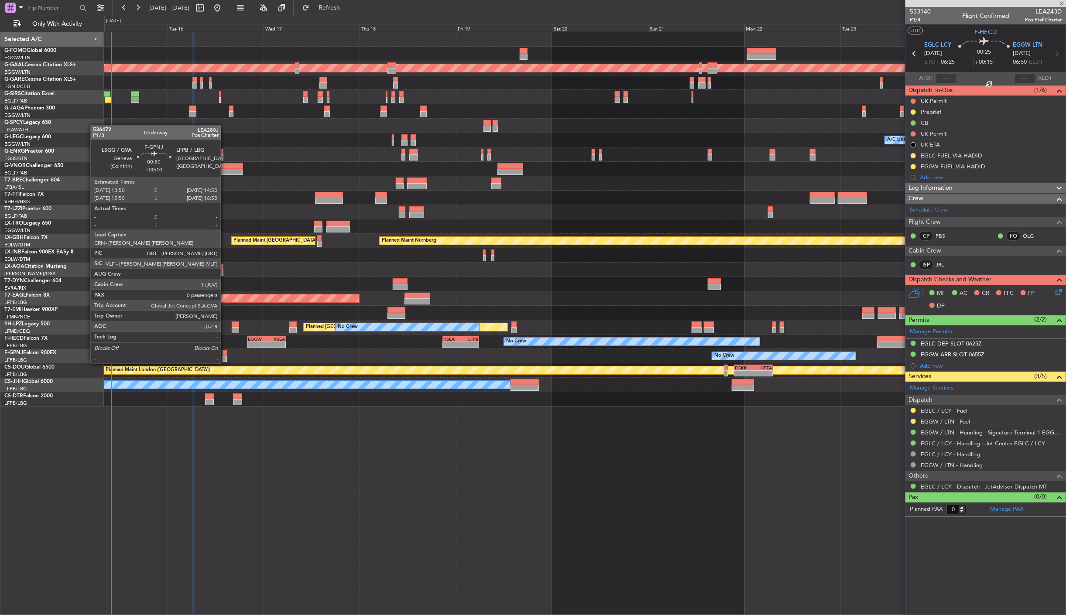
type input "+00:55"
type input "2"
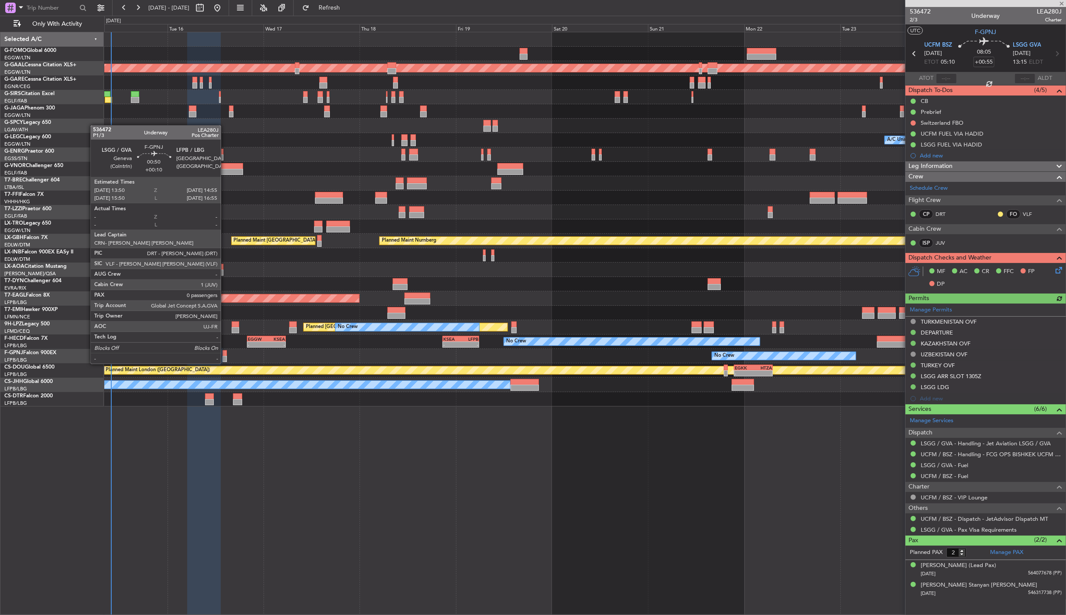
click at [225, 355] on div at bounding box center [225, 353] width 4 height 6
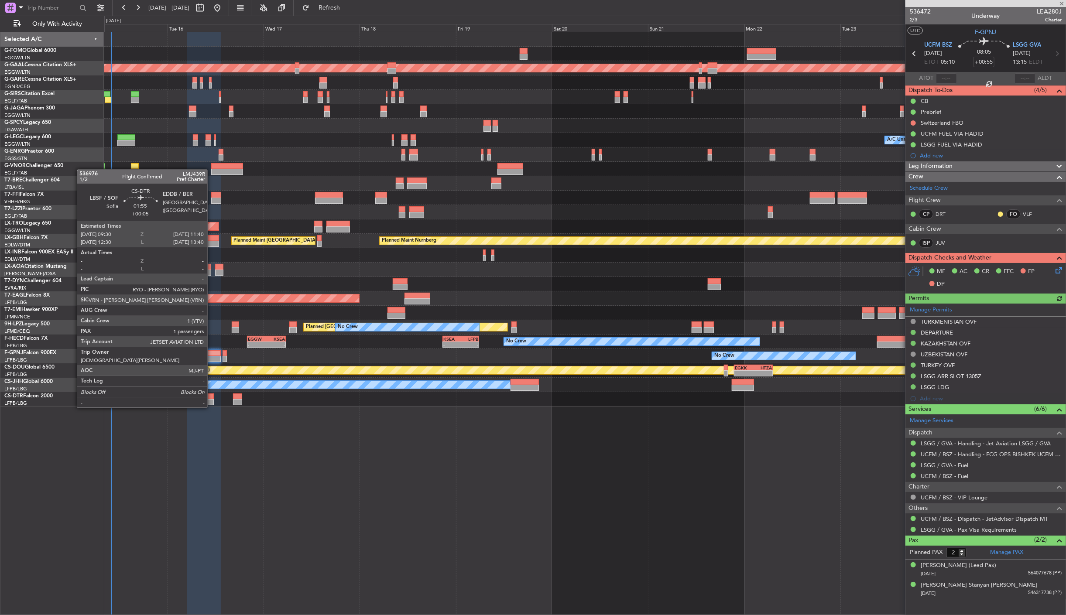
type input "+00:10"
type input "0"
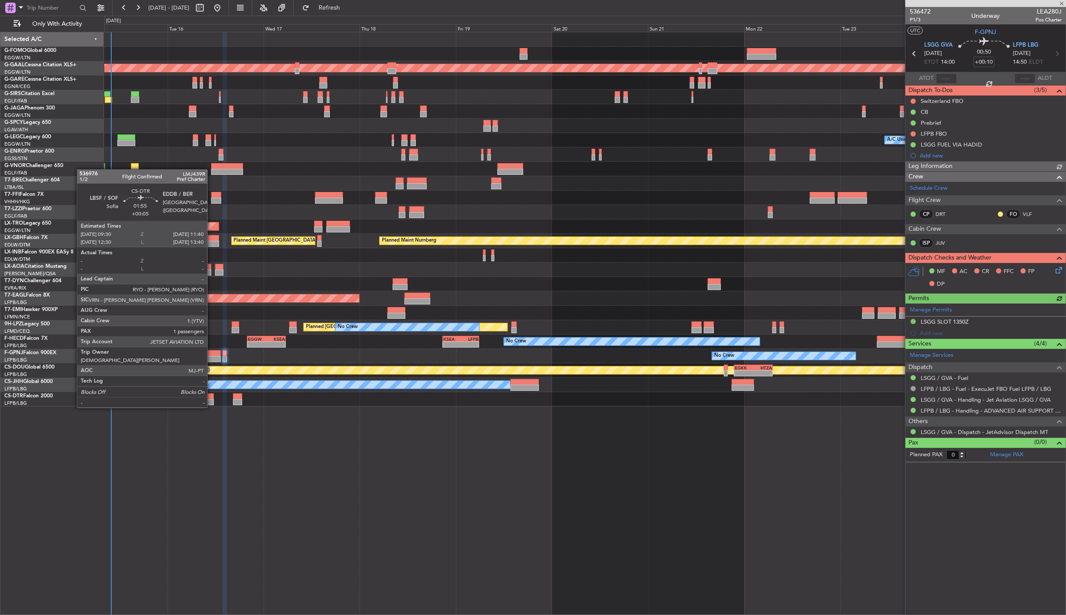
click at [212, 399] on div at bounding box center [209, 402] width 9 height 6
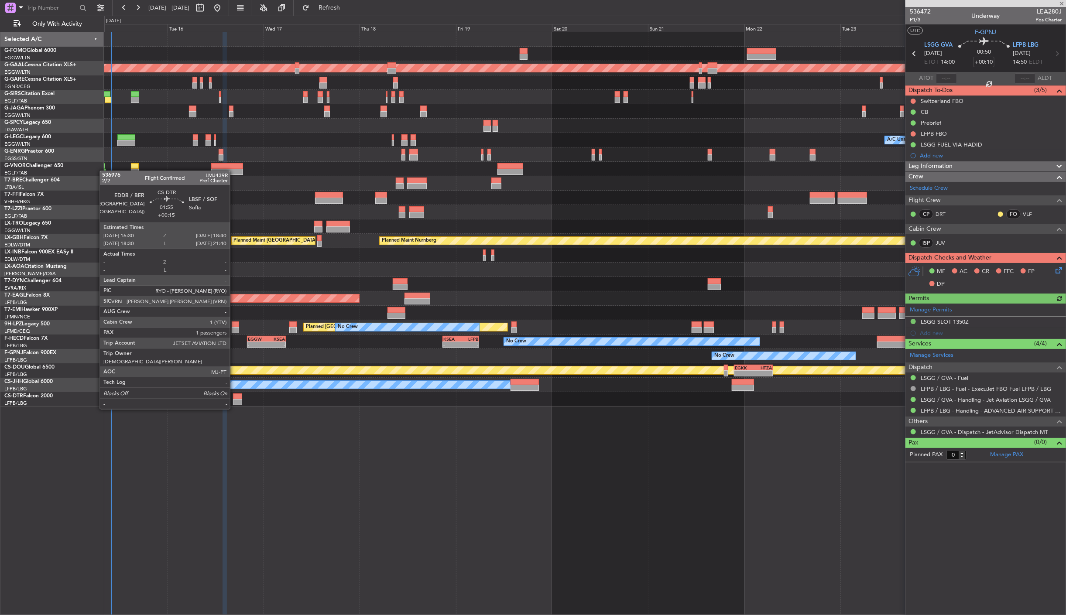
type input "+00:05"
type input "1"
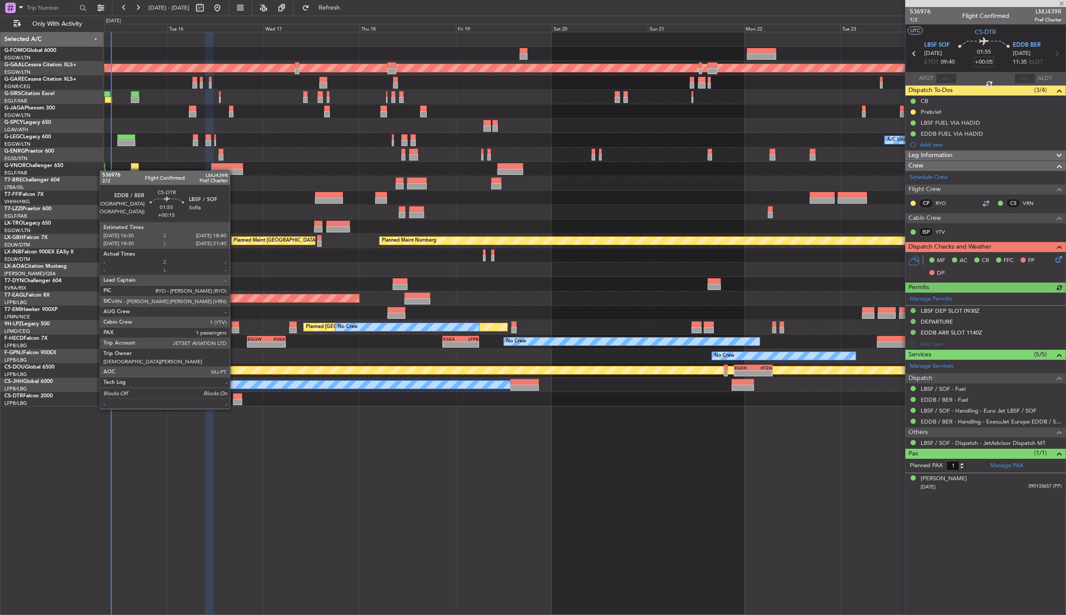
click at [234, 401] on div at bounding box center [237, 402] width 9 height 6
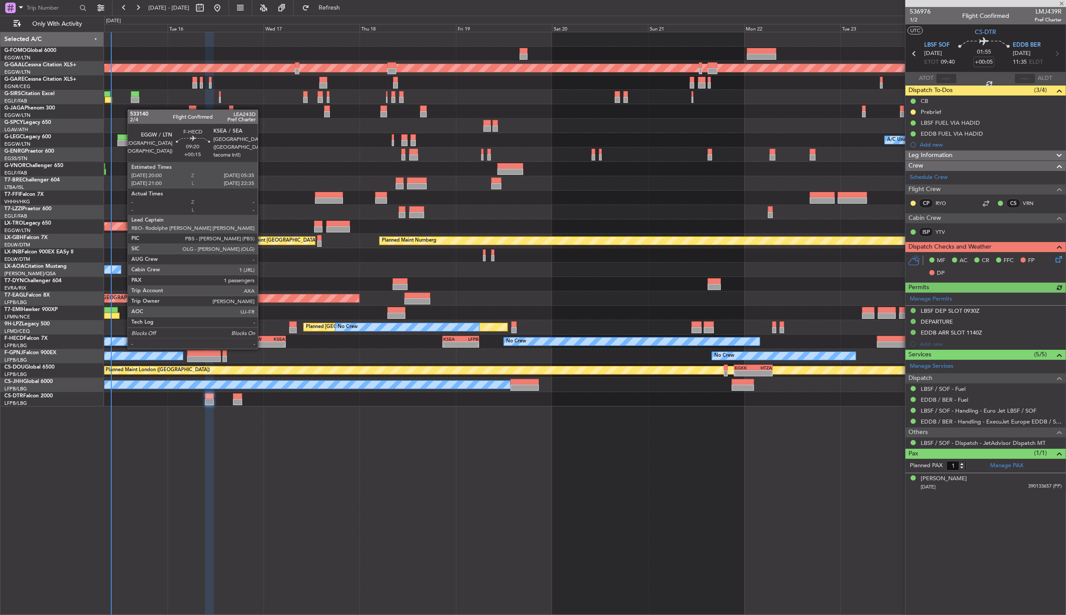
type input "+00:15"
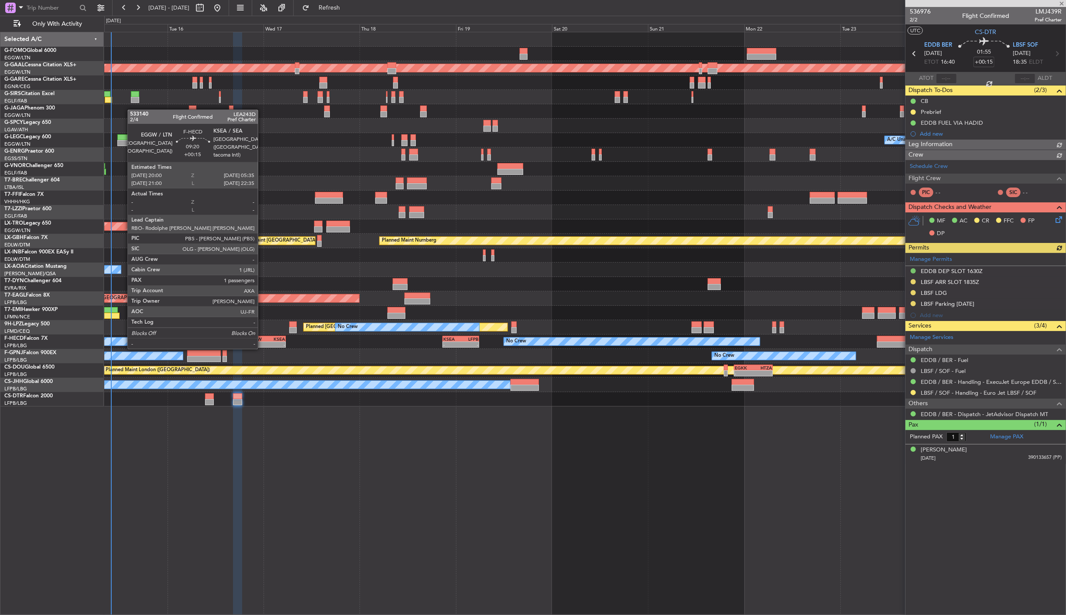
click at [262, 340] on div "EGGW" at bounding box center [257, 339] width 18 height 5
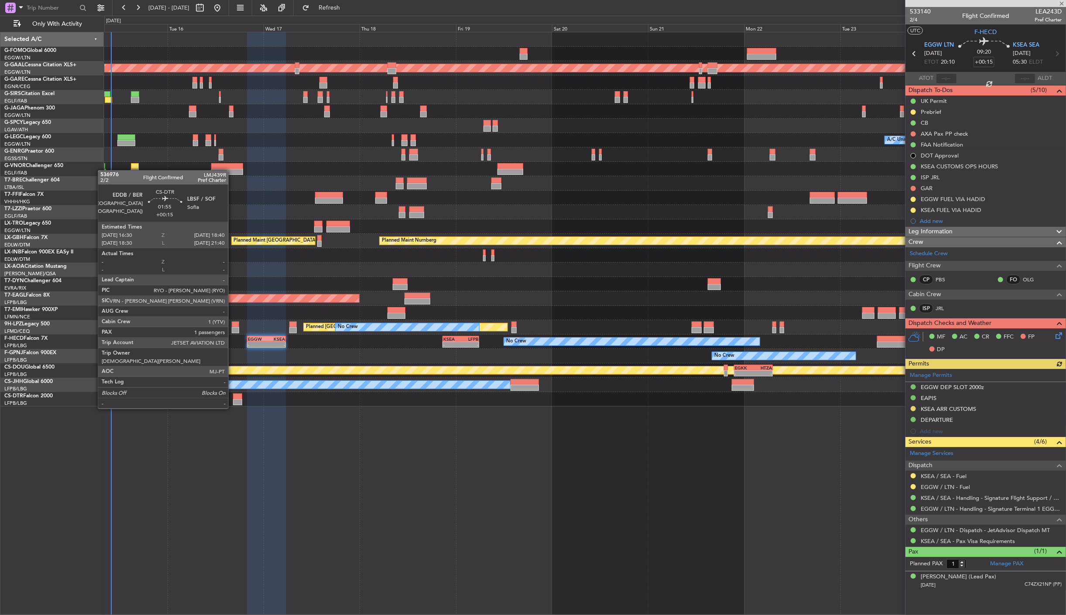
click at [233, 400] on div at bounding box center [237, 402] width 9 height 6
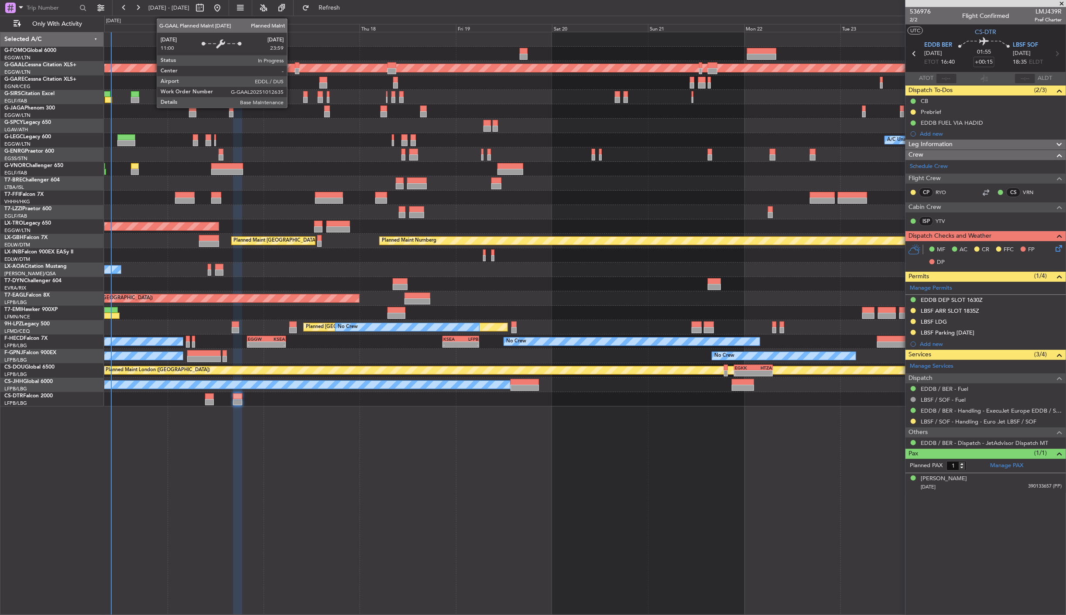
click at [292, 65] on div "Planned Maint Dusseldorf" at bounding box center [184, 68] width 2081 height 8
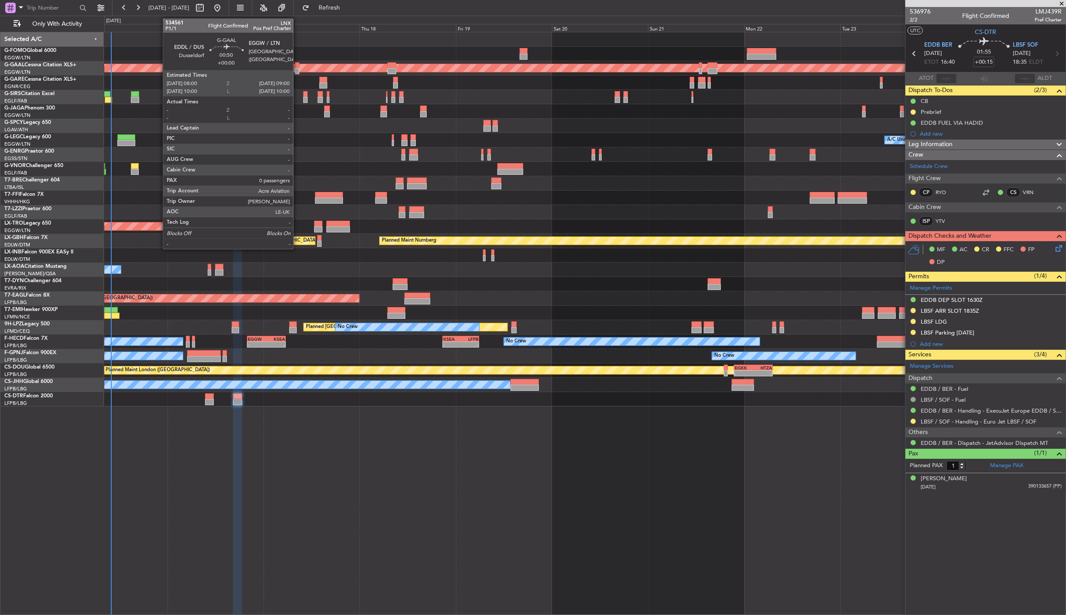
click at [297, 67] on div at bounding box center [297, 65] width 4 height 6
type input "0"
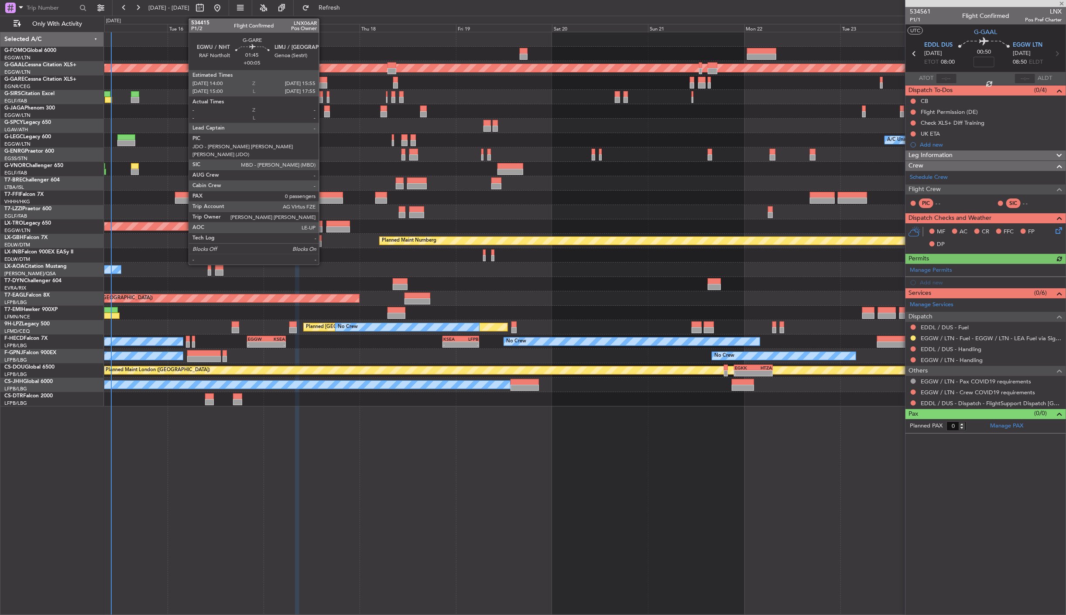
click at [323, 80] on div at bounding box center [324, 80] width 8 height 6
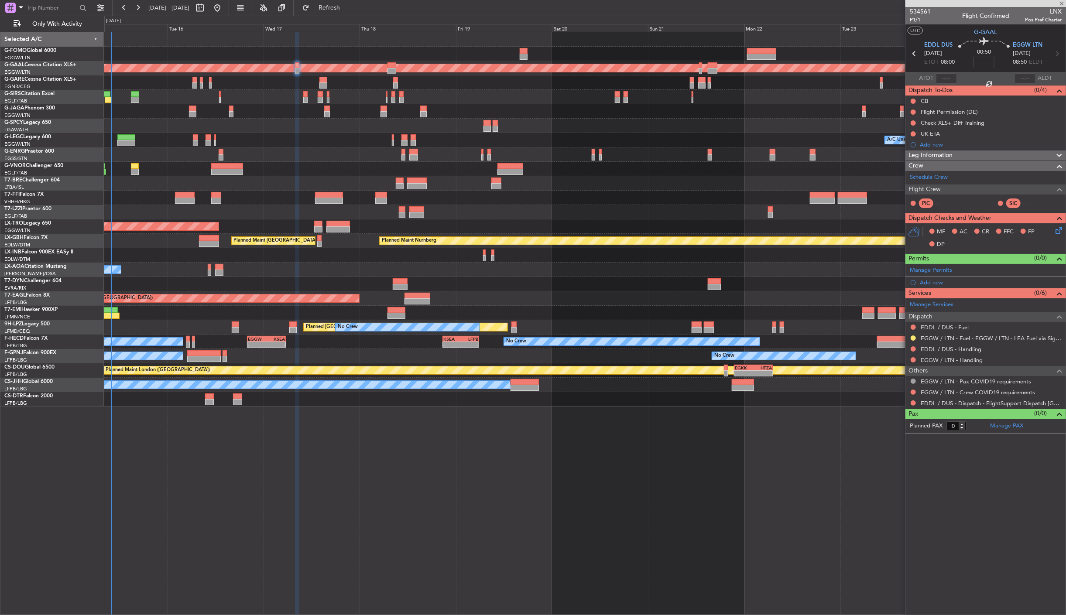
type input "+00:05"
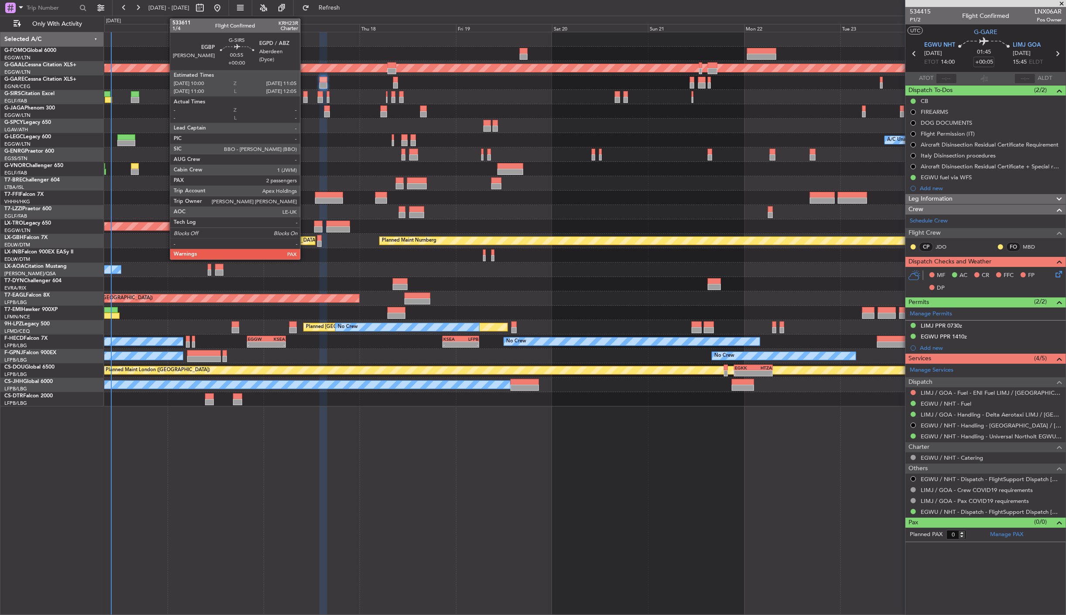
click at [305, 97] on div at bounding box center [305, 100] width 4 height 6
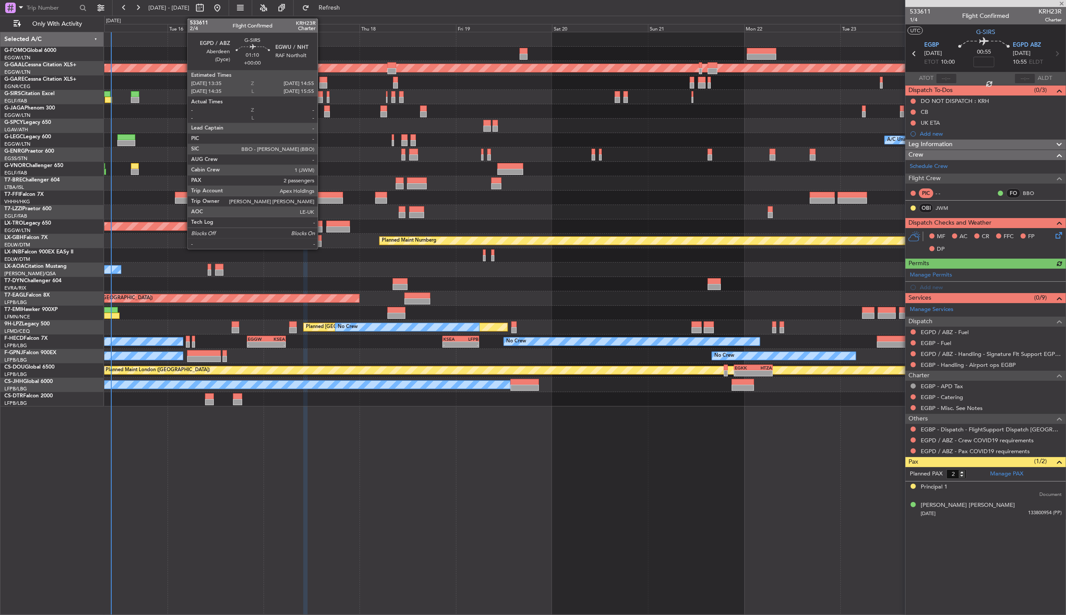
click at [322, 96] on div at bounding box center [321, 94] width 6 height 6
click at [325, 108] on div at bounding box center [327, 109] width 6 height 6
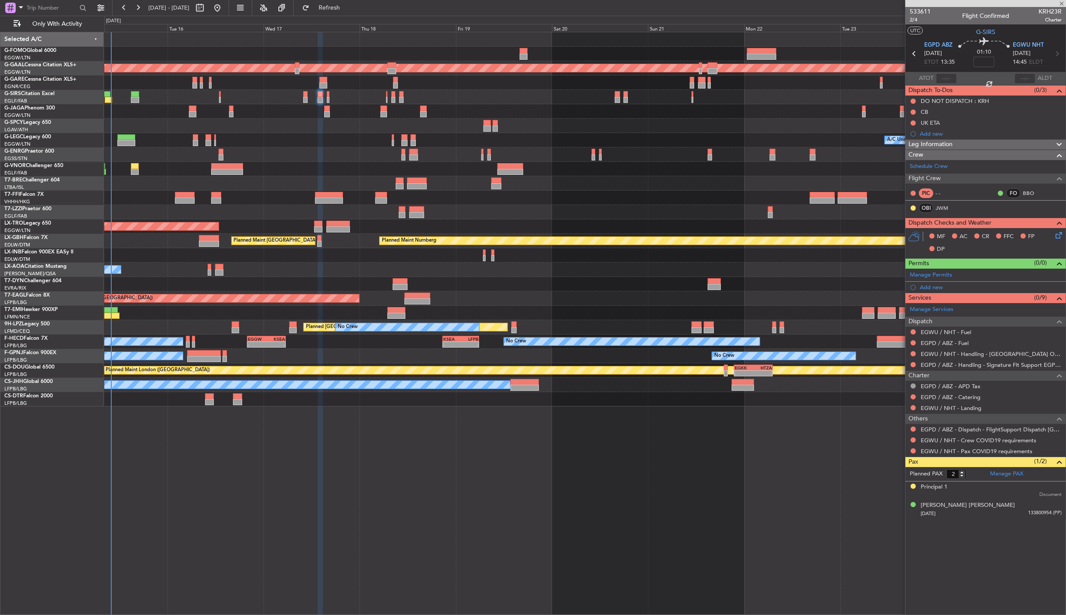
type input "1"
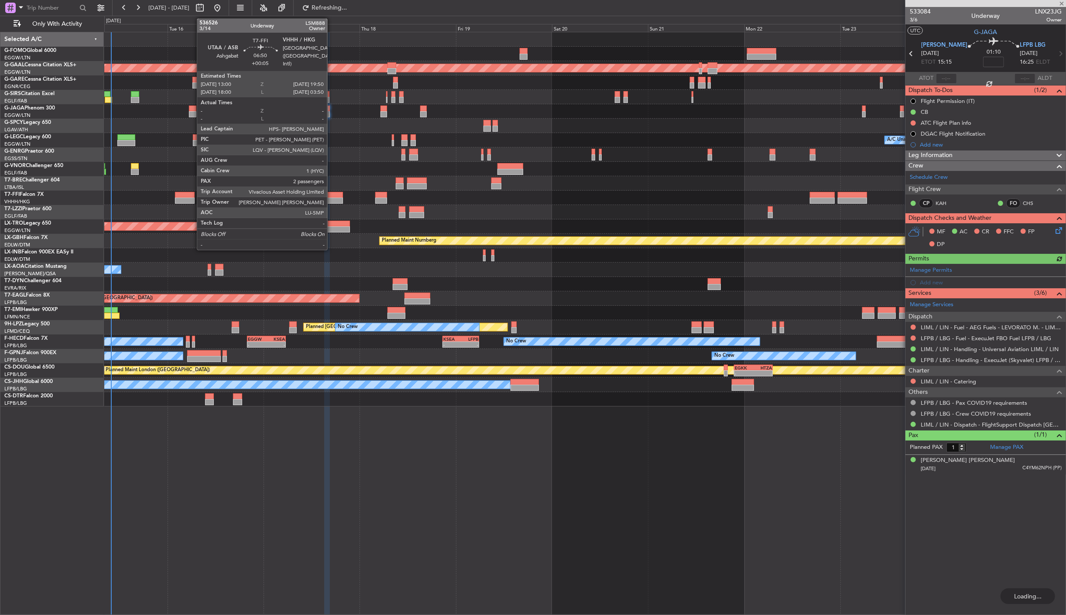
click at [332, 194] on div at bounding box center [328, 195] width 27 height 6
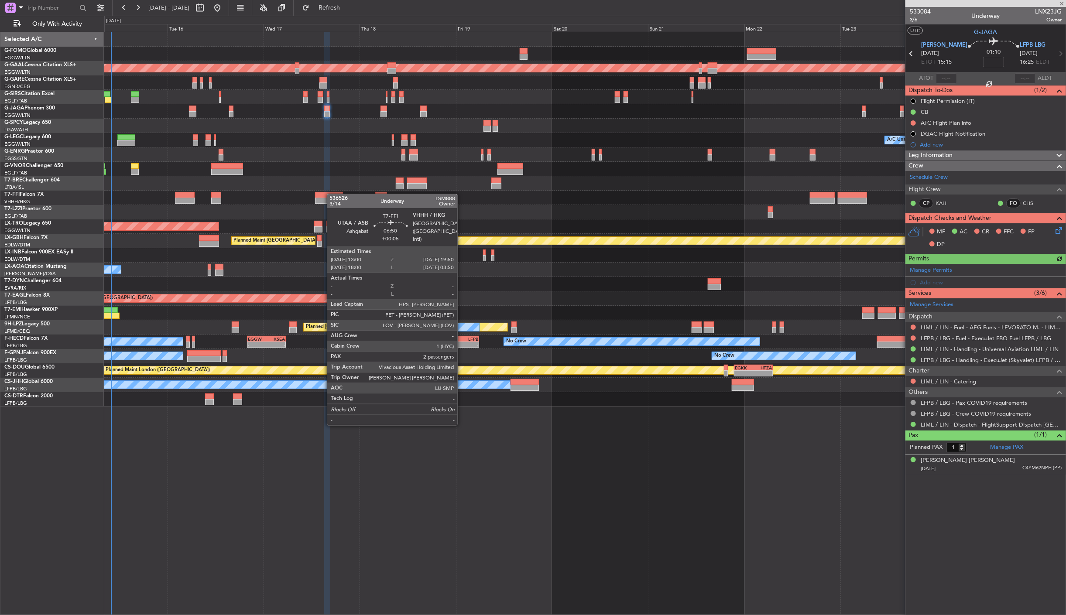
type input "+00:05"
type input "2"
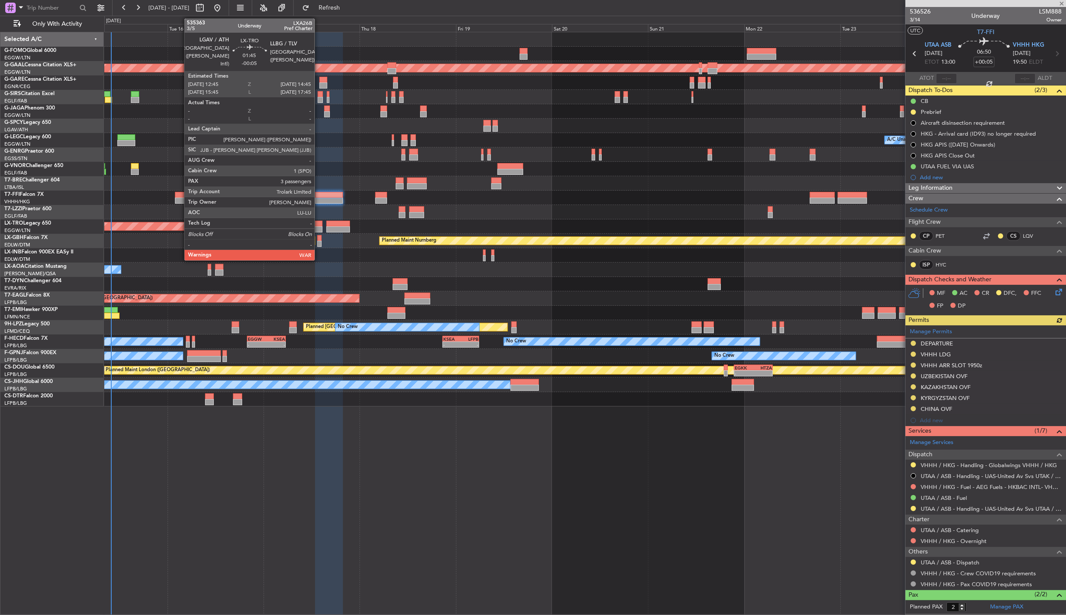
click at [319, 227] on div at bounding box center [318, 230] width 8 height 6
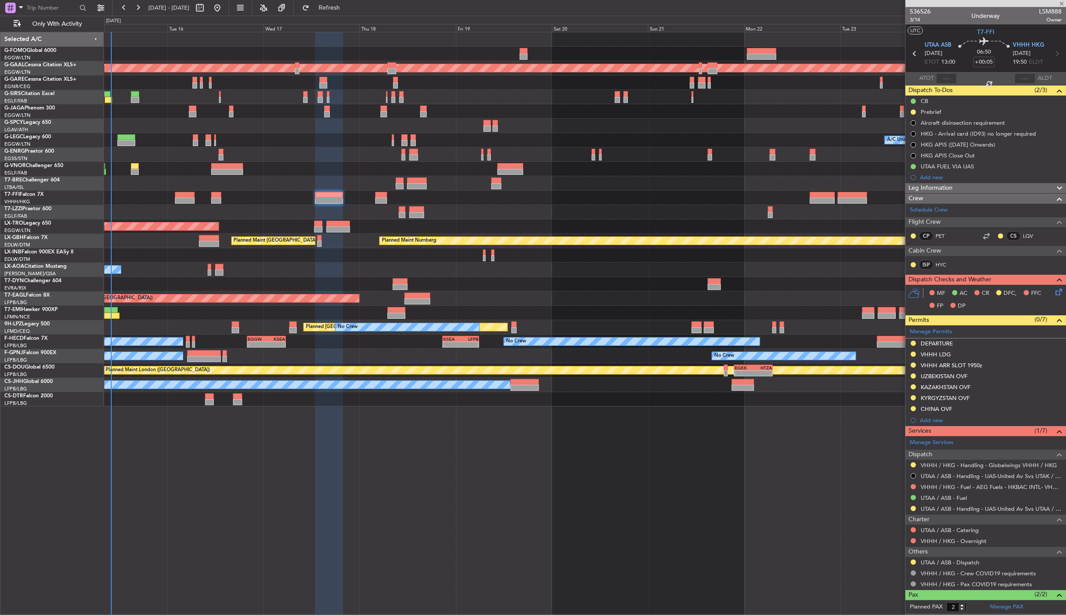
type input "-00:05"
type input "3"
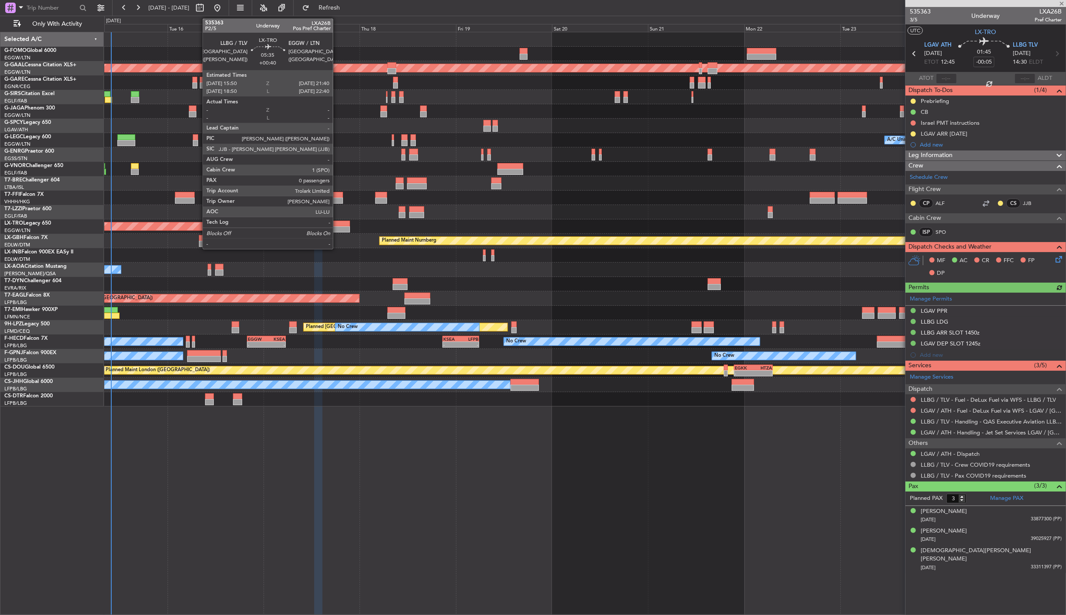
click at [337, 225] on div at bounding box center [338, 224] width 24 height 6
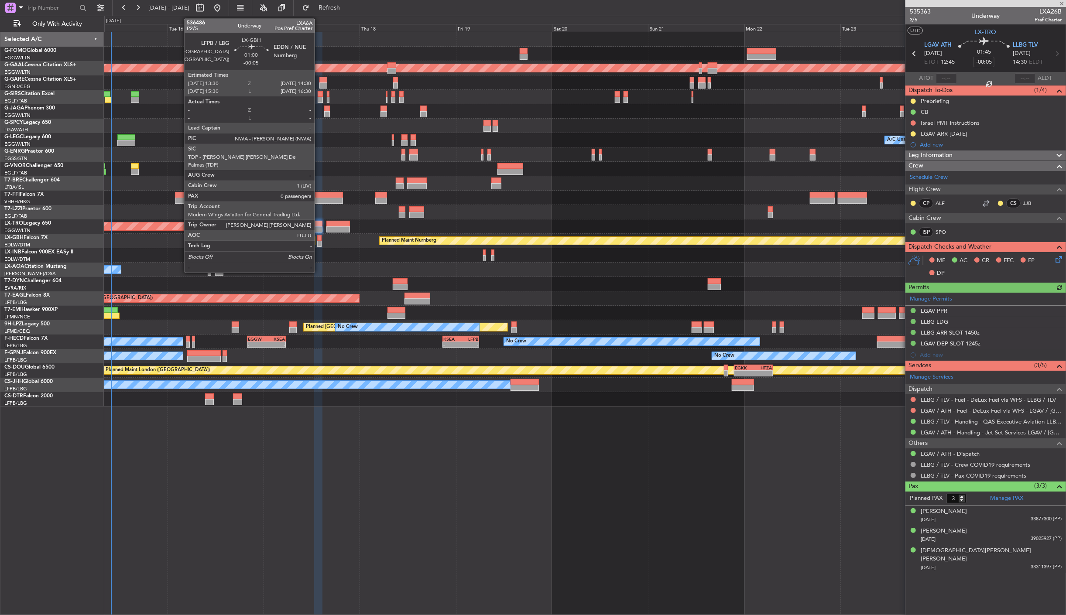
type input "+00:40"
type input "0"
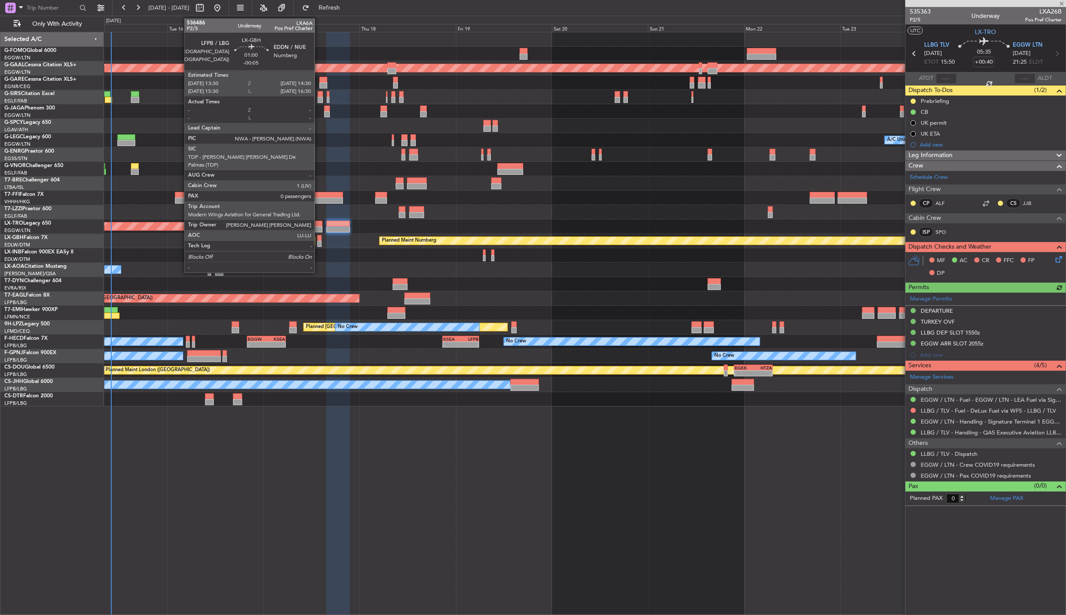
click at [319, 242] on div at bounding box center [319, 244] width 4 height 6
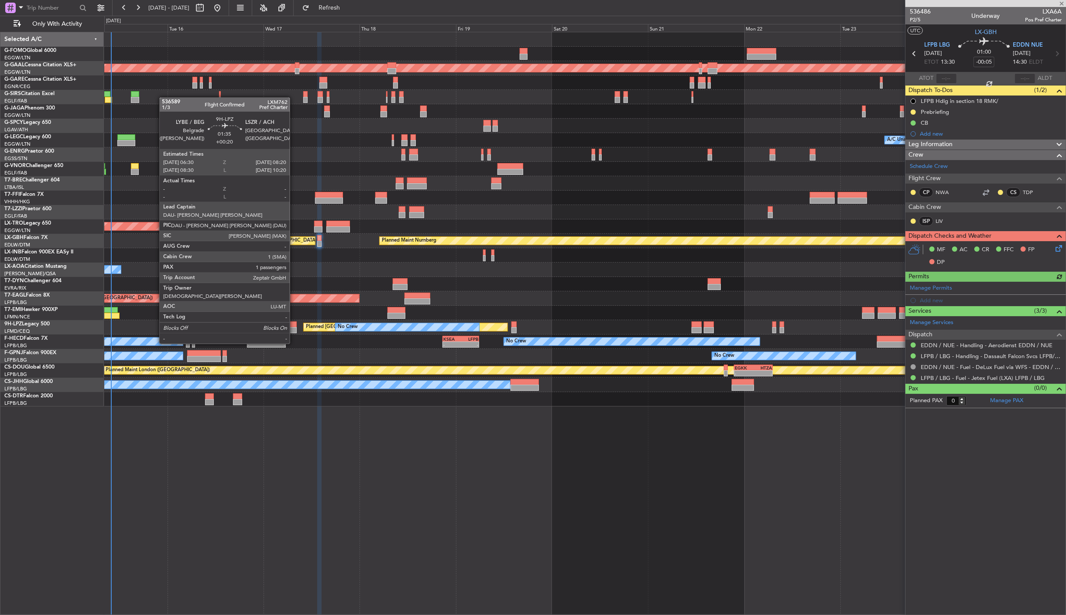
click at [294, 327] on div at bounding box center [292, 330] width 7 height 6
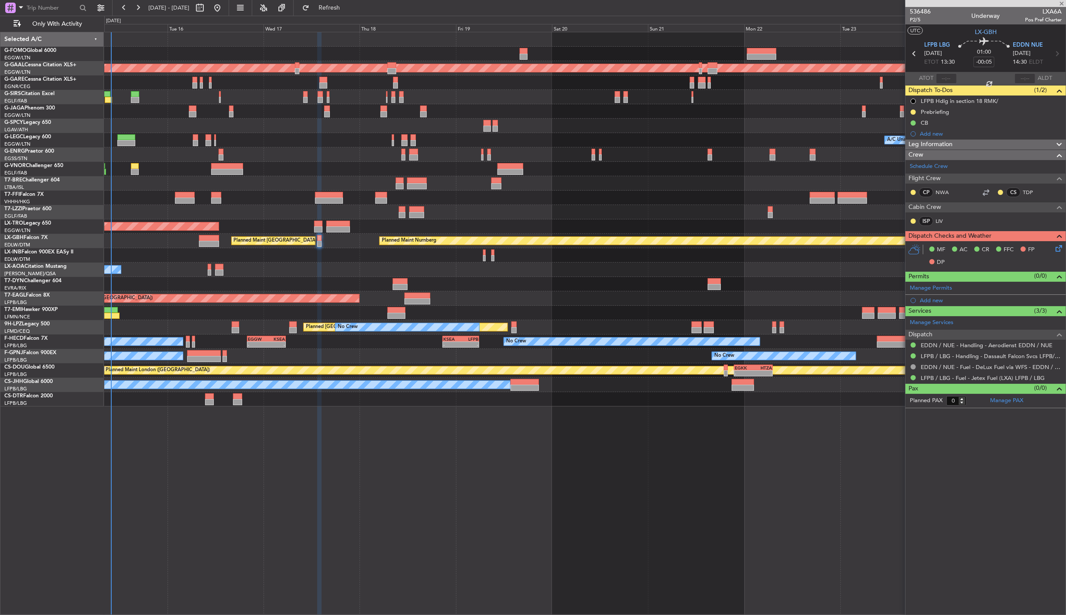
type input "+00:20"
type input "1"
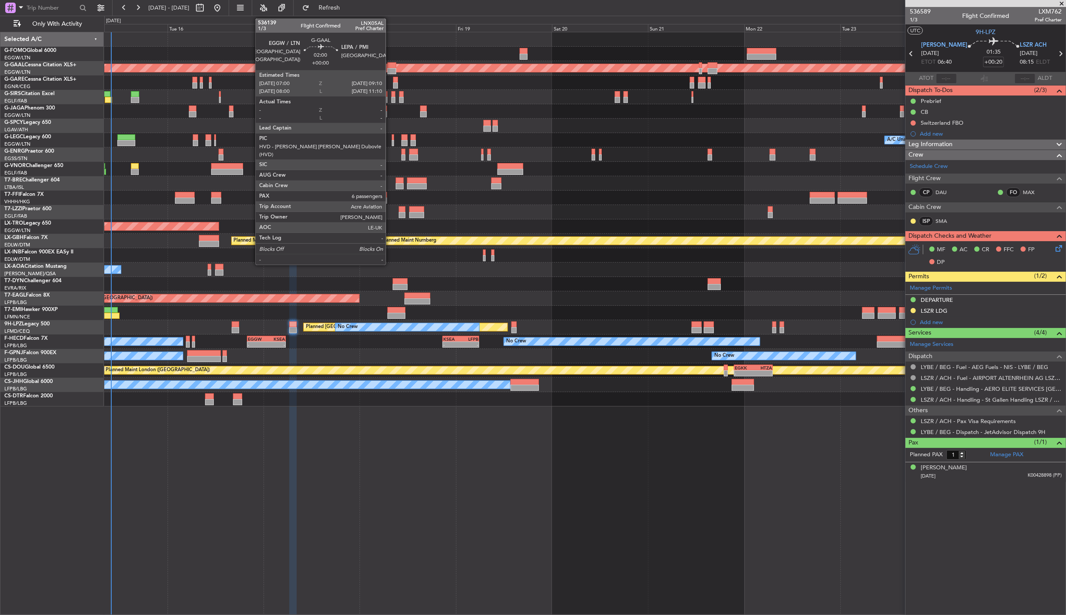
click at [390, 65] on div at bounding box center [392, 65] width 9 height 6
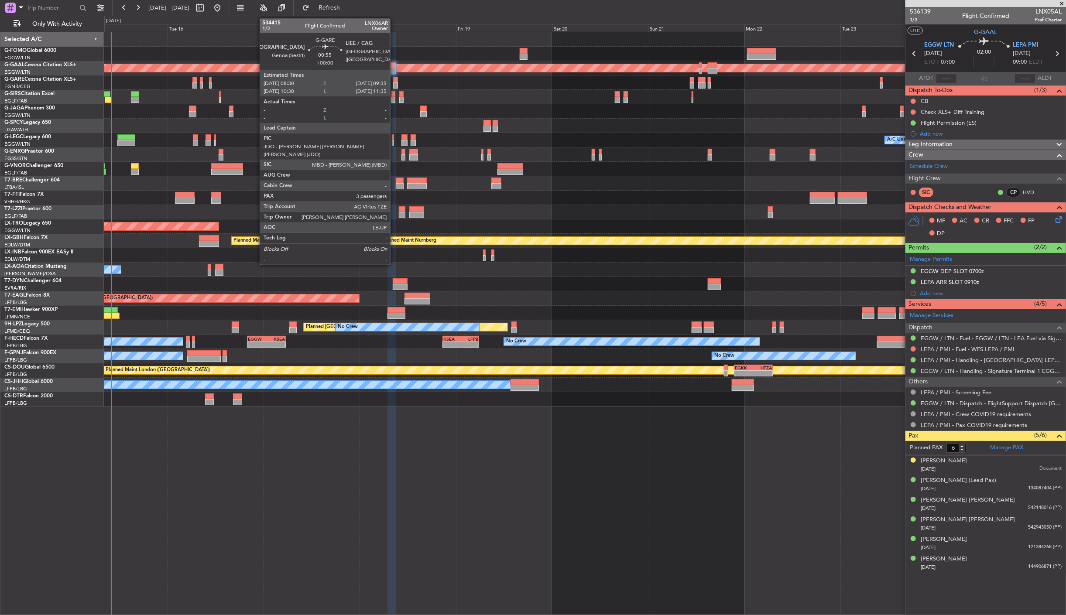
click at [395, 84] on div at bounding box center [395, 85] width 4 height 6
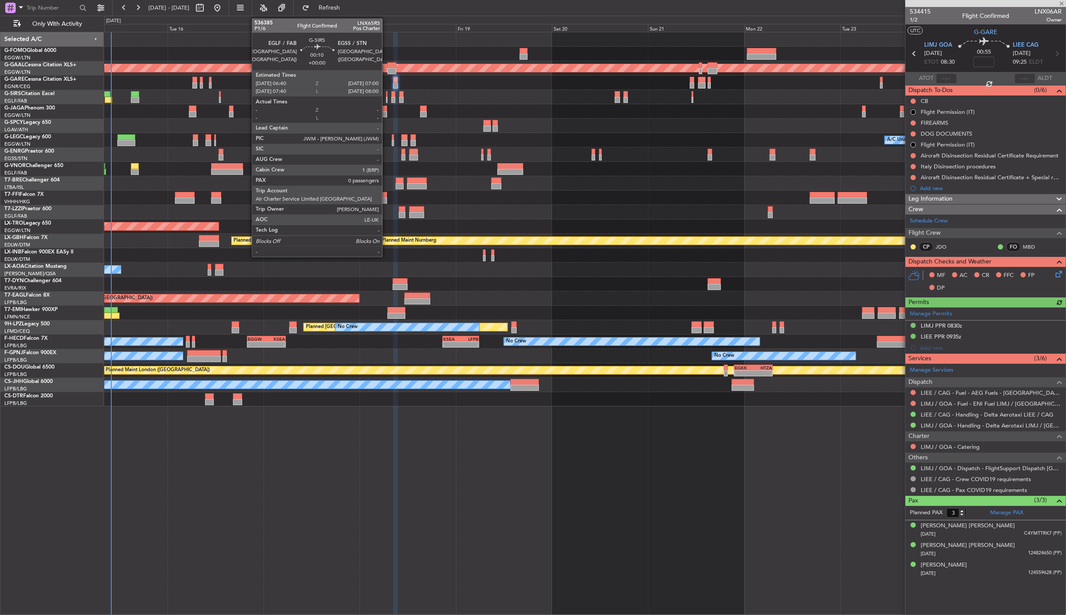
click at [387, 97] on div at bounding box center [387, 100] width 2 height 6
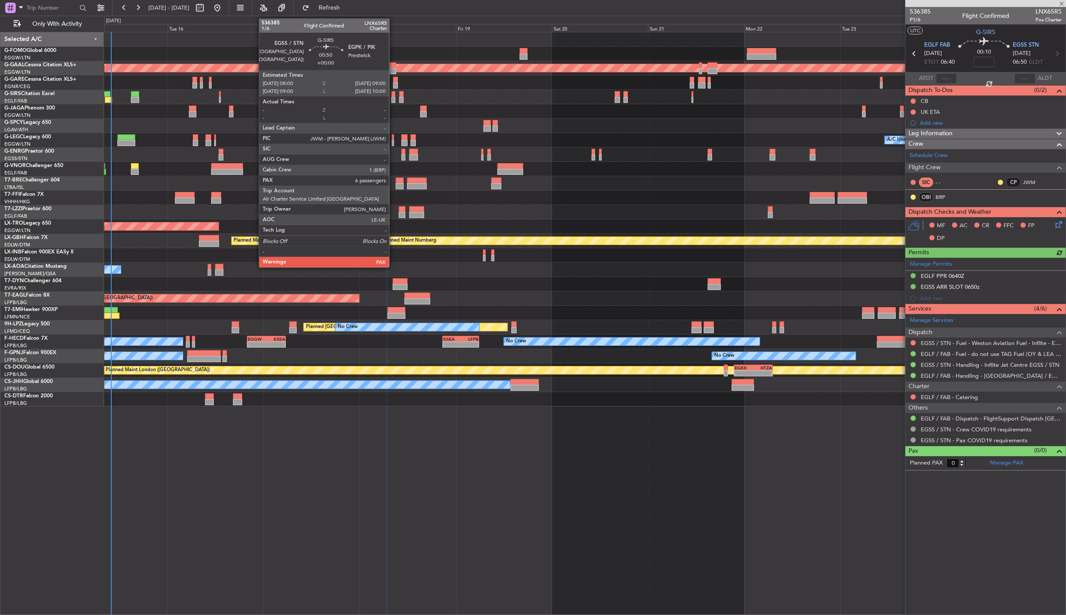
click at [394, 101] on div at bounding box center [394, 100] width 4 height 6
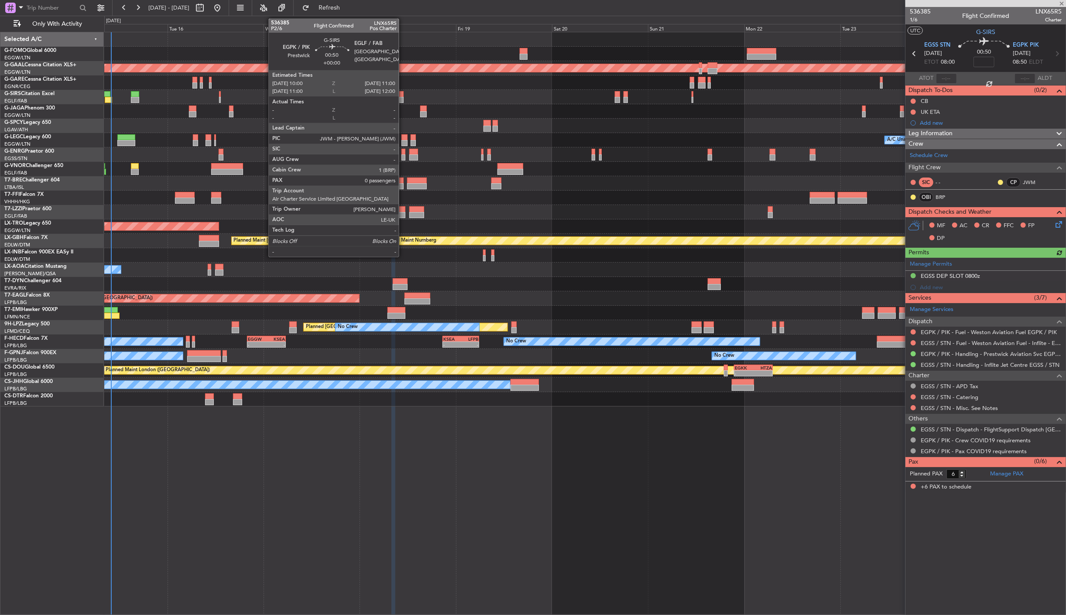
click at [403, 99] on div at bounding box center [401, 100] width 4 height 6
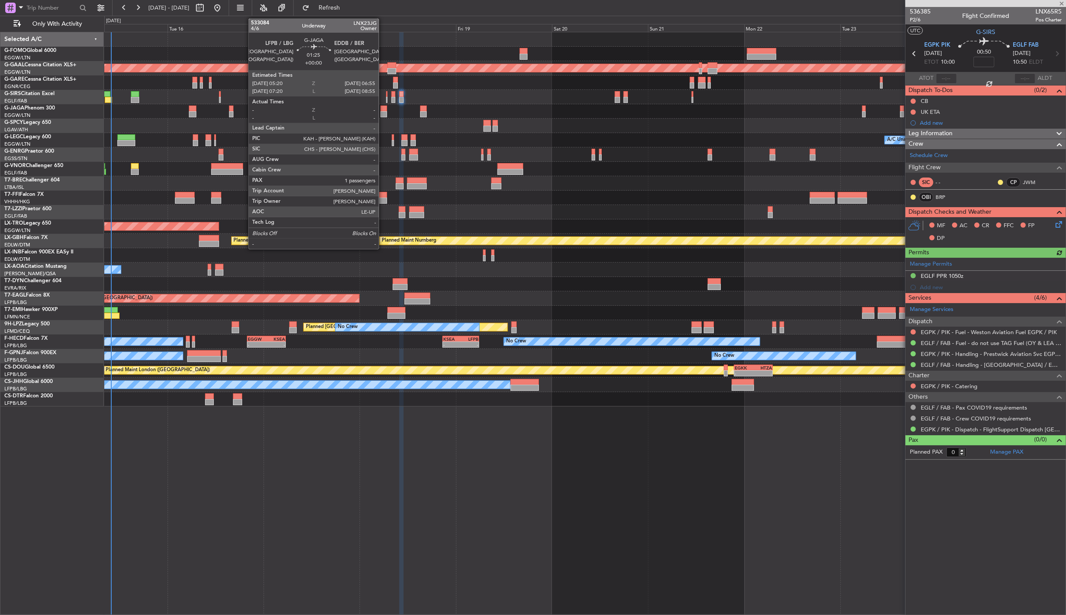
click at [383, 116] on div at bounding box center [384, 114] width 7 height 6
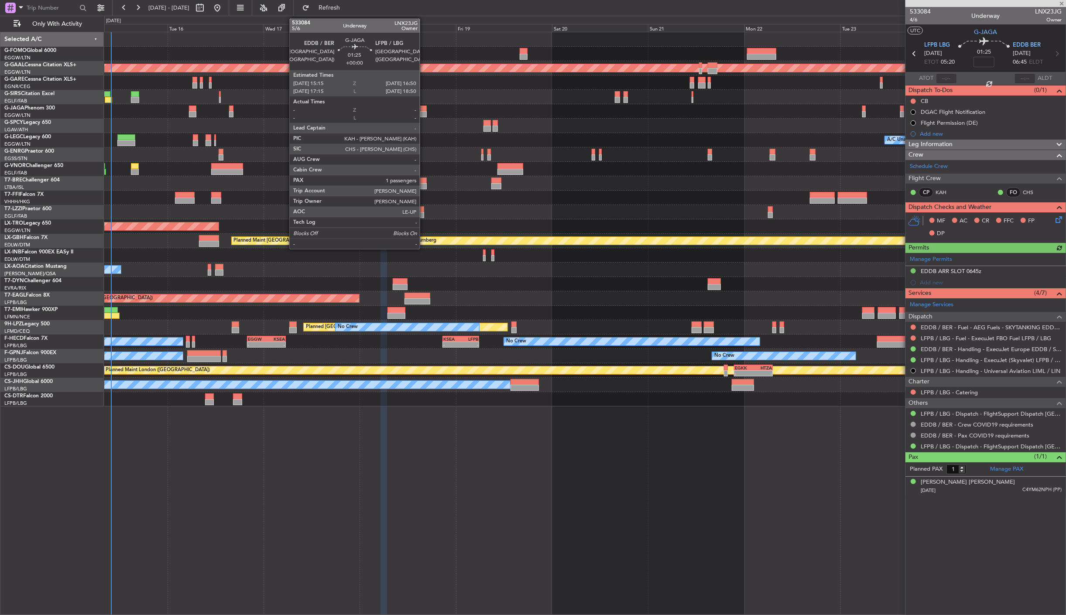
click at [424, 109] on div at bounding box center [423, 109] width 7 height 6
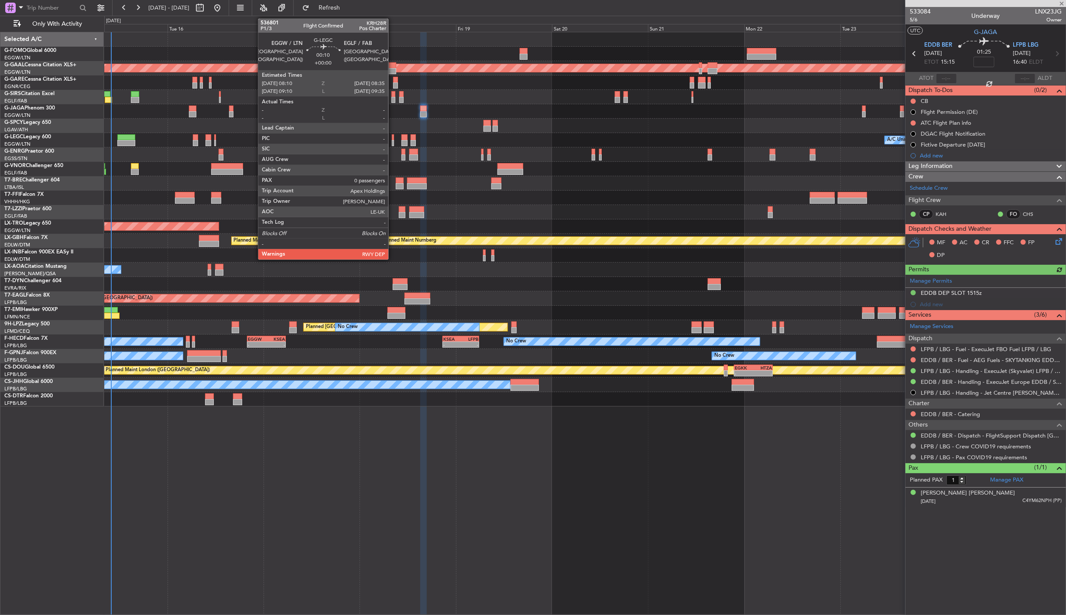
click at [393, 144] on div at bounding box center [393, 143] width 2 height 6
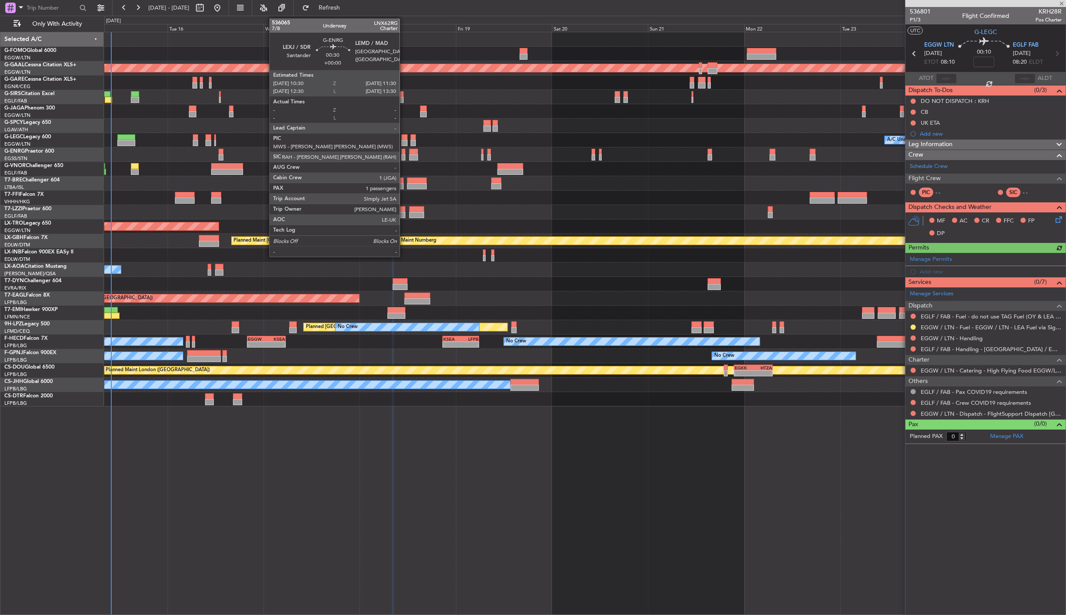
click at [404, 158] on div at bounding box center [404, 158] width 4 height 6
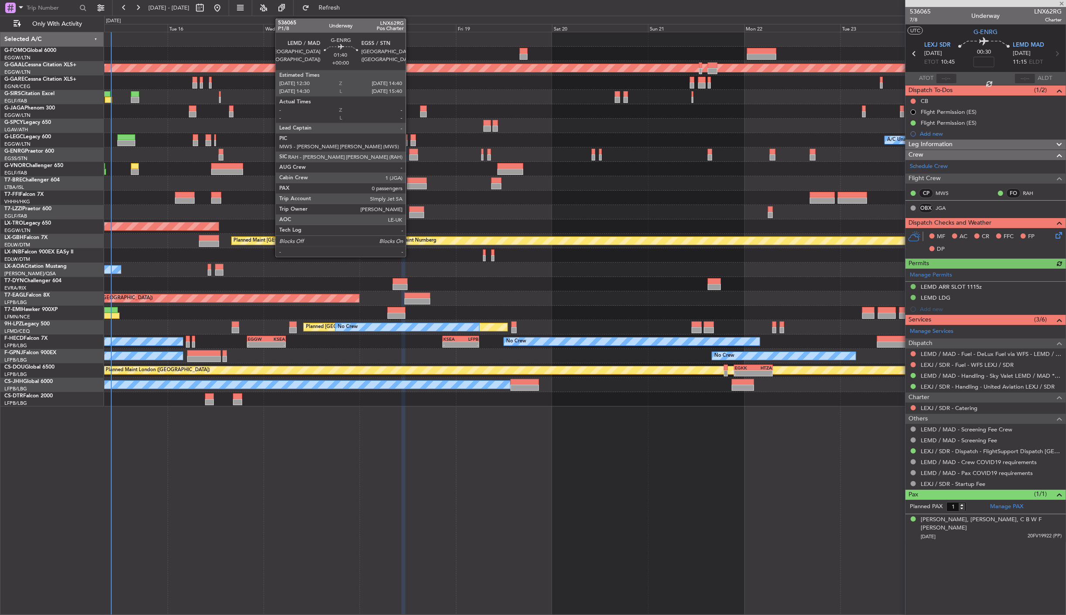
click at [410, 156] on div at bounding box center [413, 158] width 9 height 6
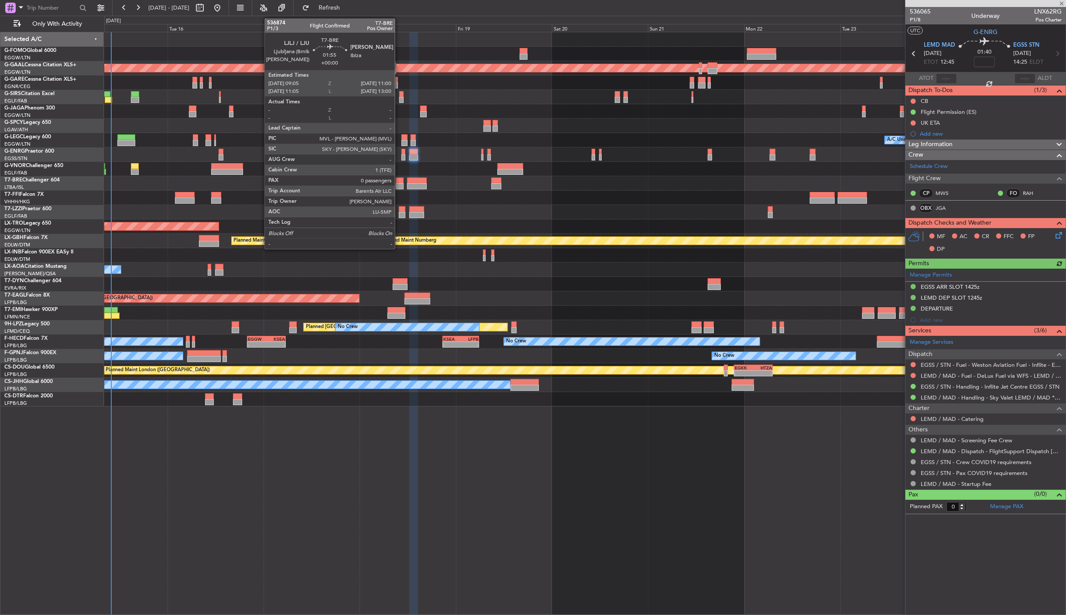
click at [399, 181] on div at bounding box center [400, 181] width 8 height 6
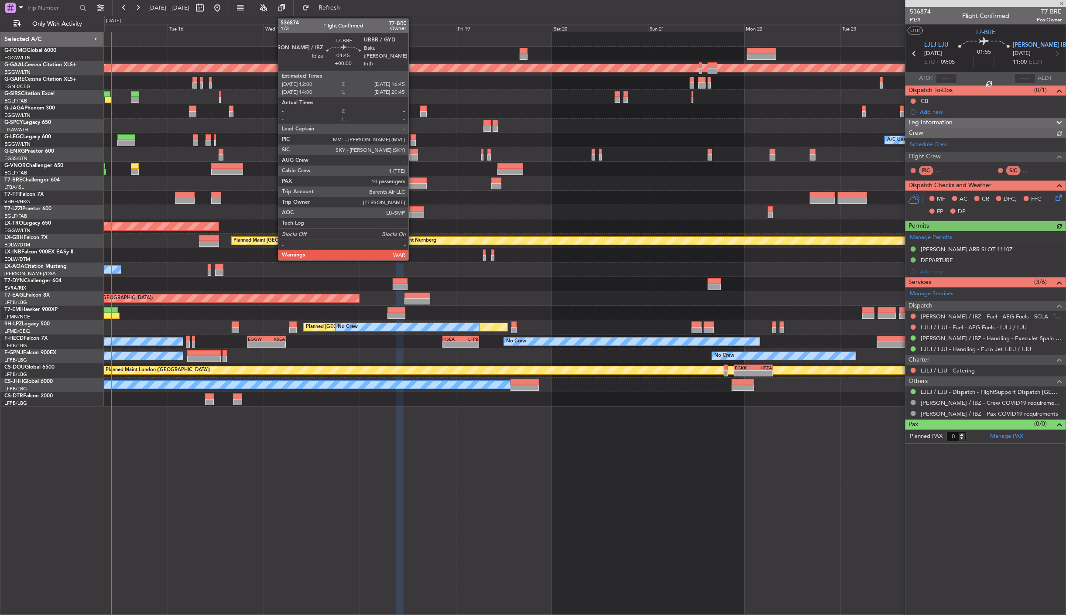
click at [413, 183] on div at bounding box center [416, 186] width 19 height 6
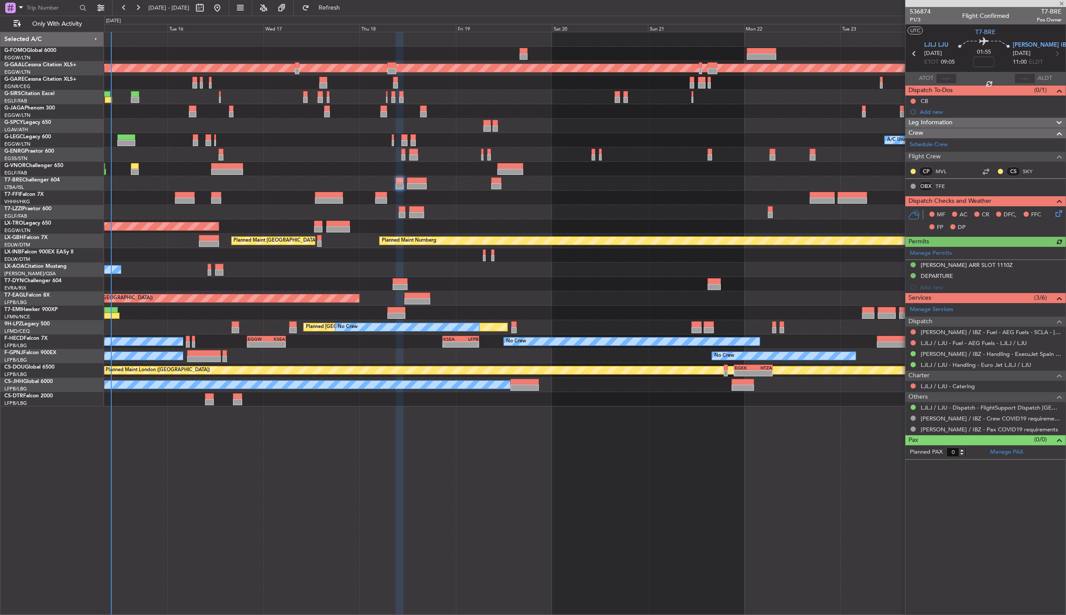
type input "10"
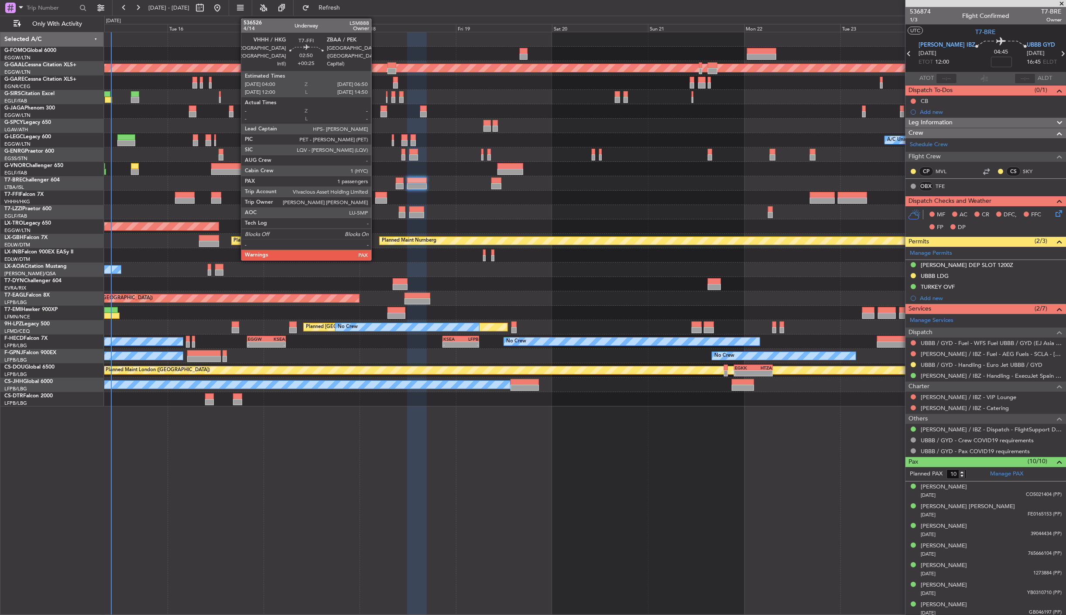
click at [376, 193] on div at bounding box center [381, 195] width 12 height 6
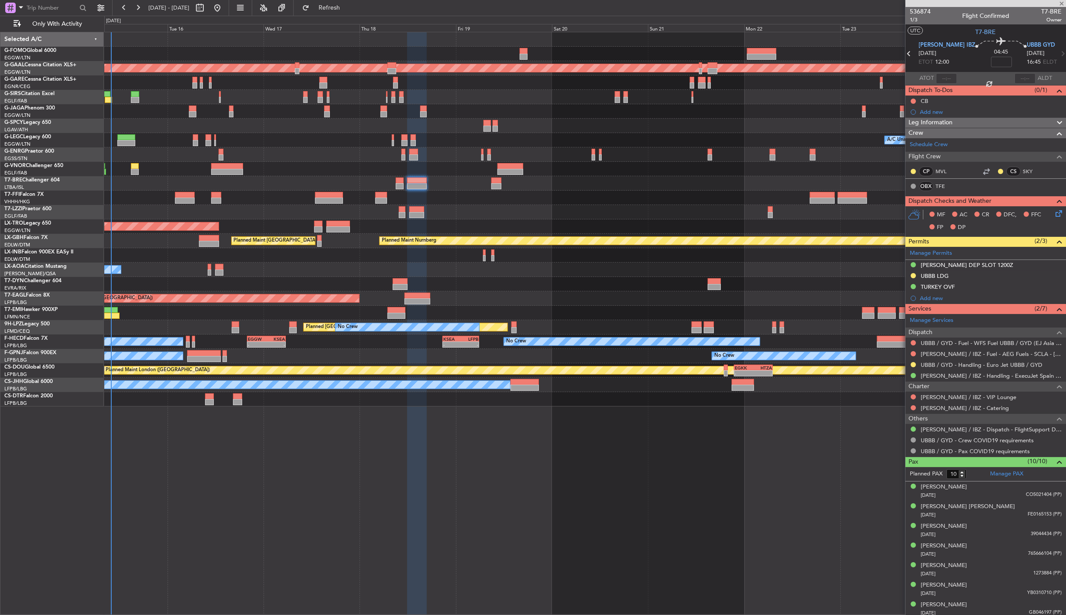
type input "+00:25"
type input "1"
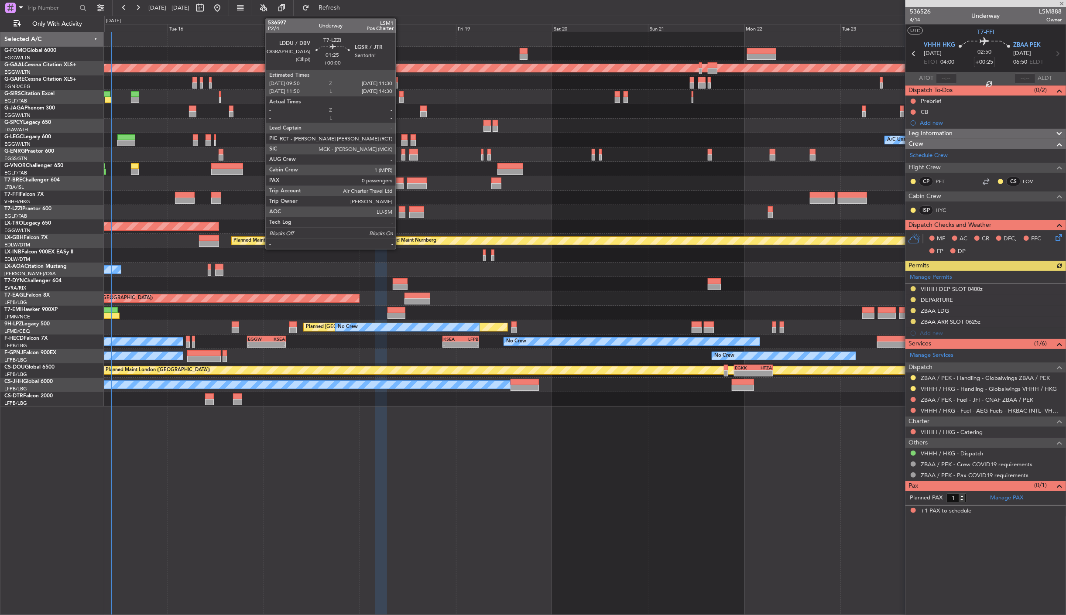
click at [400, 213] on div at bounding box center [402, 215] width 7 height 6
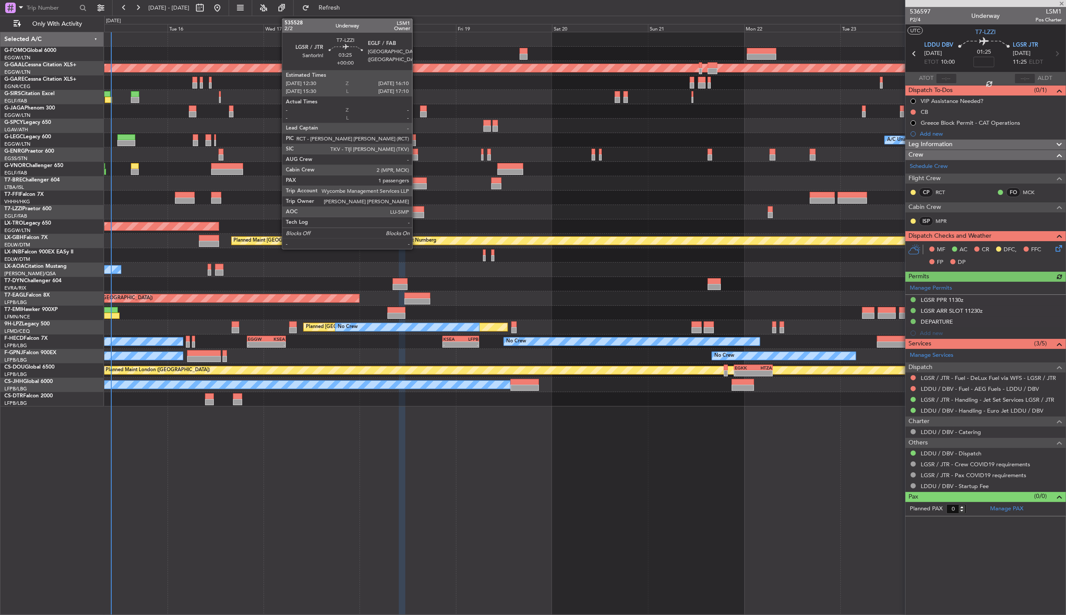
click at [417, 215] on div at bounding box center [416, 215] width 15 height 6
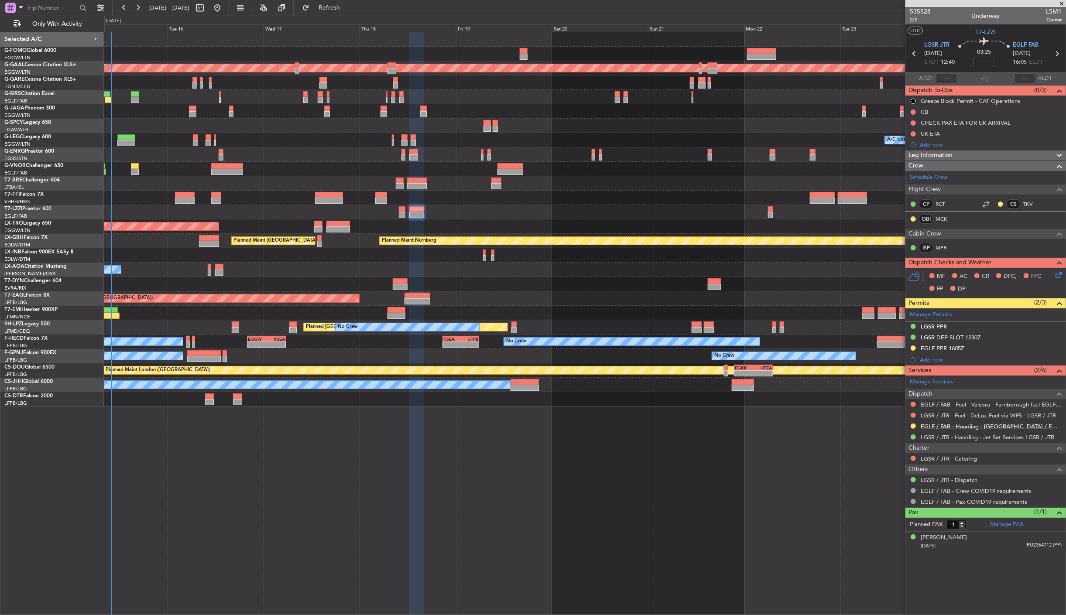
click at [993, 427] on link "EGLF / FAB - Handling - Farnborough Airport / EGLF / FAB" at bounding box center [991, 426] width 141 height 7
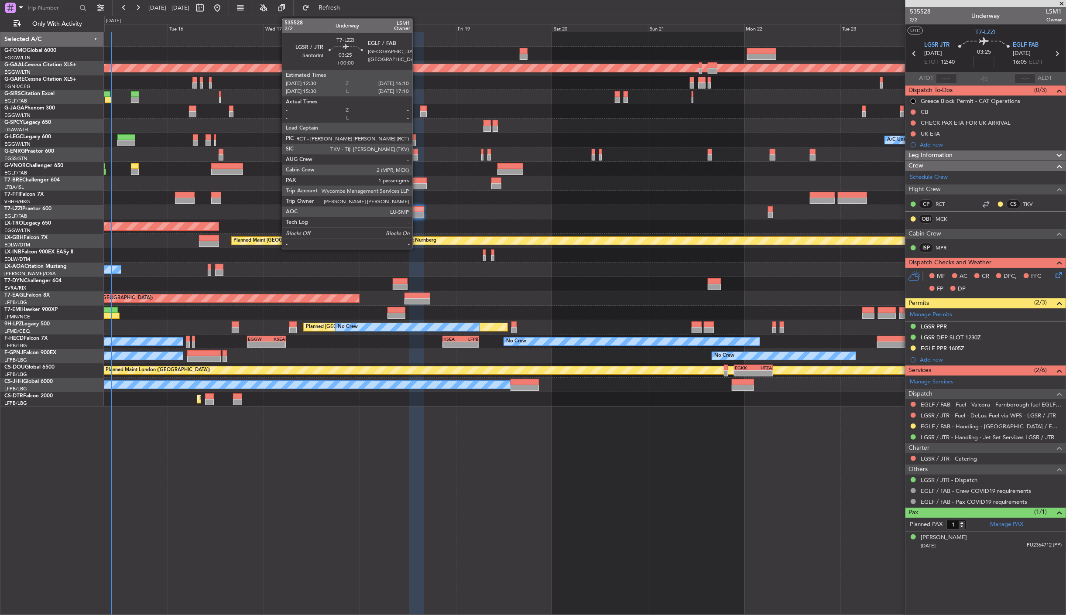
click at [417, 206] on div at bounding box center [416, 209] width 15 height 6
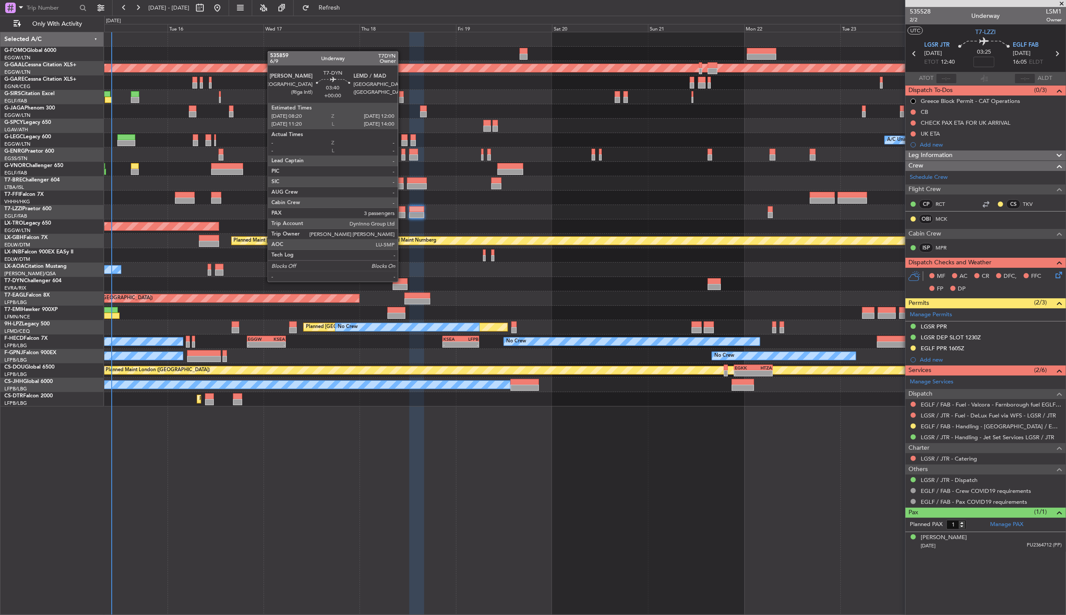
click at [402, 281] on div at bounding box center [400, 281] width 15 height 6
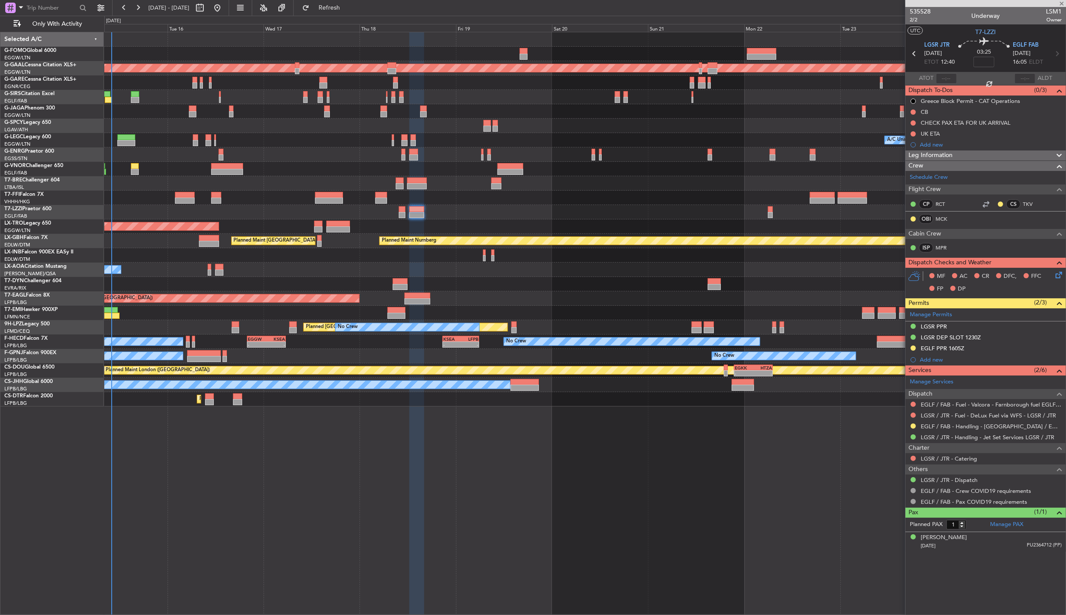
type input "3"
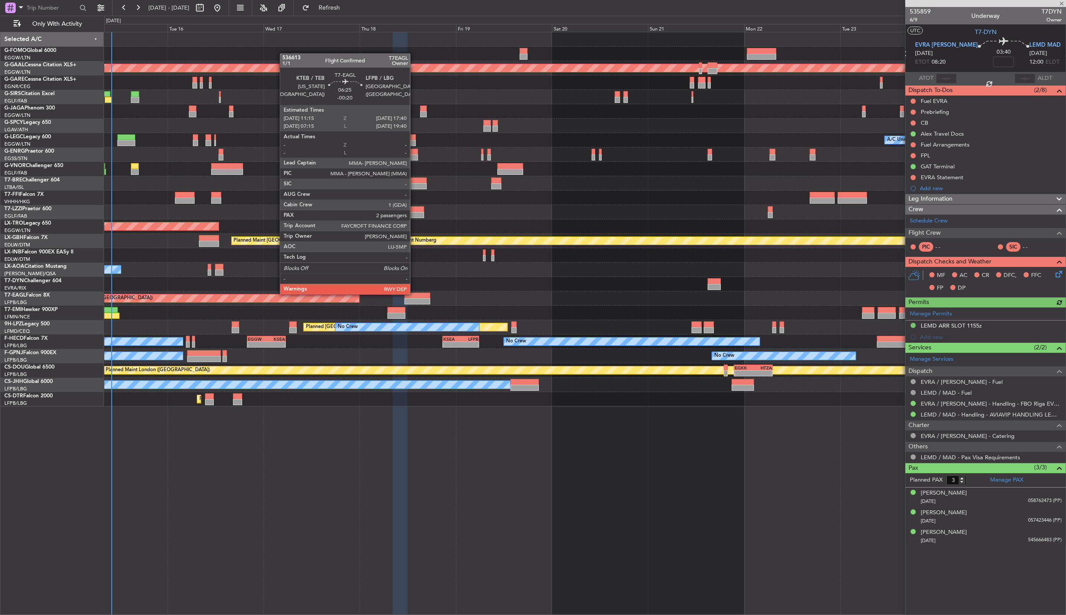
click at [415, 294] on div at bounding box center [418, 296] width 26 height 6
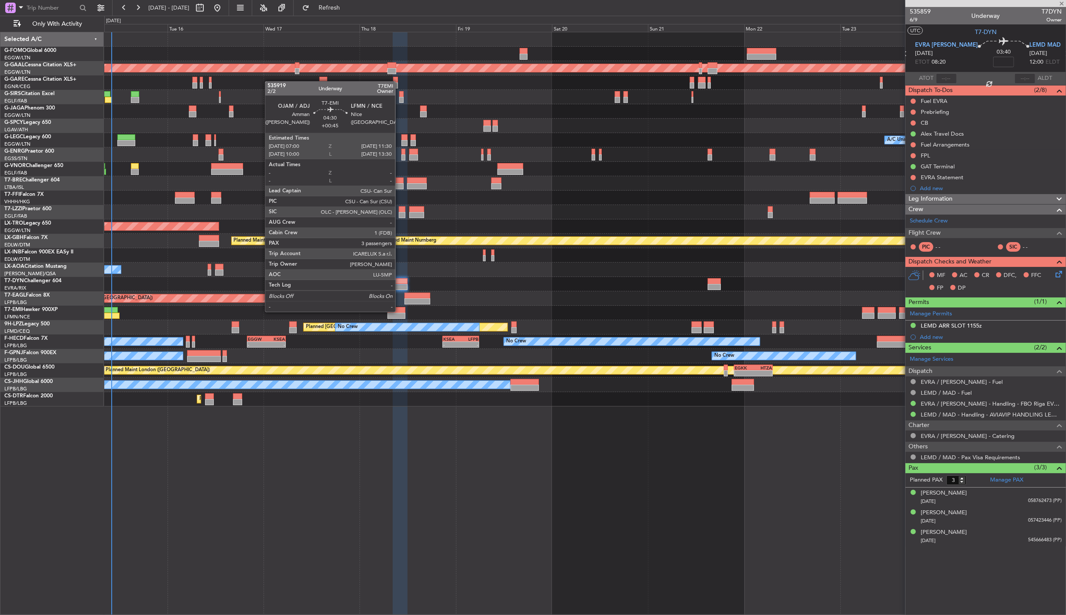
type input "-00:20"
type input "2"
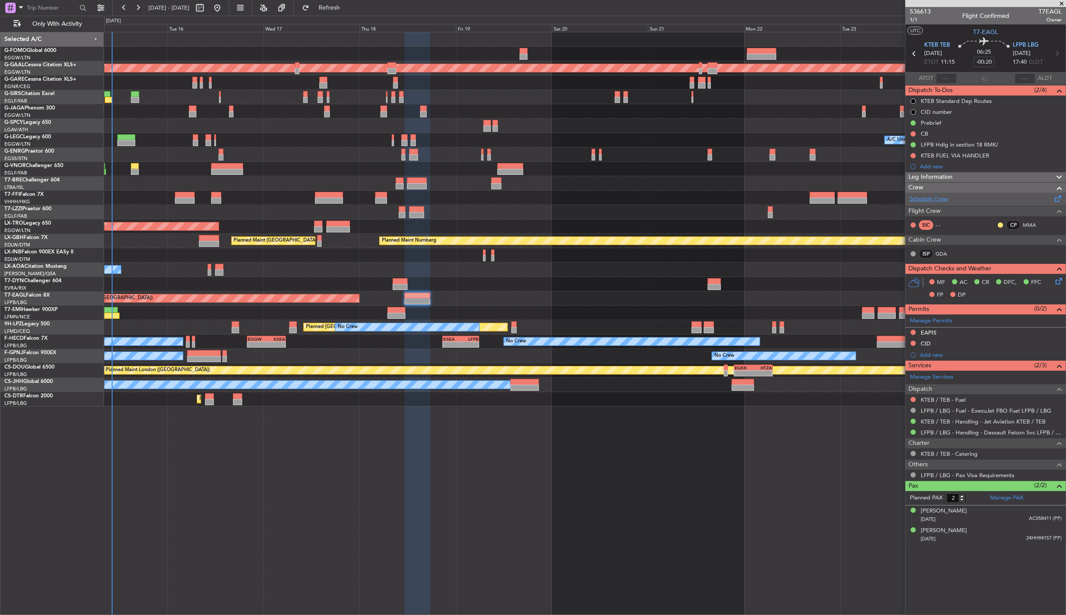
click at [928, 199] on link "Schedule Crew" at bounding box center [929, 199] width 38 height 9
click at [412, 290] on div at bounding box center [585, 284] width 962 height 14
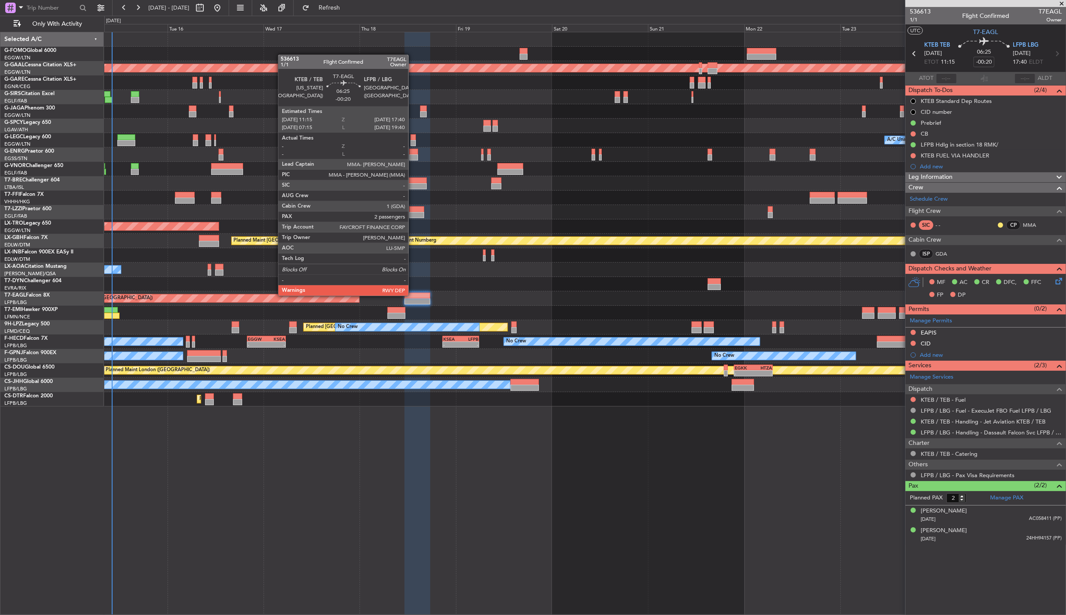
click at [413, 295] on div at bounding box center [418, 296] width 26 height 6
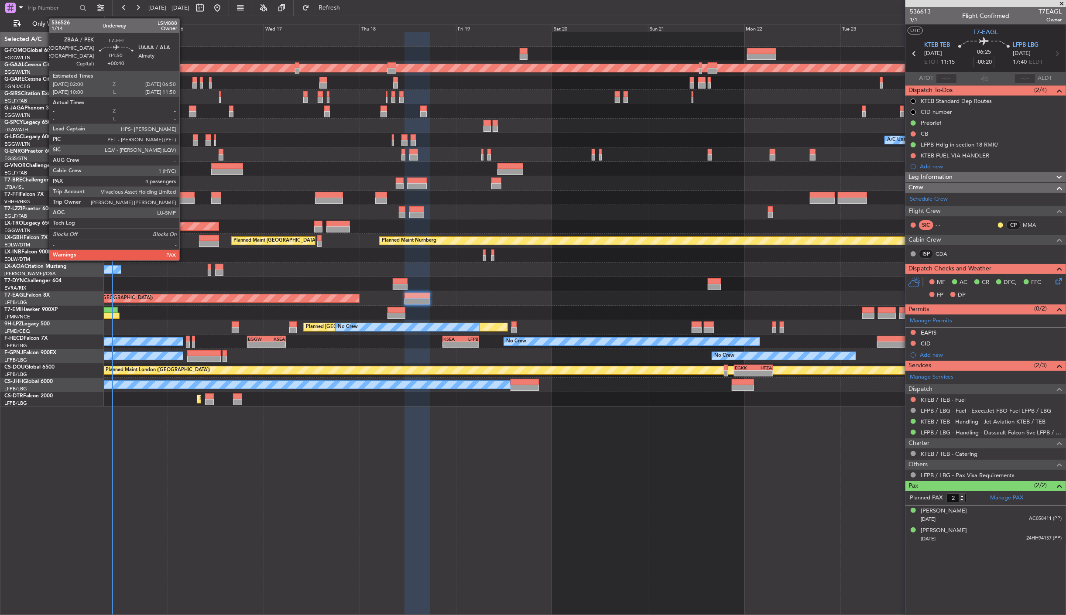
click at [184, 199] on div at bounding box center [185, 201] width 20 height 6
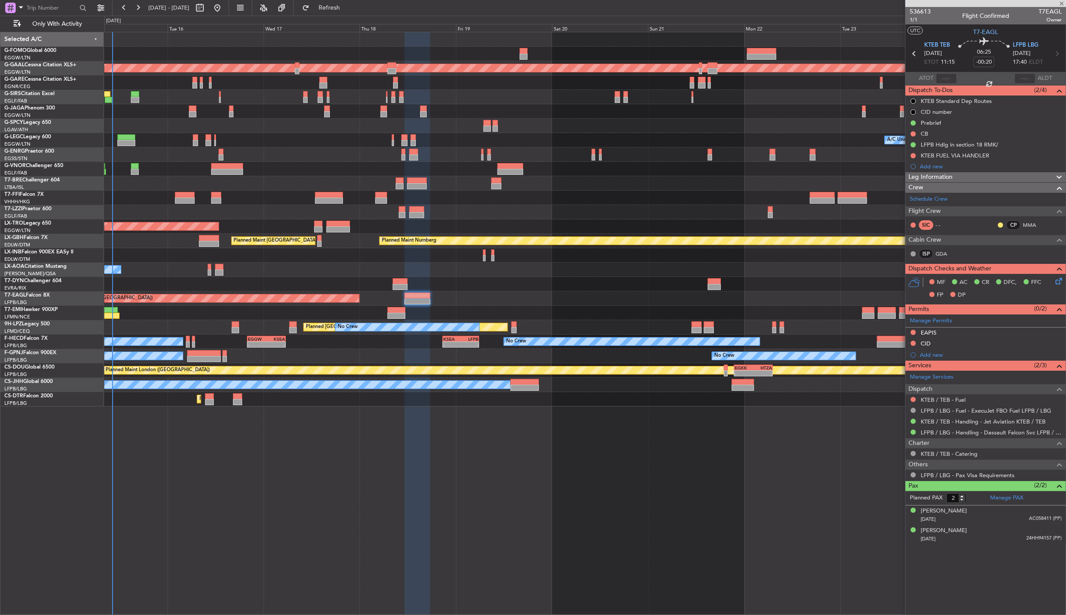
type input "+00:40"
type input "4"
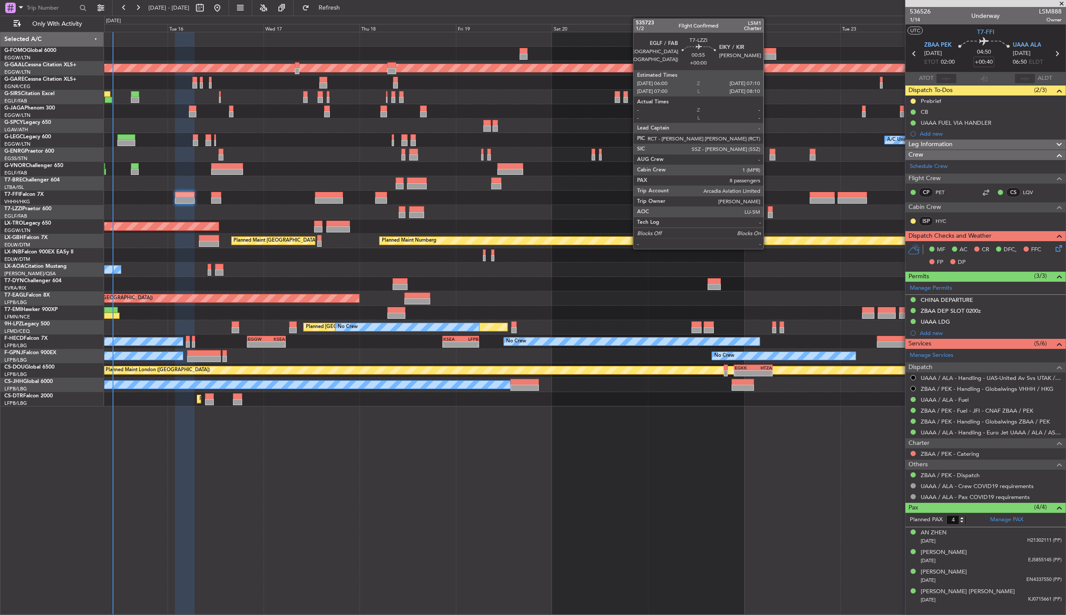
click at [768, 208] on div at bounding box center [770, 209] width 5 height 6
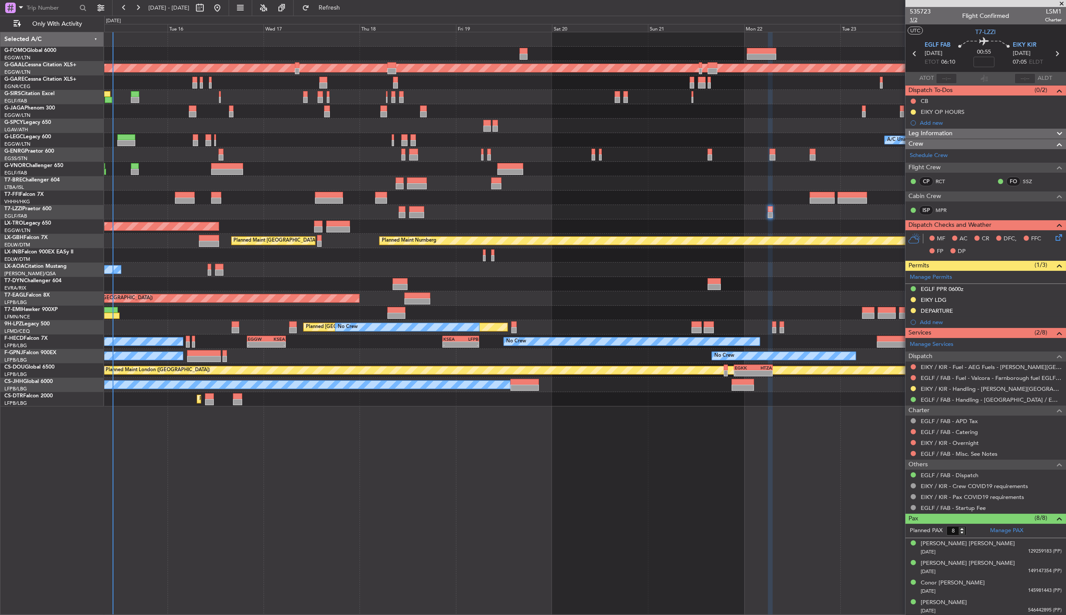
click at [914, 18] on span "1/2" at bounding box center [920, 19] width 21 height 7
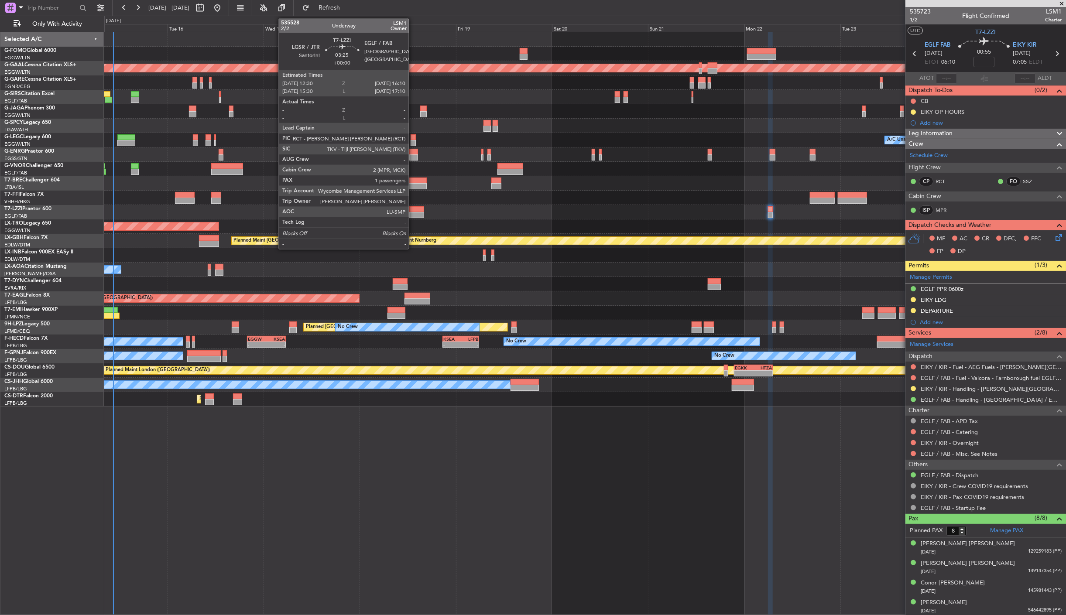
click at [413, 213] on div at bounding box center [416, 215] width 15 height 6
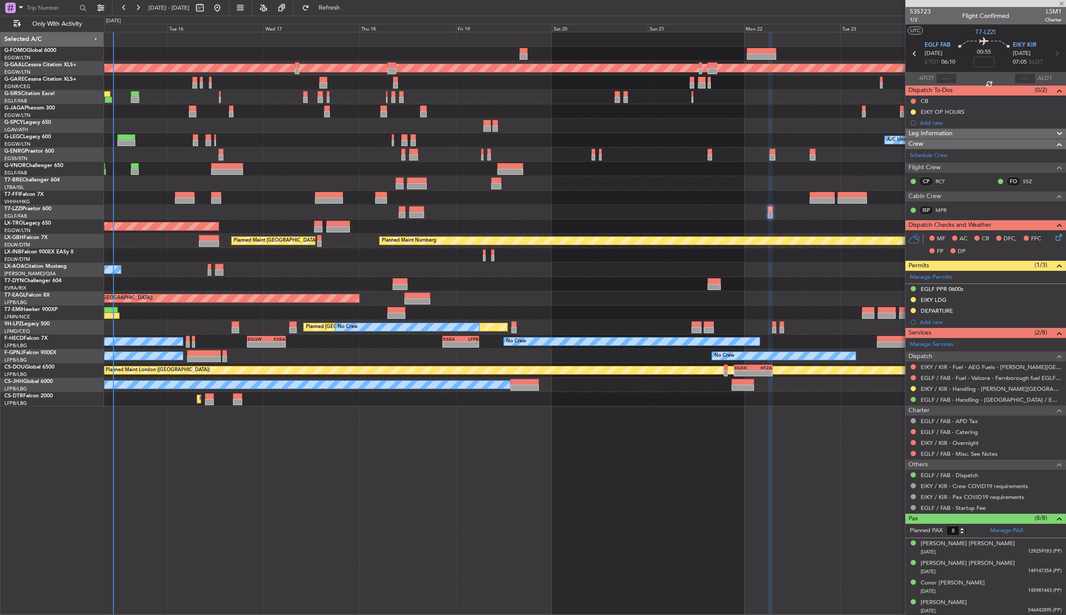
type input "1"
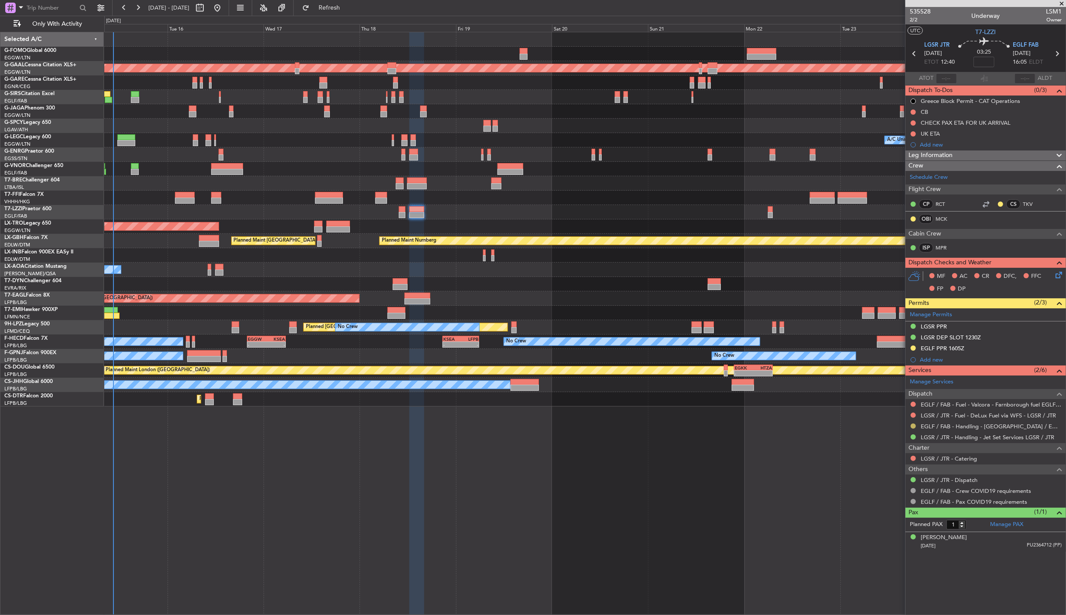
click at [914, 425] on button at bounding box center [913, 426] width 5 height 5
click at [902, 533] on span "Confirmed" at bounding box center [889, 531] width 27 height 9
click at [930, 348] on div "EGLF PPR 1605Z" at bounding box center [943, 348] width 44 height 7
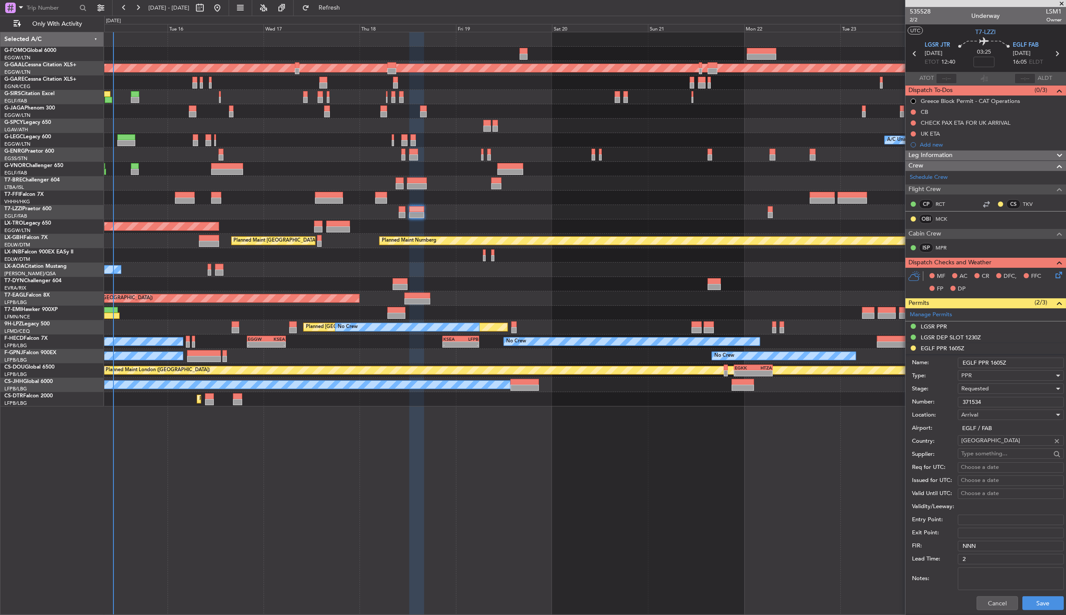
drag, startPoint x: 993, startPoint y: 404, endPoint x: 893, endPoint y: 401, distance: 100.4
click at [879, 404] on fb-app "15 Sep 2025 - 25 Sep 2025 Refresh Quick Links Only With Activity 11:03 Z 22:38 …" at bounding box center [533, 311] width 1066 height 609
click at [994, 388] on div "Requested" at bounding box center [1008, 388] width 93 height 13
click at [1006, 457] on span "Received OK" at bounding box center [1007, 456] width 91 height 13
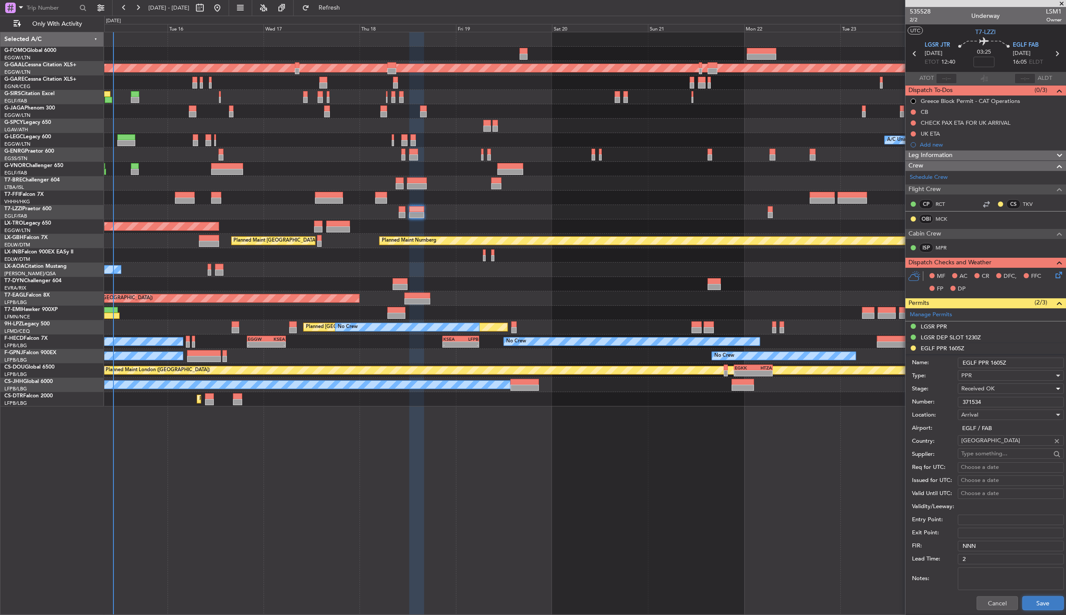
click at [1023, 602] on button "Save" at bounding box center [1043, 604] width 41 height 14
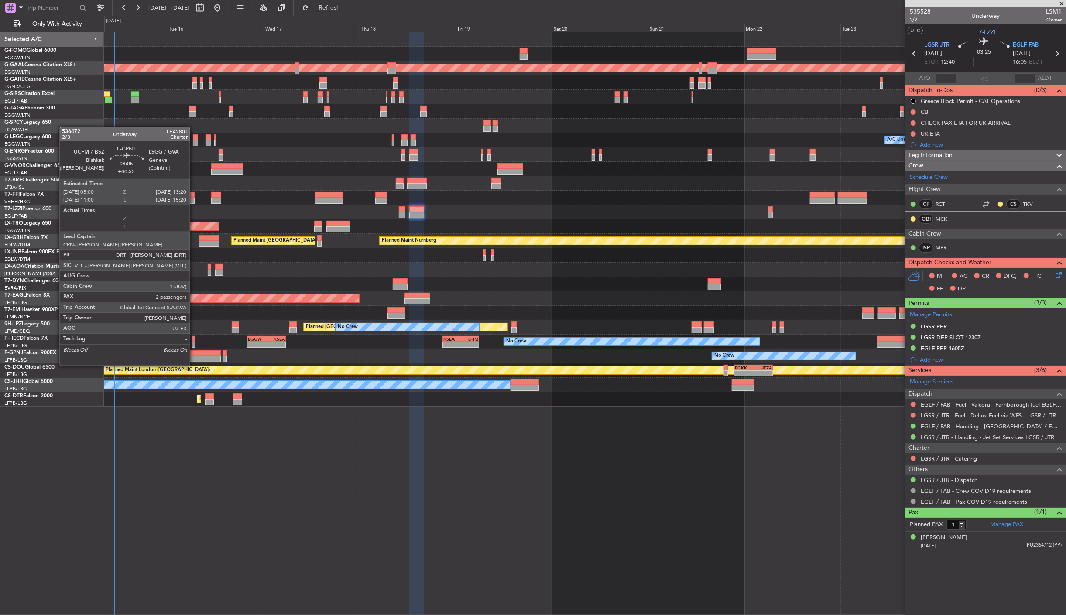
click at [194, 357] on div at bounding box center [204, 359] width 34 height 6
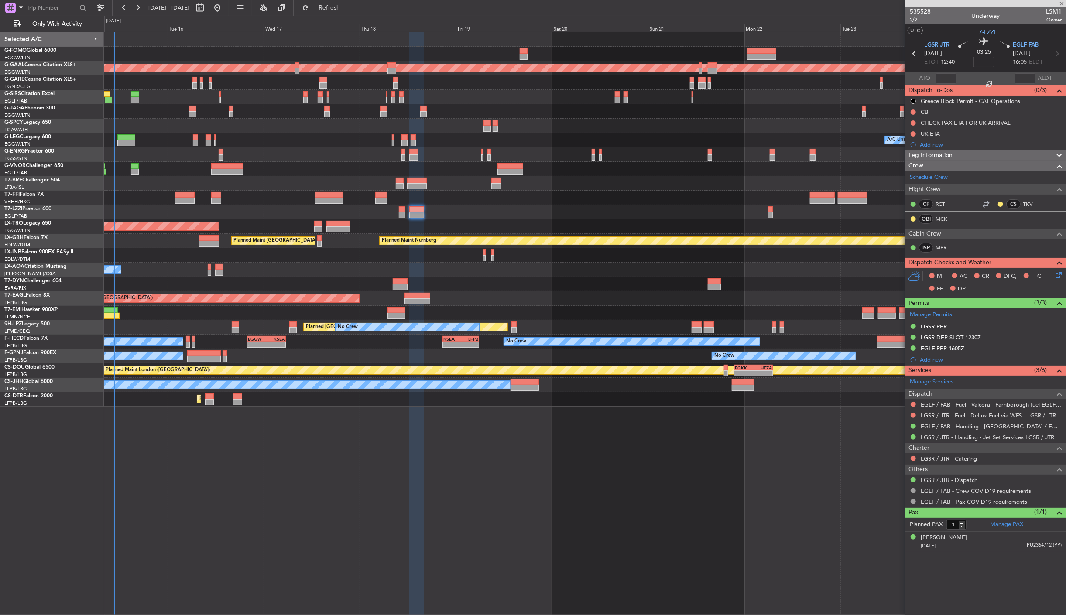
type input "+00:55"
type input "2"
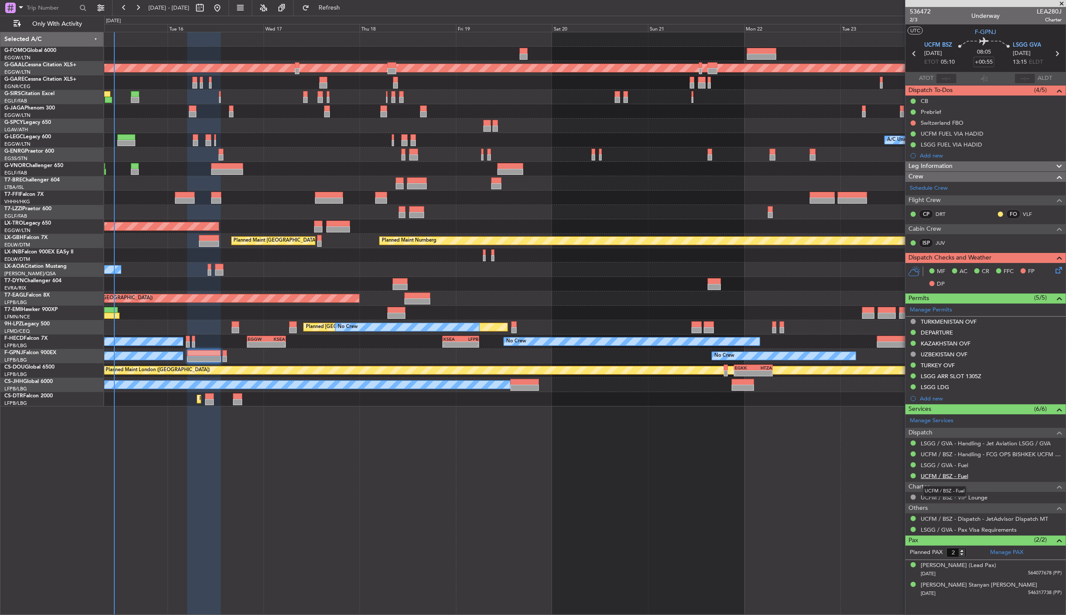
click at [938, 473] on link "UCFM / BSZ - Fuel" at bounding box center [945, 476] width 48 height 7
